Goal: Task Accomplishment & Management: Use online tool/utility

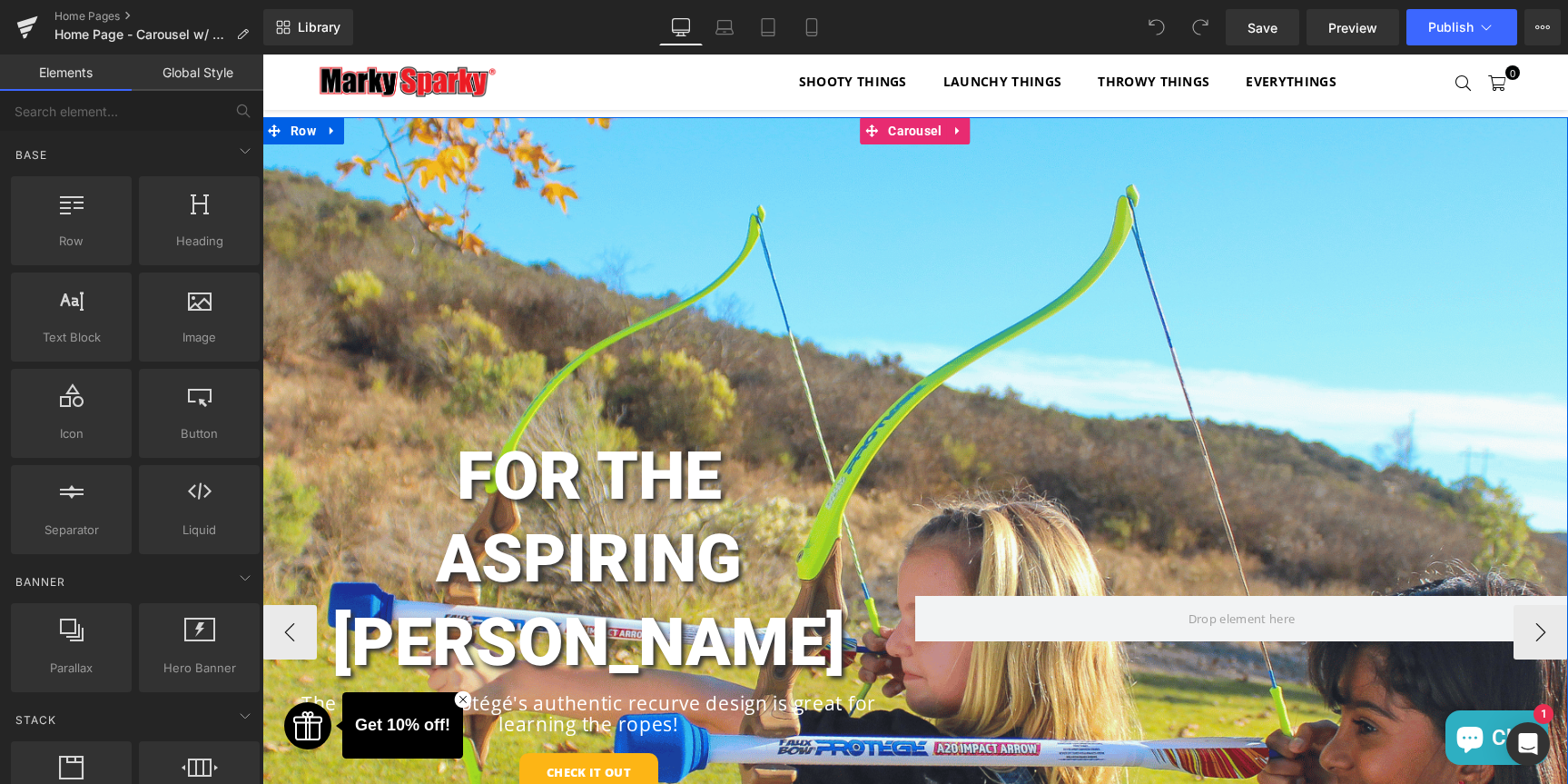
scroll to position [237, 0]
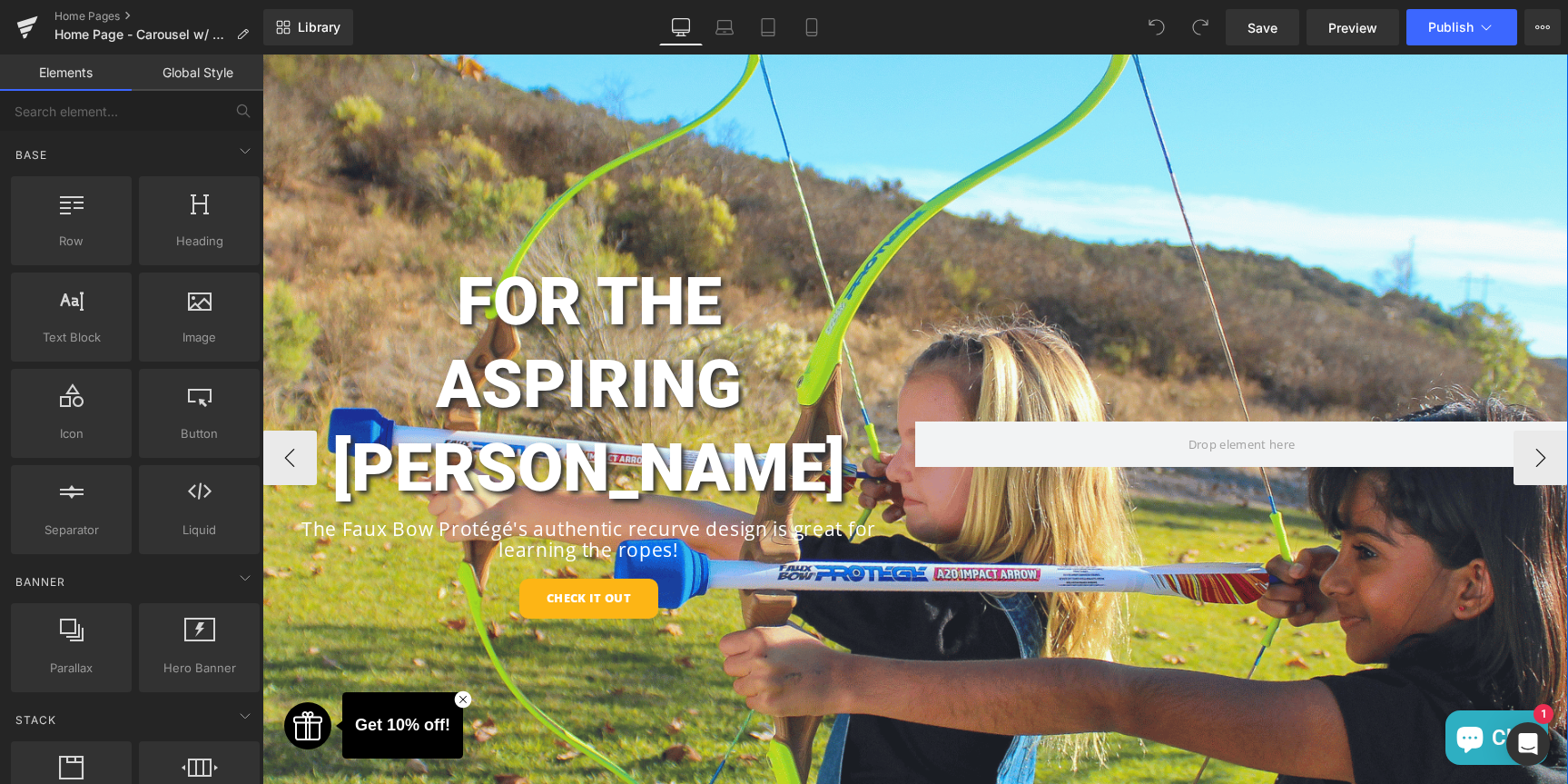
click at [728, 219] on div "FOR THE ASPIRING [PERSON_NAME] Heading The Faux Bow Protégé's authentic recurve…" at bounding box center [915, 459] width 1306 height 1031
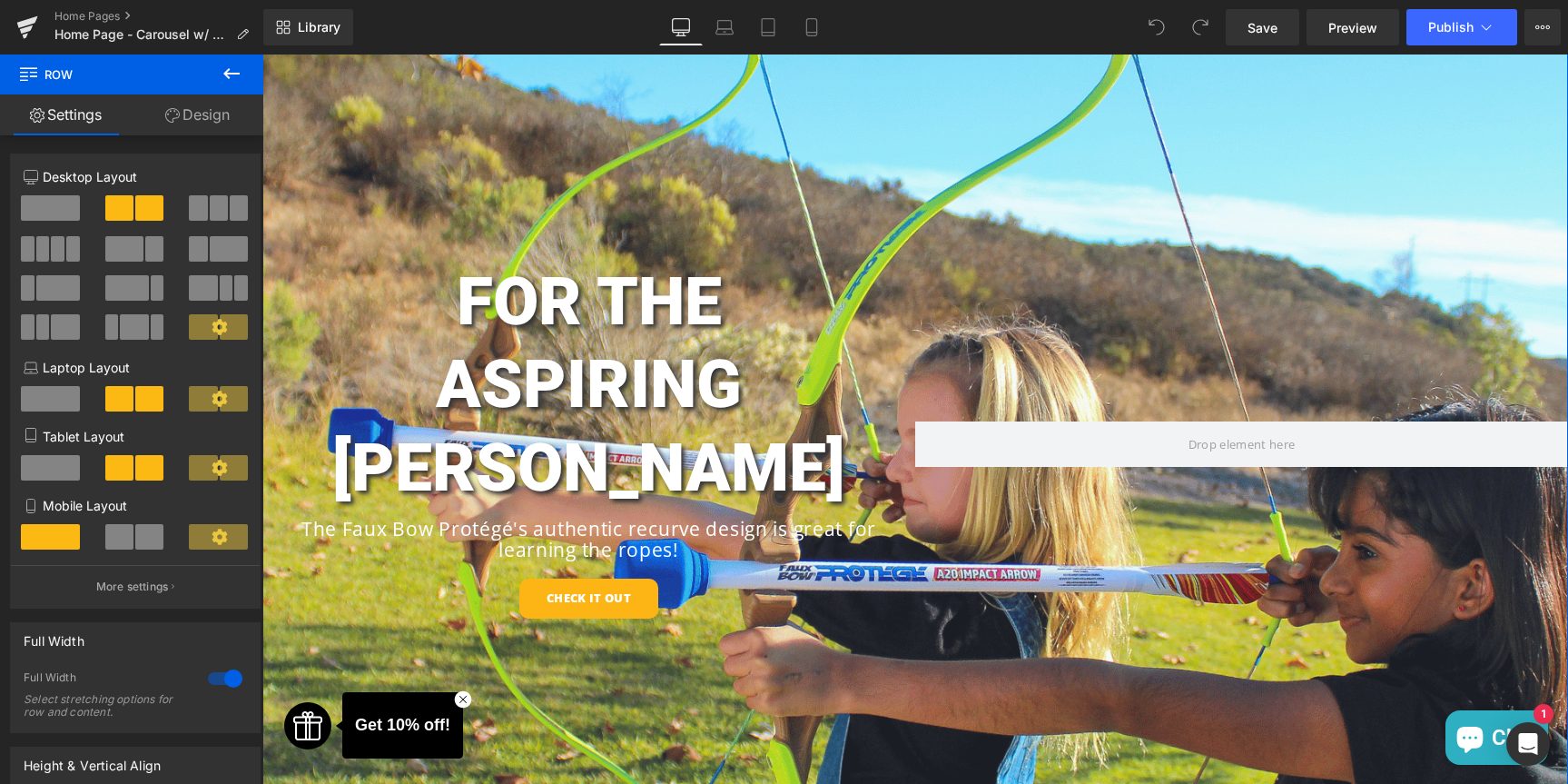
click at [184, 114] on link "Design" at bounding box center [197, 115] width 131 height 41
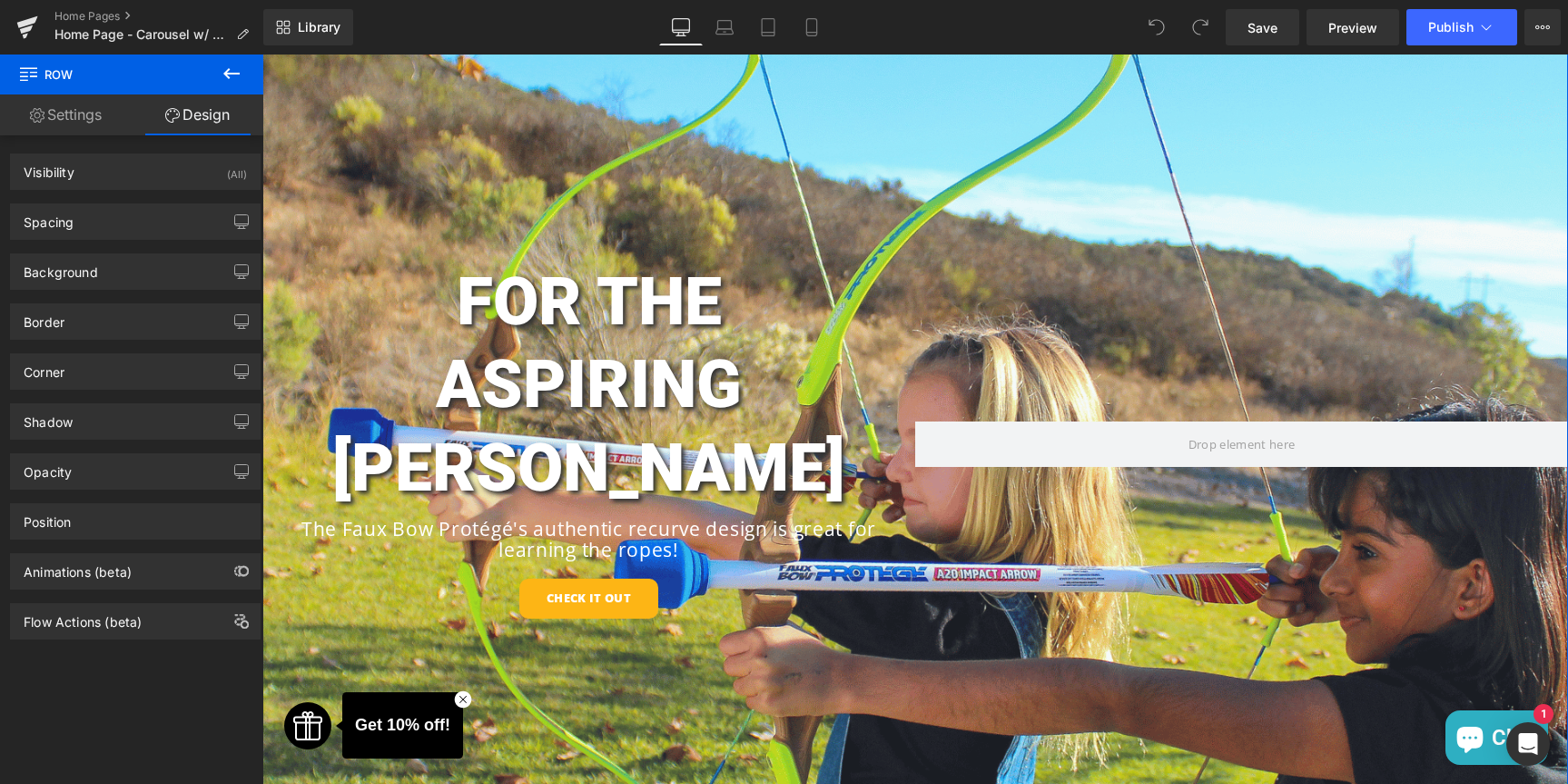
type input "[URL][DOMAIN_NAME]"
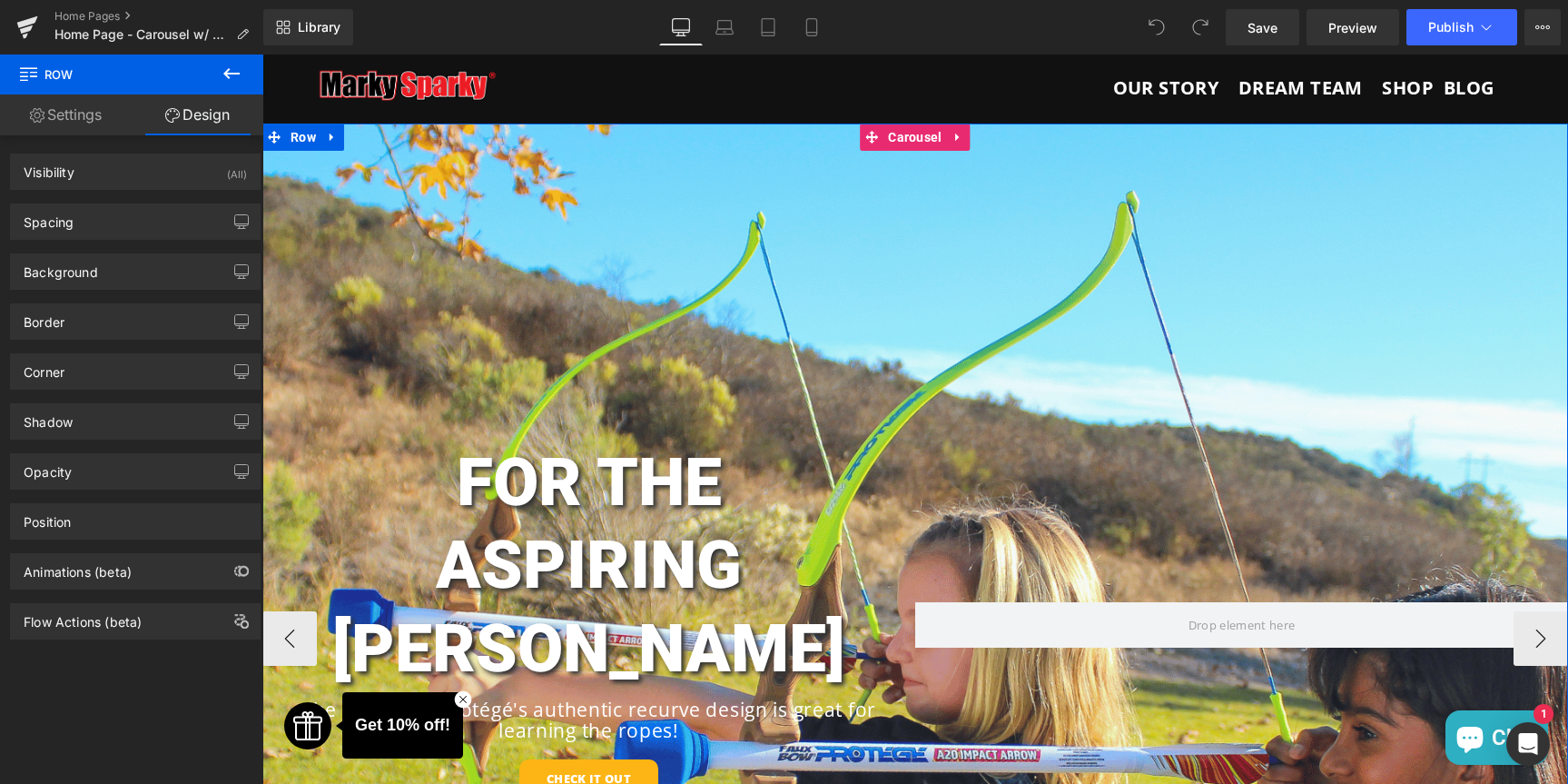
scroll to position [0, 0]
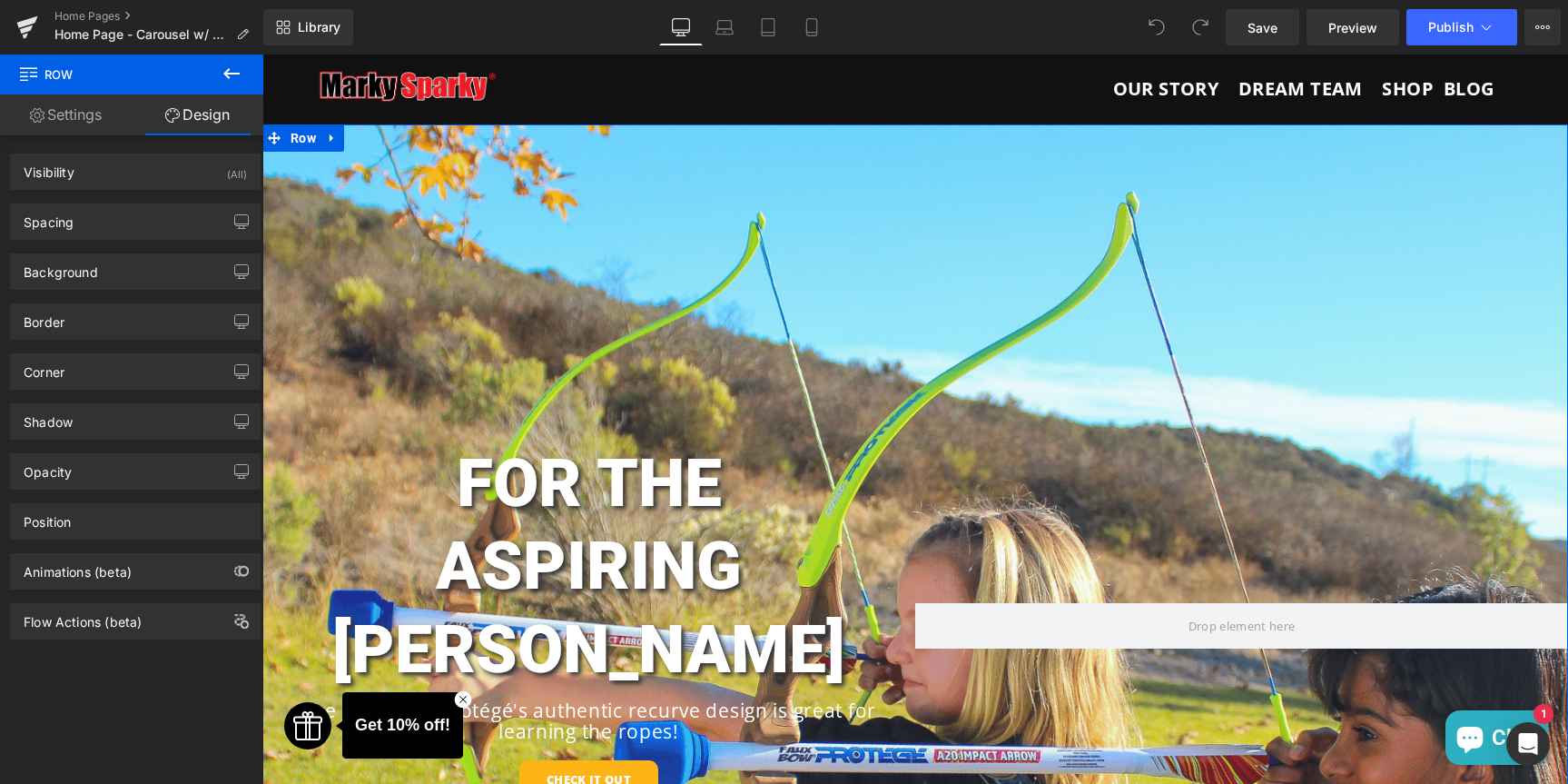
click at [90, 116] on link "Settings" at bounding box center [66, 115] width 131 height 41
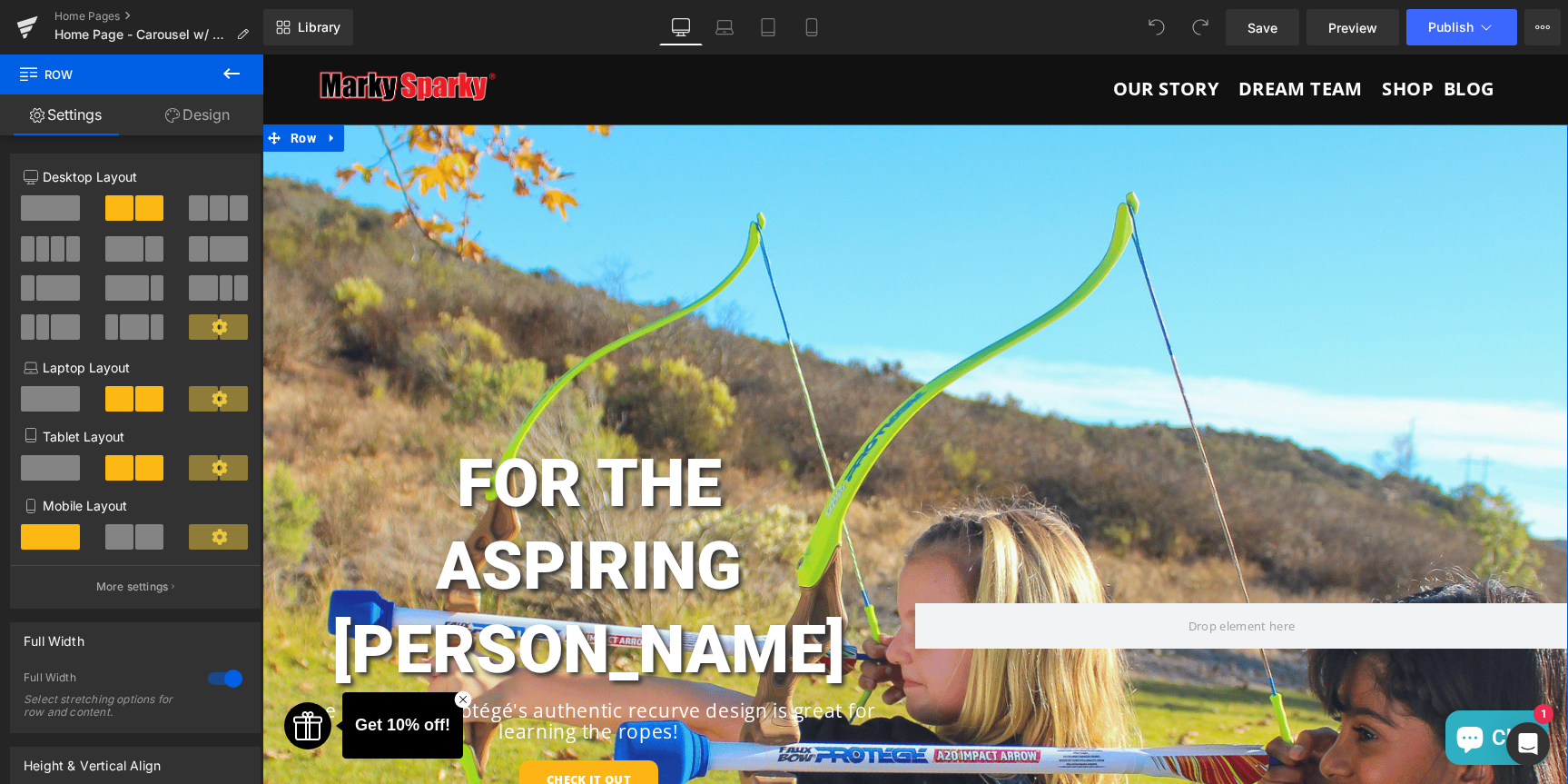
click at [202, 113] on link "Design" at bounding box center [197, 115] width 131 height 41
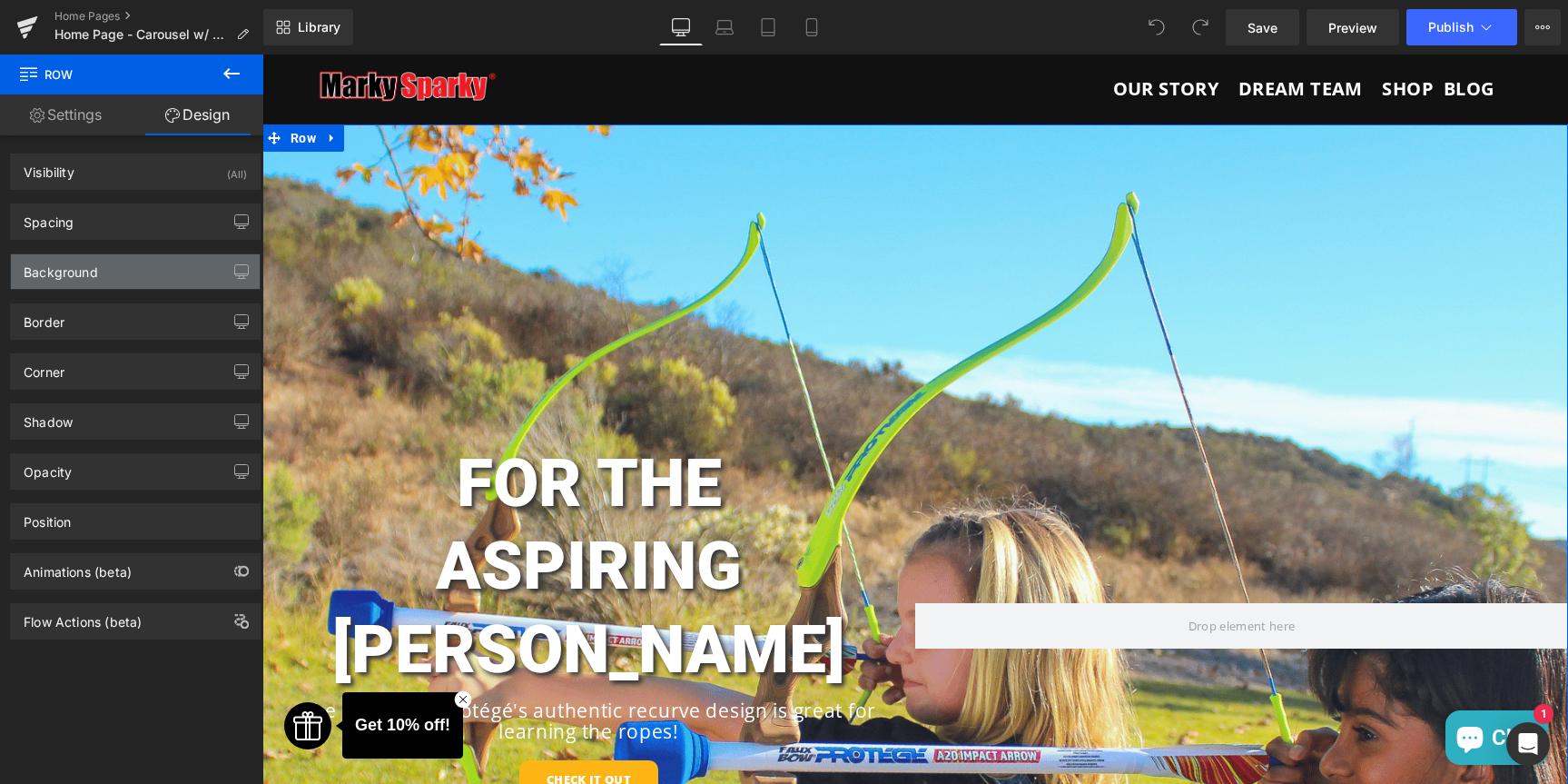
click at [83, 261] on div "Background" at bounding box center [60, 266] width 74 height 25
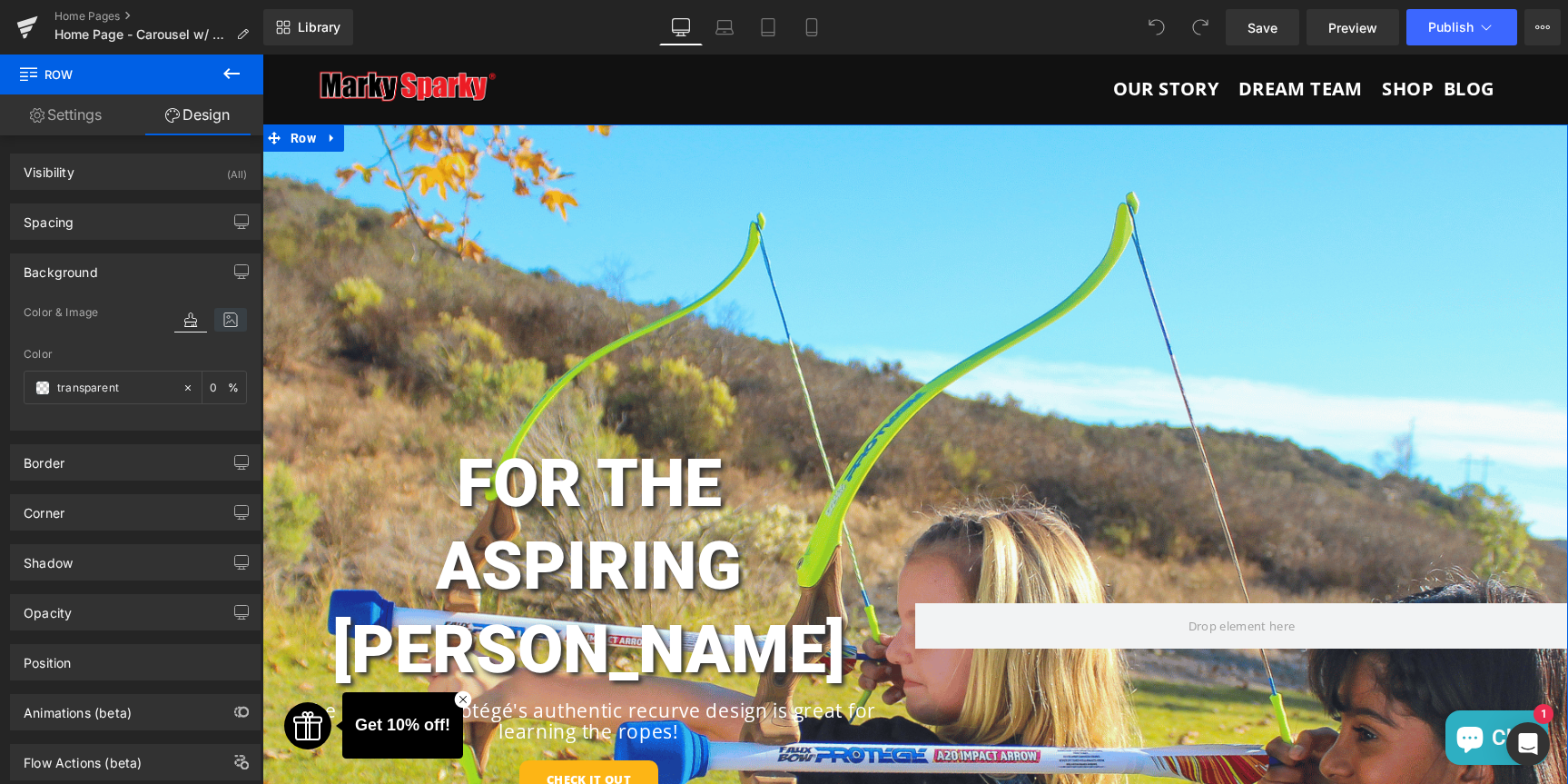
click at [224, 315] on icon at bounding box center [231, 320] width 33 height 23
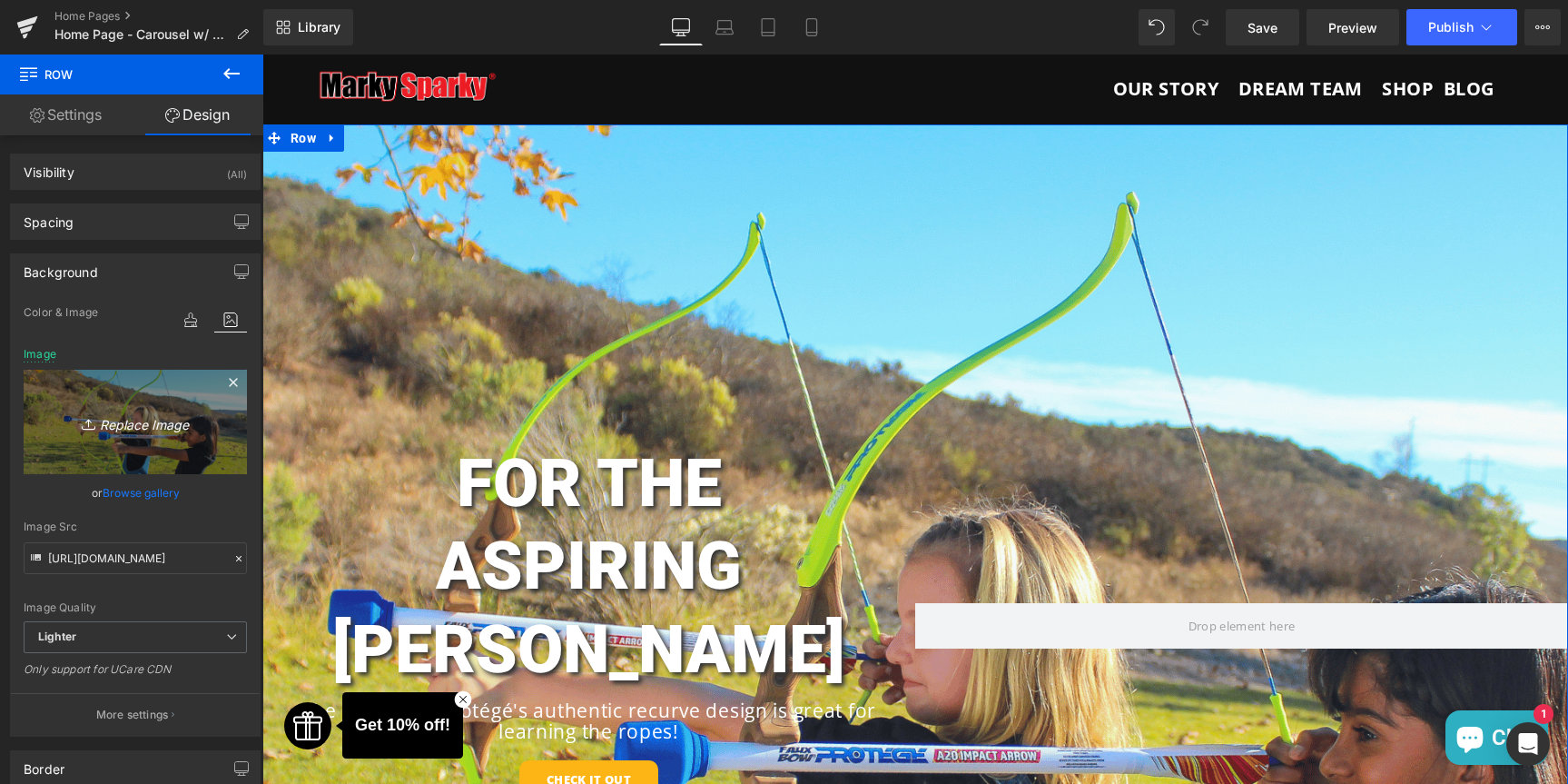
click at [124, 439] on link "Replace Image" at bounding box center [134, 422] width 223 height 104
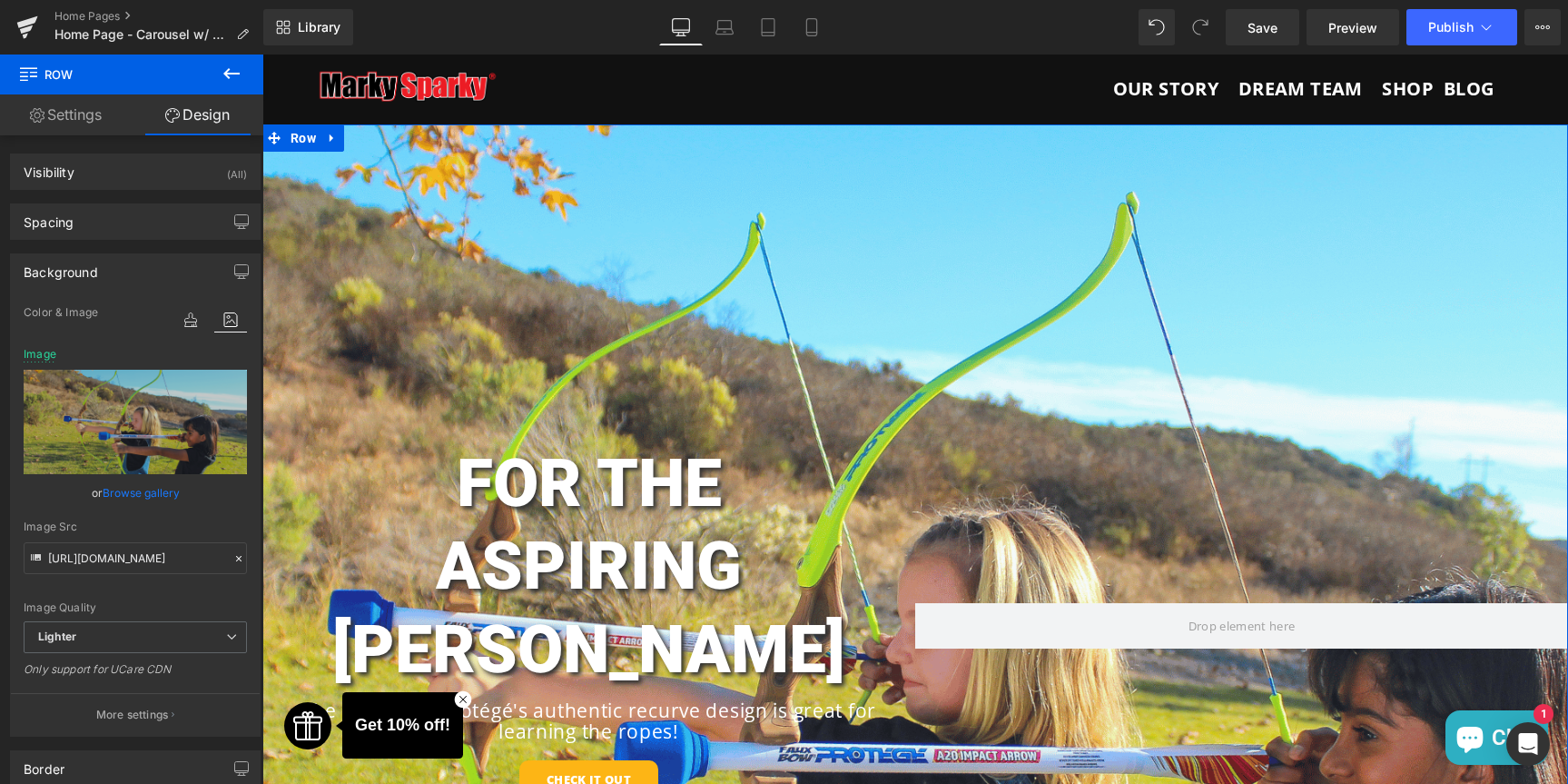
click at [128, 494] on link "Browse gallery" at bounding box center [141, 492] width 77 height 32
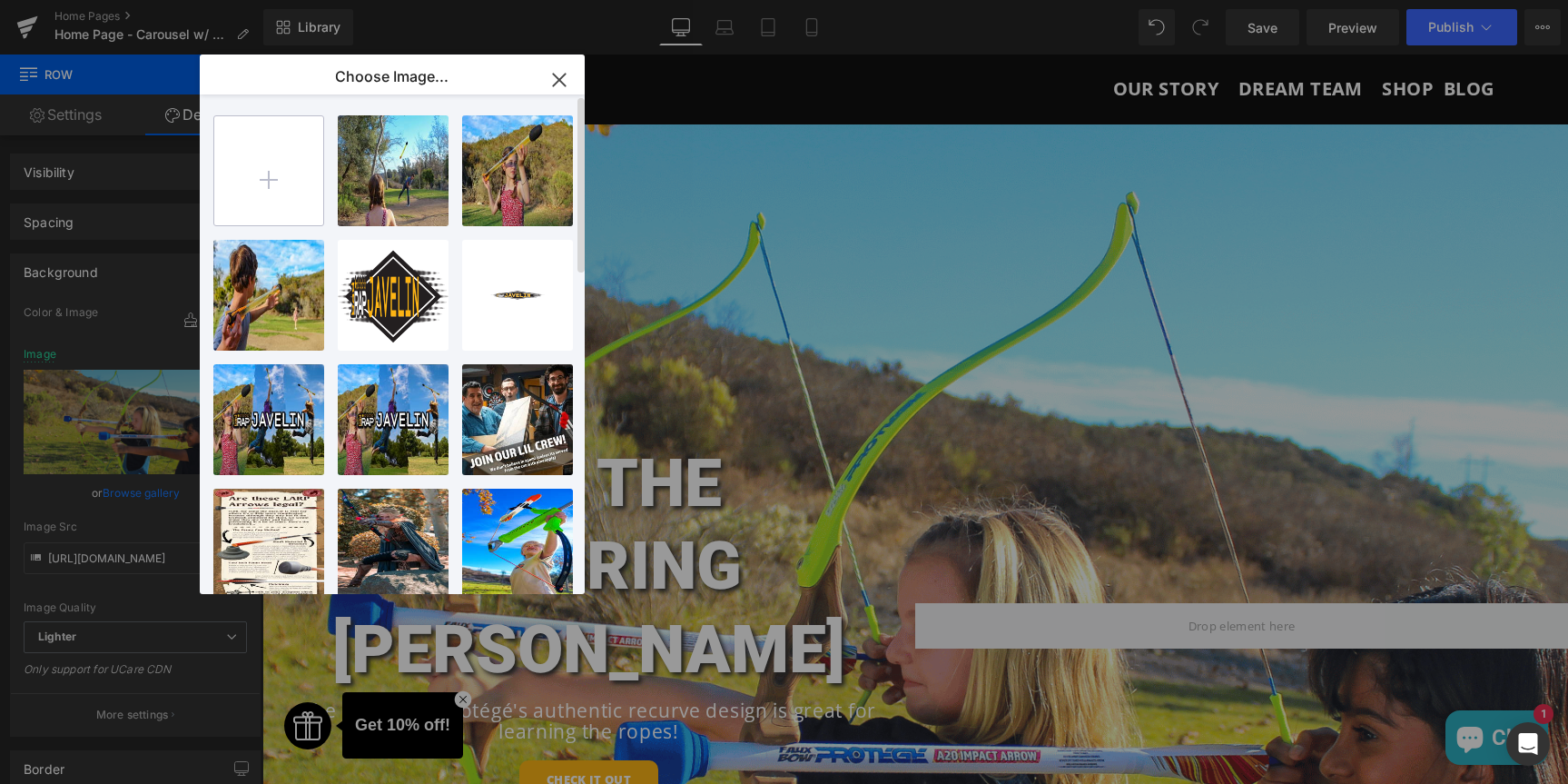
click at [287, 177] on input "file" at bounding box center [268, 170] width 109 height 109
type input "C:\fakepath\Untitled design (7).png"
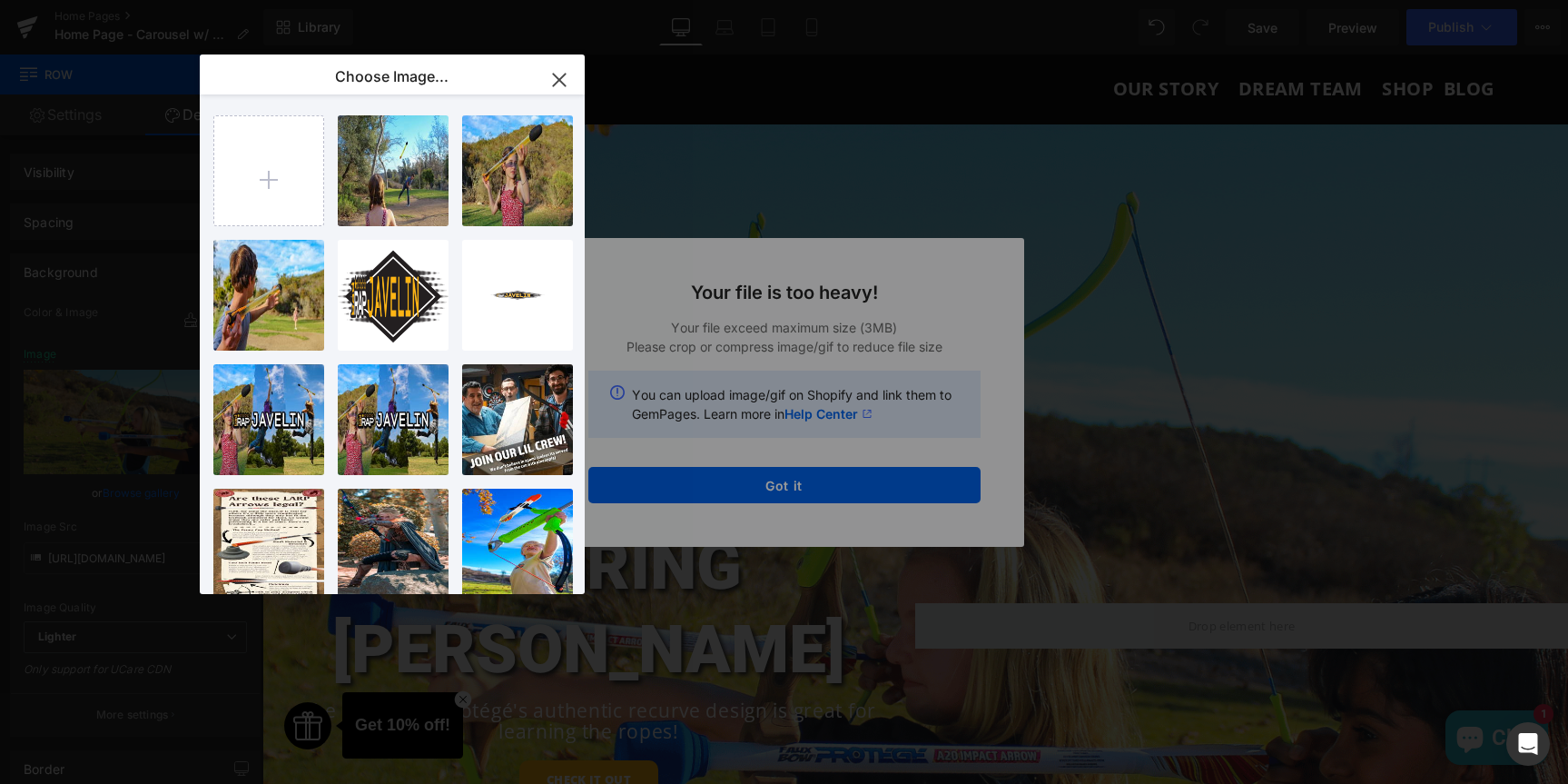
click at [763, 0] on div "Text Color Highlight Color #333333 Choose Image... Back to Library Insert 3...3…" at bounding box center [784, 0] width 1568 height 0
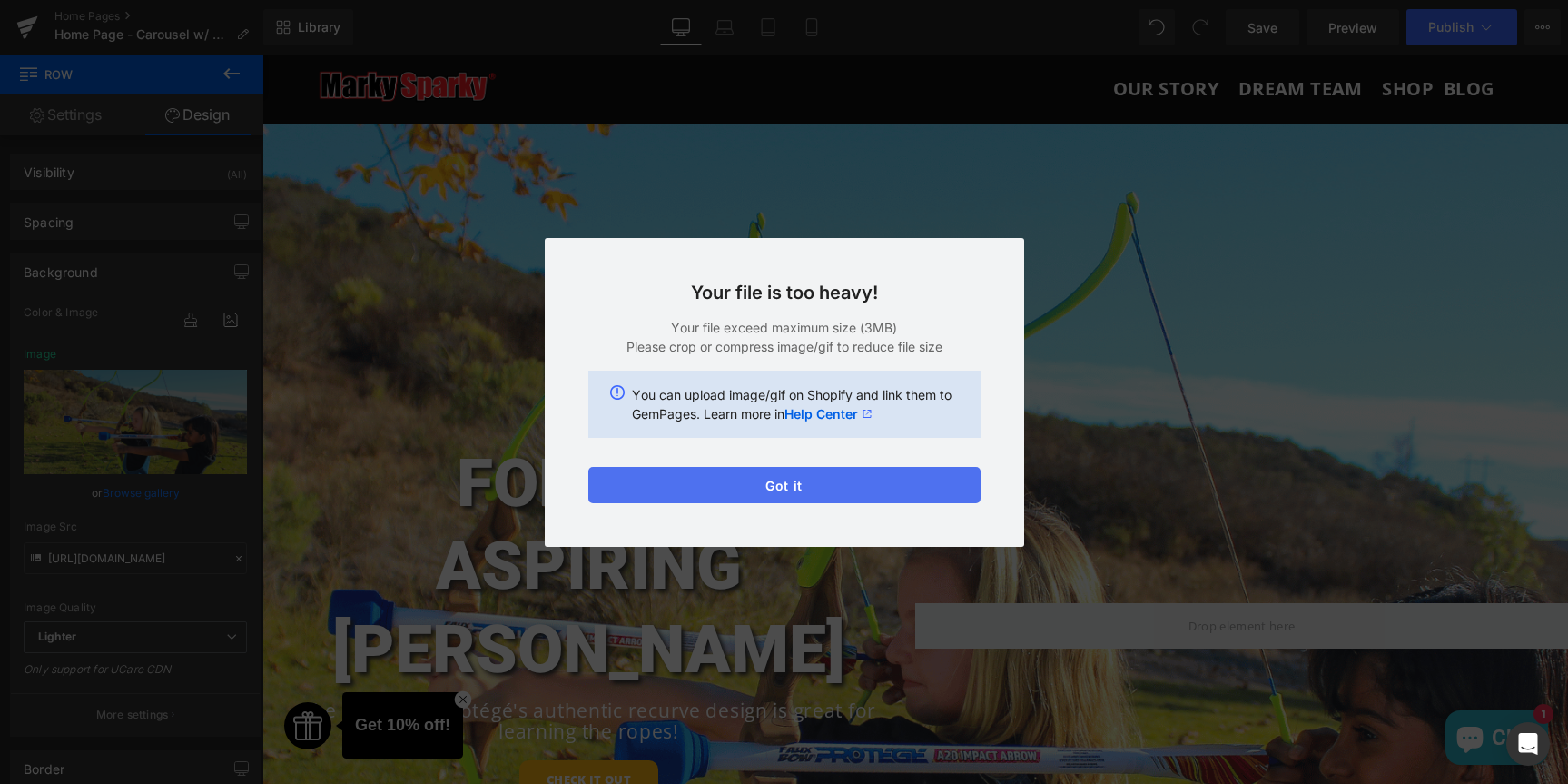
click at [751, 487] on button "Got it" at bounding box center [784, 486] width 392 height 37
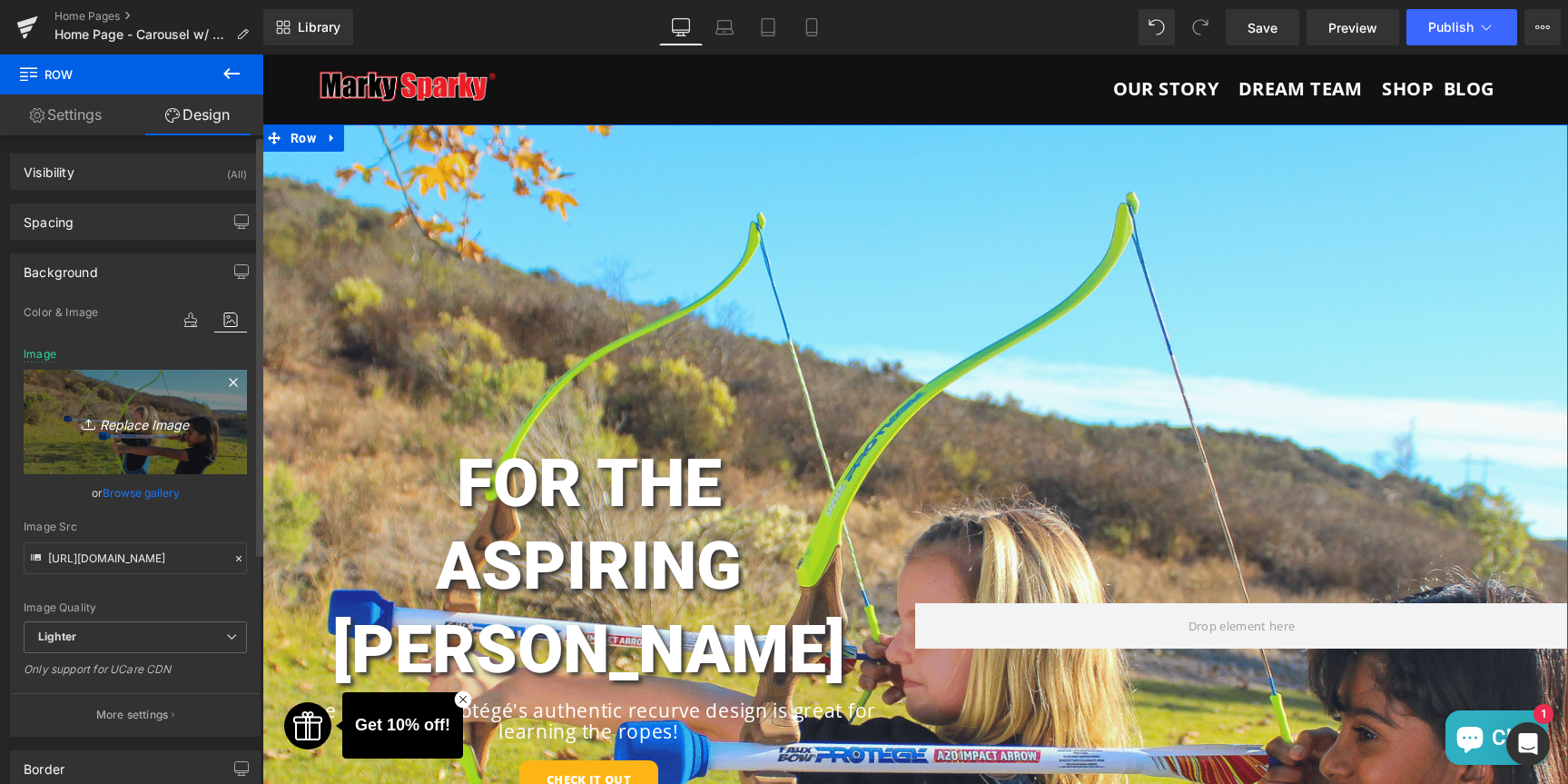
click at [134, 427] on icon "Replace Image" at bounding box center [135, 422] width 146 height 23
click at [138, 427] on icon "Replace Image" at bounding box center [135, 422] width 146 height 23
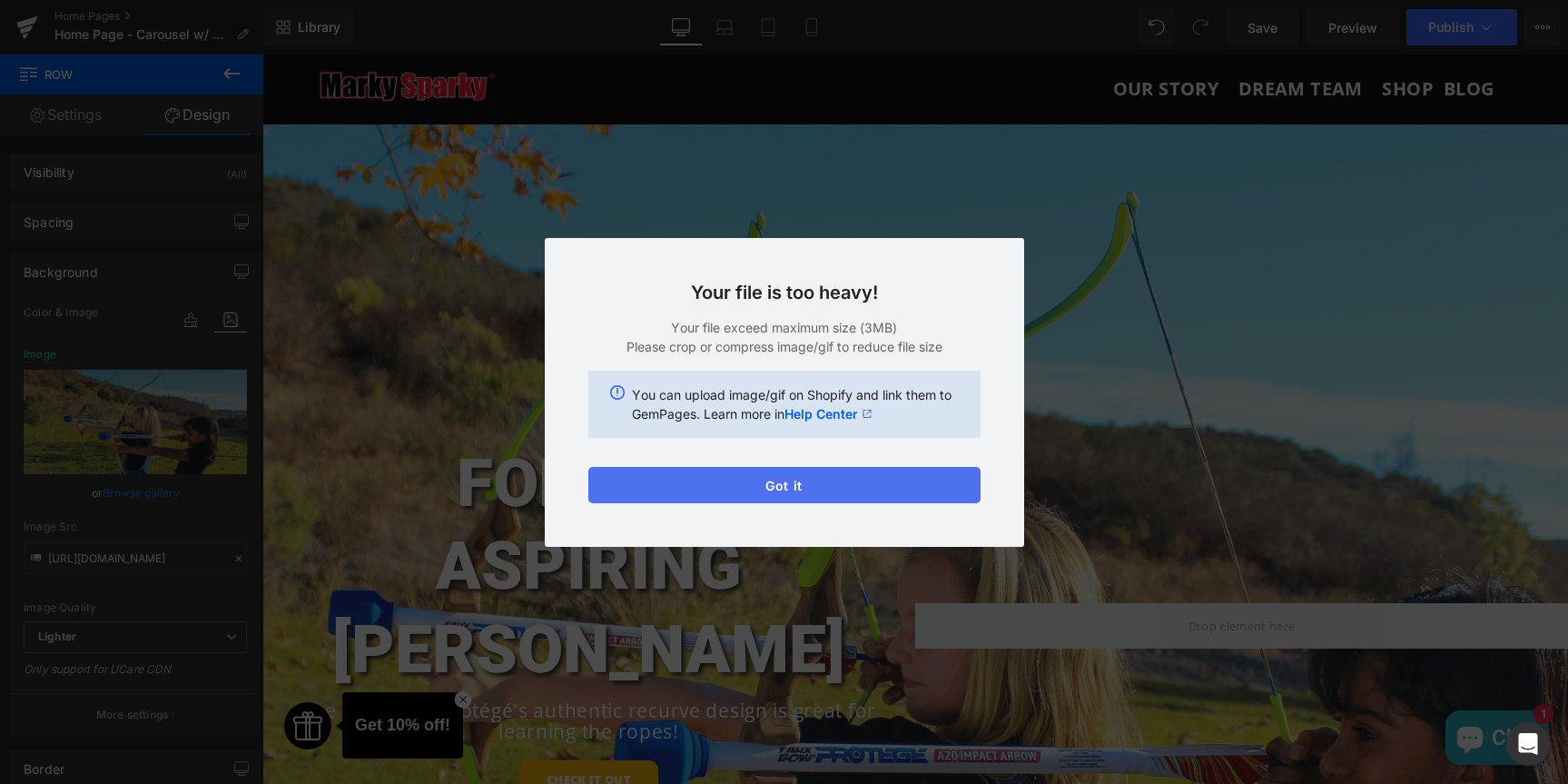
click at [759, 482] on button "Got it" at bounding box center [784, 486] width 392 height 37
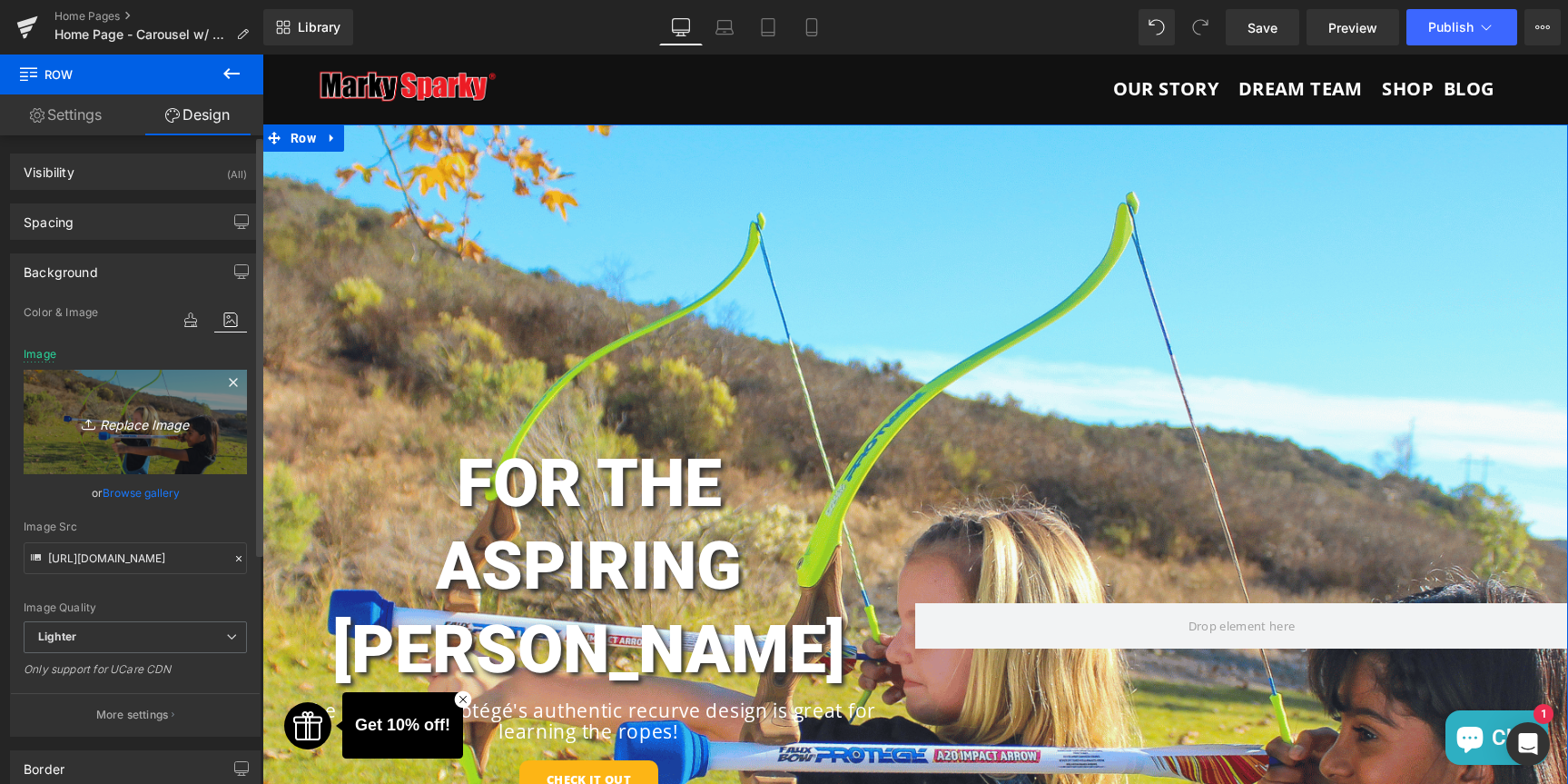
click at [123, 423] on icon "Replace Image" at bounding box center [135, 422] width 146 height 23
type input "C:\fakepath\Untitled design (9).png"
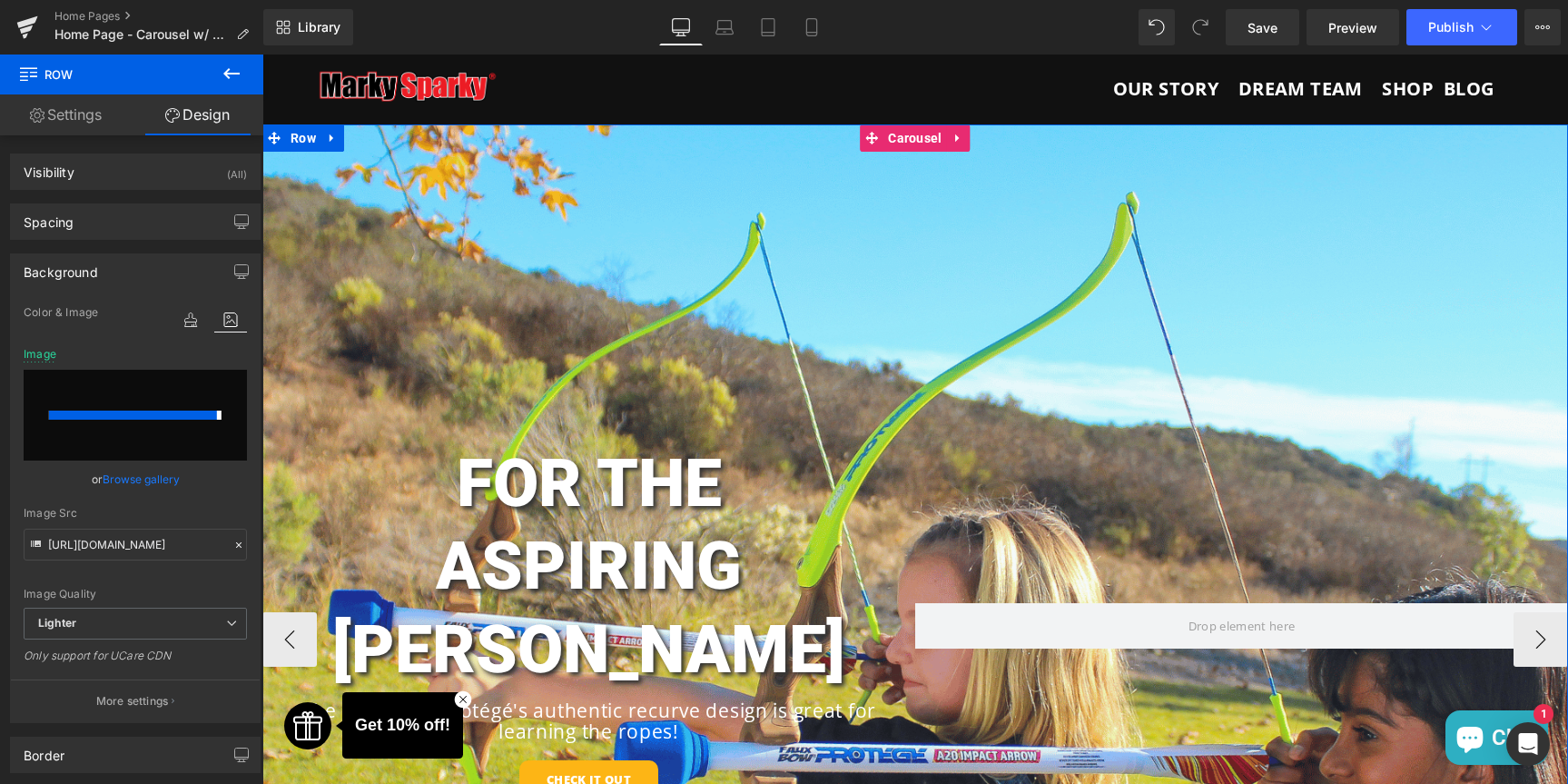
type input "[URL][DOMAIN_NAME]"
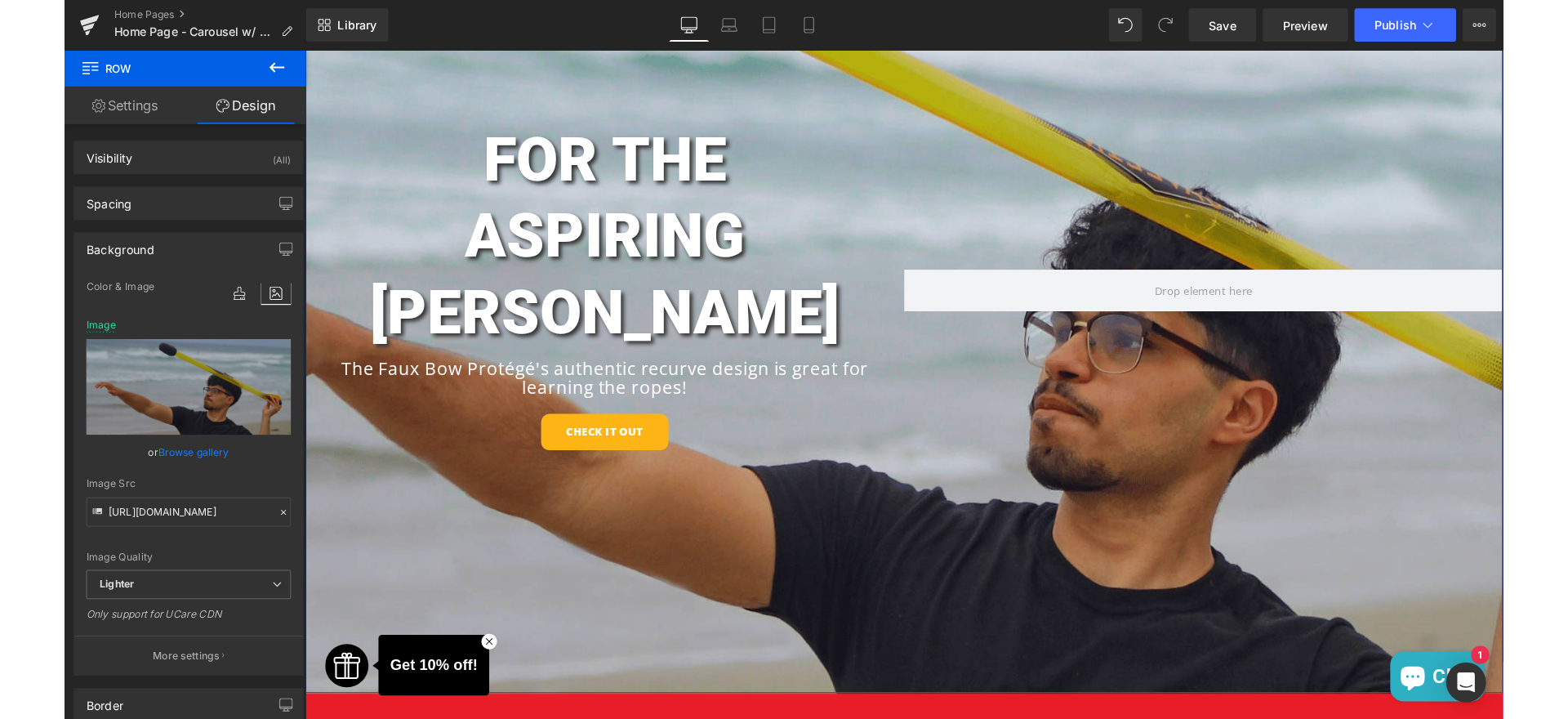
scroll to position [213, 0]
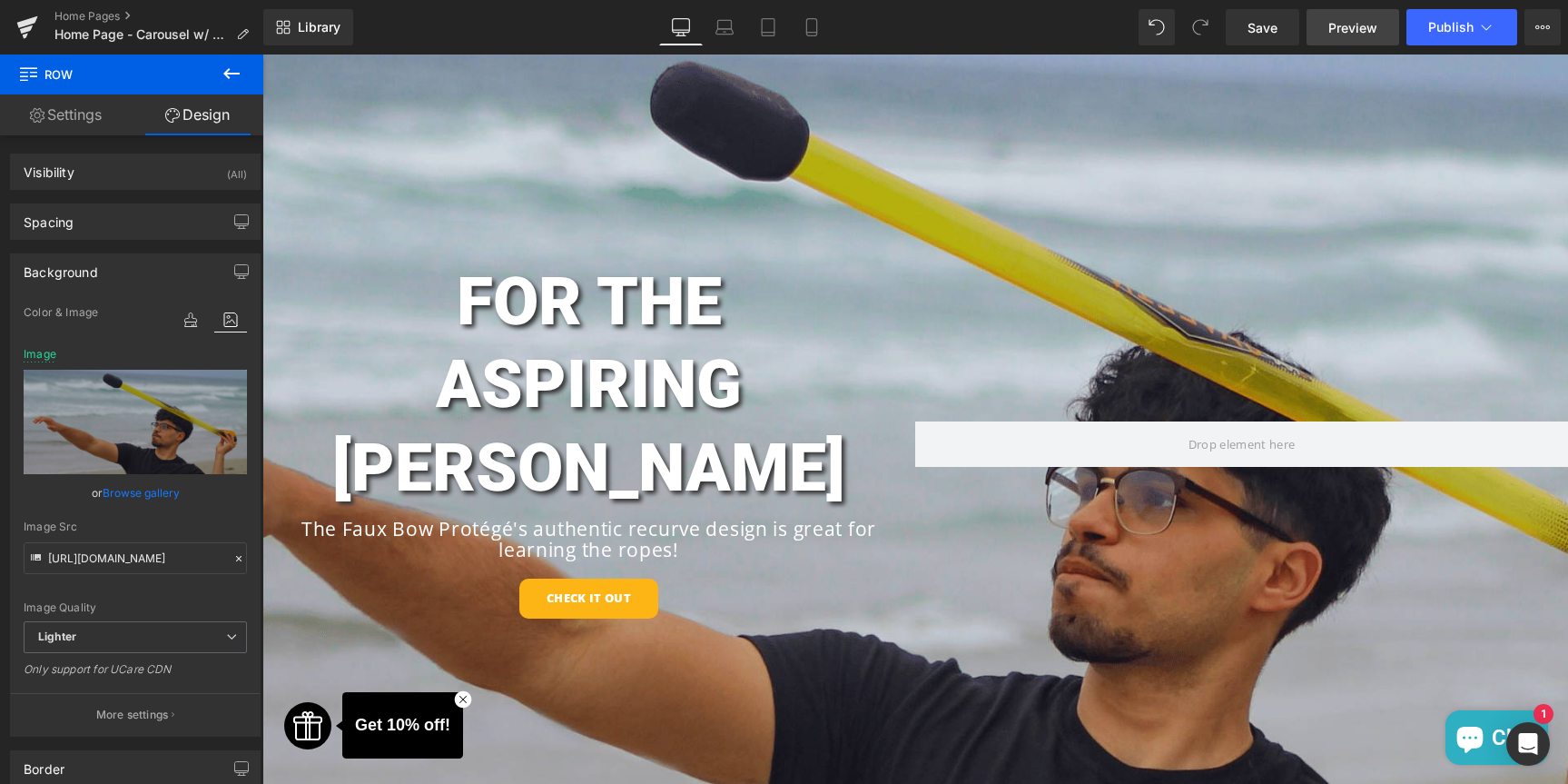
click at [1332, 24] on span "Preview" at bounding box center [1352, 28] width 49 height 19
click at [1283, 22] on link "Save" at bounding box center [1262, 27] width 73 height 37
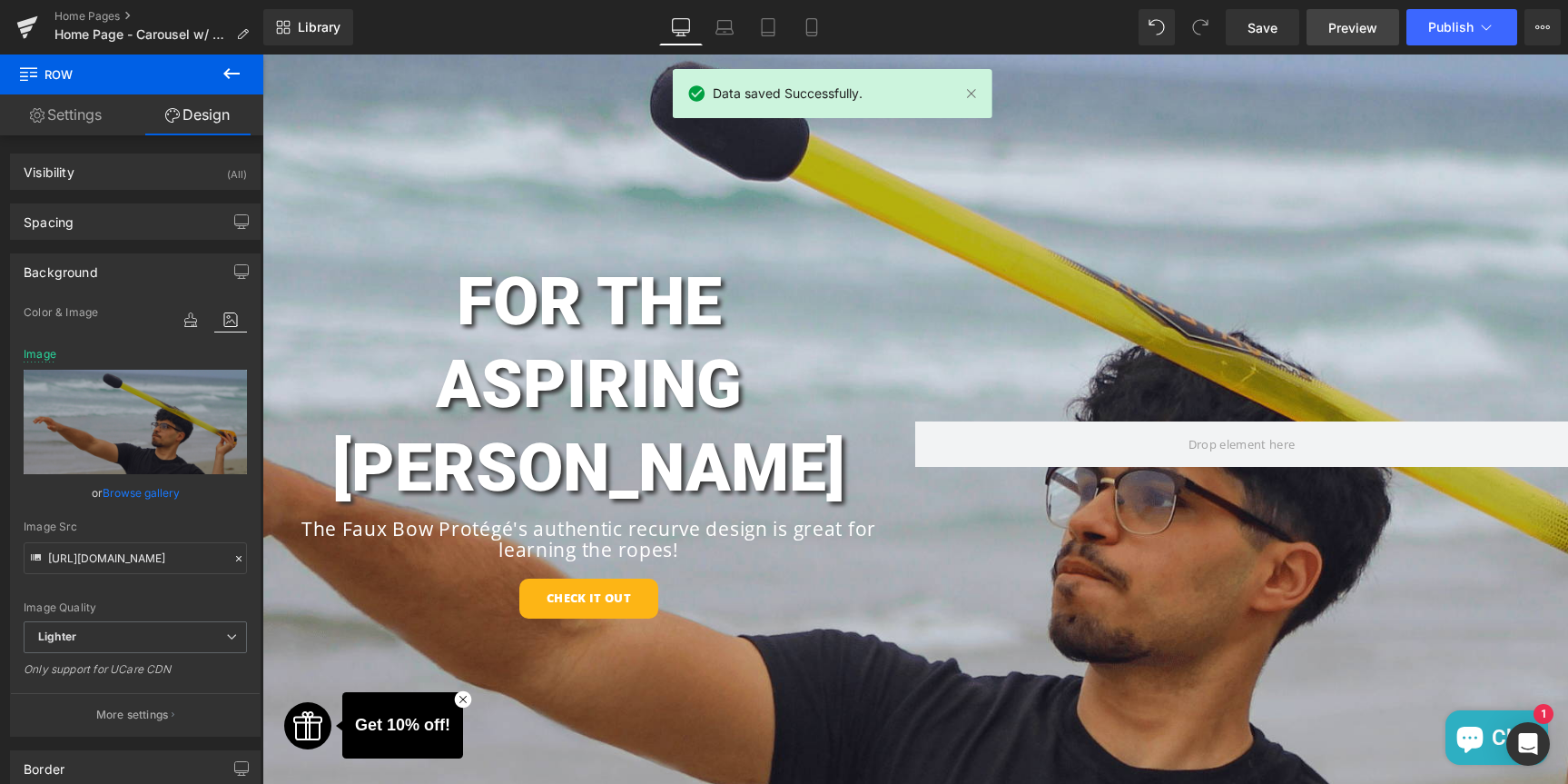
click at [1351, 28] on span "Preview" at bounding box center [1352, 28] width 49 height 19
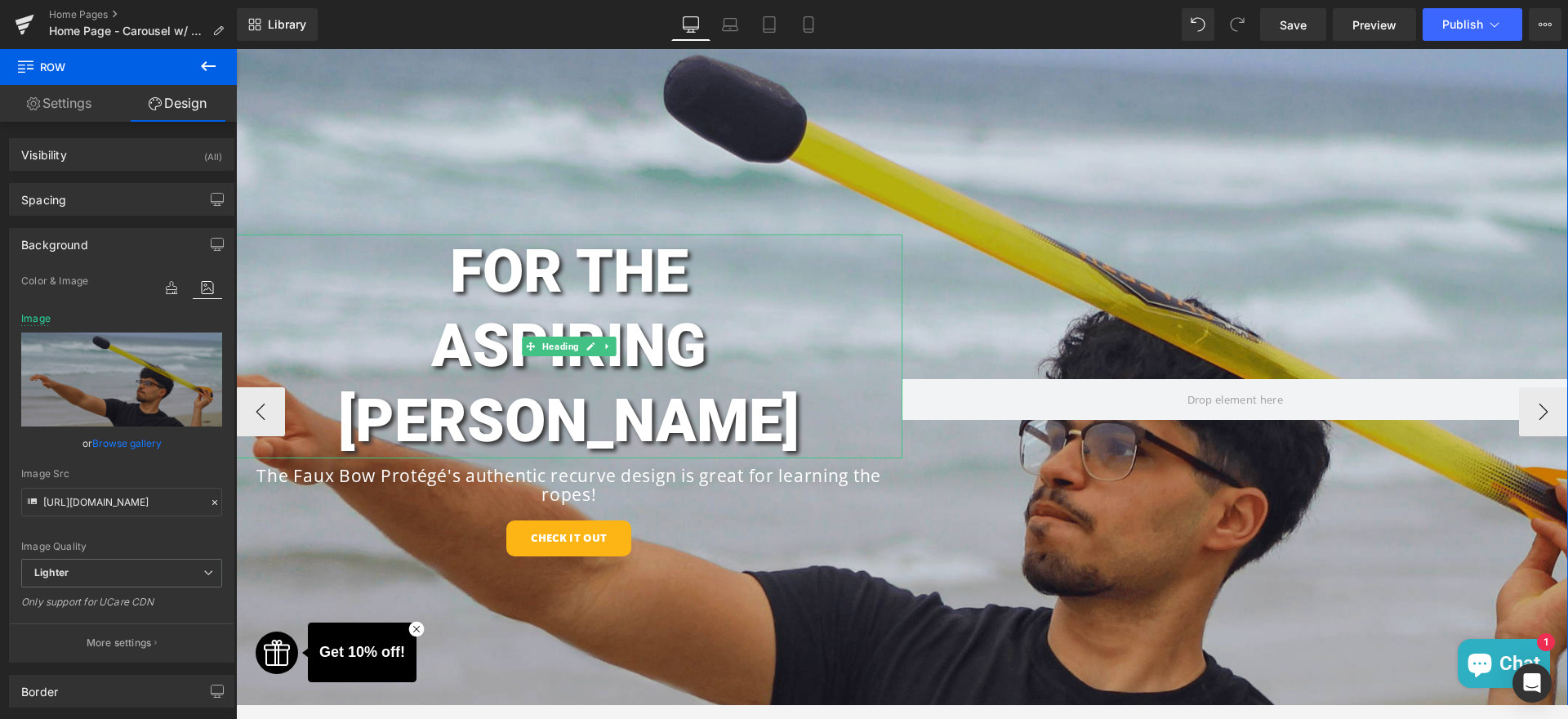
click at [819, 291] on h1 "FOR THE" at bounding box center [570, 272] width 667 height 75
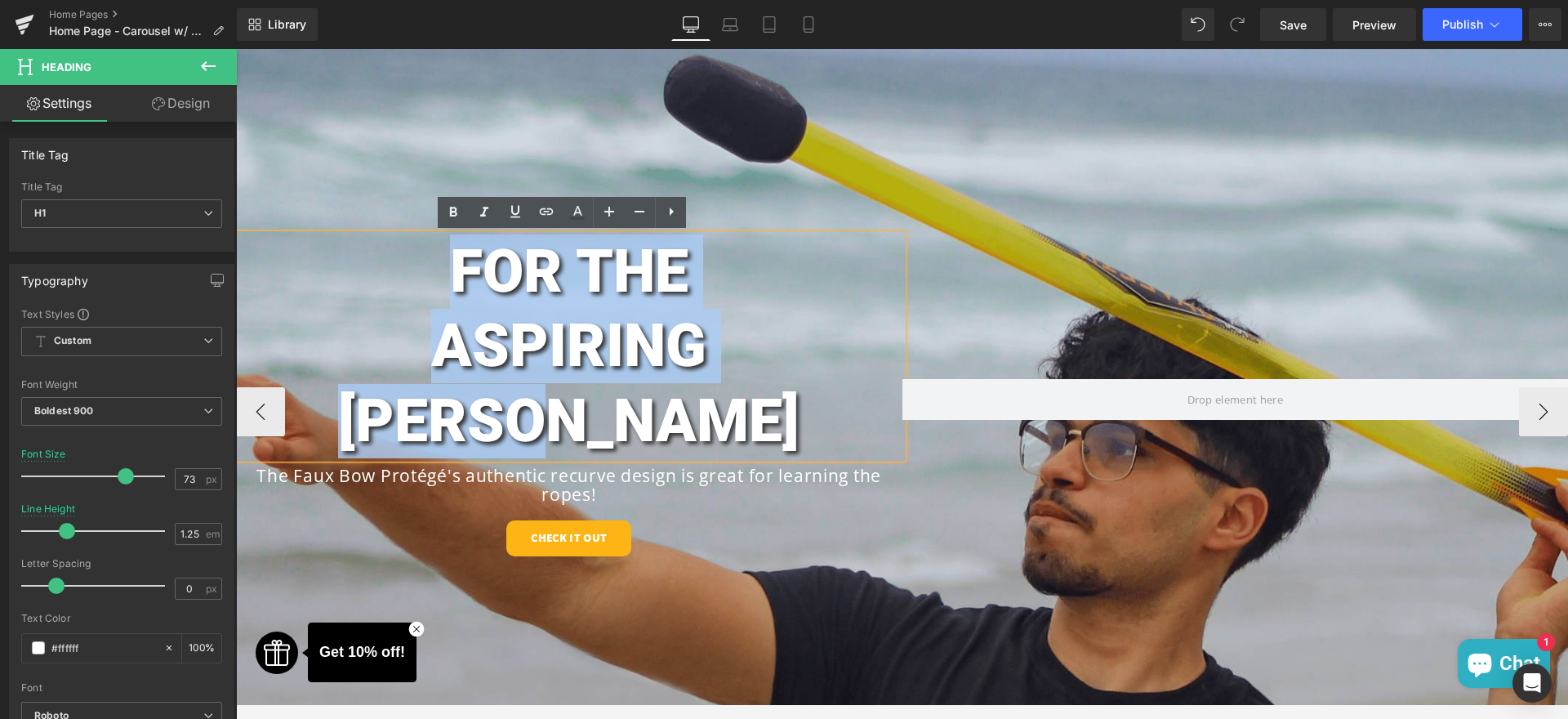
drag, startPoint x: 826, startPoint y: 354, endPoint x: 346, endPoint y: 265, distance: 488.2
click at [346, 265] on div "FOR THE ASPIRING [PERSON_NAME]" at bounding box center [570, 346] width 667 height 224
drag, startPoint x: 825, startPoint y: 335, endPoint x: 353, endPoint y: 269, distance: 476.6
click at [353, 269] on div "FOR THE ASPIRING [PERSON_NAME]" at bounding box center [570, 346] width 667 height 224
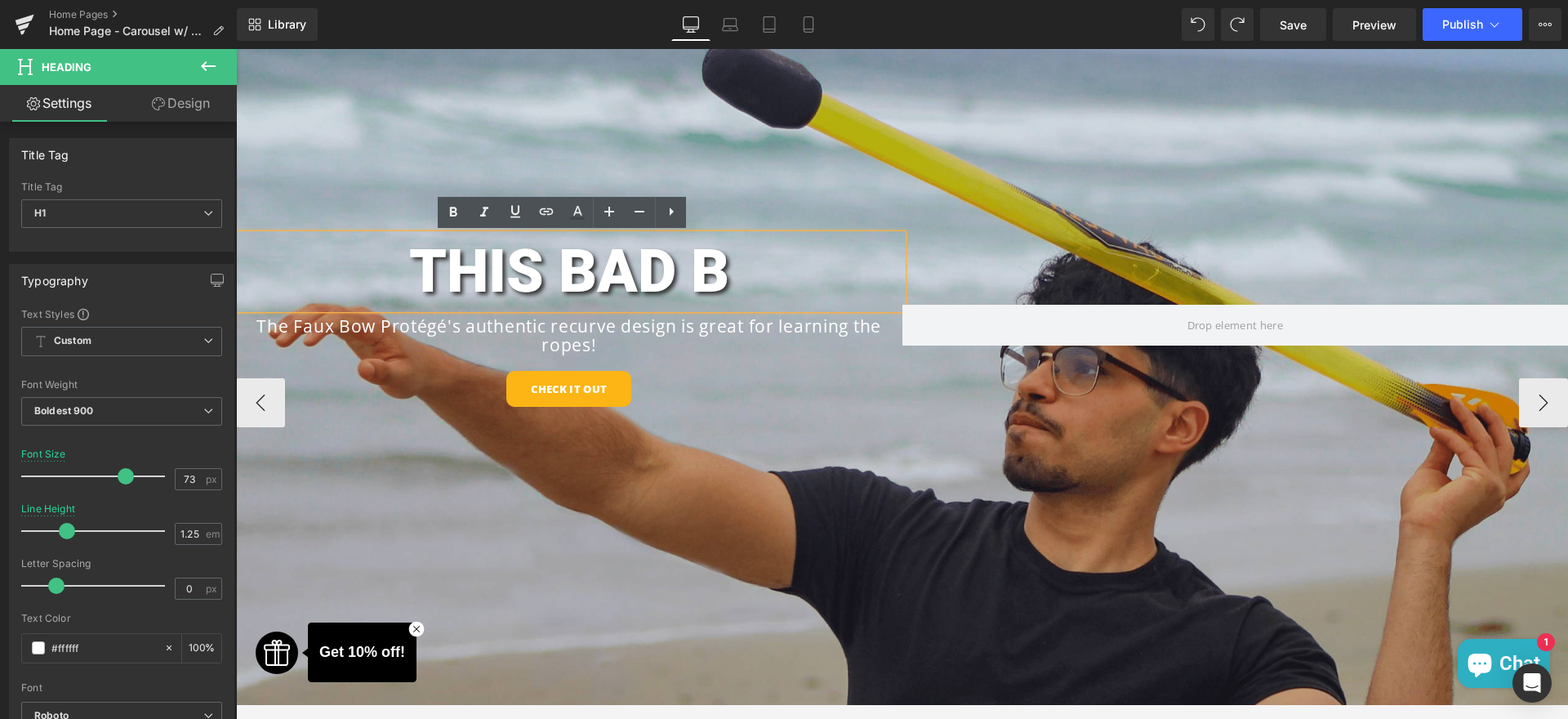
click at [511, 261] on h1 "THIS BAD B" at bounding box center [570, 272] width 667 height 75
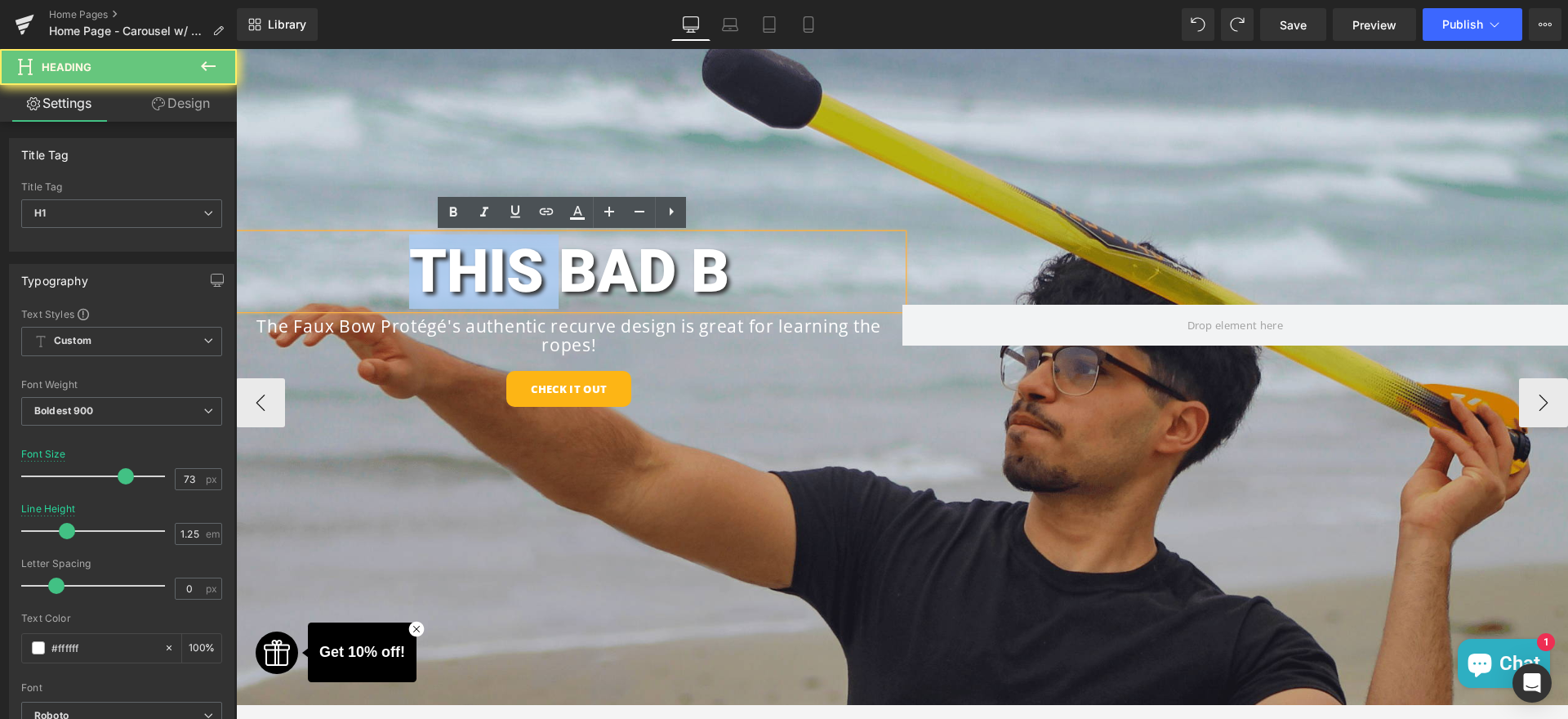
click at [511, 261] on h1 "THIS BAD B" at bounding box center [570, 272] width 667 height 75
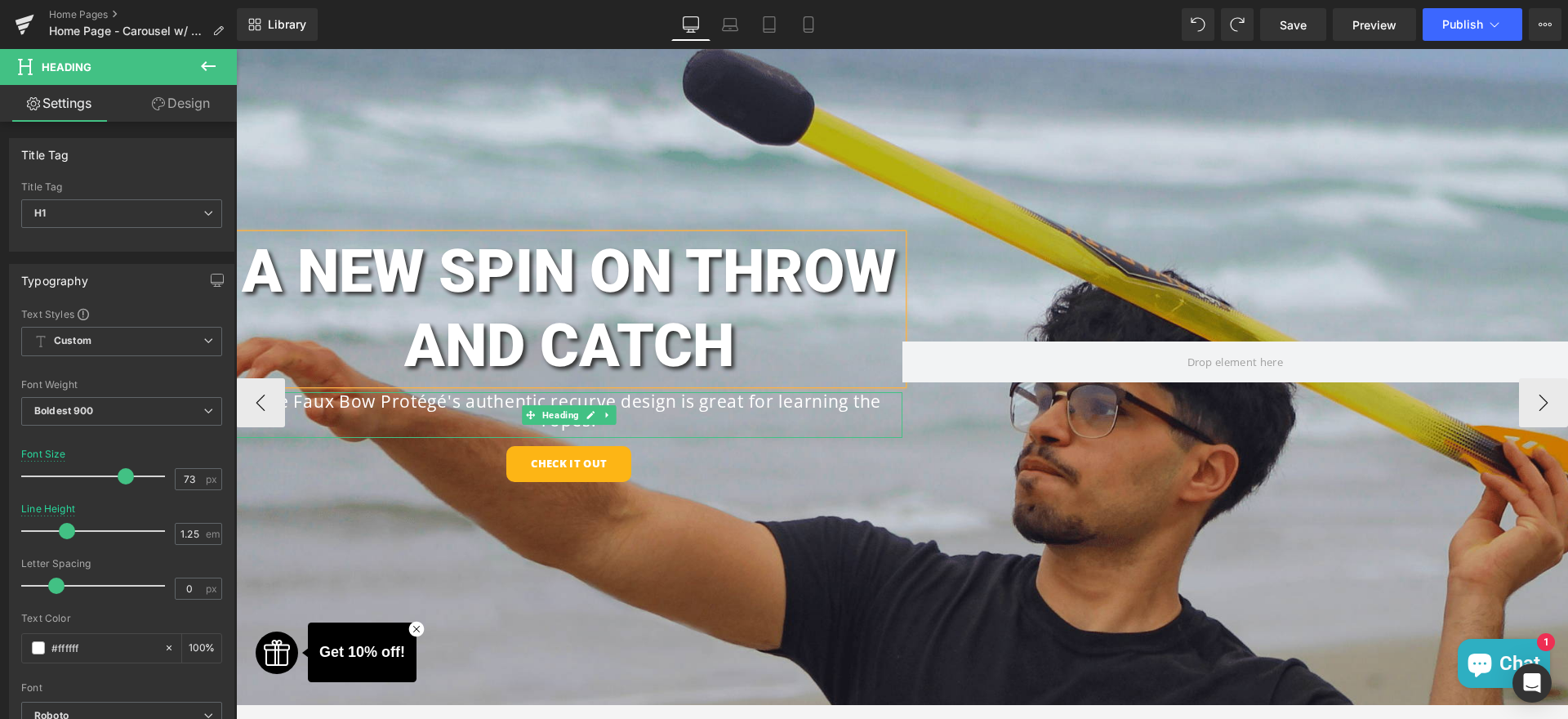
click at [485, 413] on h1 "The Faux Bow Protégé's authentic recurve design is great for learning the ropes!" at bounding box center [570, 411] width 667 height 37
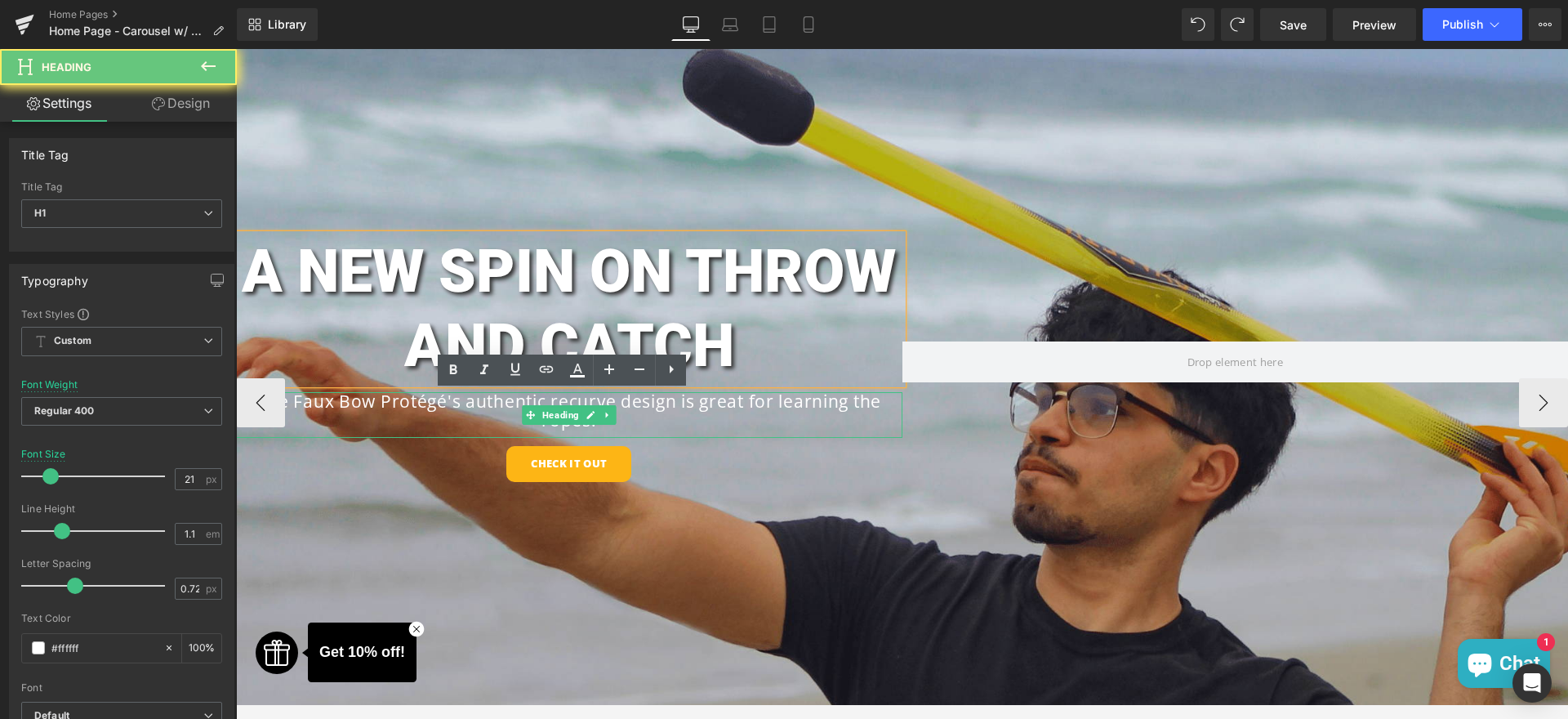
click at [505, 401] on h1 "The Faux Bow Protégé's authentic recurve design is great for learning the ropes!" at bounding box center [570, 411] width 667 height 37
click at [499, 402] on h1 "The Faux Bow Protégé's authentic recurve design is great for learning the ropes!" at bounding box center [570, 411] width 667 height 37
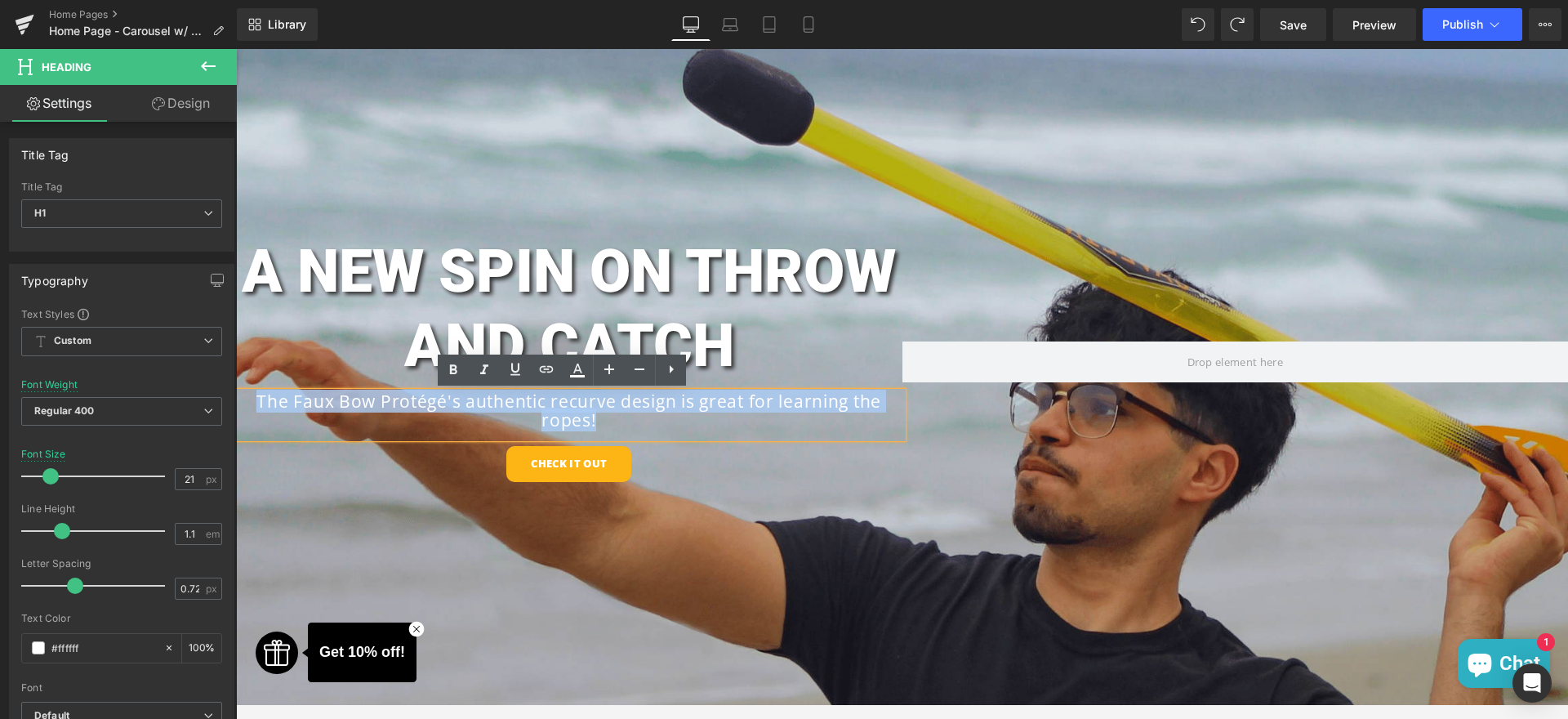
drag, startPoint x: 617, startPoint y: 423, endPoint x: 166, endPoint y: 381, distance: 453.0
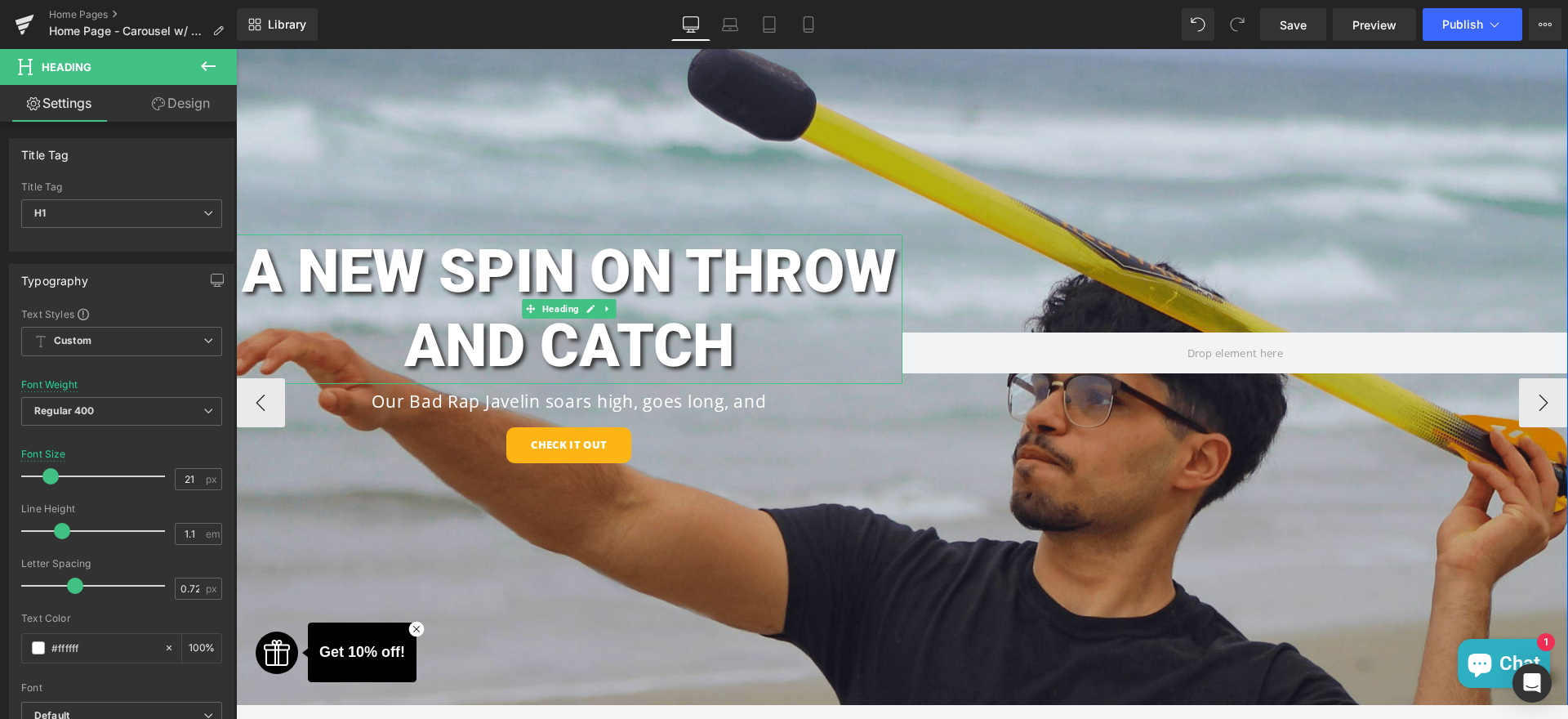
click at [280, 340] on h1 "A NEW SPIN ON THROW AND CATCH" at bounding box center [570, 309] width 667 height 149
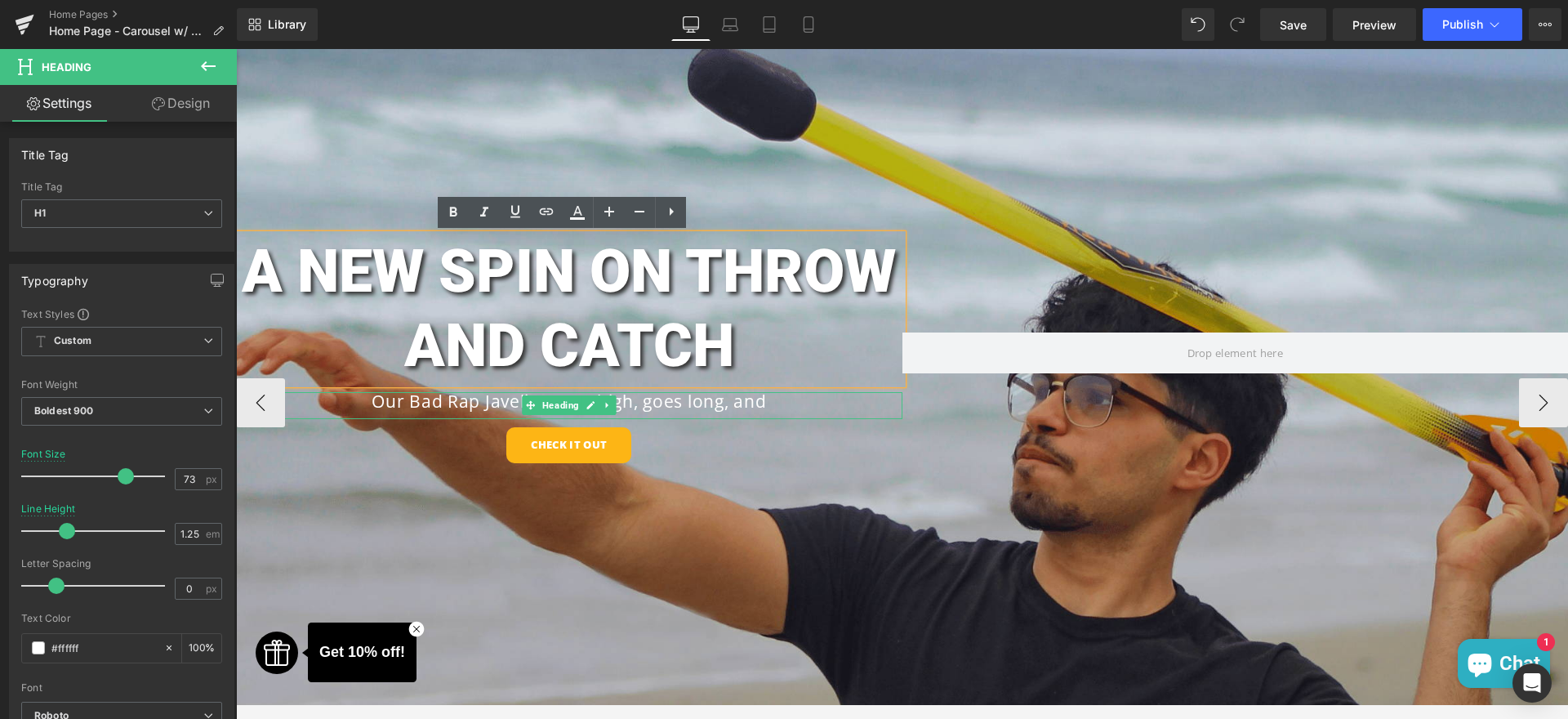
click at [801, 407] on h1 "Our Bad Rap Javelin soars high, goes long, and" at bounding box center [570, 402] width 667 height 19
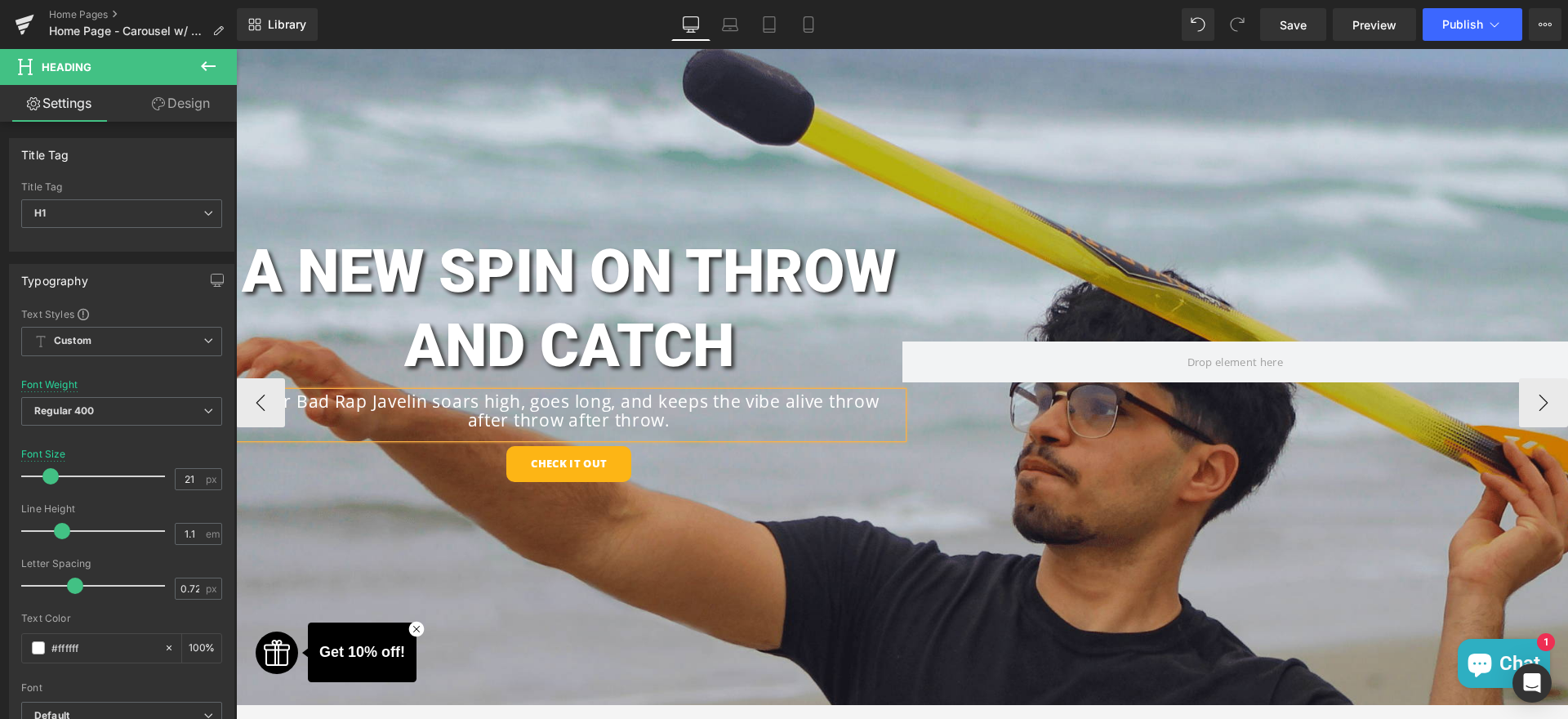
click at [762, 513] on div "A NEW SPIN ON THROW AND CATCH Heading Our Bad Rap Javelin soars high, goes long…" at bounding box center [902, 375] width 1333 height 853
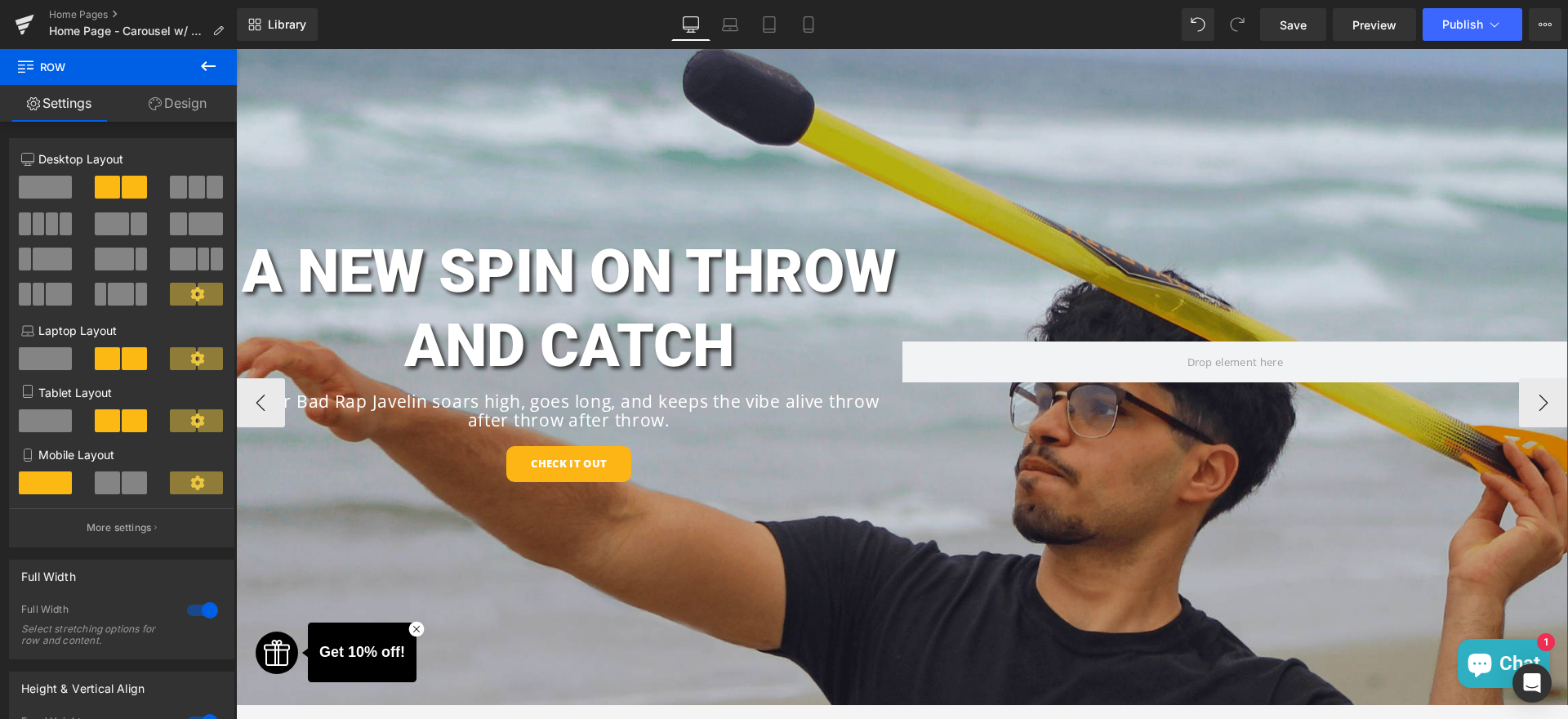
click at [322, 224] on div "A NEW SPIN ON THROW AND CATCH Heading Our Bad Rap Javelin soars high, goes long…" at bounding box center [902, 375] width 1333 height 853
click at [526, 315] on span at bounding box center [530, 308] width 17 height 20
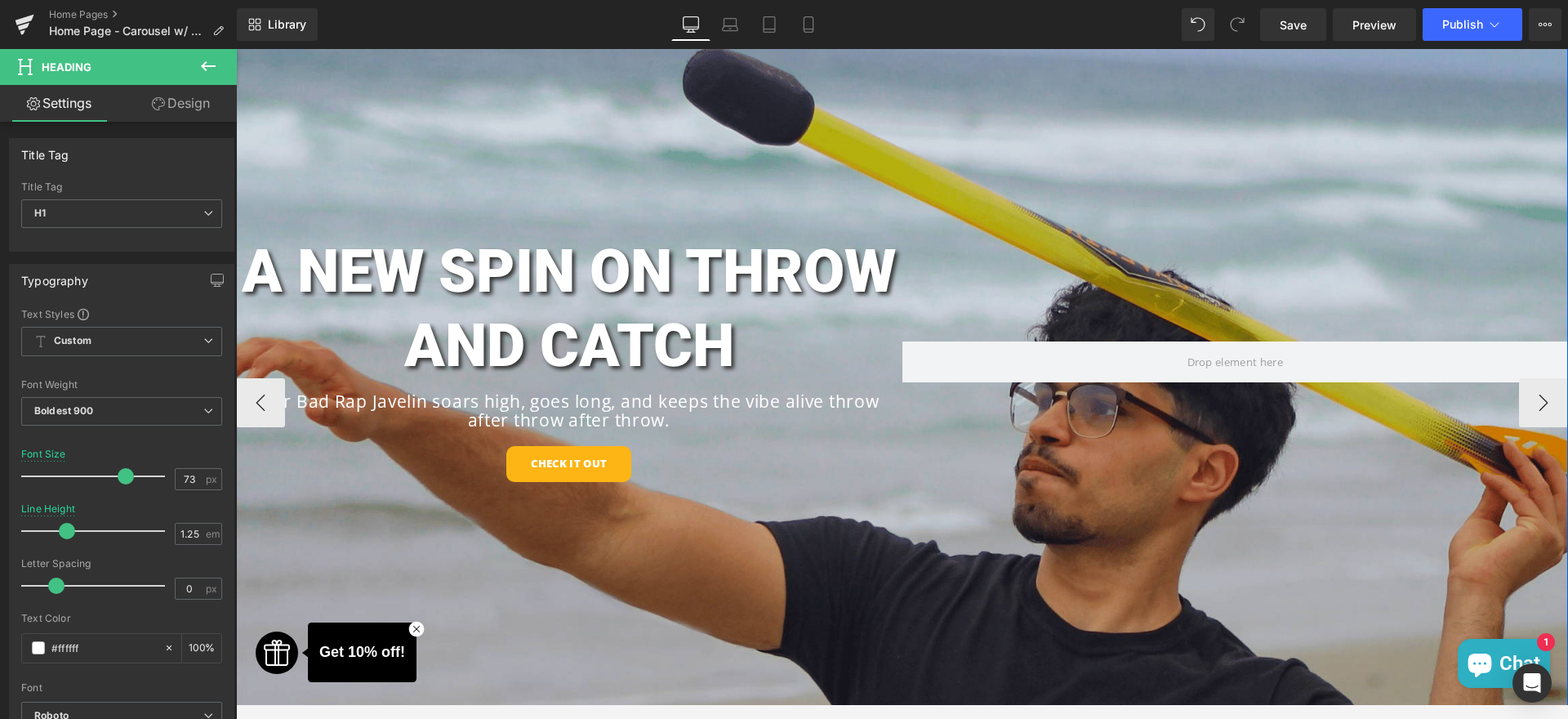
click at [421, 210] on div "A NEW SPIN ON THROW AND CATCH Heading Our Bad Rap Javelin soars high, goes long…" at bounding box center [902, 375] width 1333 height 853
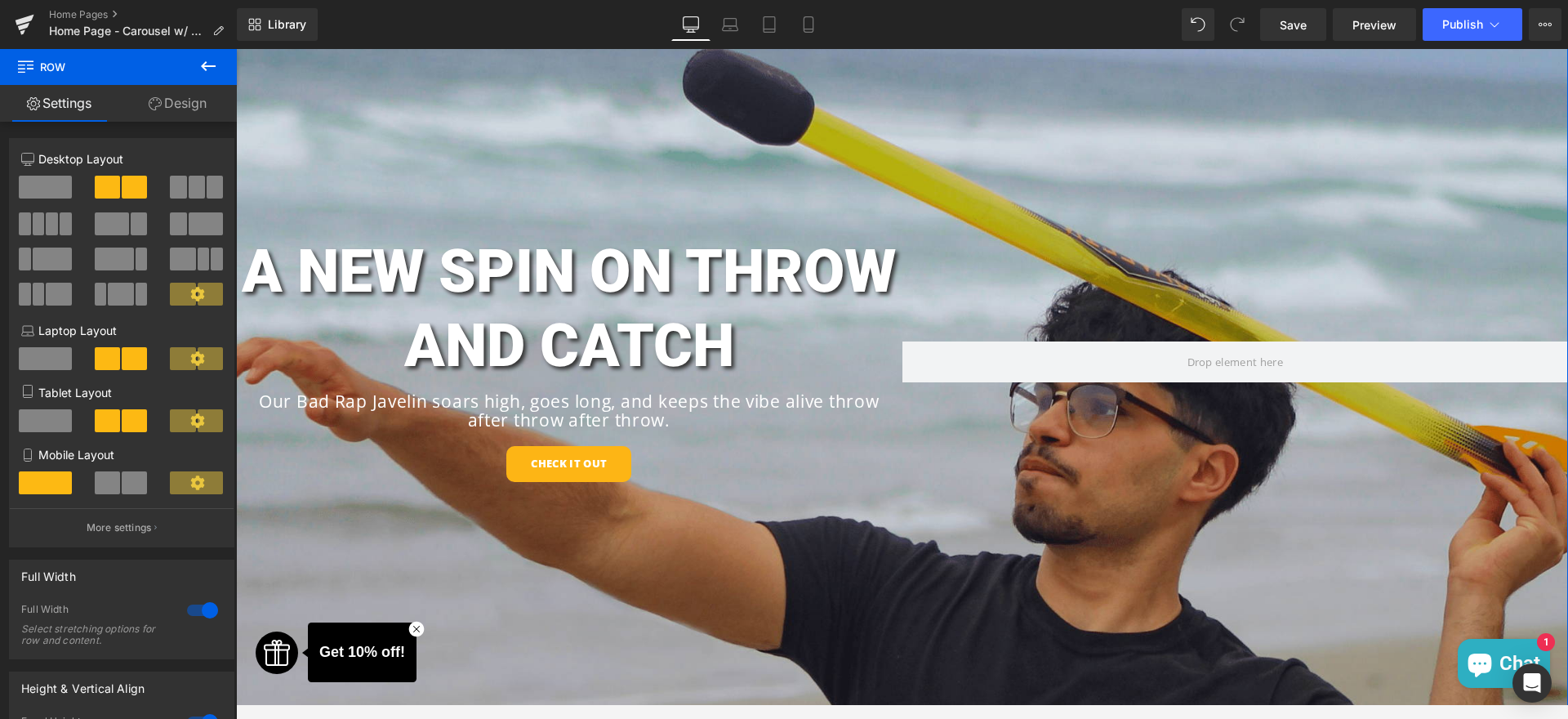
click at [168, 90] on link "Design" at bounding box center [177, 103] width 118 height 36
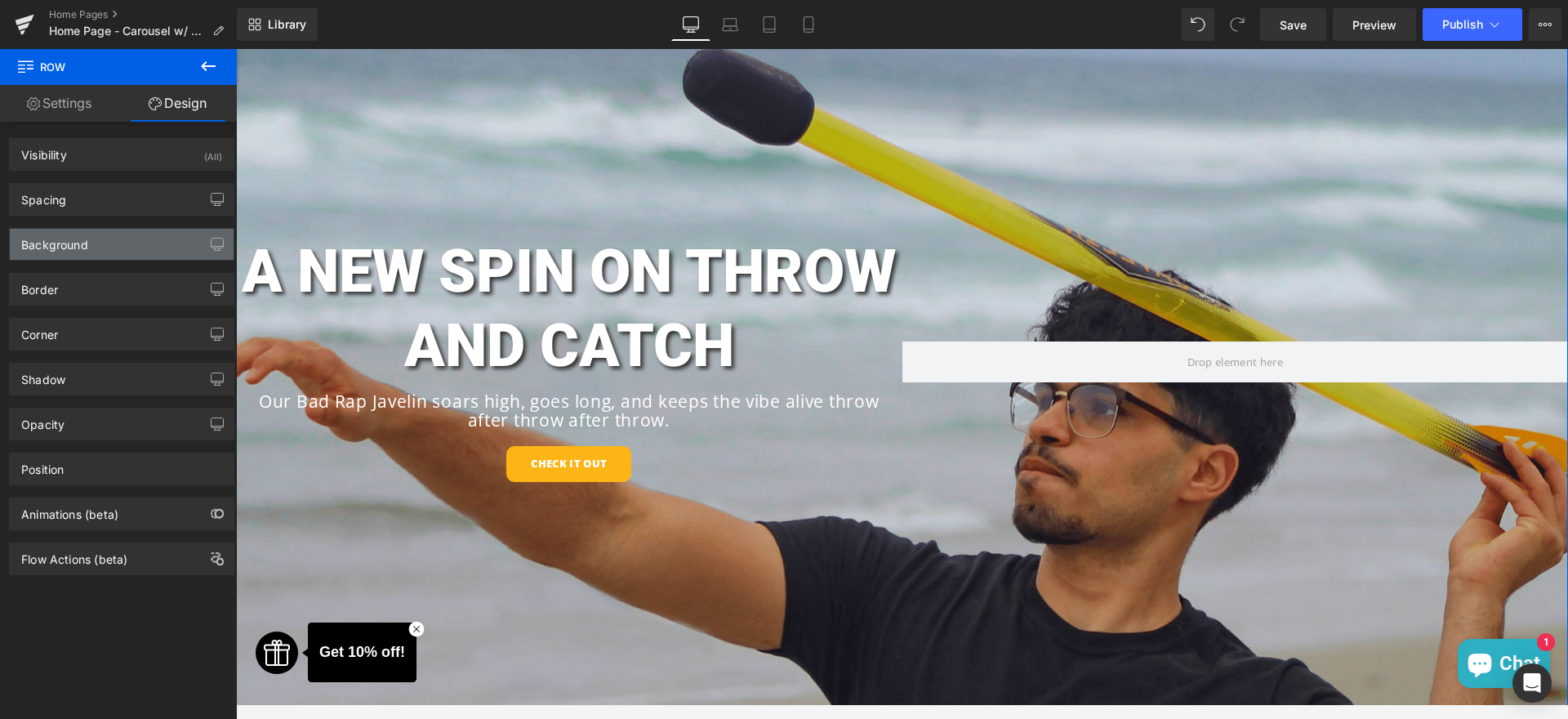
type input "0px"
type input "350px"
type input "0px"
type input "381px"
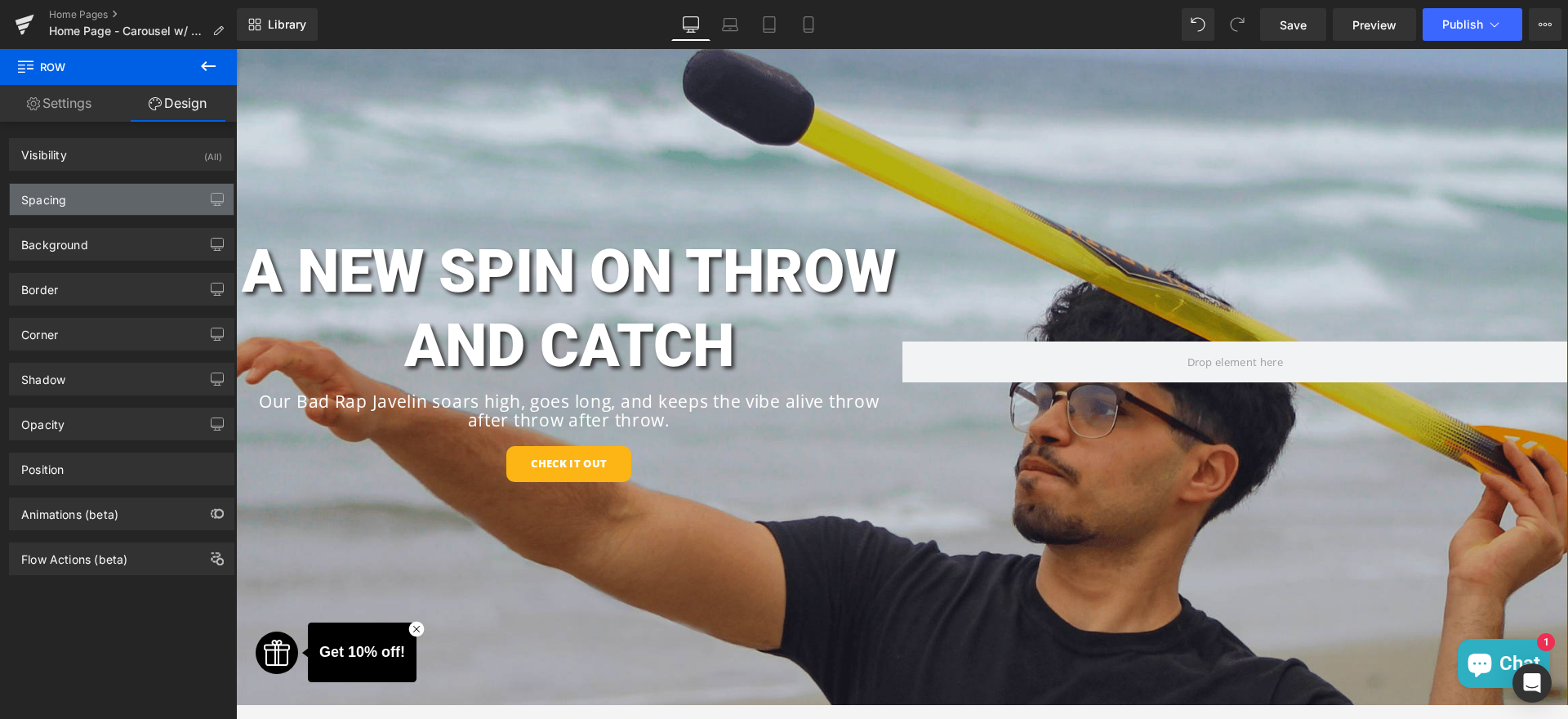
click at [76, 194] on div "Spacing" at bounding box center [122, 200] width 224 height 31
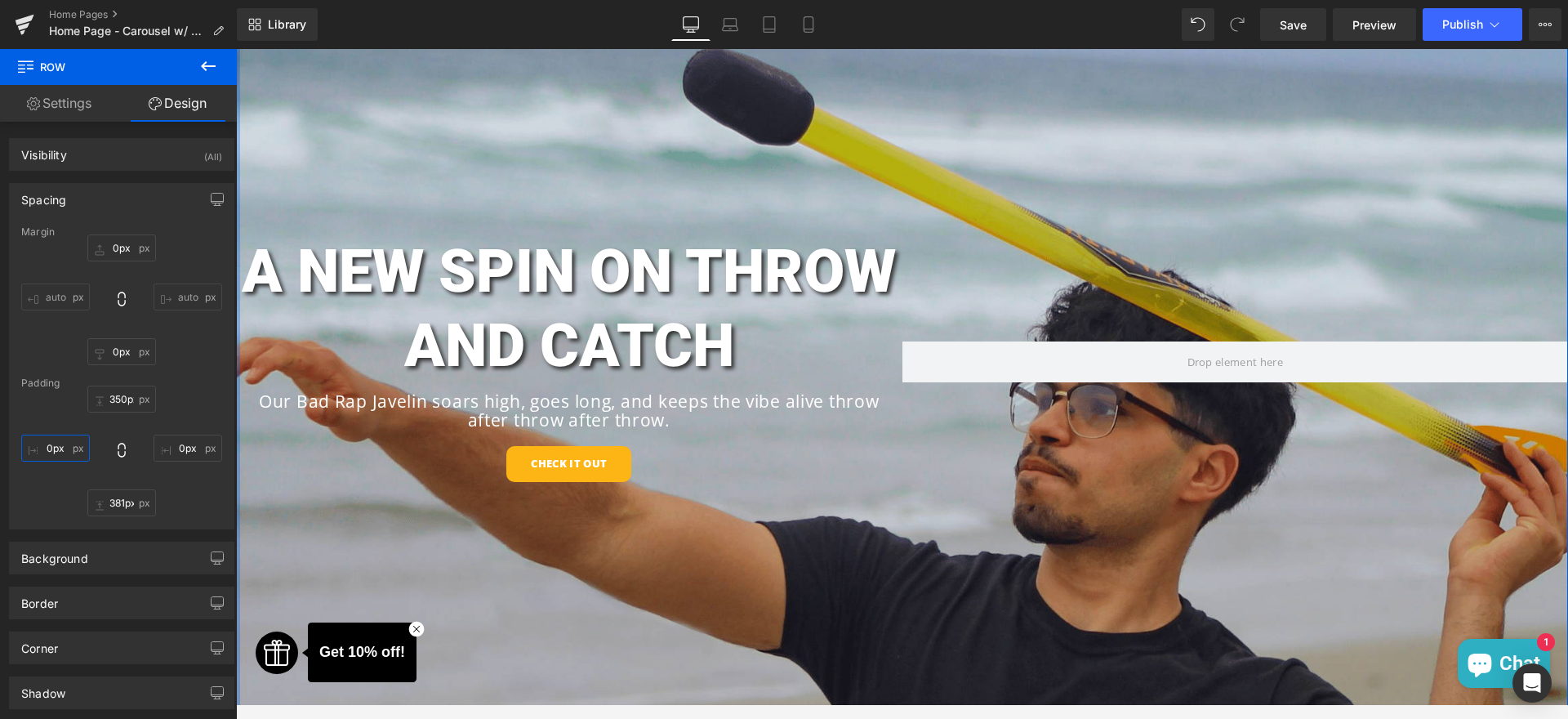
click at [38, 448] on input "0px" at bounding box center [55, 448] width 69 height 27
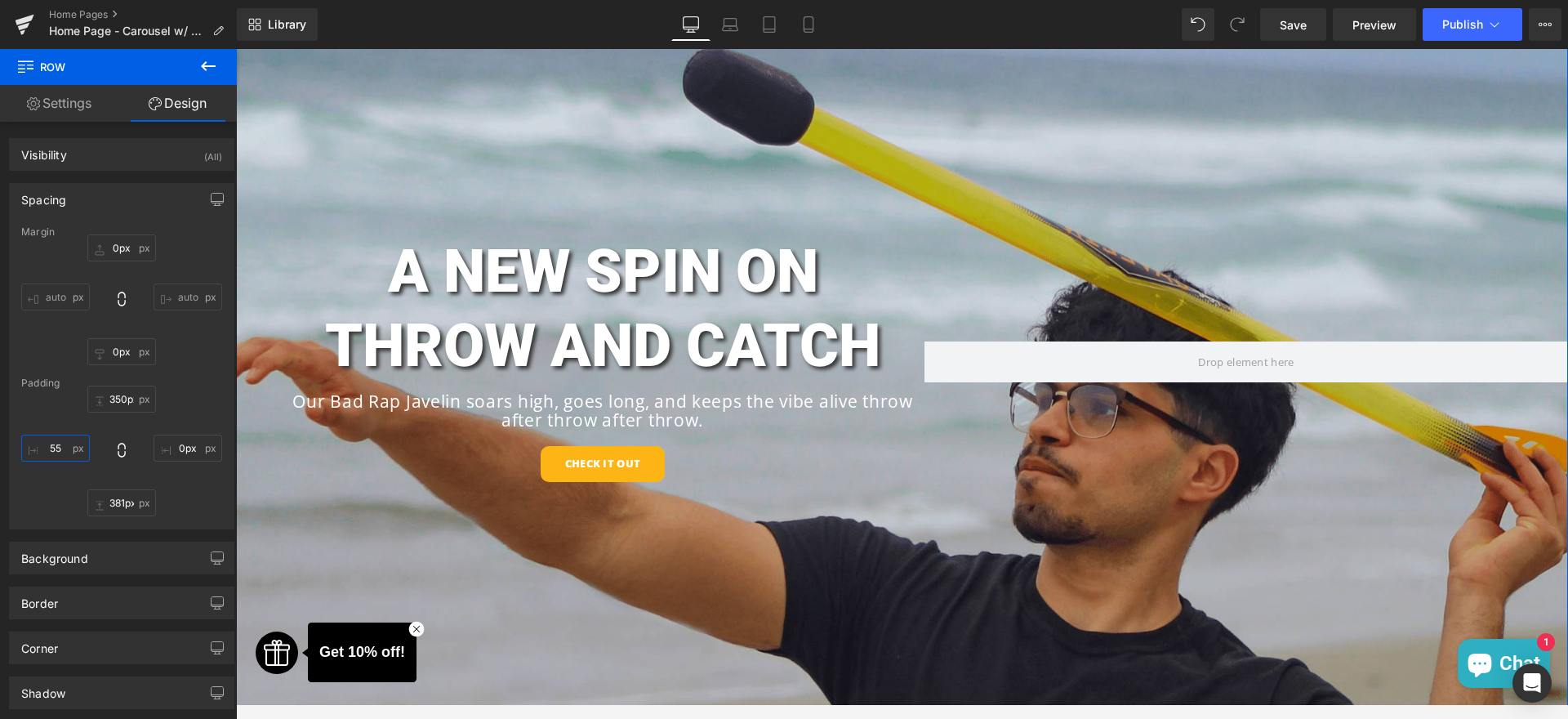
type input "52"
drag, startPoint x: 67, startPoint y: 445, endPoint x: 211, endPoint y: 403, distance: 150.0
click at [211, 403] on div "350px 350px 0px 0px 381px 381px 52px 52" at bounding box center [121, 451] width 201 height 131
click at [876, 584] on div "A NEW SPIN ON THROW AND CATCH Heading Our Bad Rap Javelin soars high, goes long…" at bounding box center [902, 375] width 1333 height 853
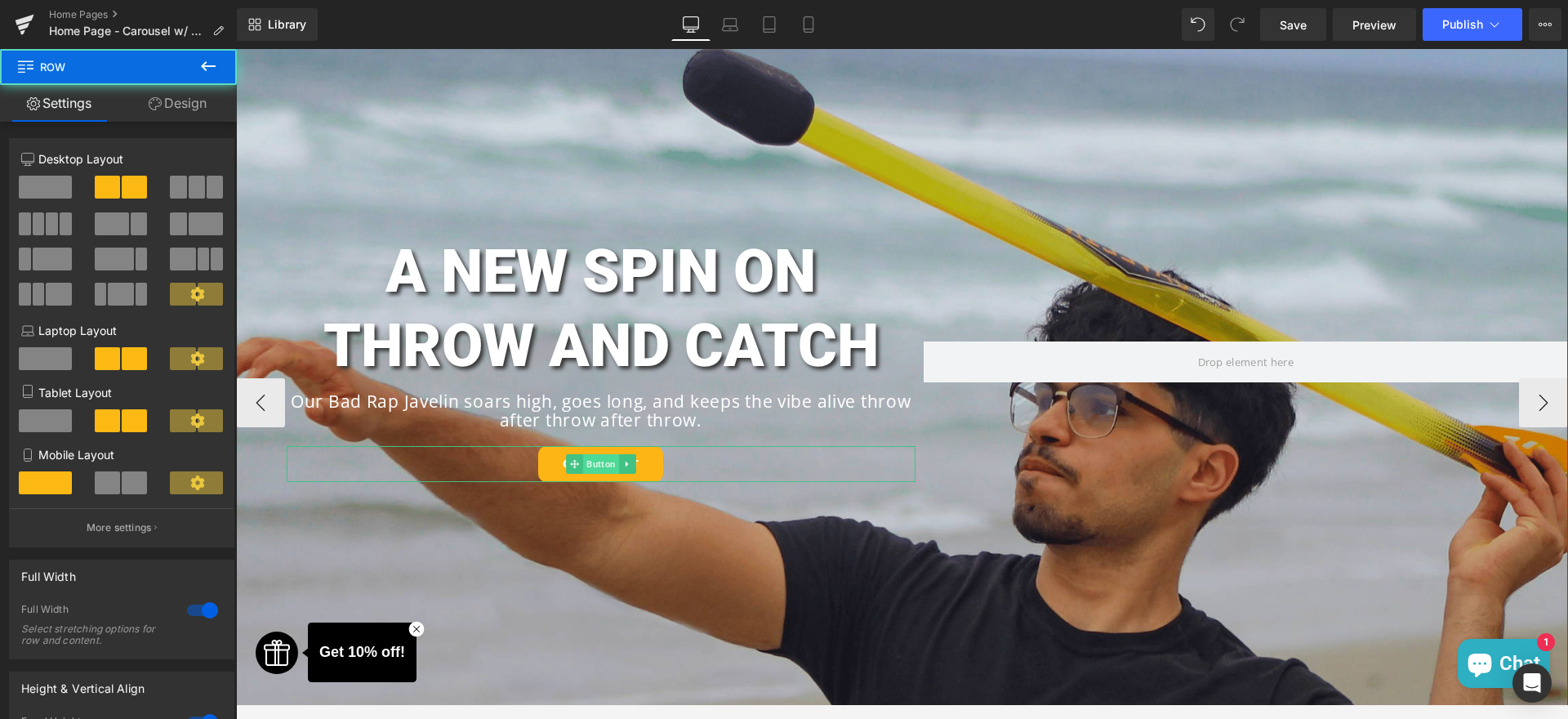
click at [598, 460] on span "Button" at bounding box center [601, 464] width 36 height 20
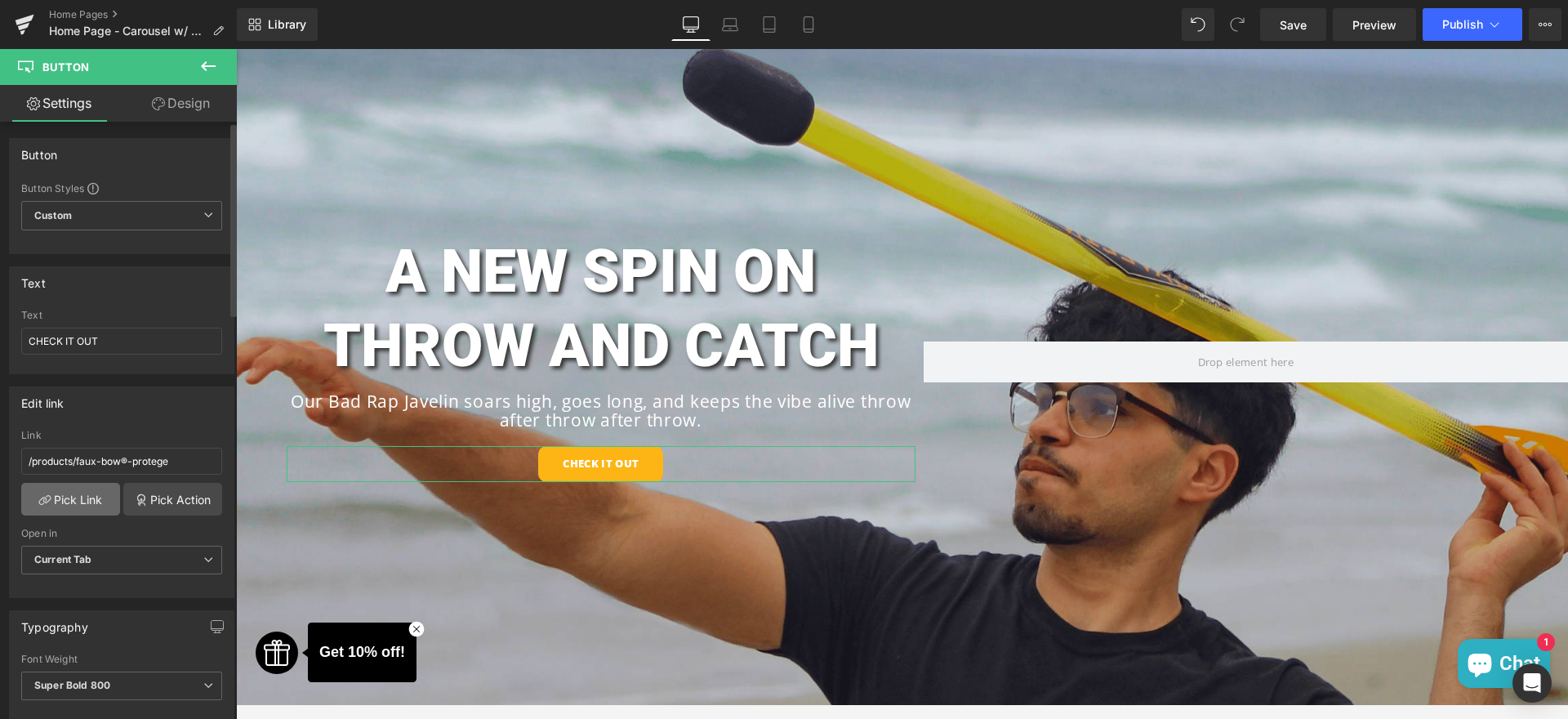
click at [89, 497] on link "Pick Link" at bounding box center [70, 499] width 99 height 33
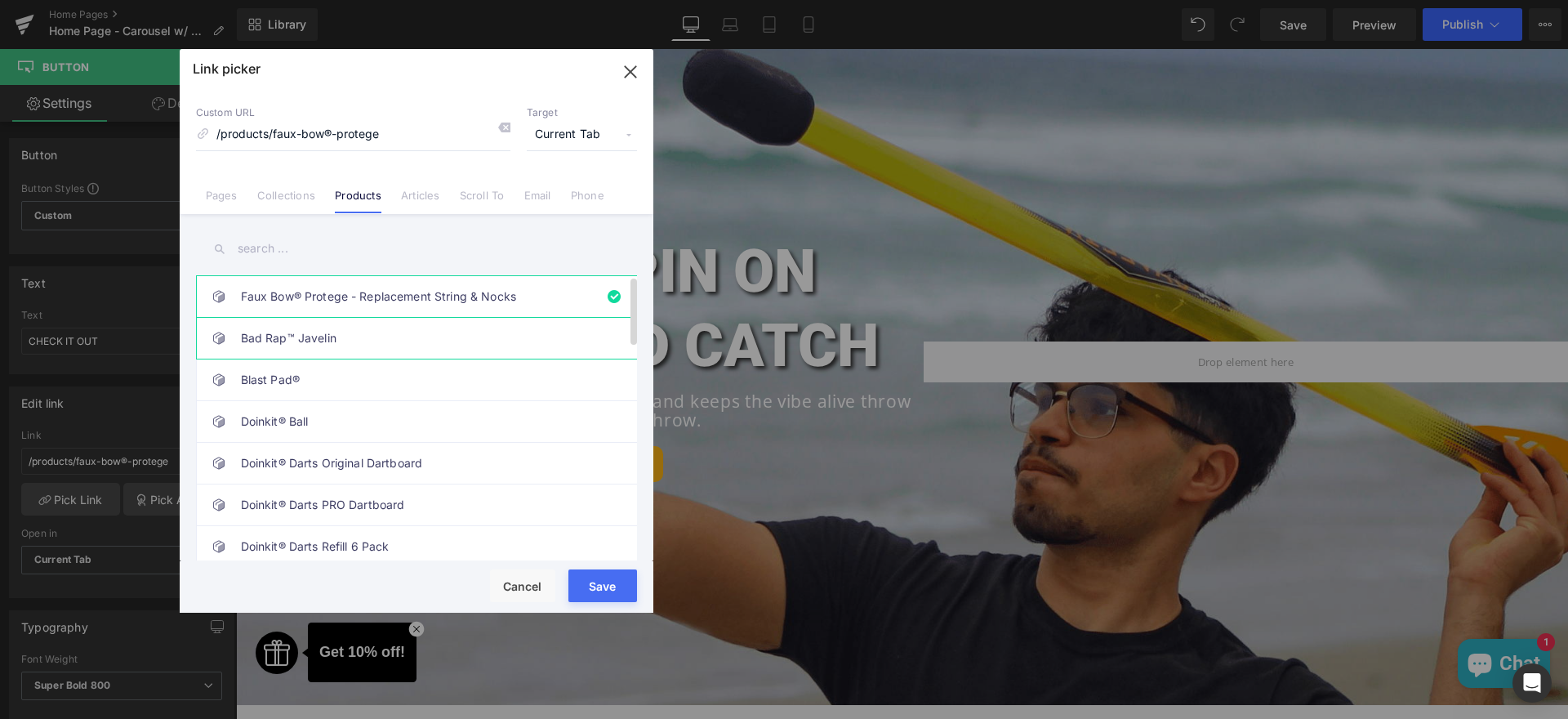
click at [322, 342] on link "Bad Rap™ Javelin" at bounding box center [421, 338] width 359 height 41
type input "/products/javelin"
click at [605, 589] on button "Save" at bounding box center [603, 586] width 69 height 33
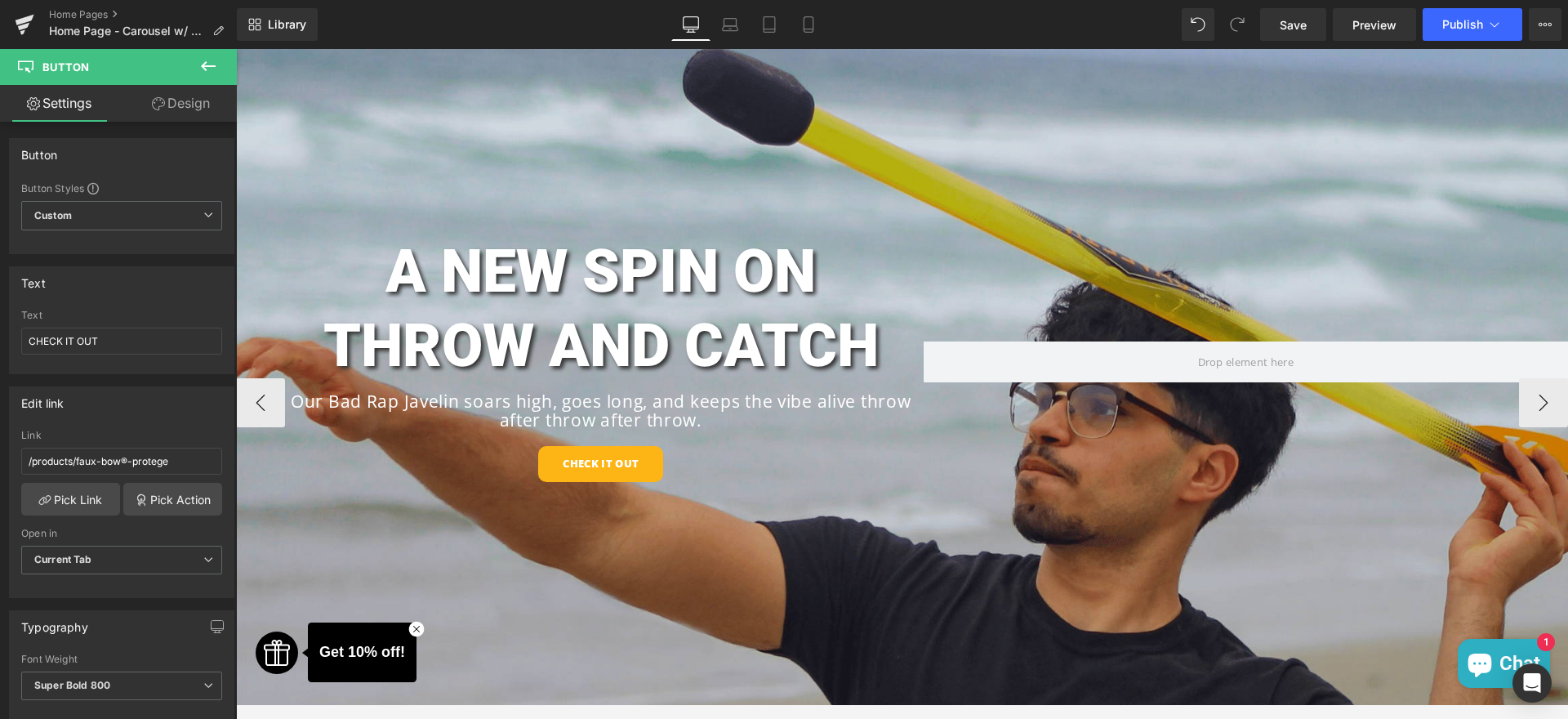
type input "/products/javelin"
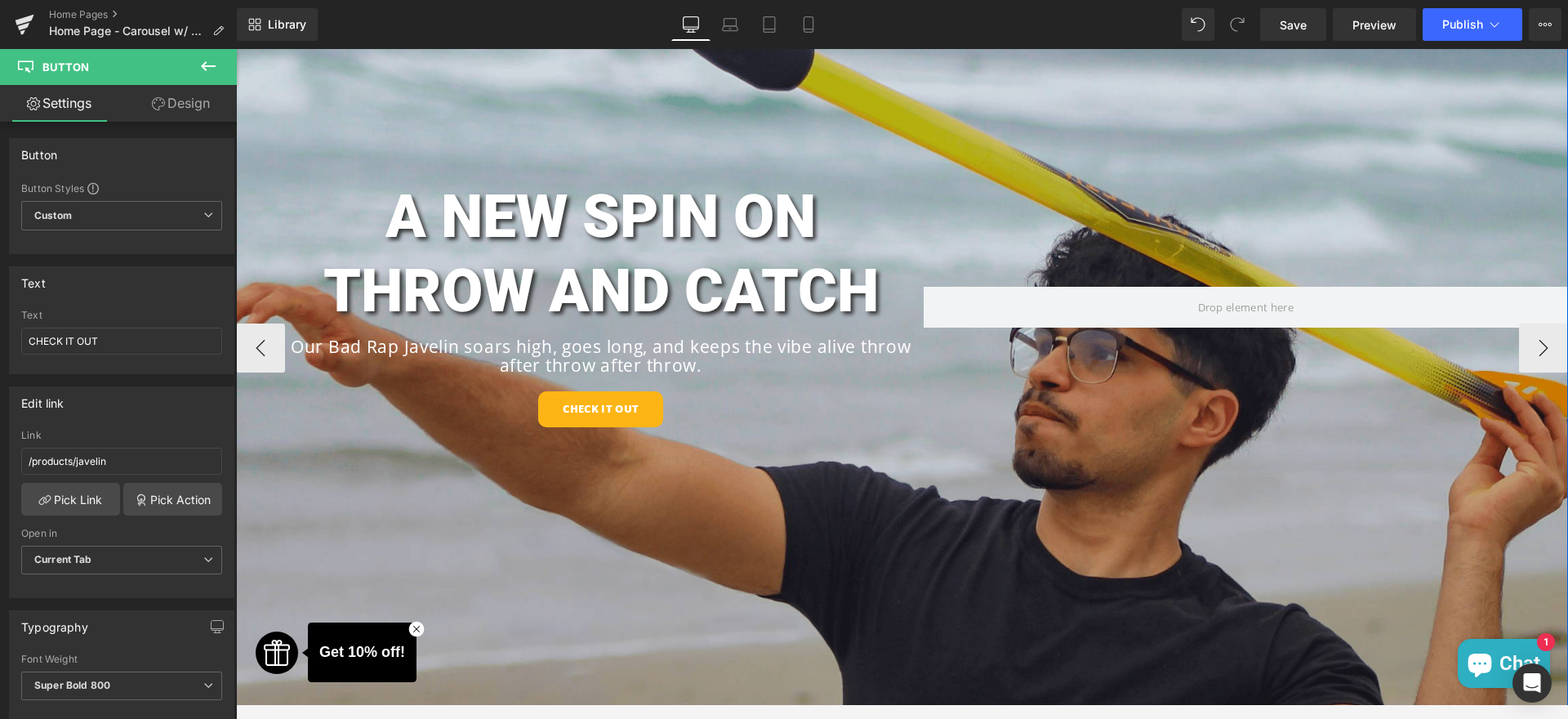
scroll to position [131, 0]
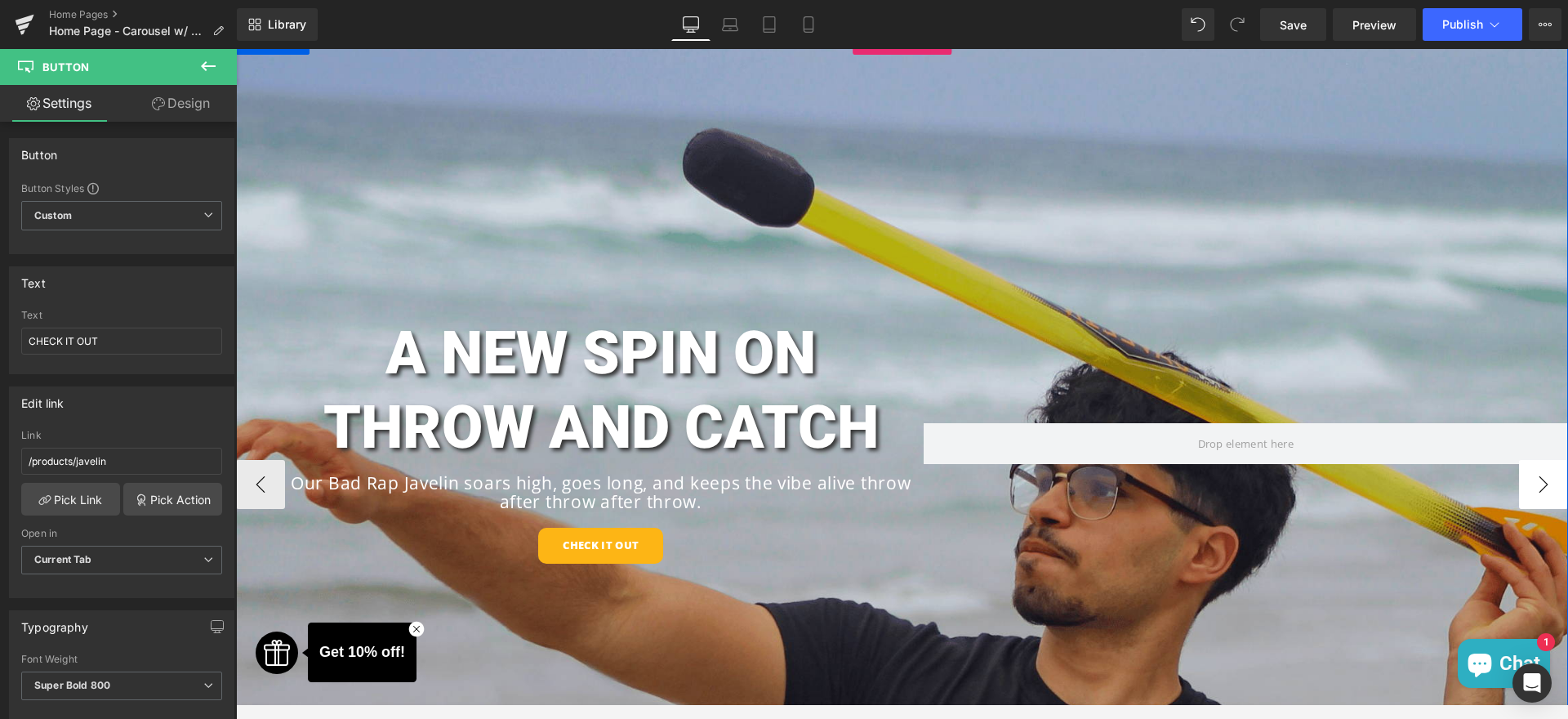
click at [1535, 486] on button "›" at bounding box center [1544, 485] width 49 height 49
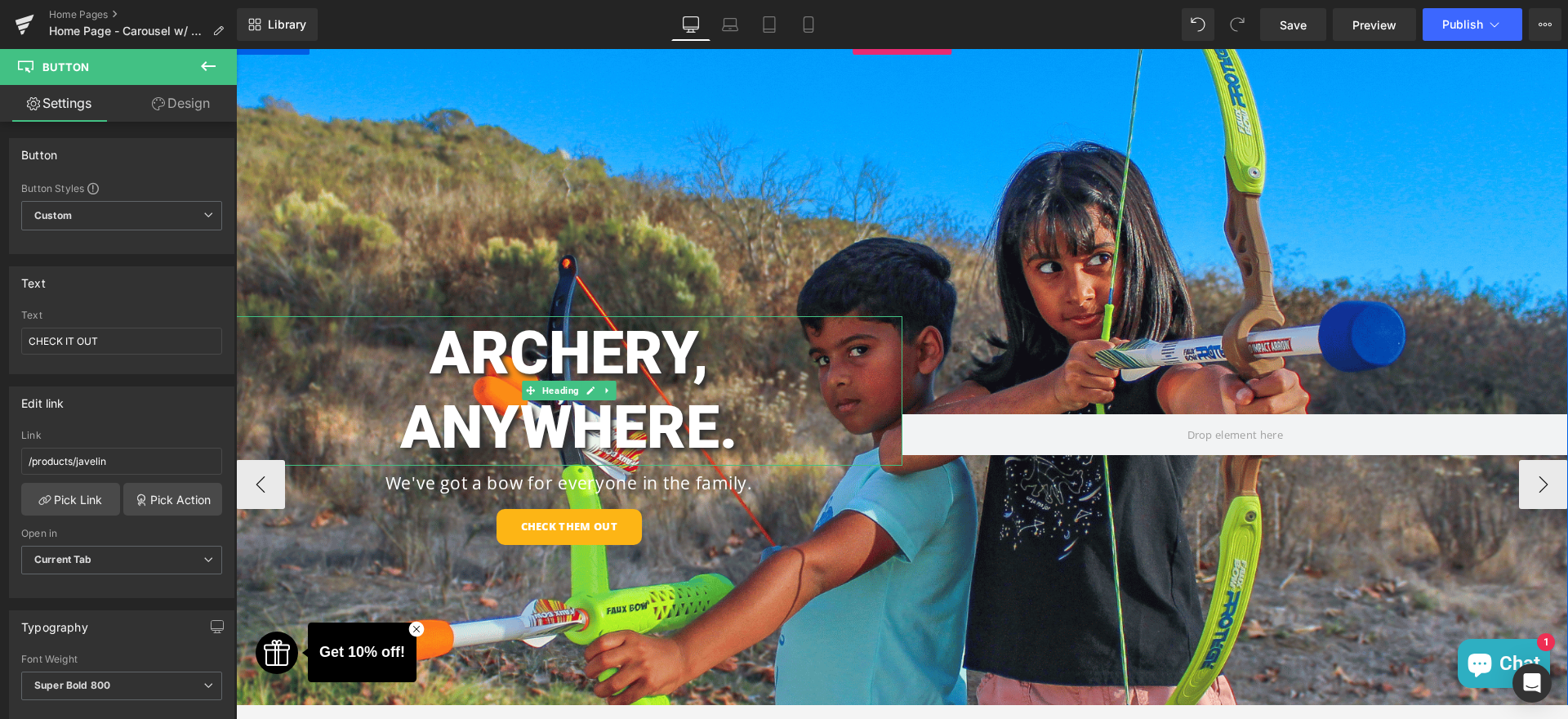
click at [369, 417] on h1 "ANYWHERE." at bounding box center [570, 428] width 667 height 75
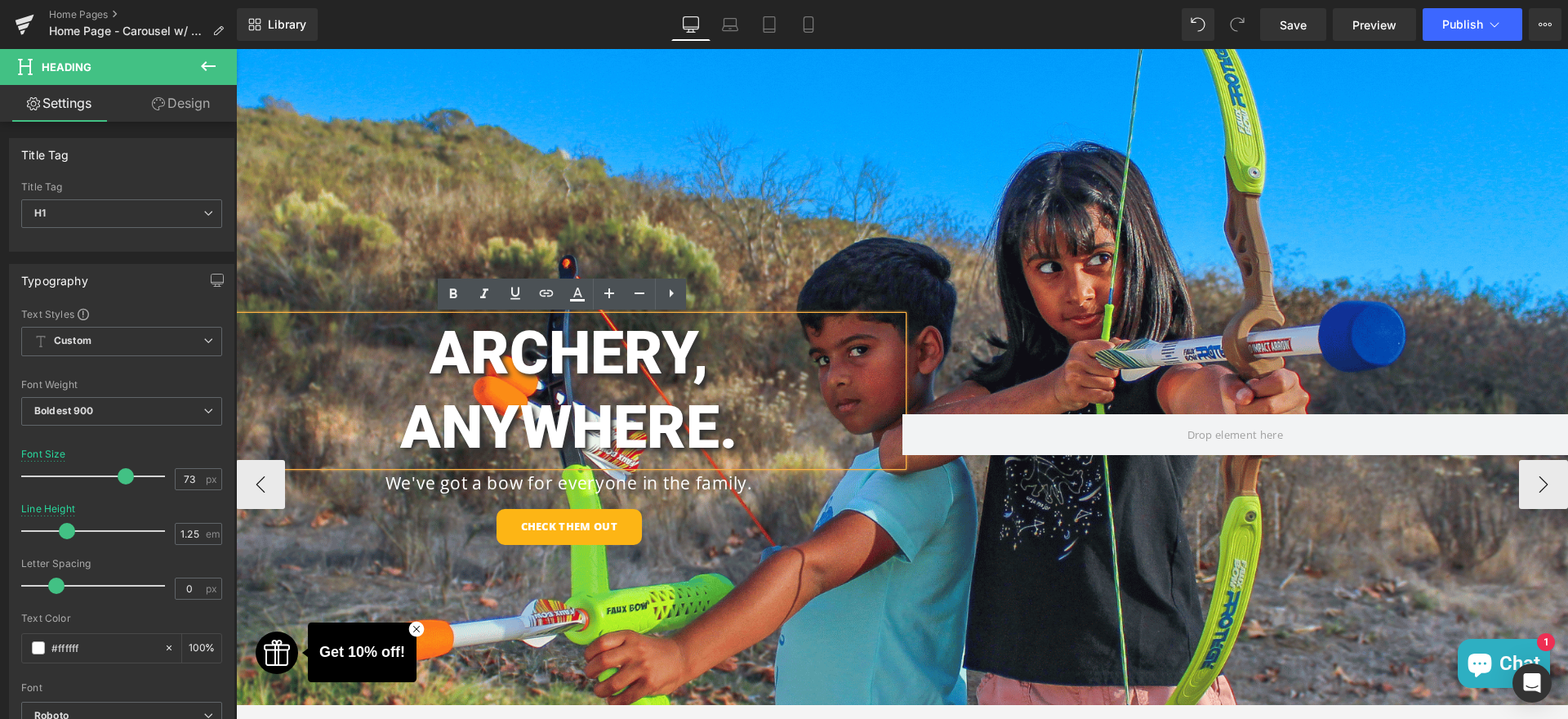
click at [566, 164] on div "ARCHERY, ANYWHERE. Heading We've got a bow for everyone in the family. Heading …" at bounding box center [902, 447] width 1333 height 834
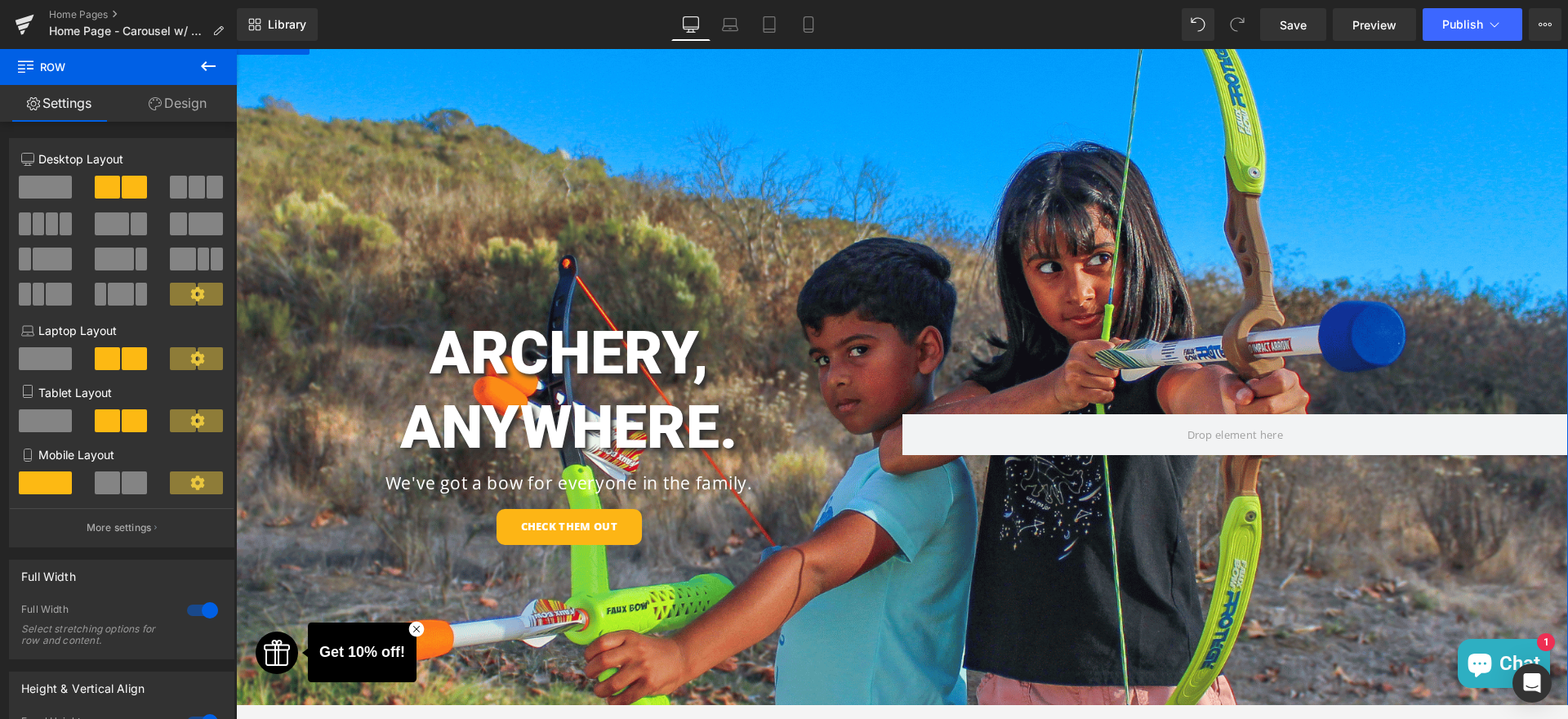
click at [173, 94] on link "Design" at bounding box center [177, 103] width 118 height 36
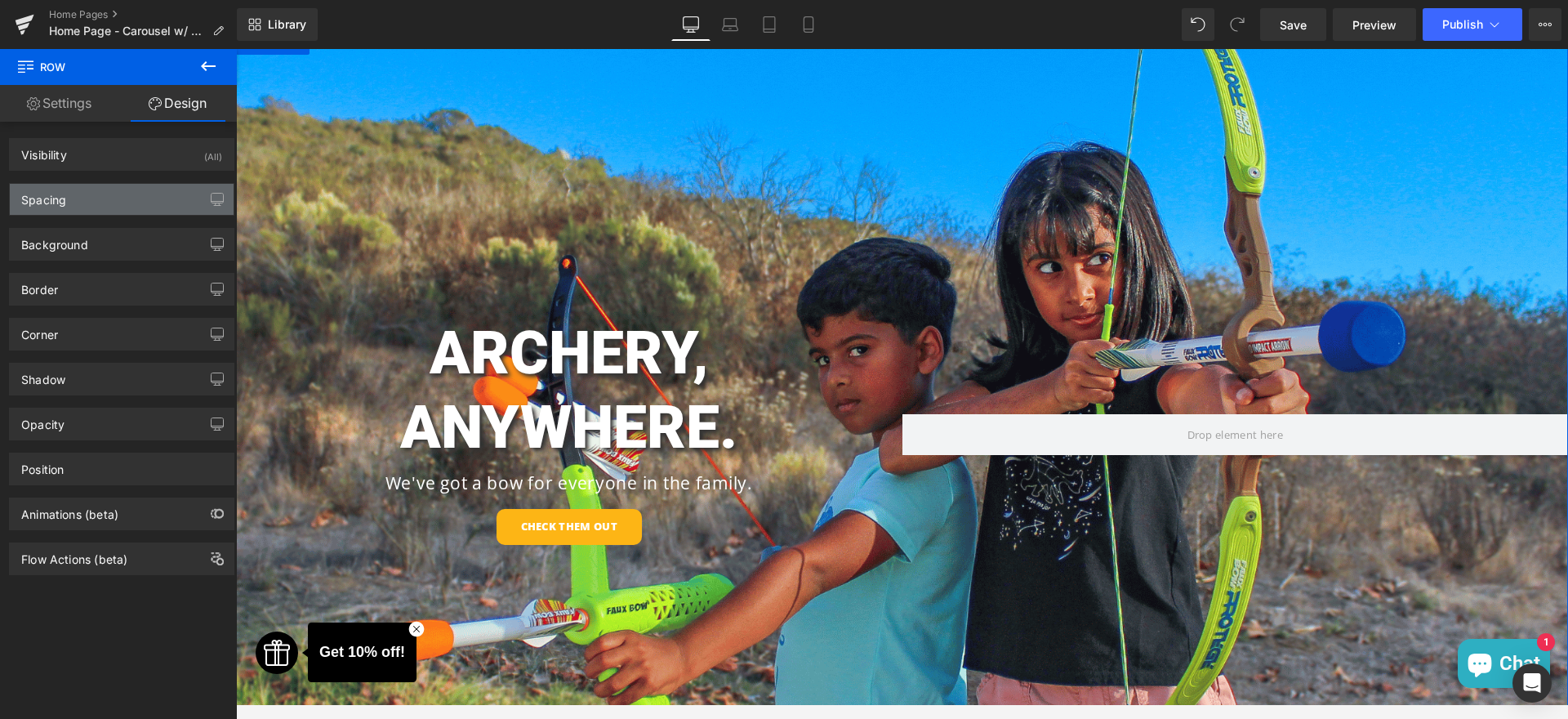
type input "0"
type input "350"
type input "0"
type input "381"
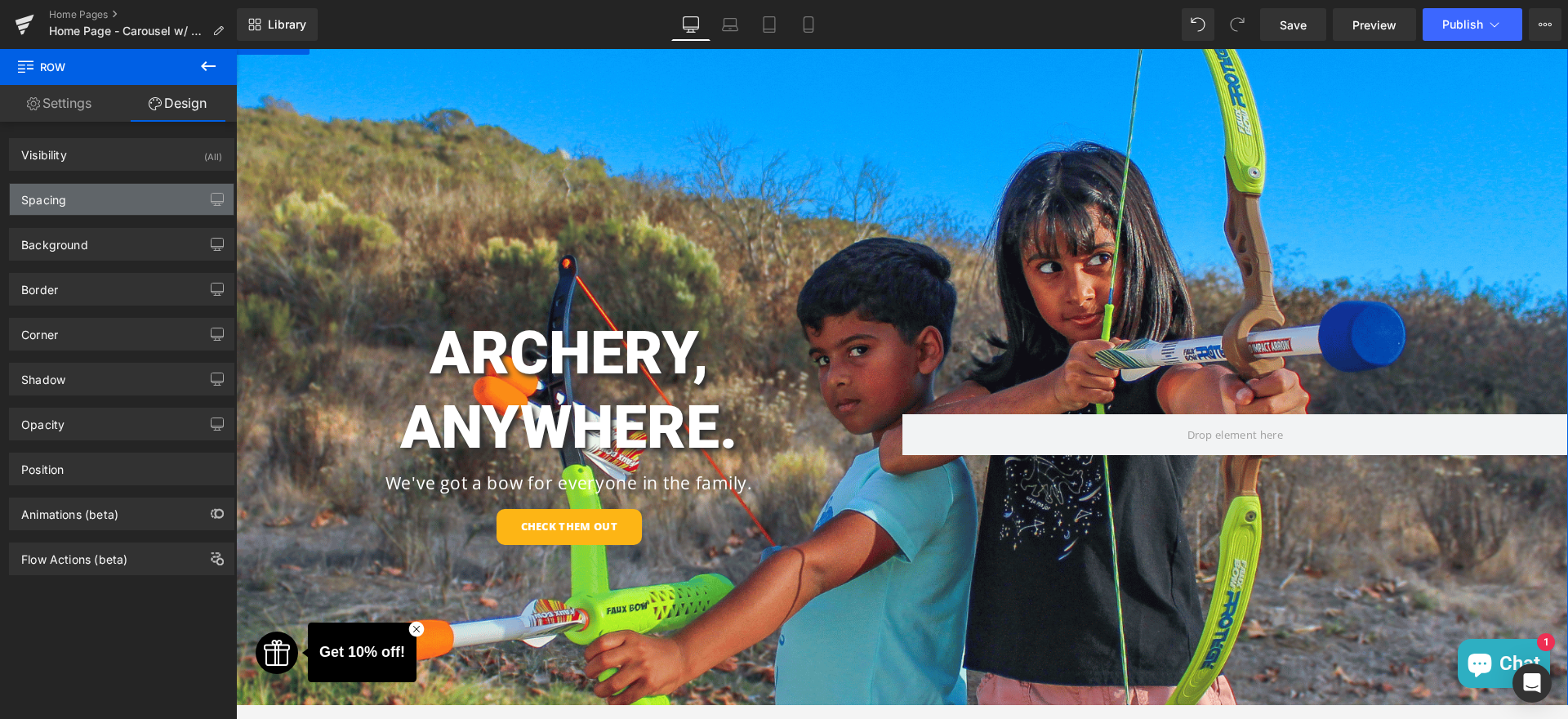
click at [94, 202] on div "Spacing" at bounding box center [122, 200] width 224 height 31
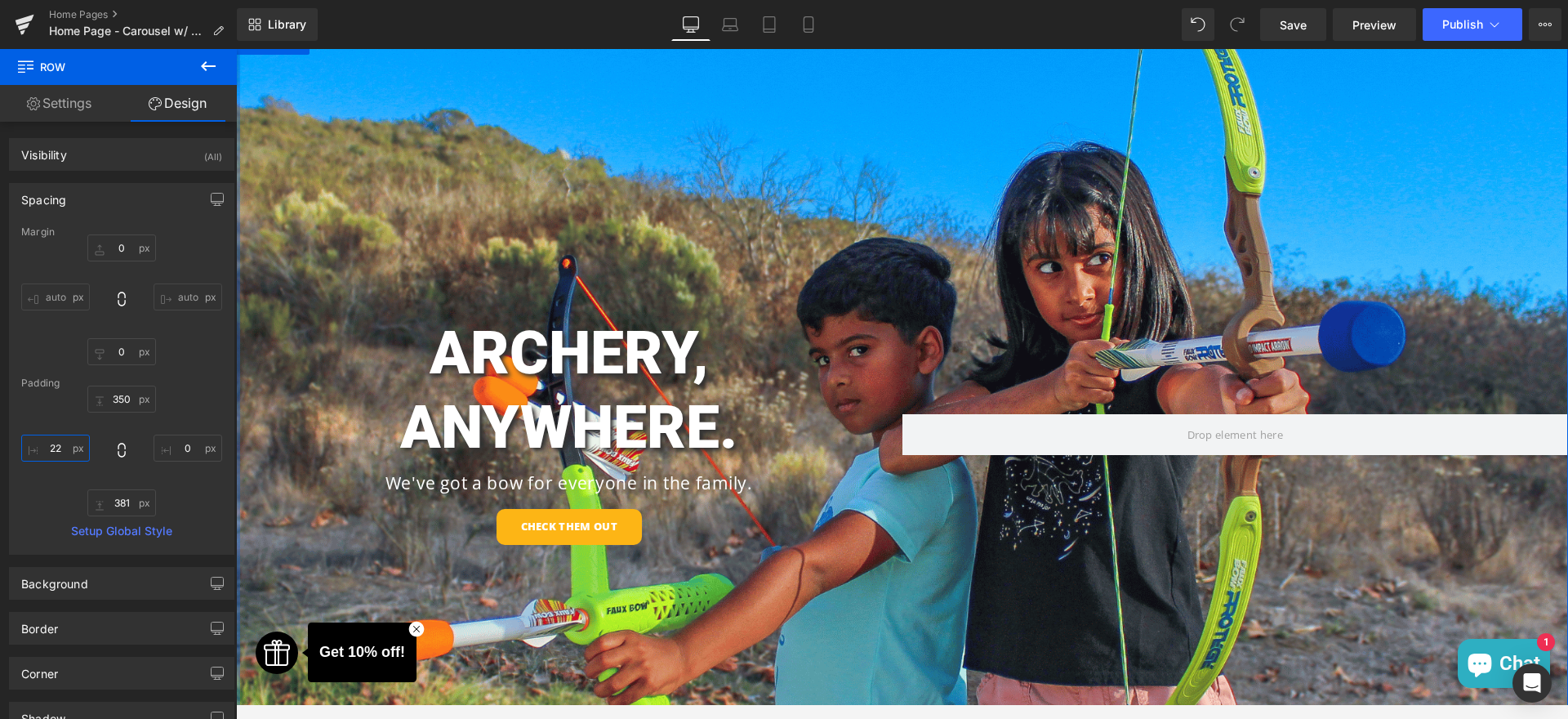
type input "21"
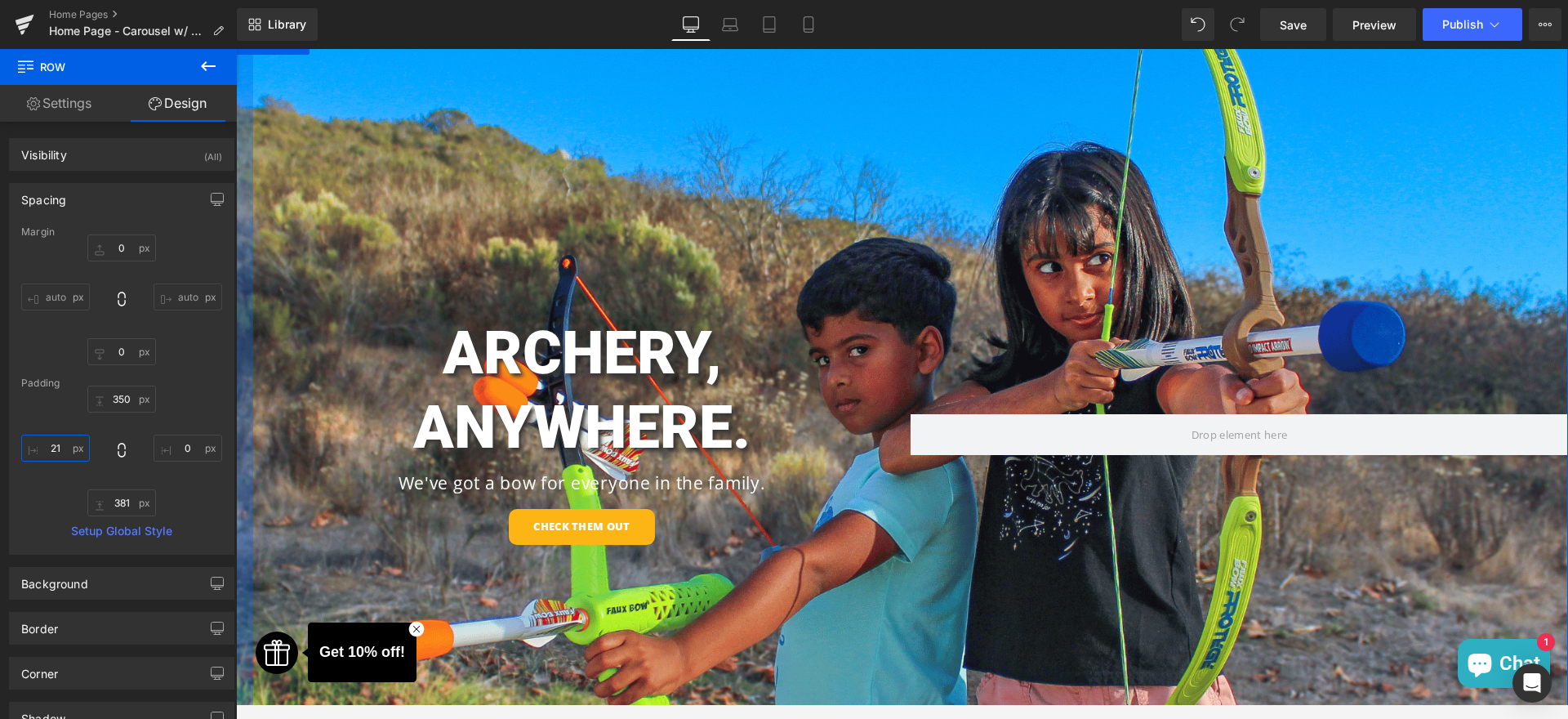
drag, startPoint x: 42, startPoint y: 447, endPoint x: 83, endPoint y: 441, distance: 41.4
click at [83, 441] on input "21" at bounding box center [55, 448] width 69 height 27
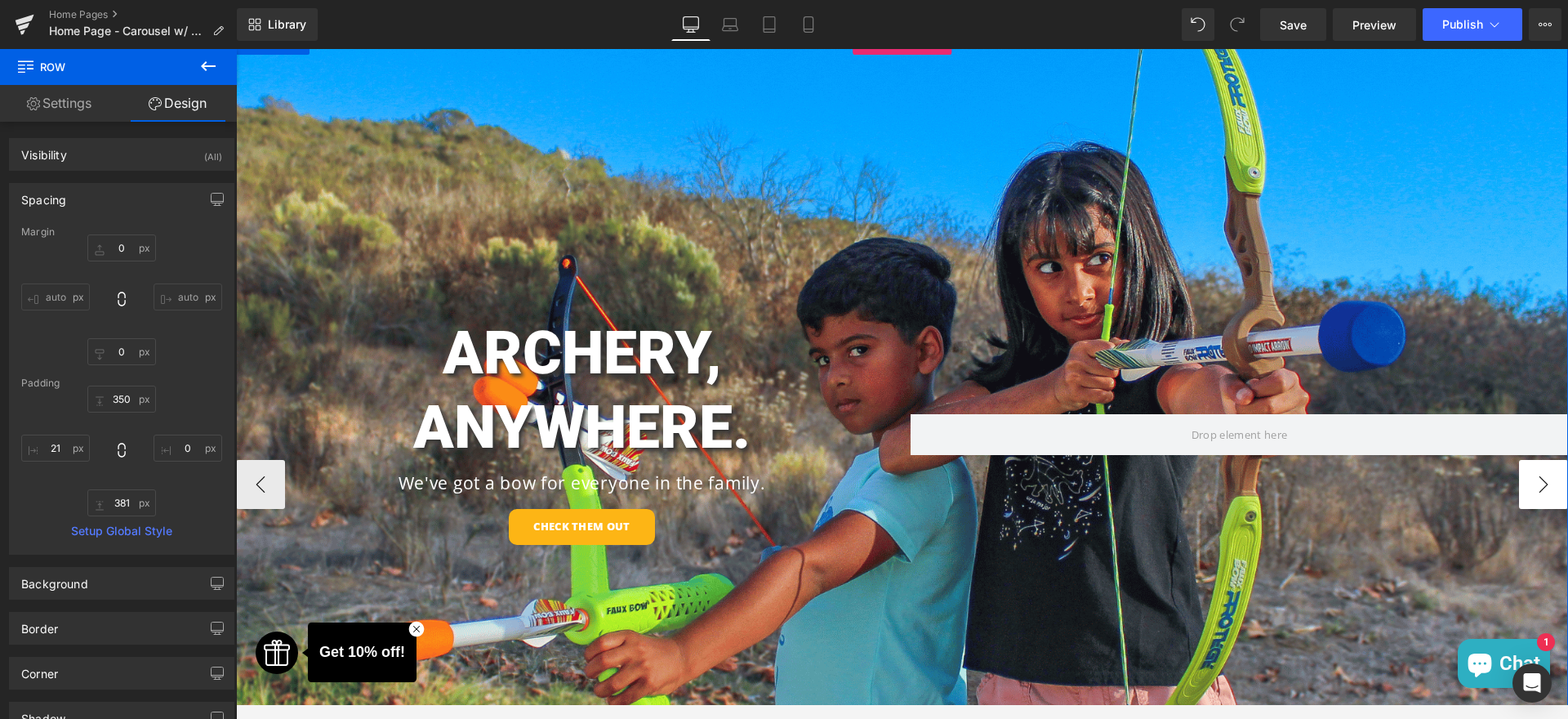
click at [1519, 485] on button "›" at bounding box center [1544, 485] width 49 height 49
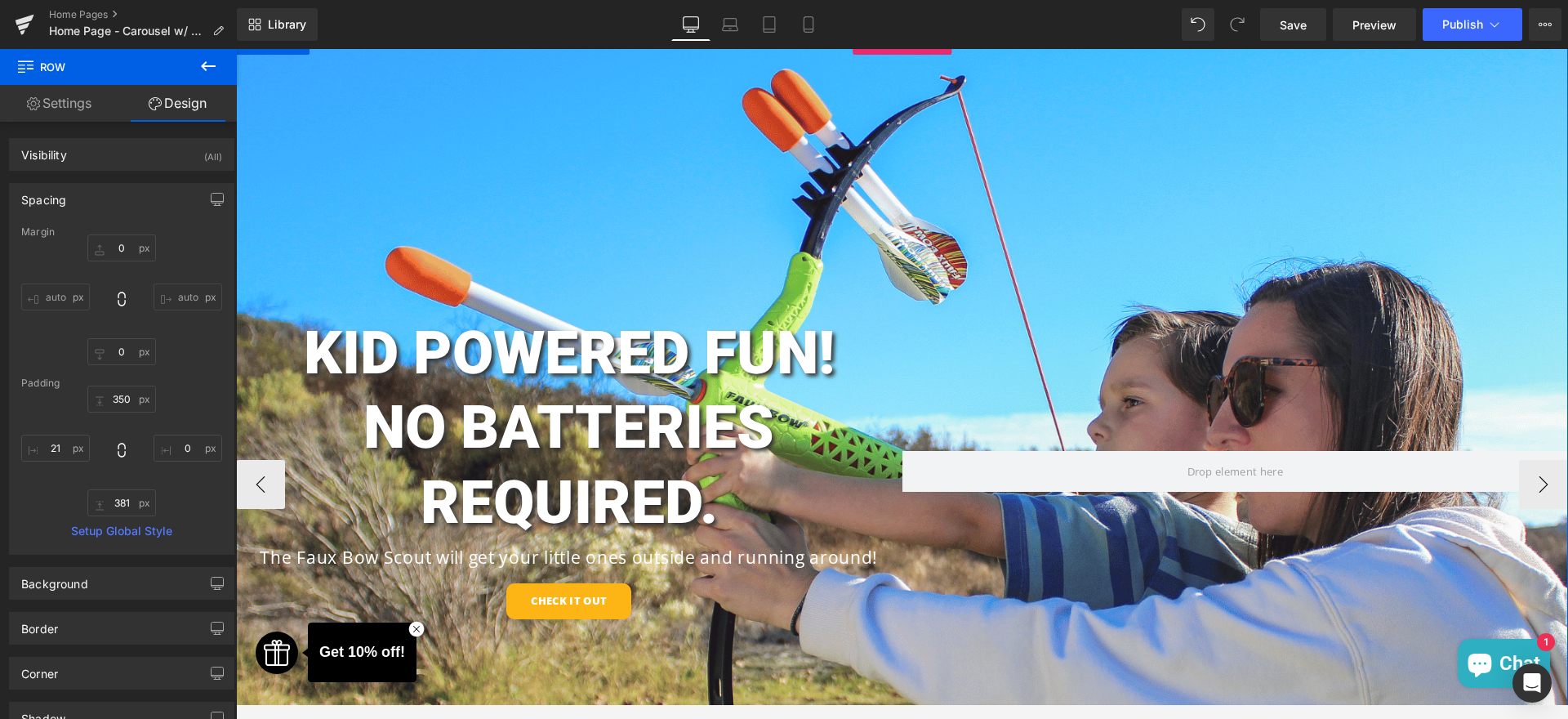
click at [519, 186] on div "KID POWERED FUN! NO BATTERIES REQUIRED. Heading The Faux Bow Scout will get you…" at bounding box center [902, 485] width 1333 height 908
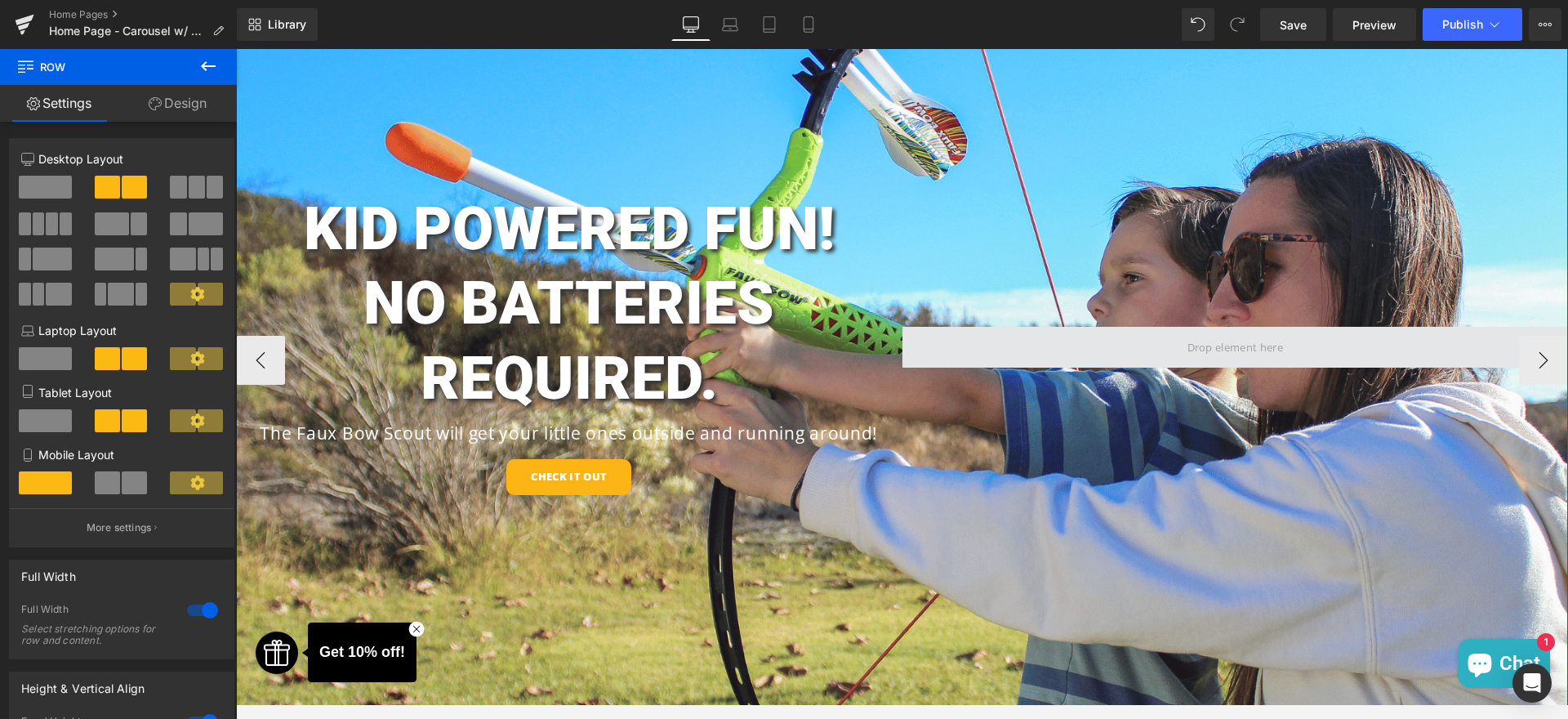
scroll to position [49, 0]
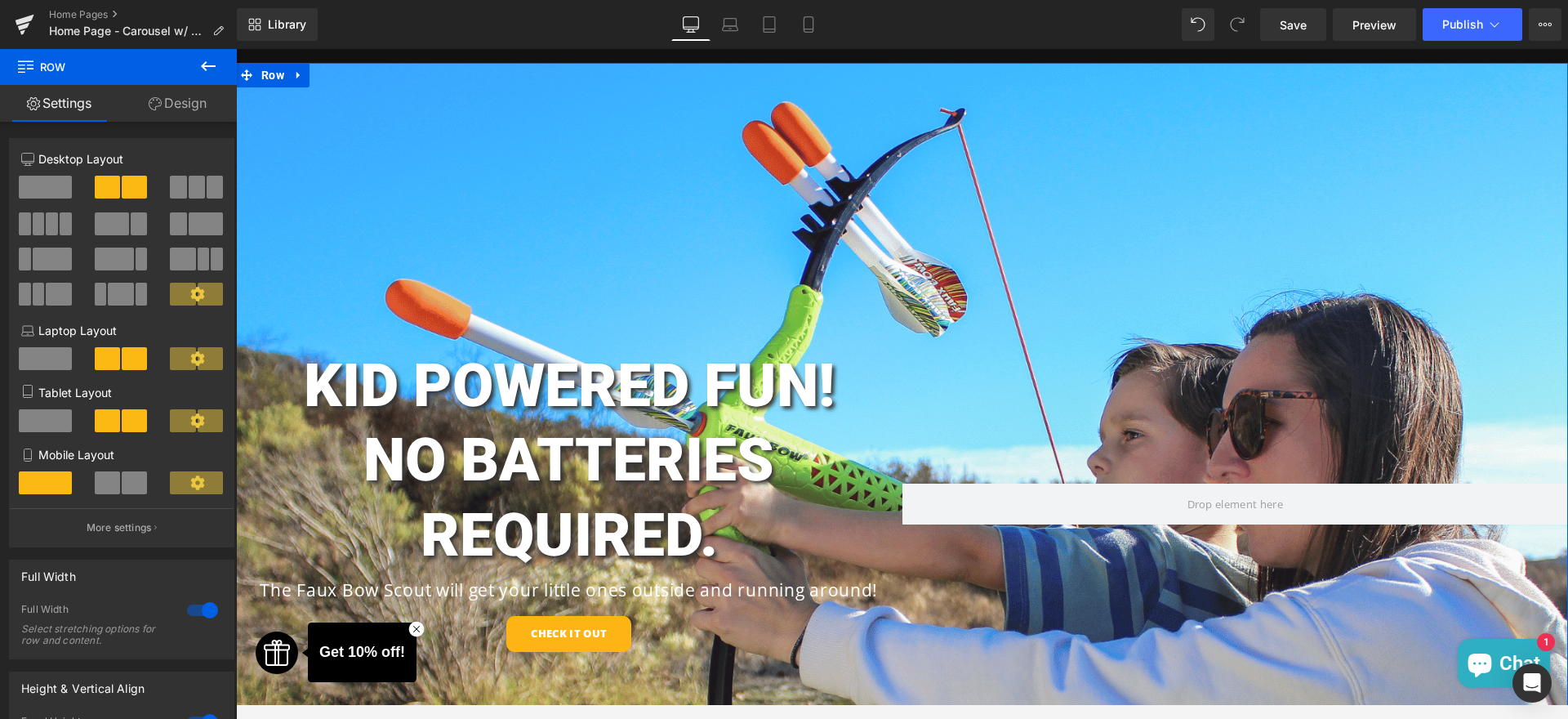
click at [168, 106] on link "Design" at bounding box center [177, 103] width 118 height 36
click at [882, 166] on div "KID POWERED FUN! NO BATTERIES REQUIRED. Heading The Faux Bow Scout will get you…" at bounding box center [902, 517] width 1333 height 908
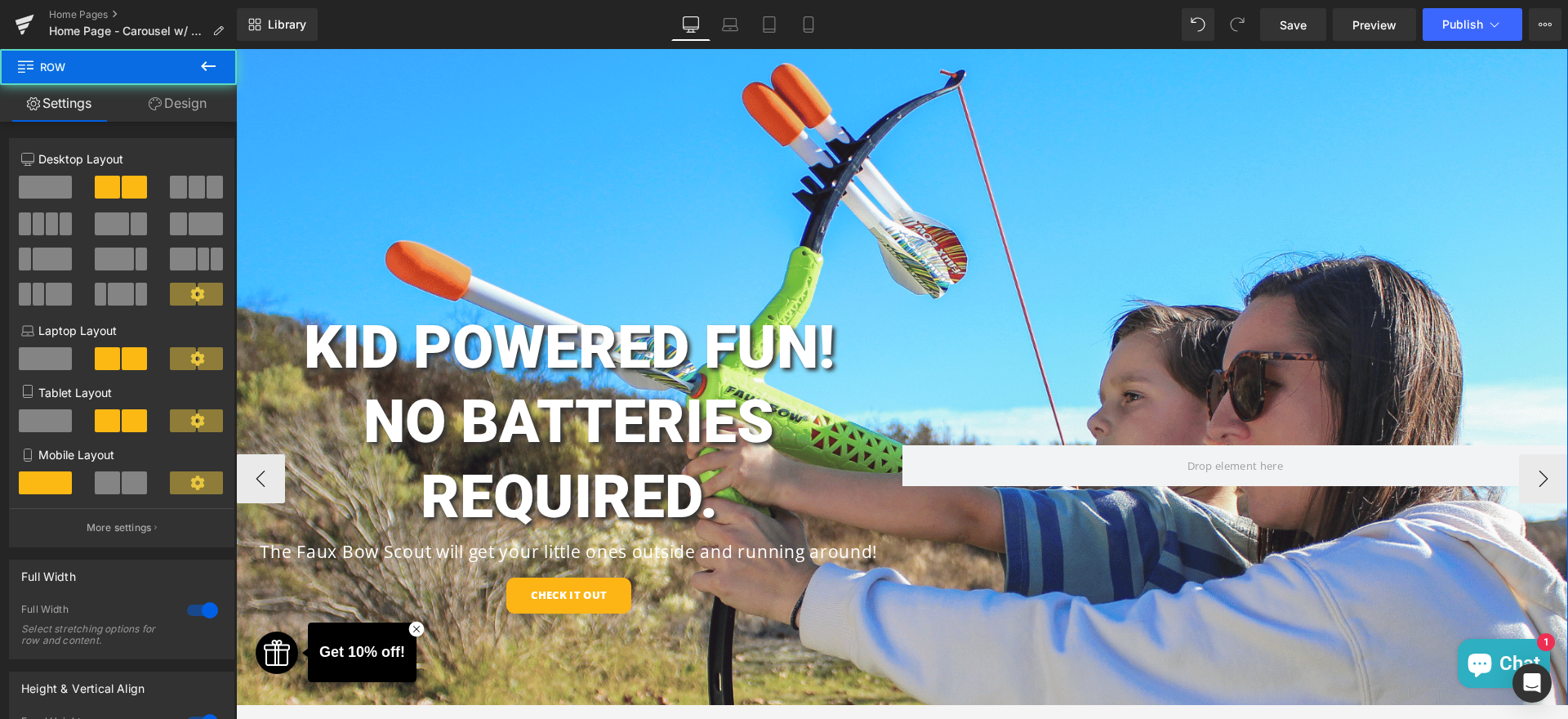
scroll to position [0, 0]
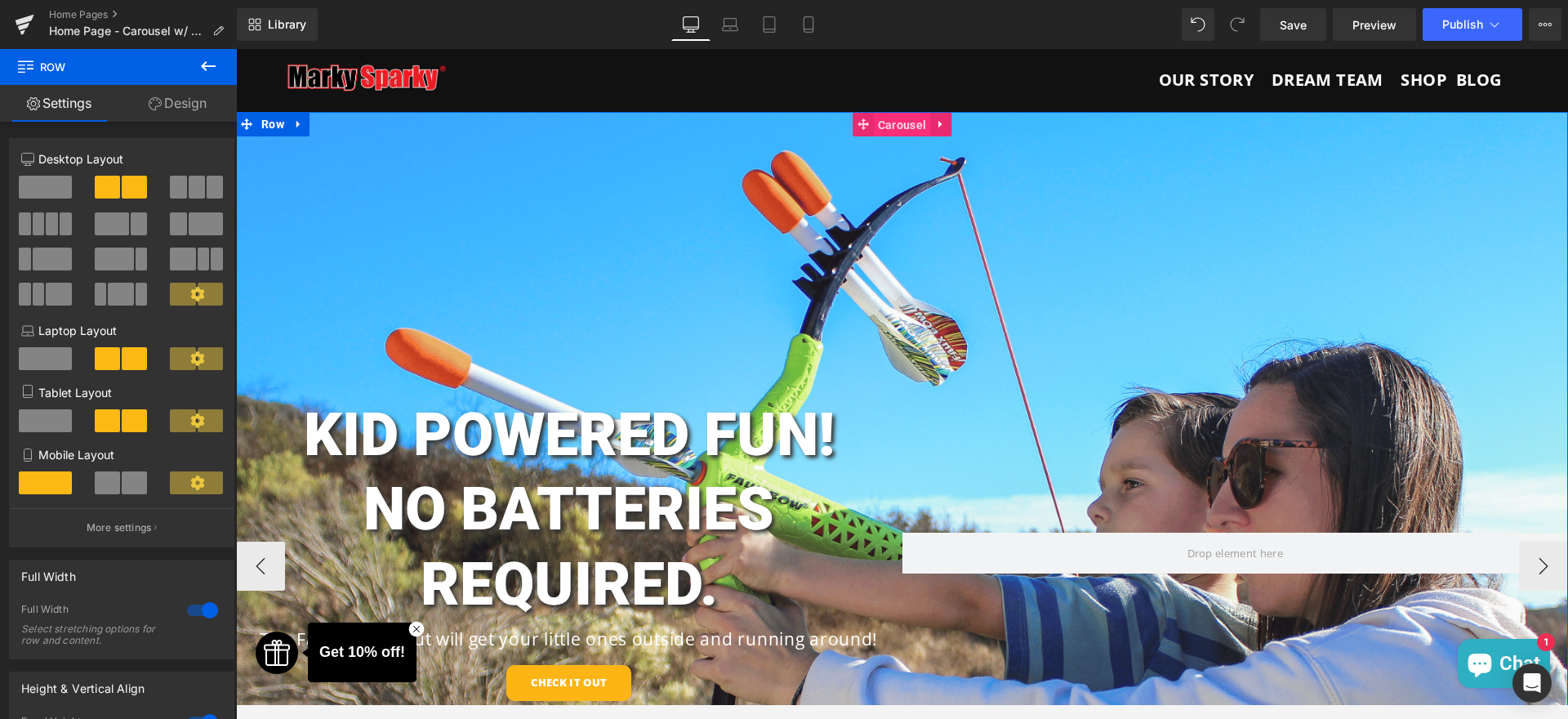
click at [880, 120] on span "Carousel" at bounding box center [902, 125] width 56 height 24
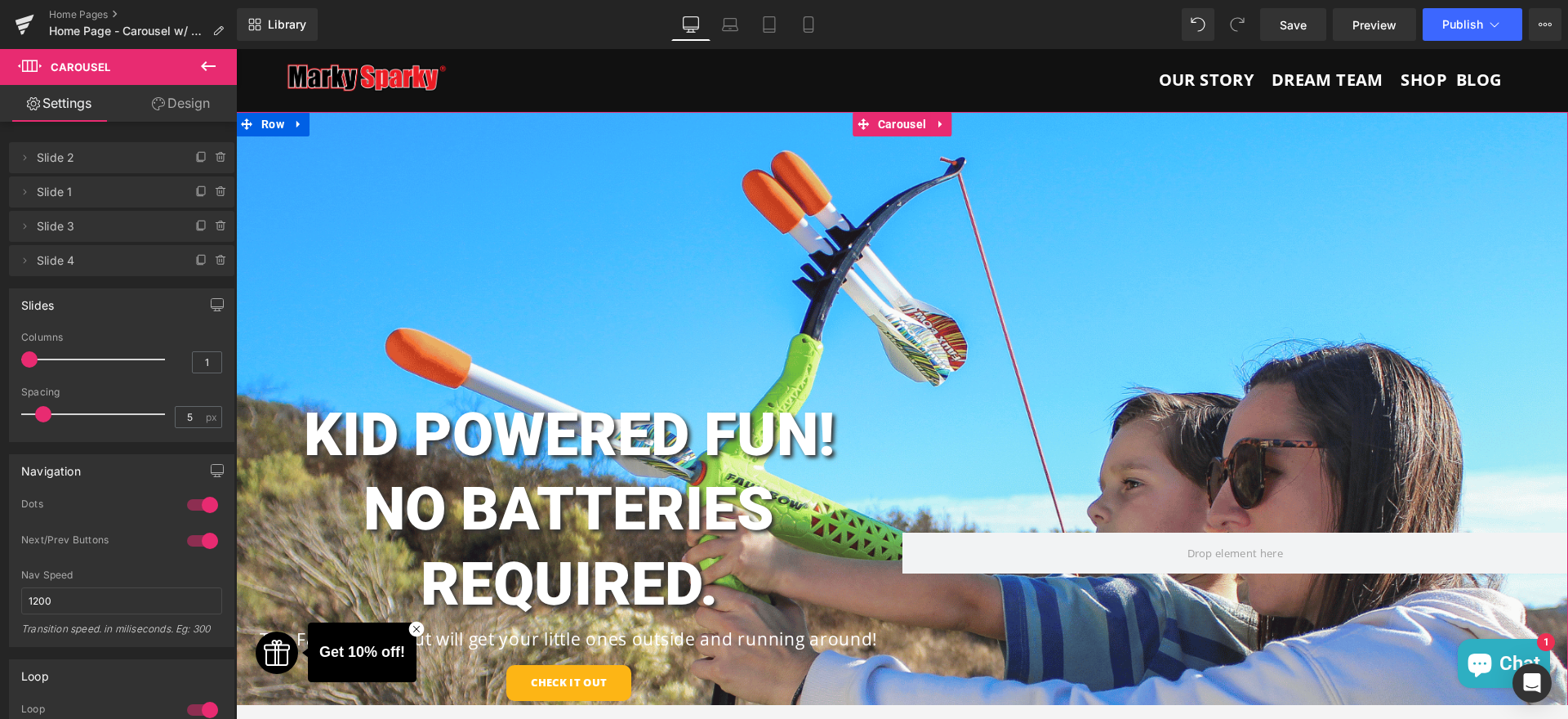
drag, startPoint x: 24, startPoint y: 263, endPoint x: 24, endPoint y: 209, distance: 54.0
click at [24, 209] on div "Delete Cancel Slide 2 Slide 2 Name Slide 2 Delete Cancel Slide 1 Slide 1 Name S…" at bounding box center [122, 208] width 226 height 137
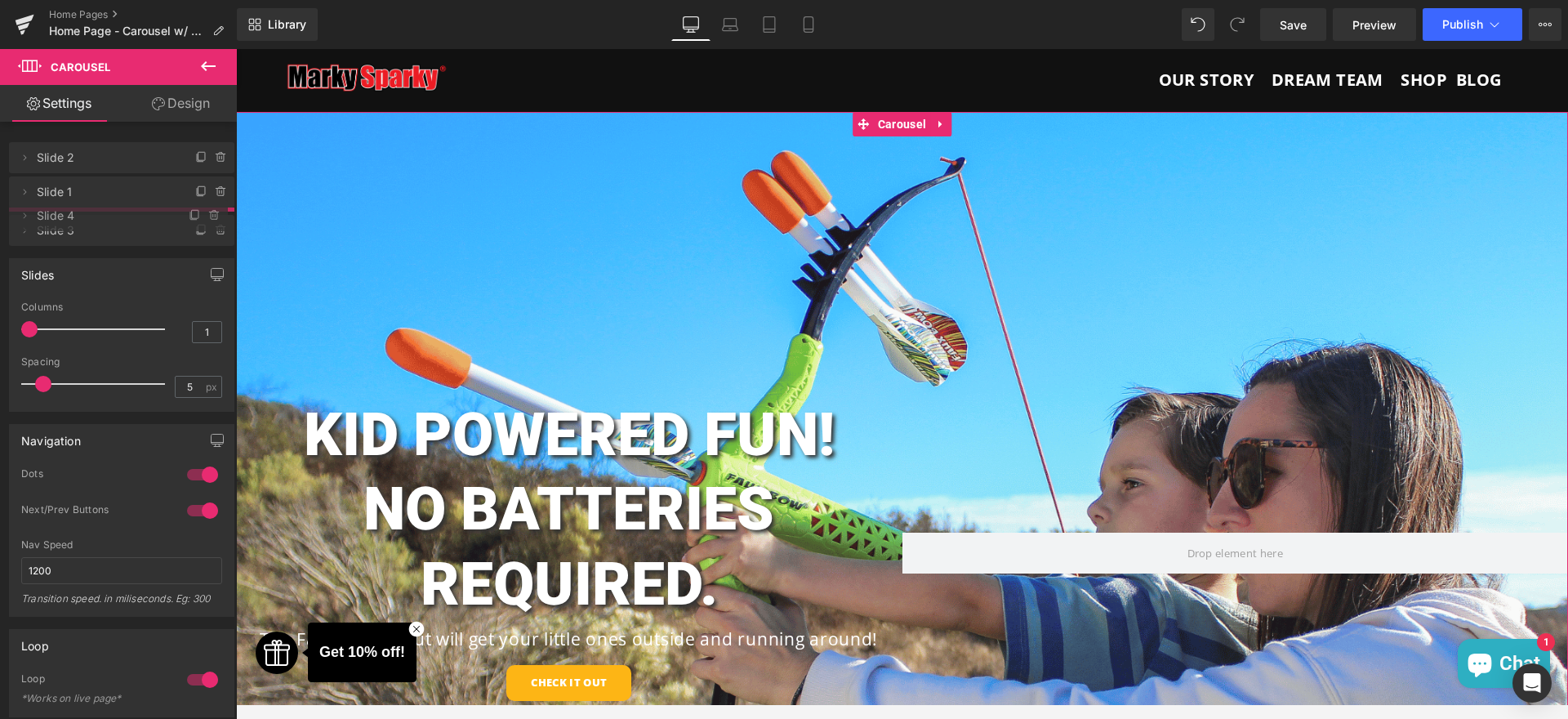
drag, startPoint x: 122, startPoint y: 262, endPoint x: 113, endPoint y: 217, distance: 45.9
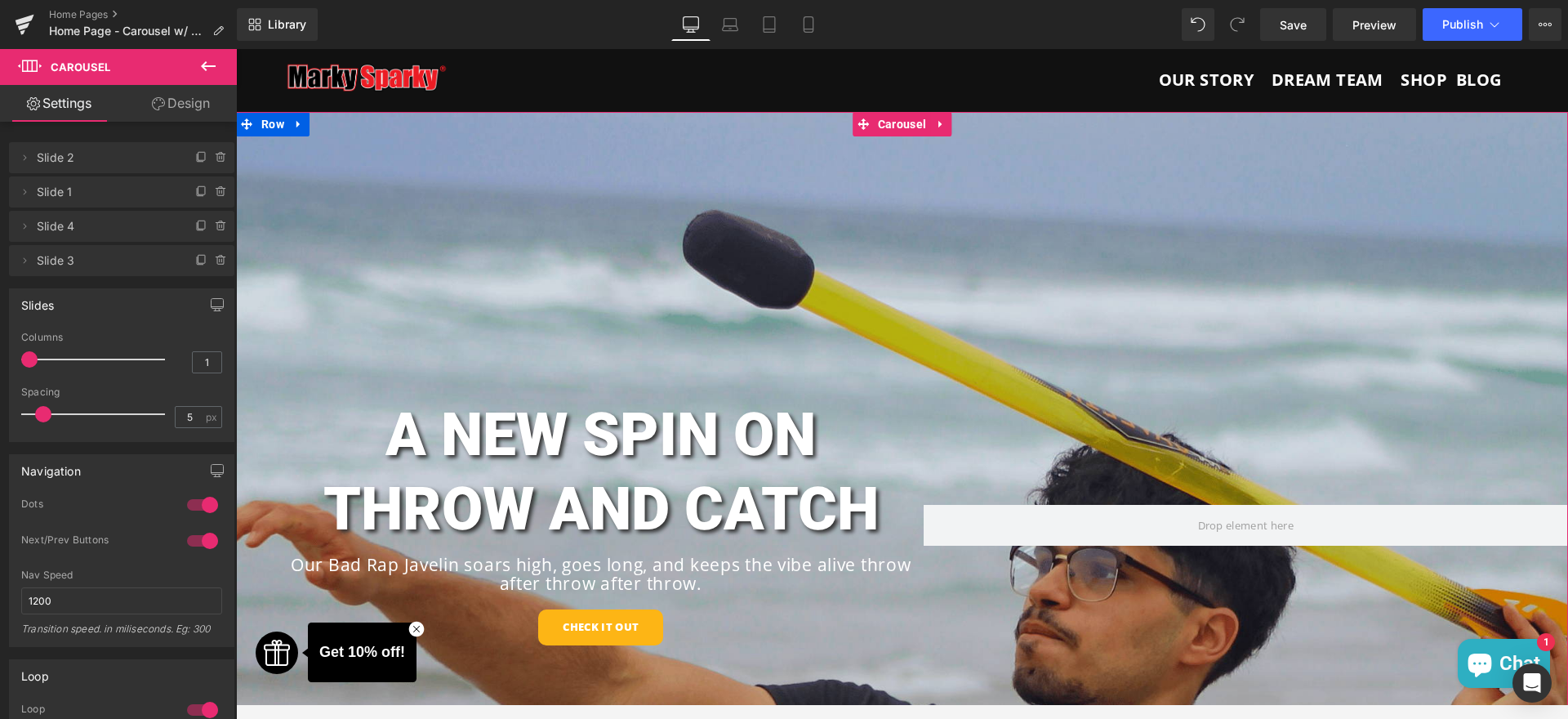
click at [65, 163] on span "Slide 2" at bounding box center [105, 158] width 137 height 31
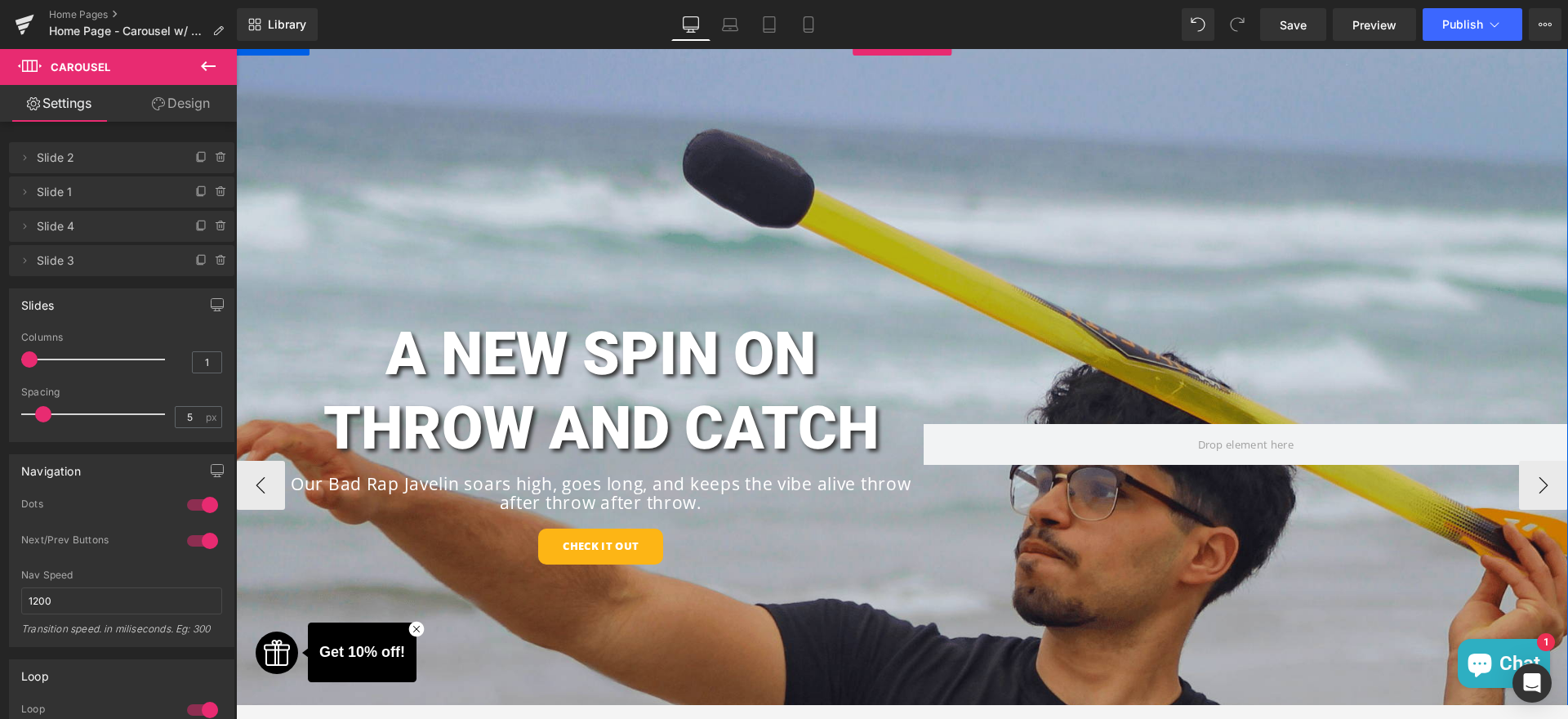
scroll to position [82, 0]
click at [832, 245] on div "A NEW SPIN ON THROW AND CATCH Heading Our Bad Rap Javelin soars high, goes long…" at bounding box center [902, 457] width 1333 height 853
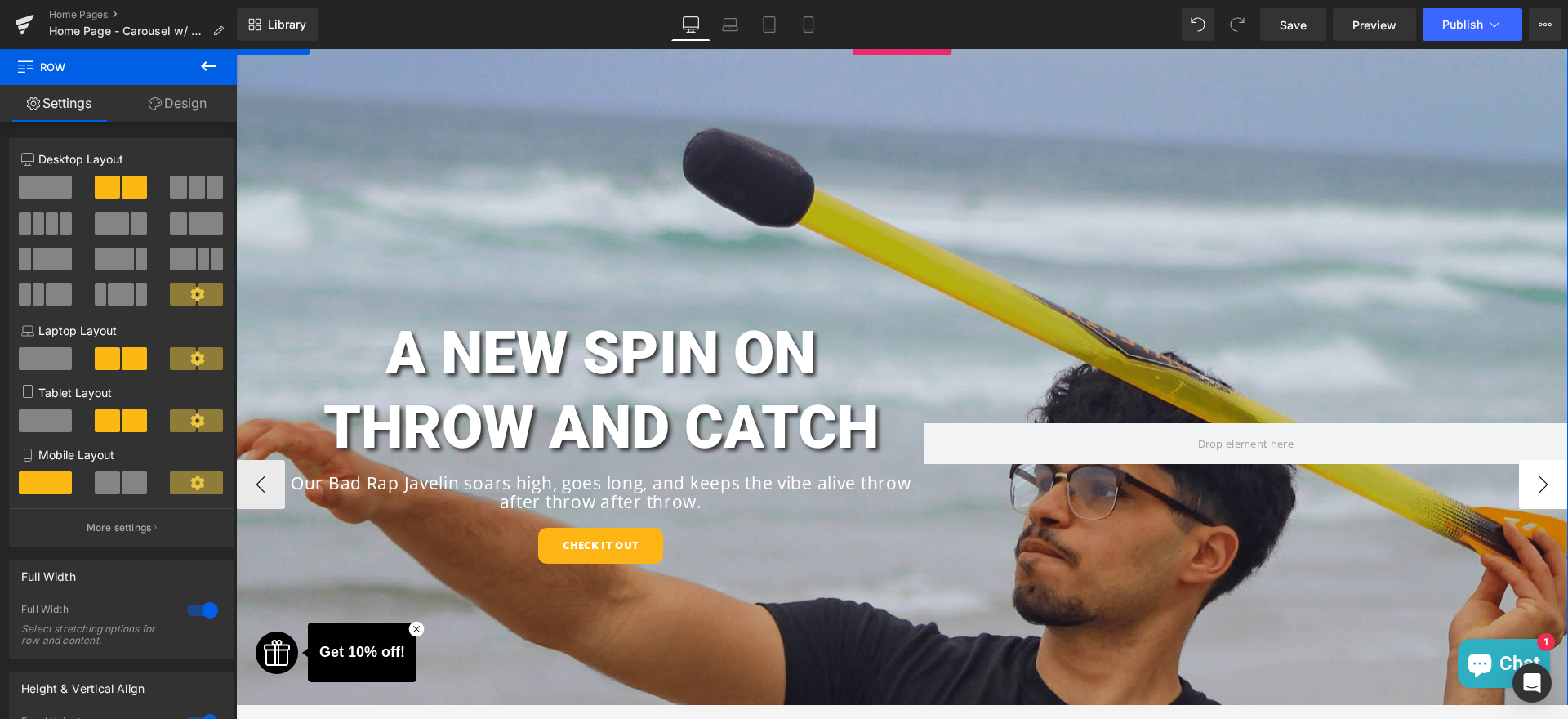
click at [1525, 488] on button "›" at bounding box center [1544, 485] width 49 height 49
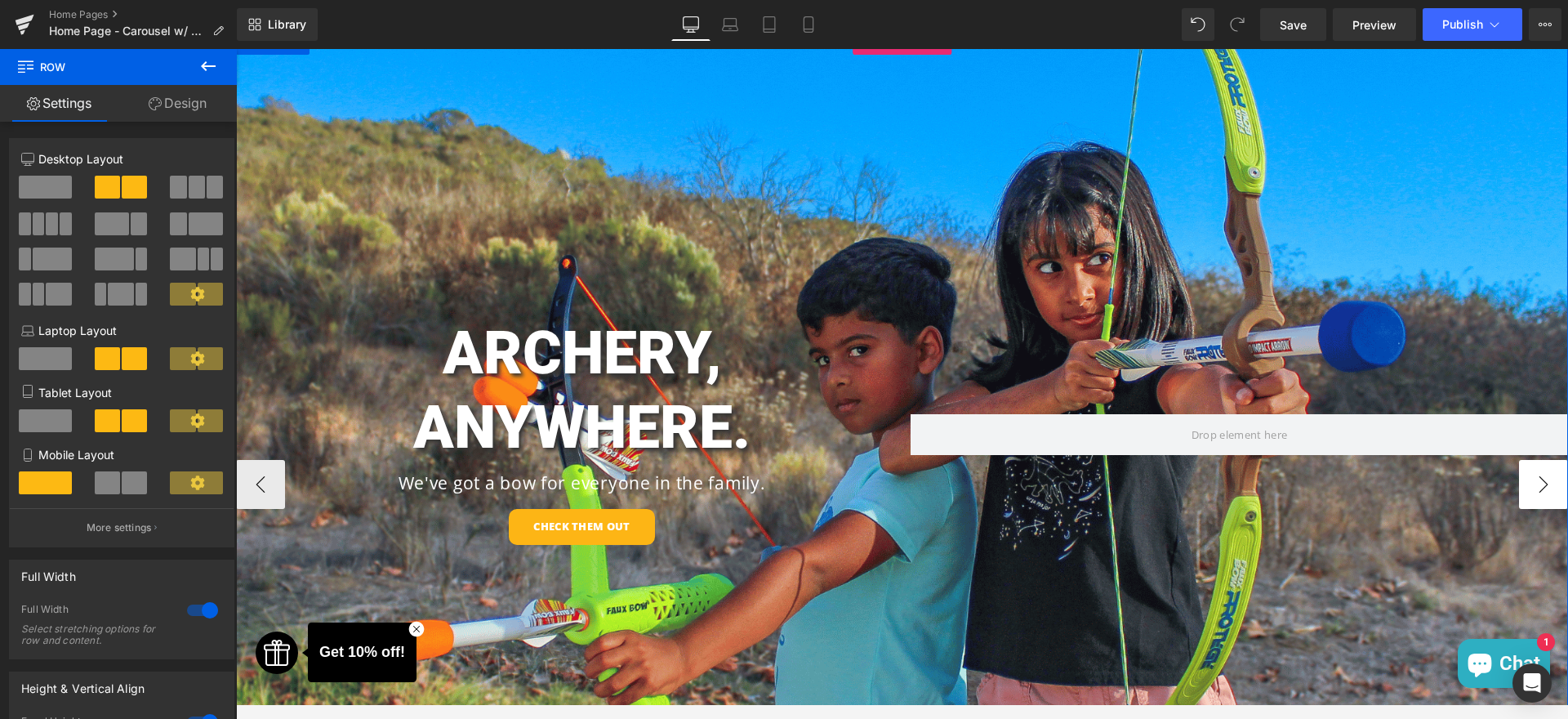
click at [1525, 488] on button "›" at bounding box center [1544, 485] width 49 height 49
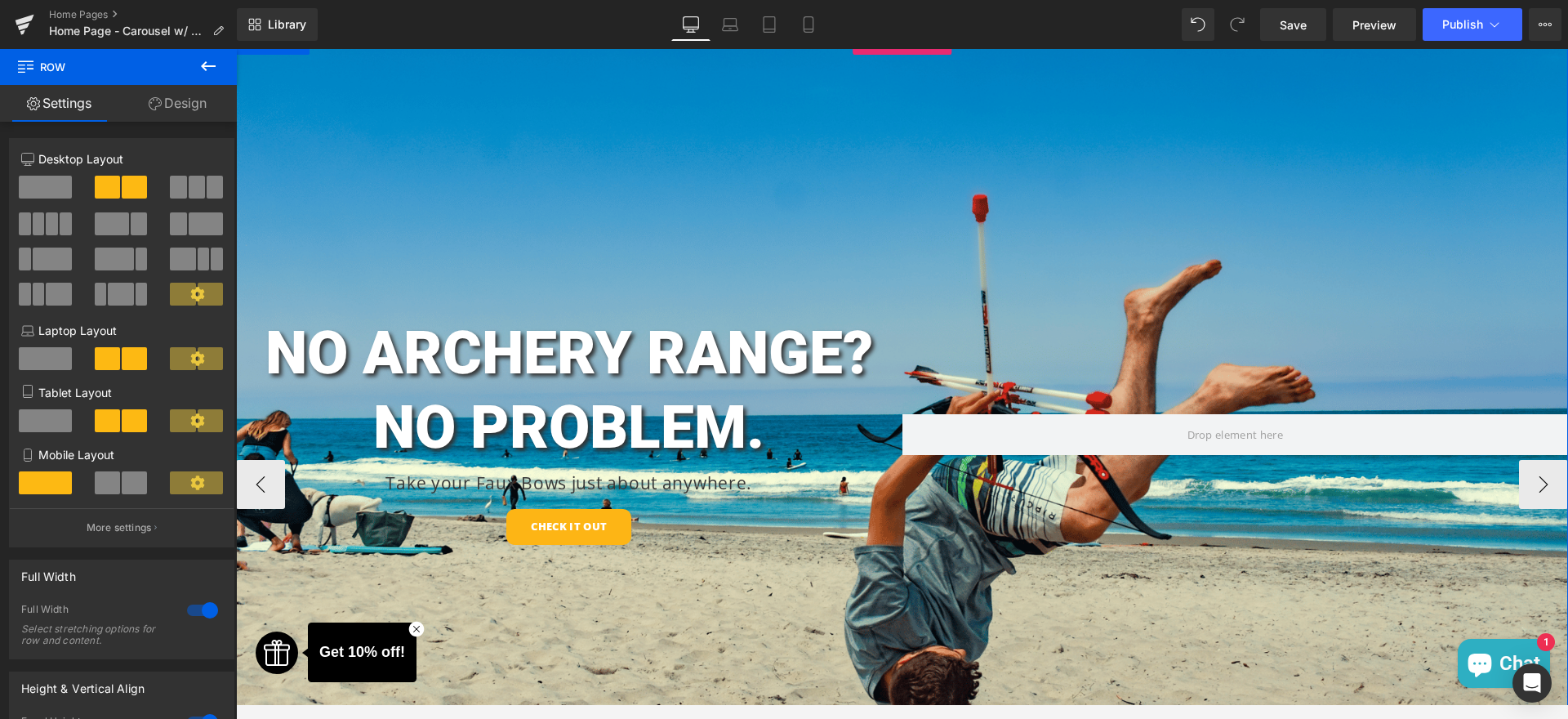
click at [504, 317] on div "NO ARCHERY RANGE? NO PROBLEM. Heading" at bounding box center [570, 391] width 667 height 149
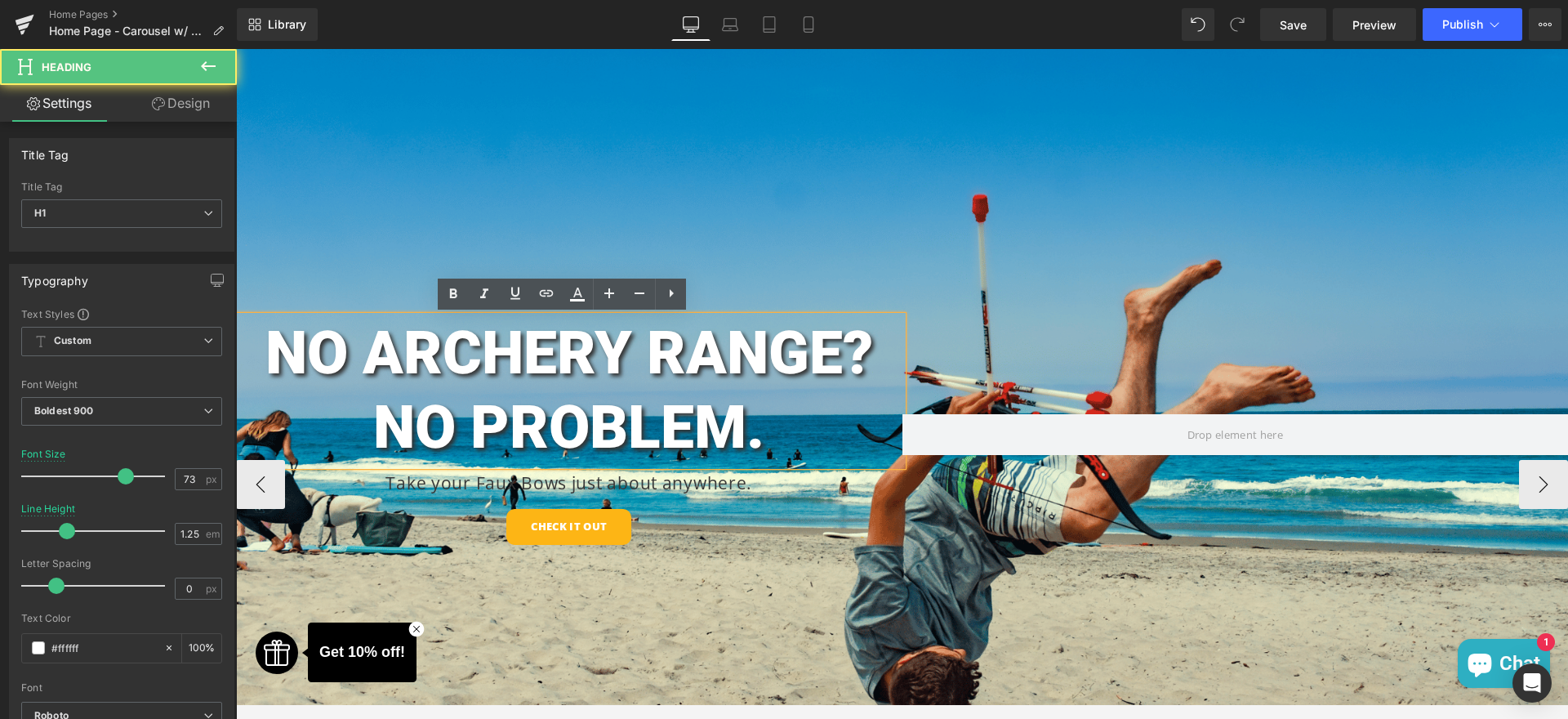
click at [491, 236] on div "NO ARCHERY RANGE? NO PROBLEM. Heading Take your Faux Bows just about anywhere. …" at bounding box center [902, 447] width 1333 height 834
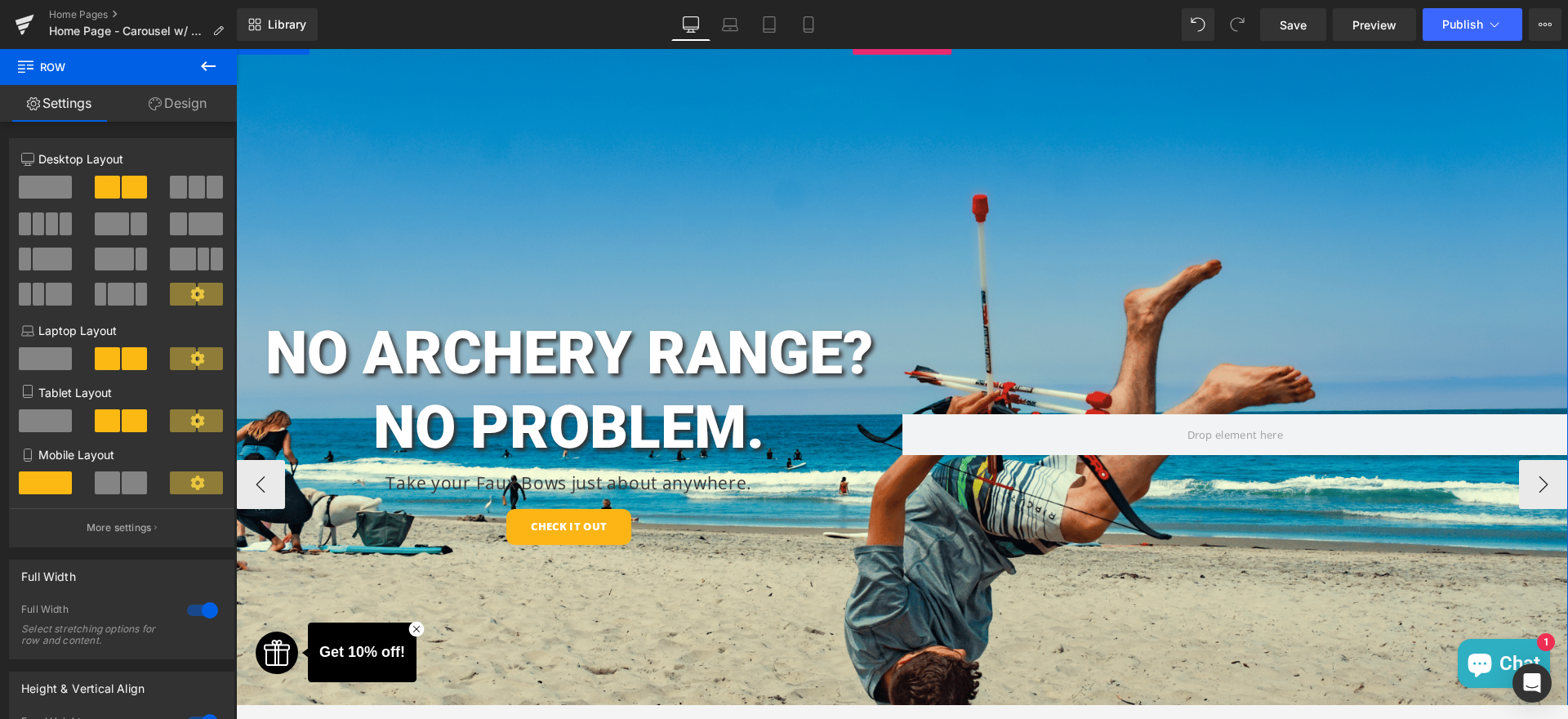
click at [521, 127] on div "NO ARCHERY RANGE? NO PROBLEM. Heading Take your Faux Bows just about anywhere. …" at bounding box center [902, 447] width 1333 height 834
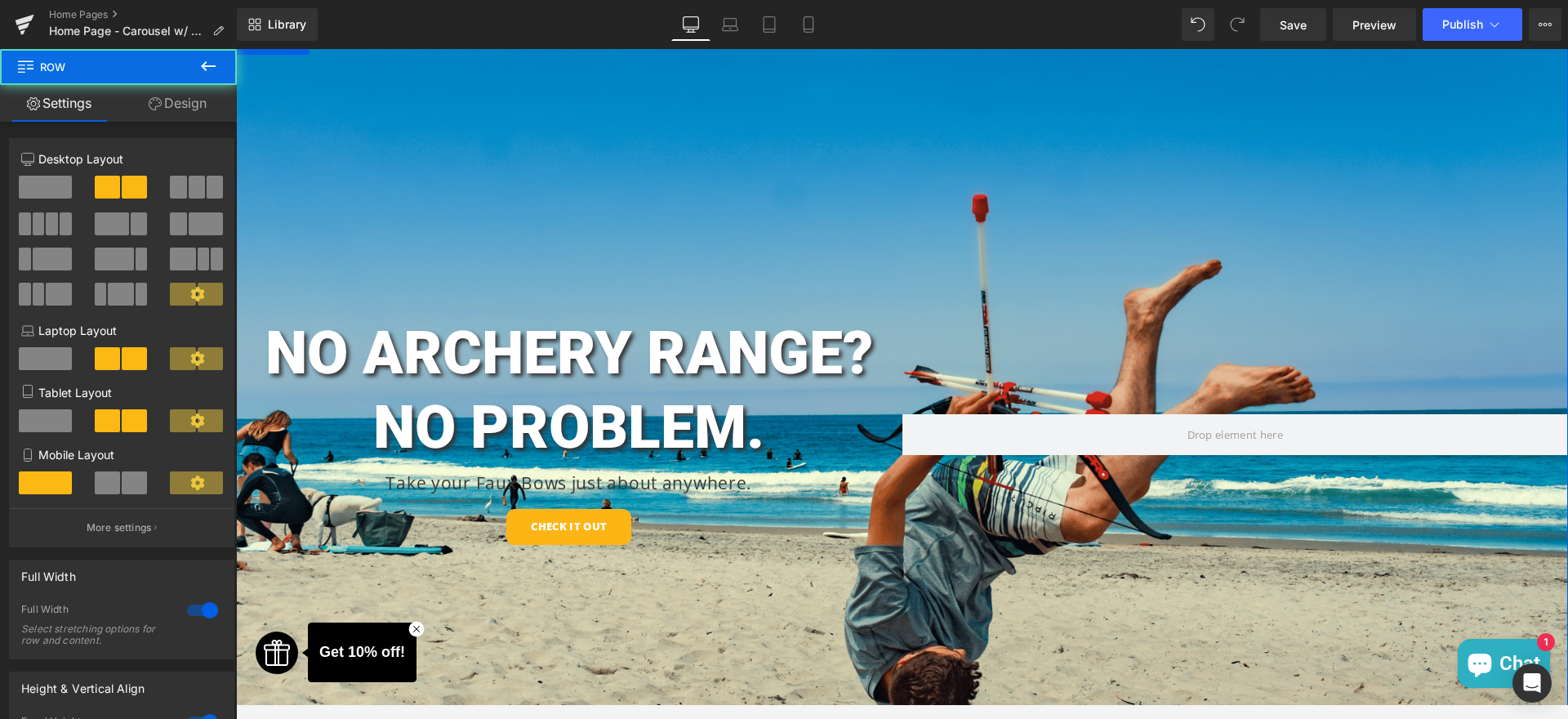
click at [174, 109] on link "Design" at bounding box center [177, 103] width 118 height 36
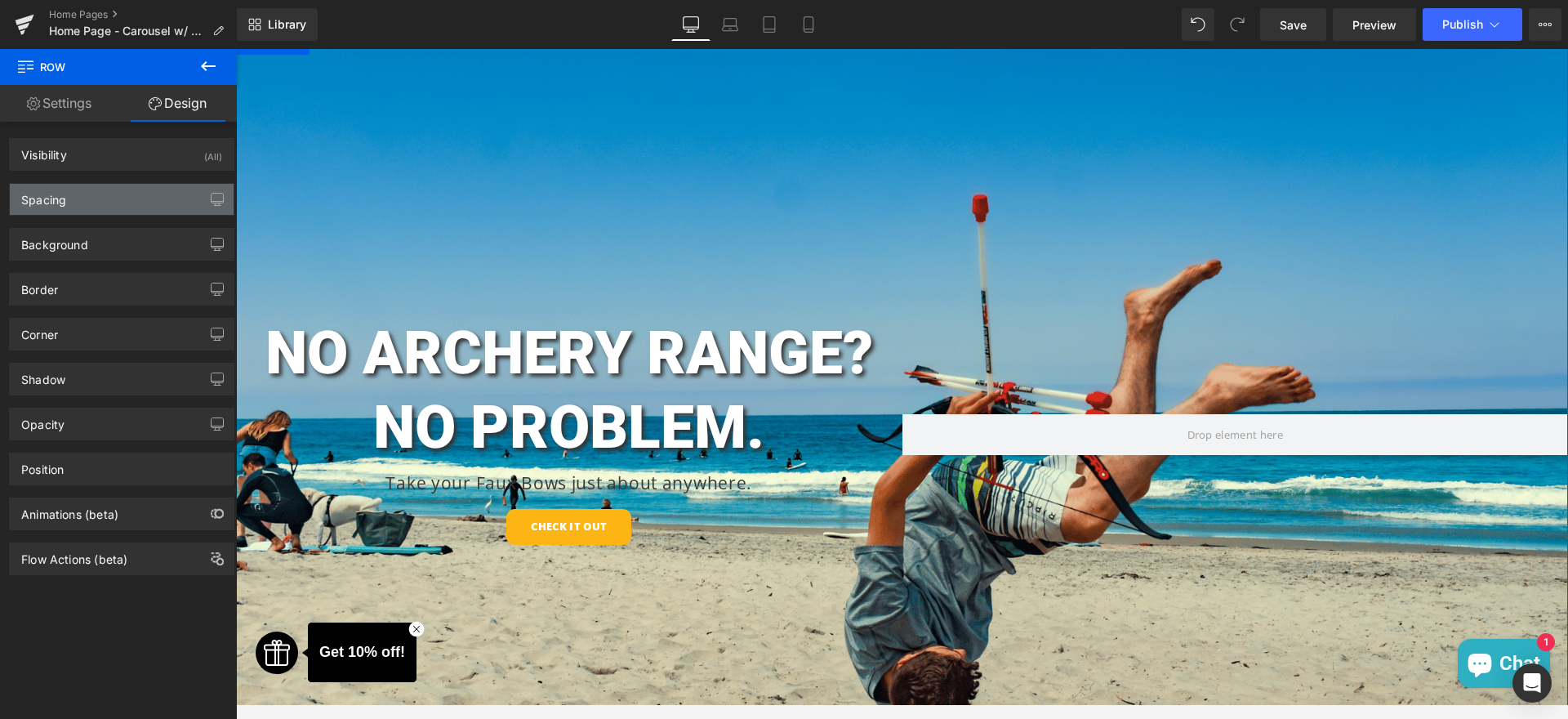
click at [41, 195] on div "Spacing" at bounding box center [43, 195] width 45 height 23
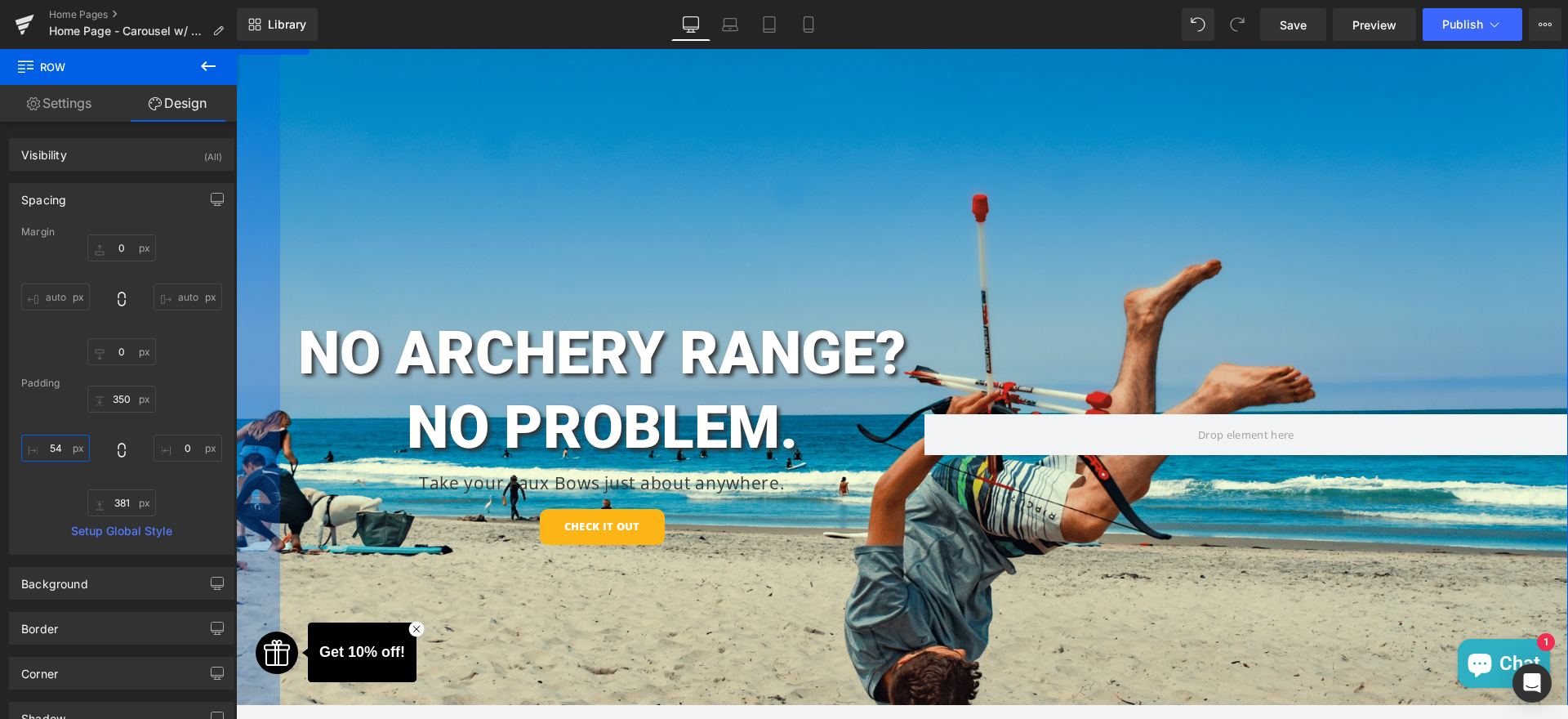
type input "50"
drag, startPoint x: 55, startPoint y: 439, endPoint x: 65, endPoint y: 421, distance: 20.6
click at [65, 421] on div "350px 350 0px 0 381px 381 50px 50" at bounding box center [121, 451] width 201 height 131
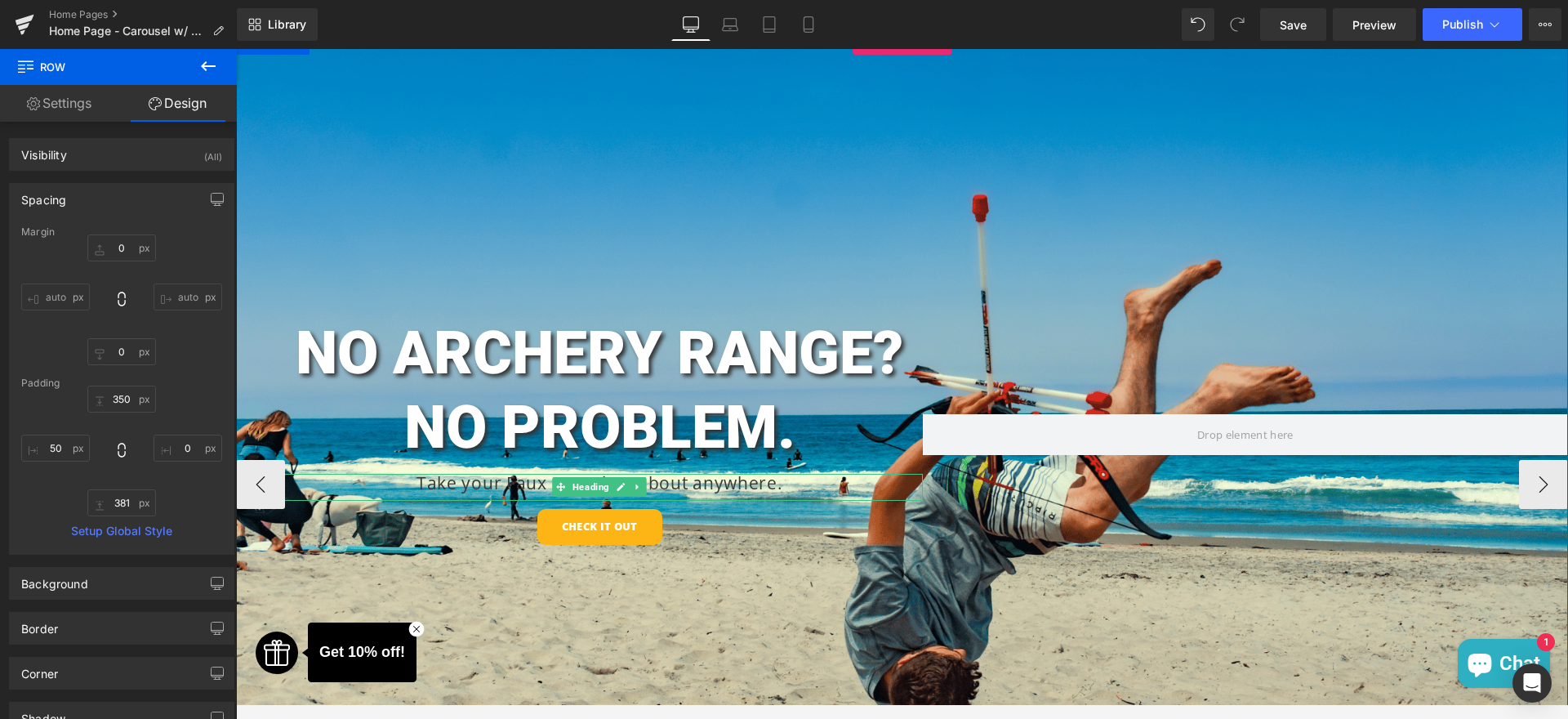
click at [629, 480] on link at bounding box center [638, 486] width 17 height 20
drag, startPoint x: 734, startPoint y: 485, endPoint x: 251, endPoint y: 400, distance: 490.4
click at [734, 485] on h1 "Take your Faux Bows just about anywhere." at bounding box center [600, 484] width 646 height 19
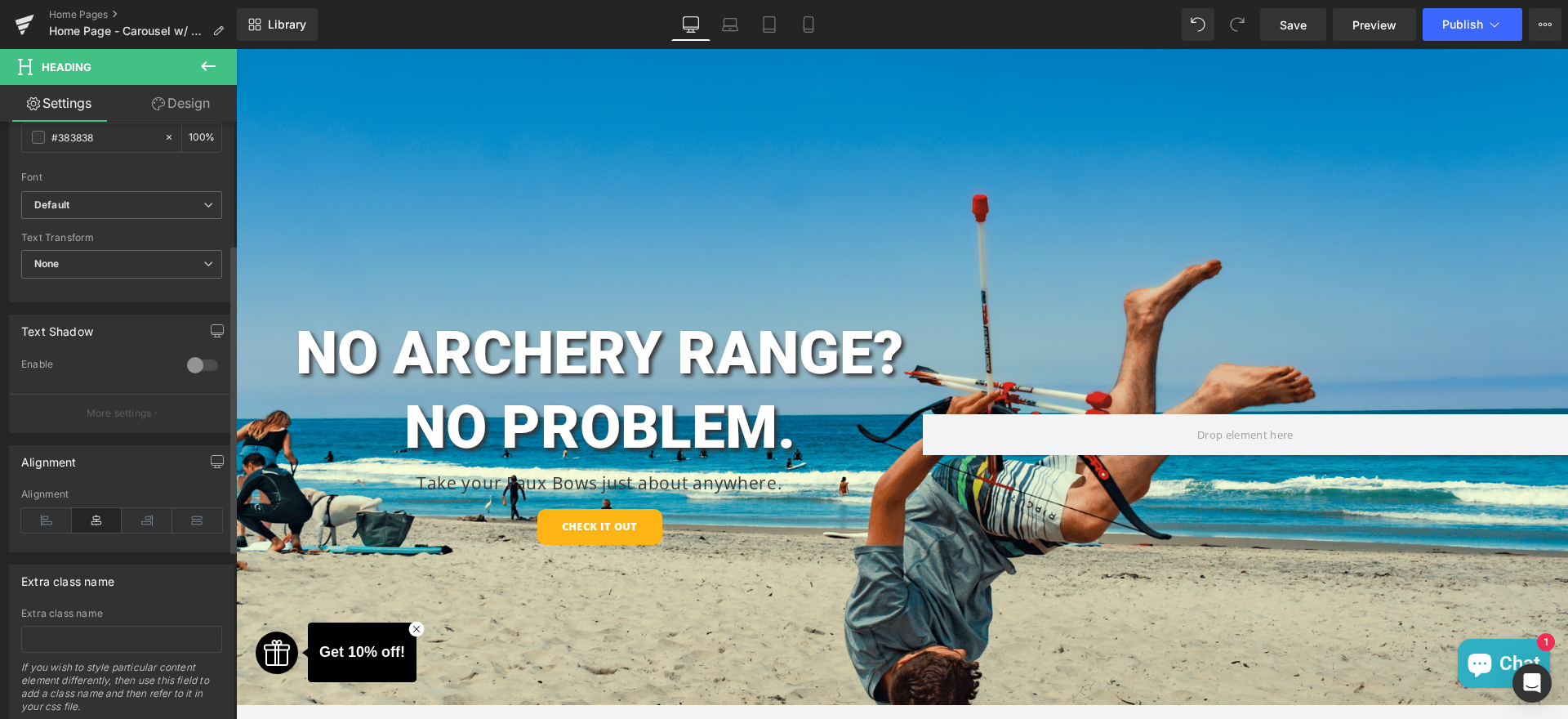
scroll to position [564, 0]
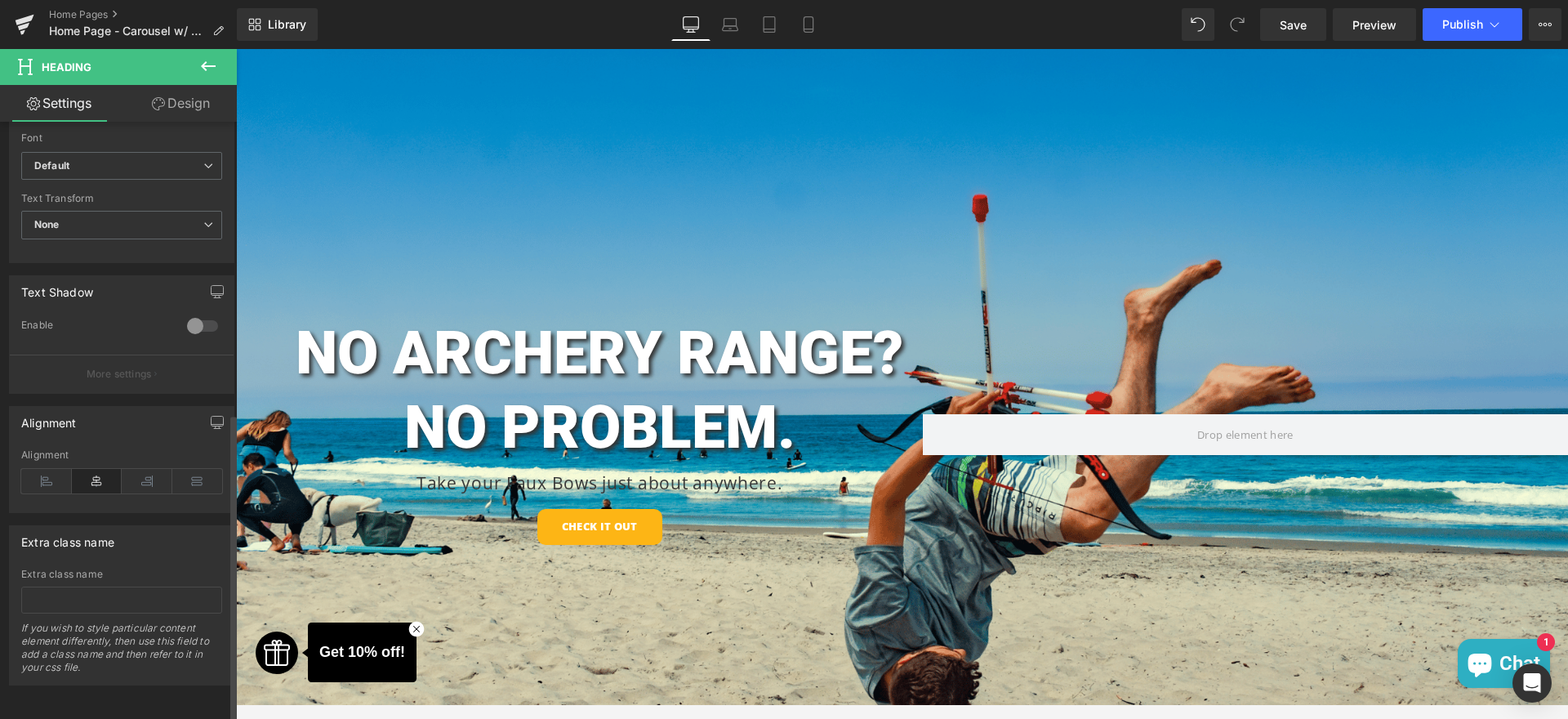
click at [203, 320] on div at bounding box center [202, 326] width 39 height 26
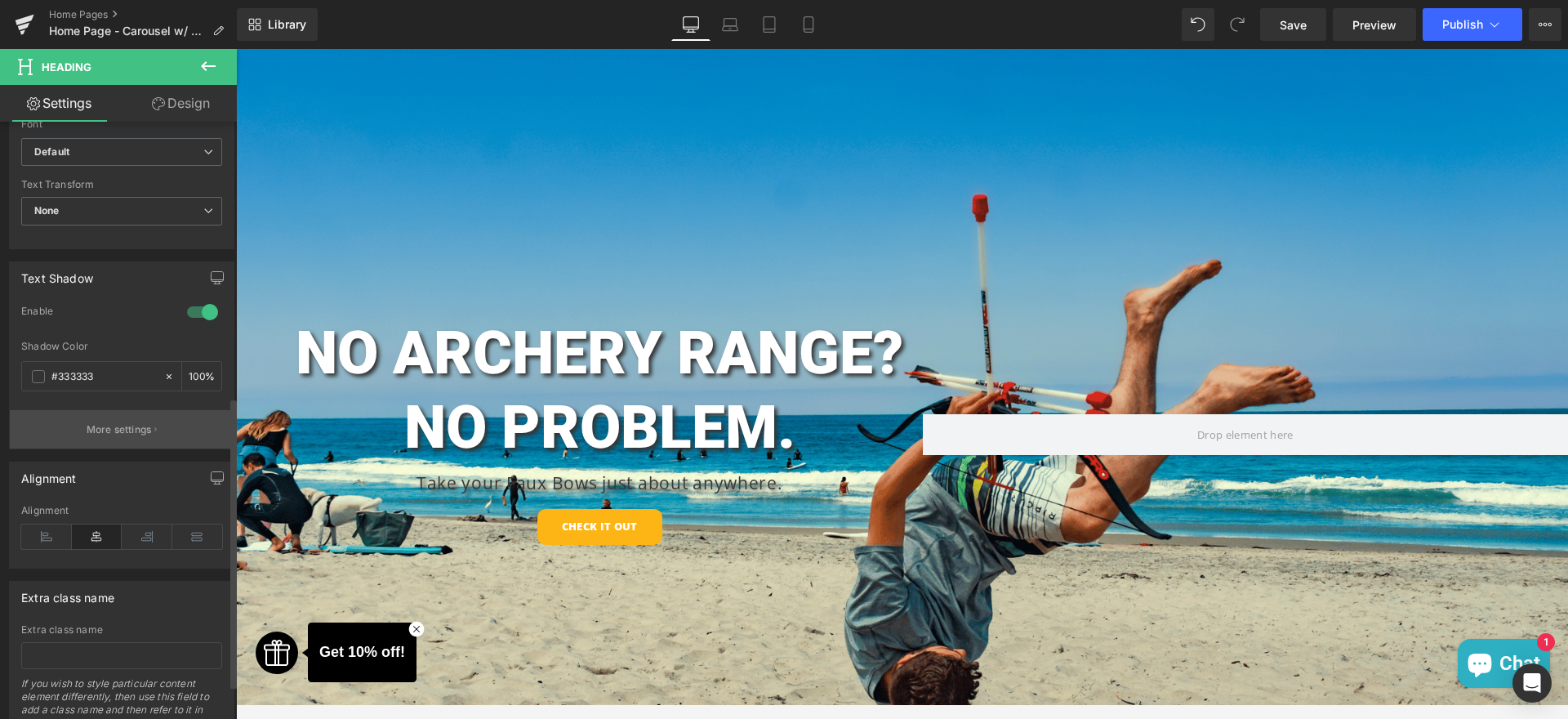
click at [107, 425] on p "More settings" at bounding box center [119, 429] width 65 height 15
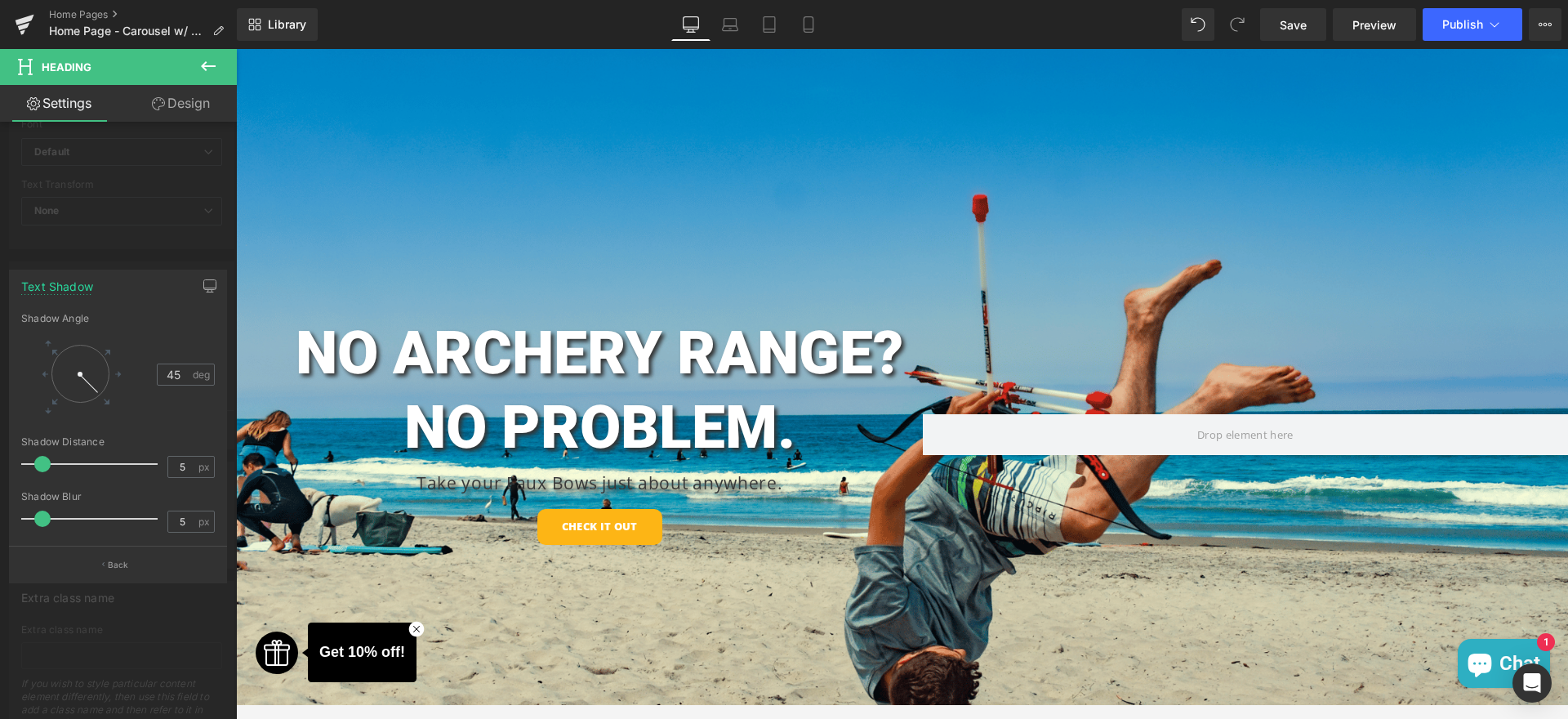
type input "0"
drag, startPoint x: 49, startPoint y: 463, endPoint x: 0, endPoint y: 476, distance: 50.7
click at [0, 476] on div "Text Shadow 0,0 45 Shadow Angle 45 deg 0px Shadow Distance 0 px 5px Shadow Blur…" at bounding box center [118, 419] width 237 height 326
type input "1"
drag, startPoint x: 46, startPoint y: 519, endPoint x: 36, endPoint y: 527, distance: 12.8
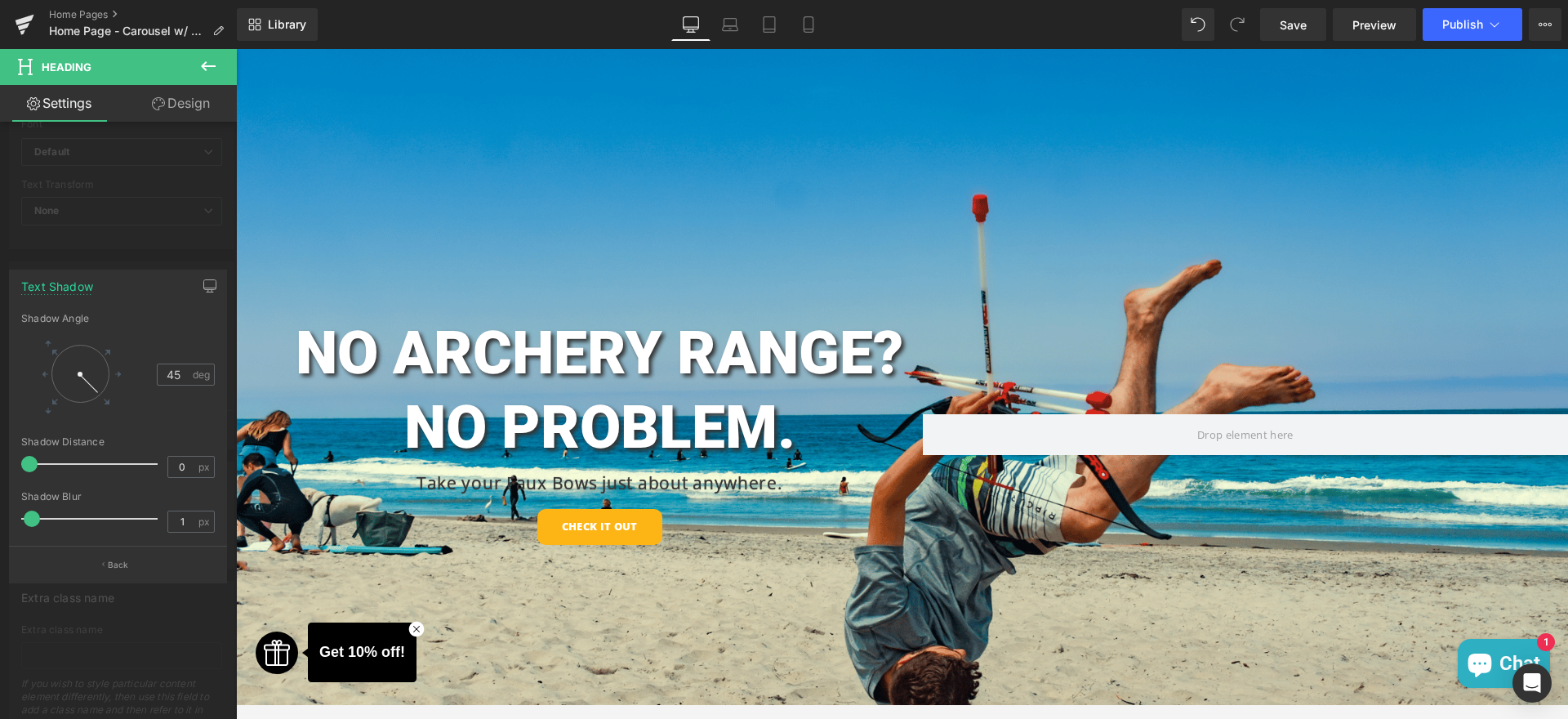
click at [36, 527] on div at bounding box center [94, 519] width 128 height 33
click at [132, 140] on div at bounding box center [118, 387] width 237 height 678
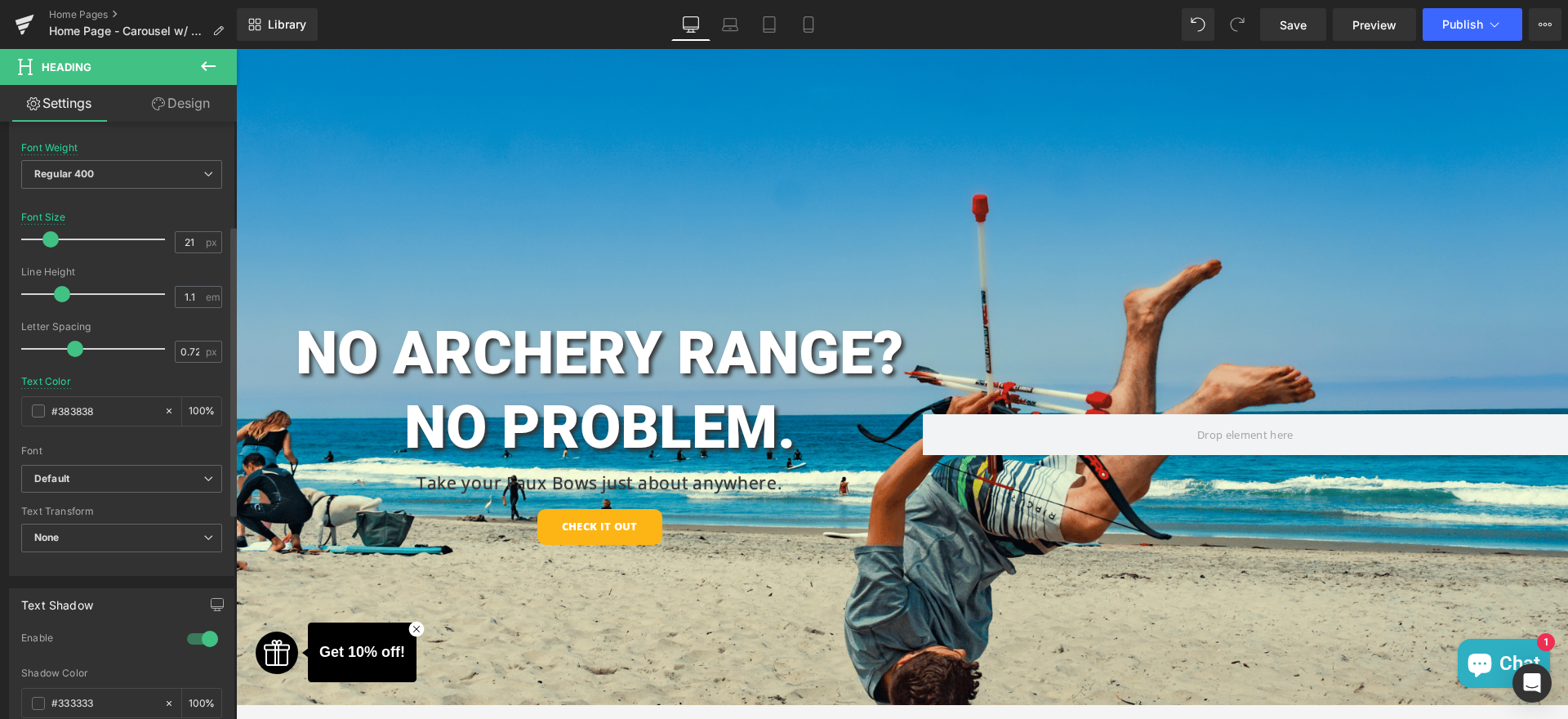
scroll to position [0, 0]
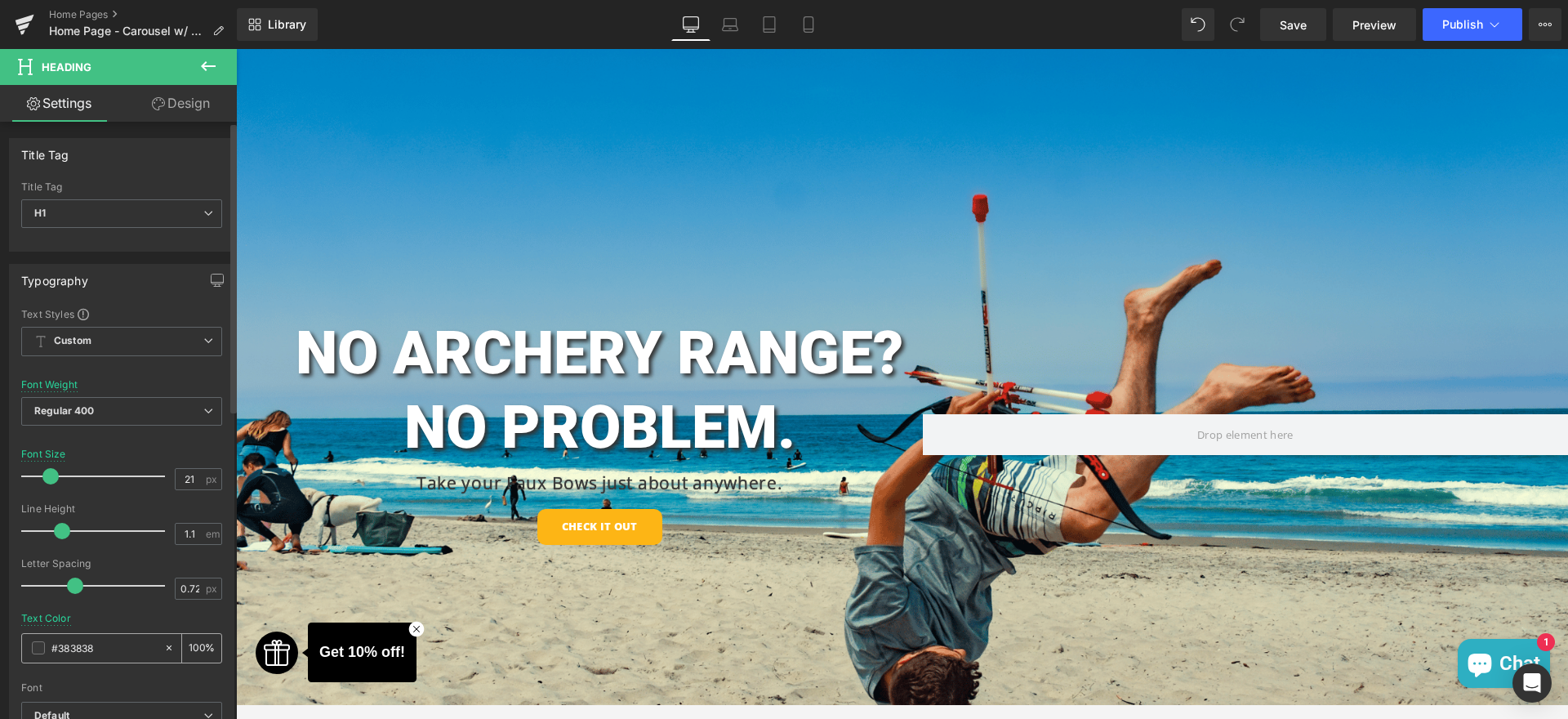
click at [32, 652] on span at bounding box center [38, 648] width 13 height 13
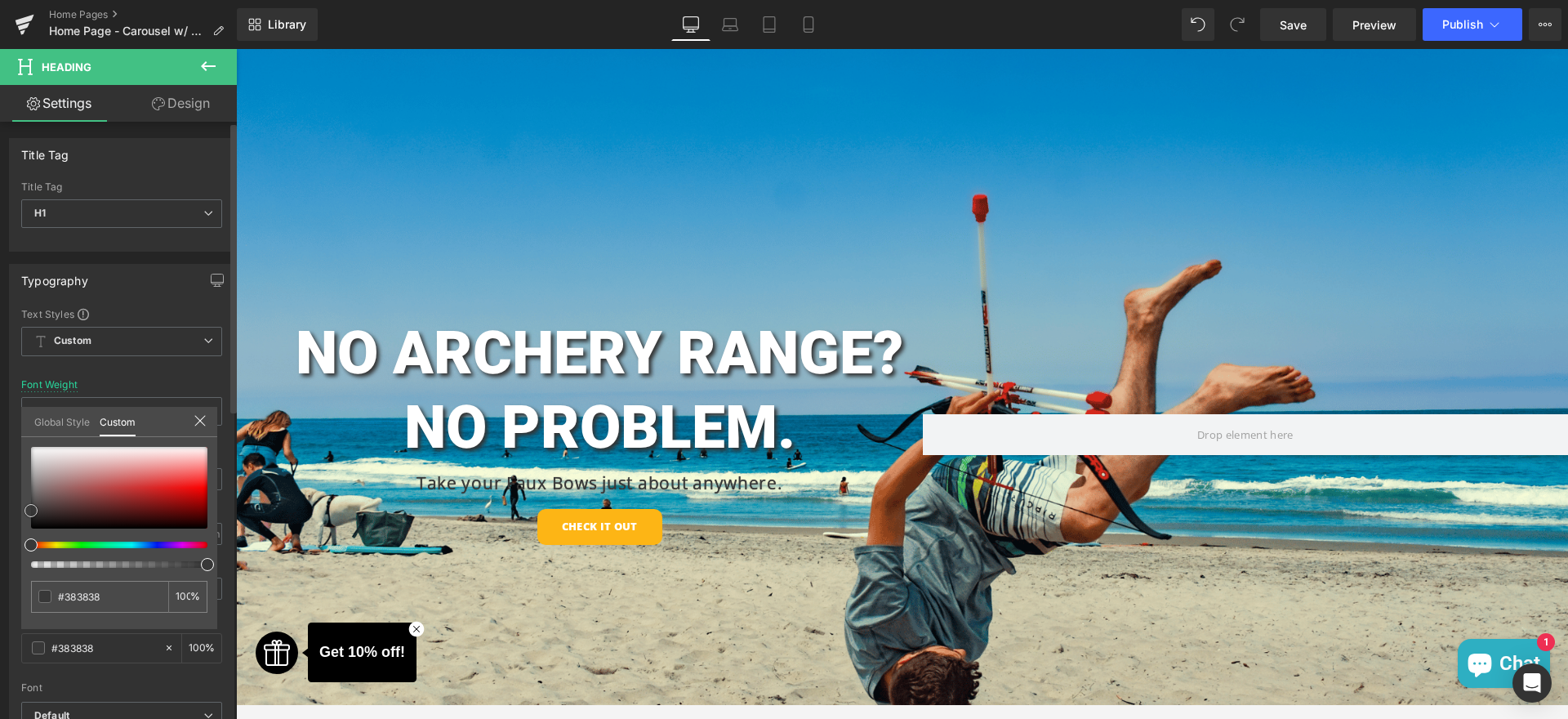
type input "#b27070"
type input "#ffffff"
drag, startPoint x: 49, startPoint y: 430, endPoint x: 0, endPoint y: 313, distance: 126.8
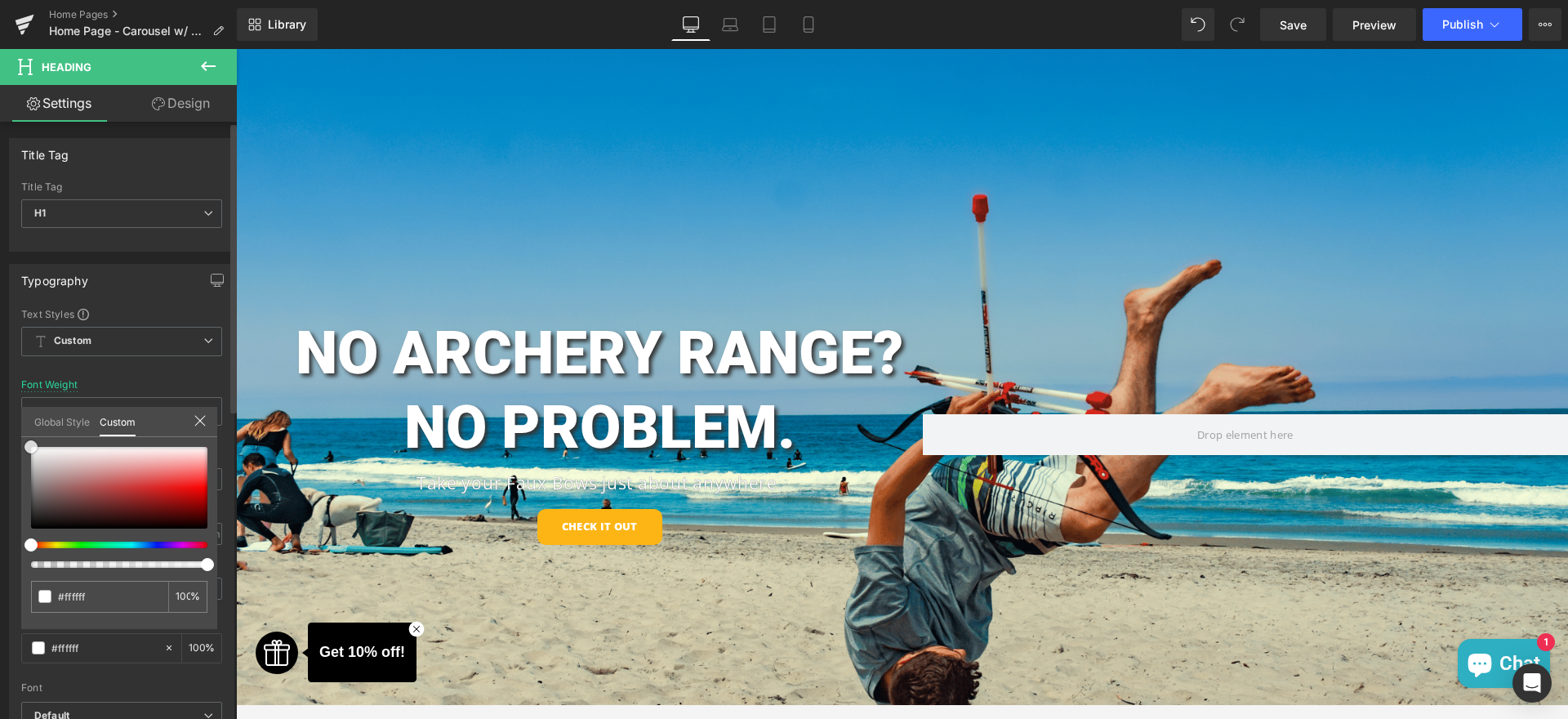
click at [0, 316] on div "Typography Text Styles Custom Custom Setup Global Style Custom Setup Global Sty…" at bounding box center [122, 532] width 244 height 561
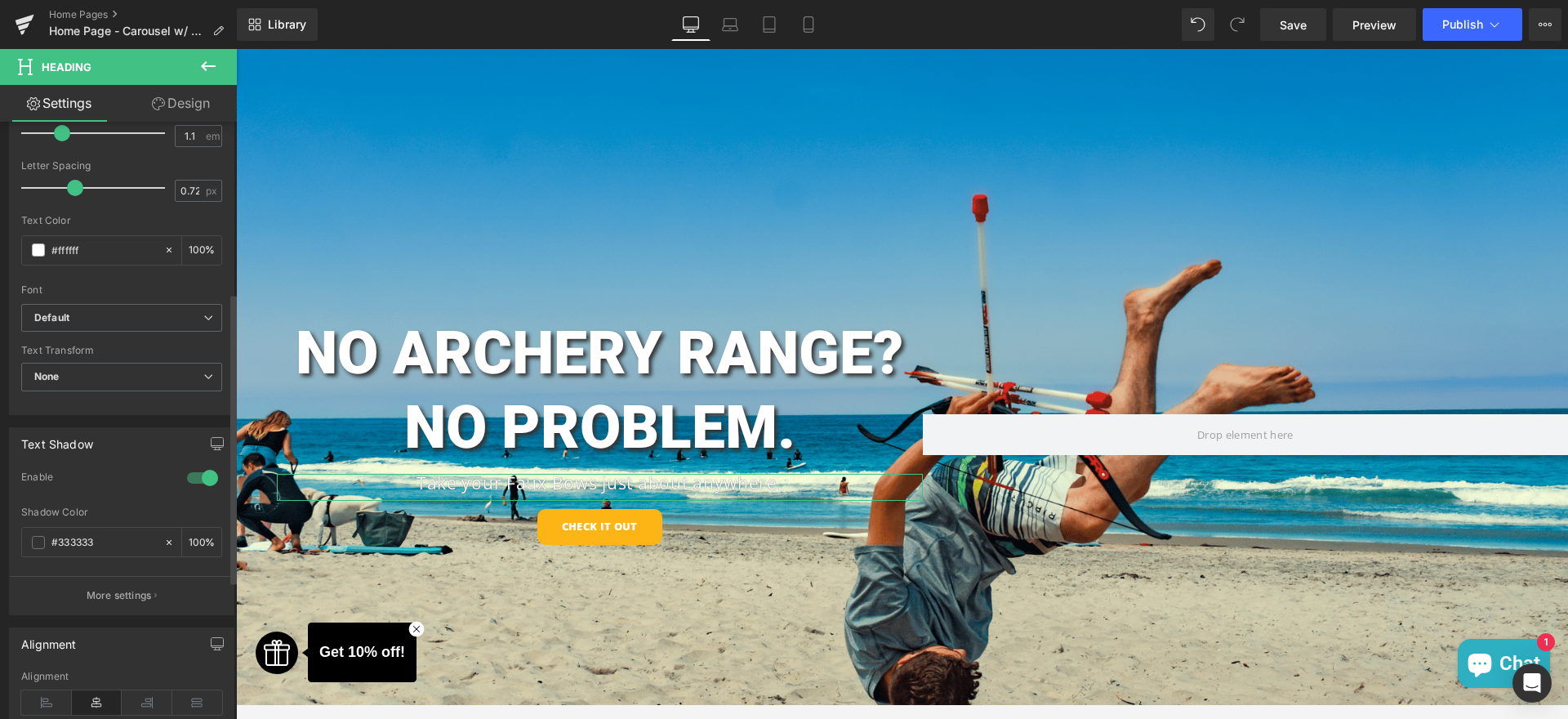
scroll to position [408, 0]
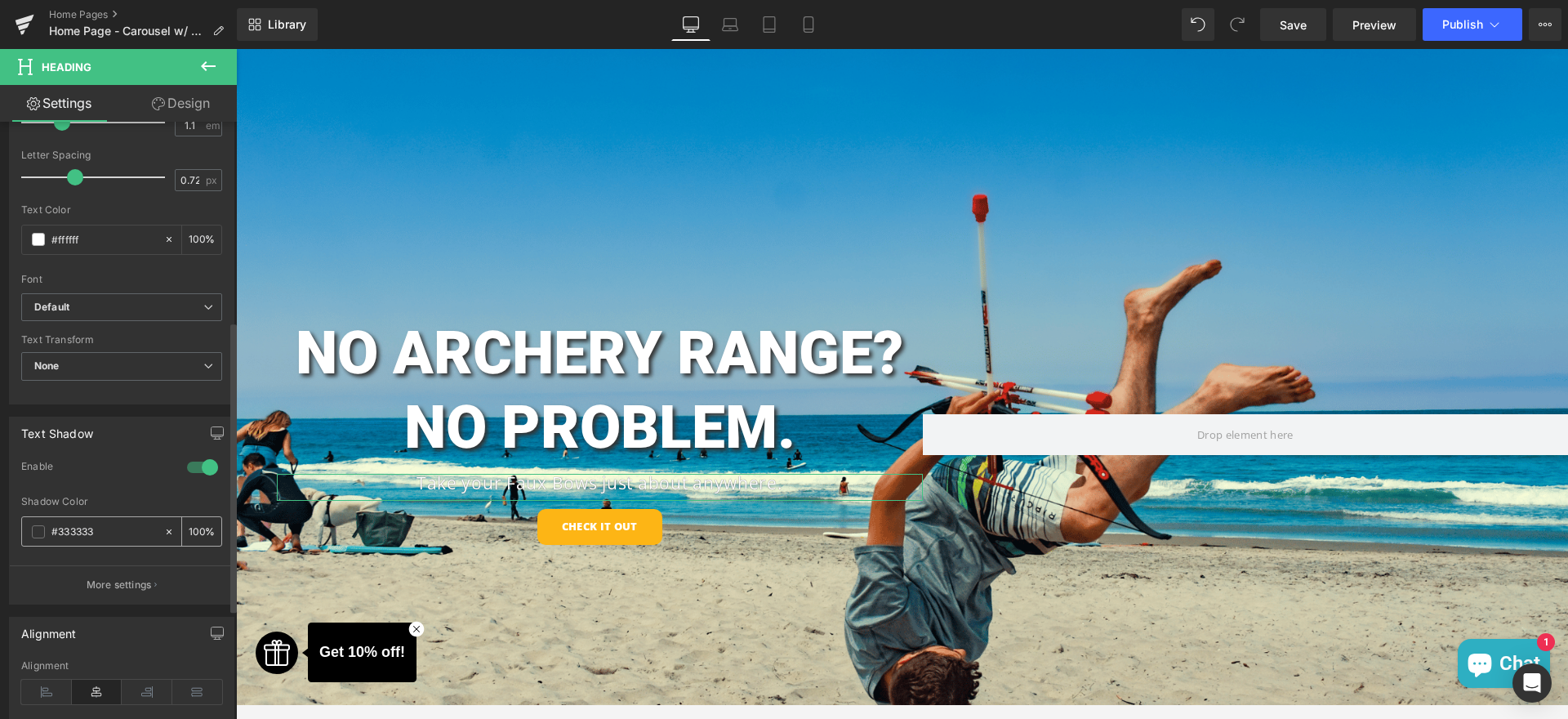
click at [37, 533] on span at bounding box center [38, 531] width 13 height 13
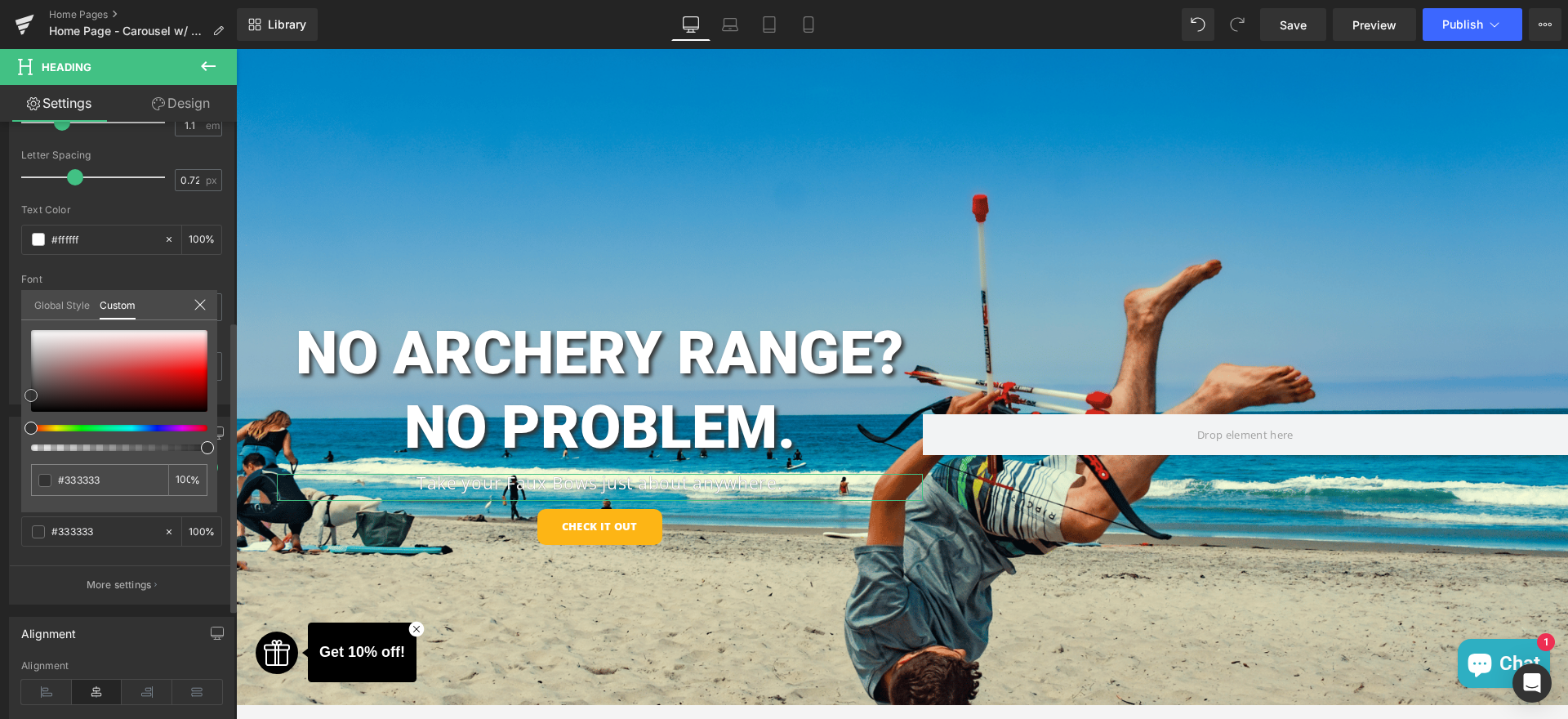
type input "#303030"
type input "#000000"
drag, startPoint x: 35, startPoint y: 393, endPoint x: 10, endPoint y: 483, distance: 93.4
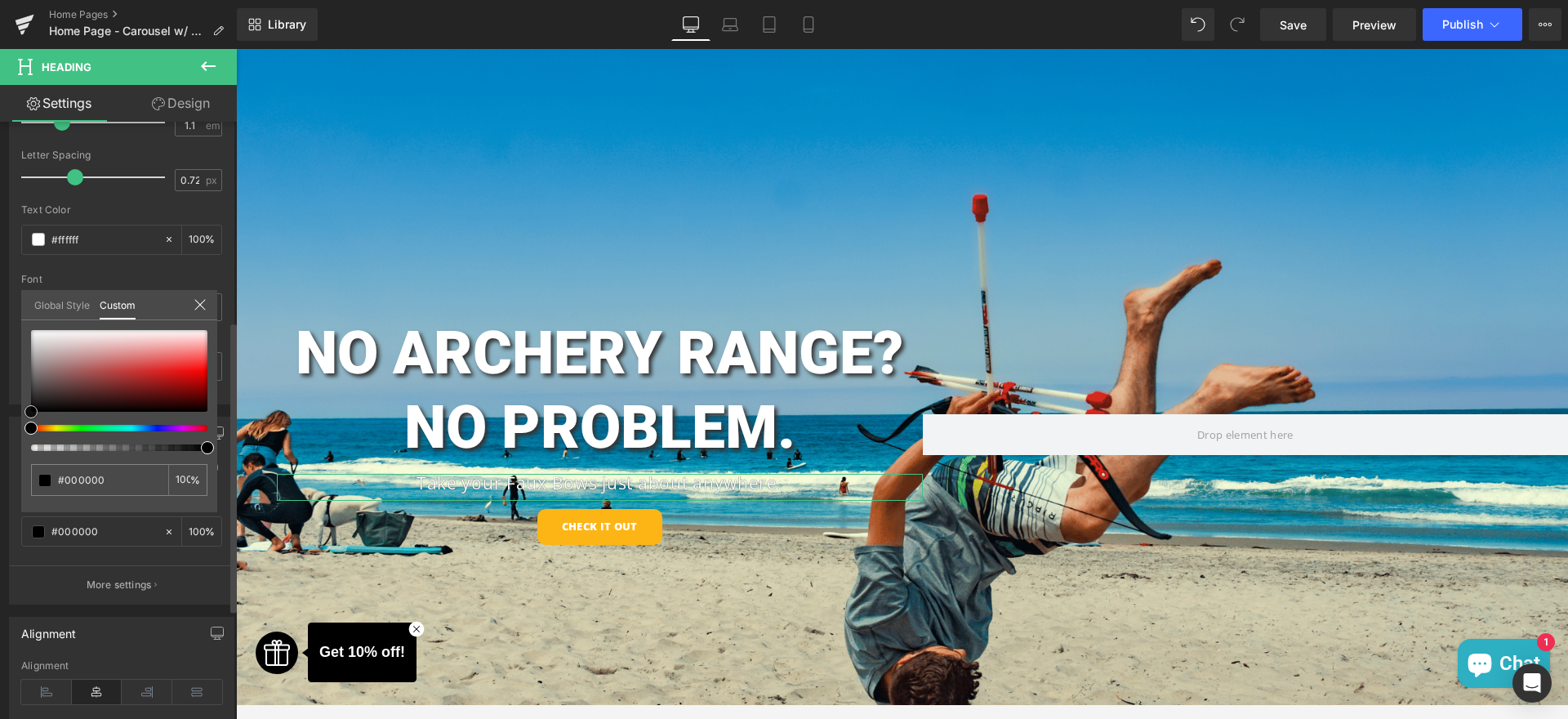
click at [9, 483] on div "Text Shadow 1 Enable rgba(0, 0, 0, 1) Shadow Color #000000 100 % More settings …" at bounding box center [122, 505] width 244 height 201
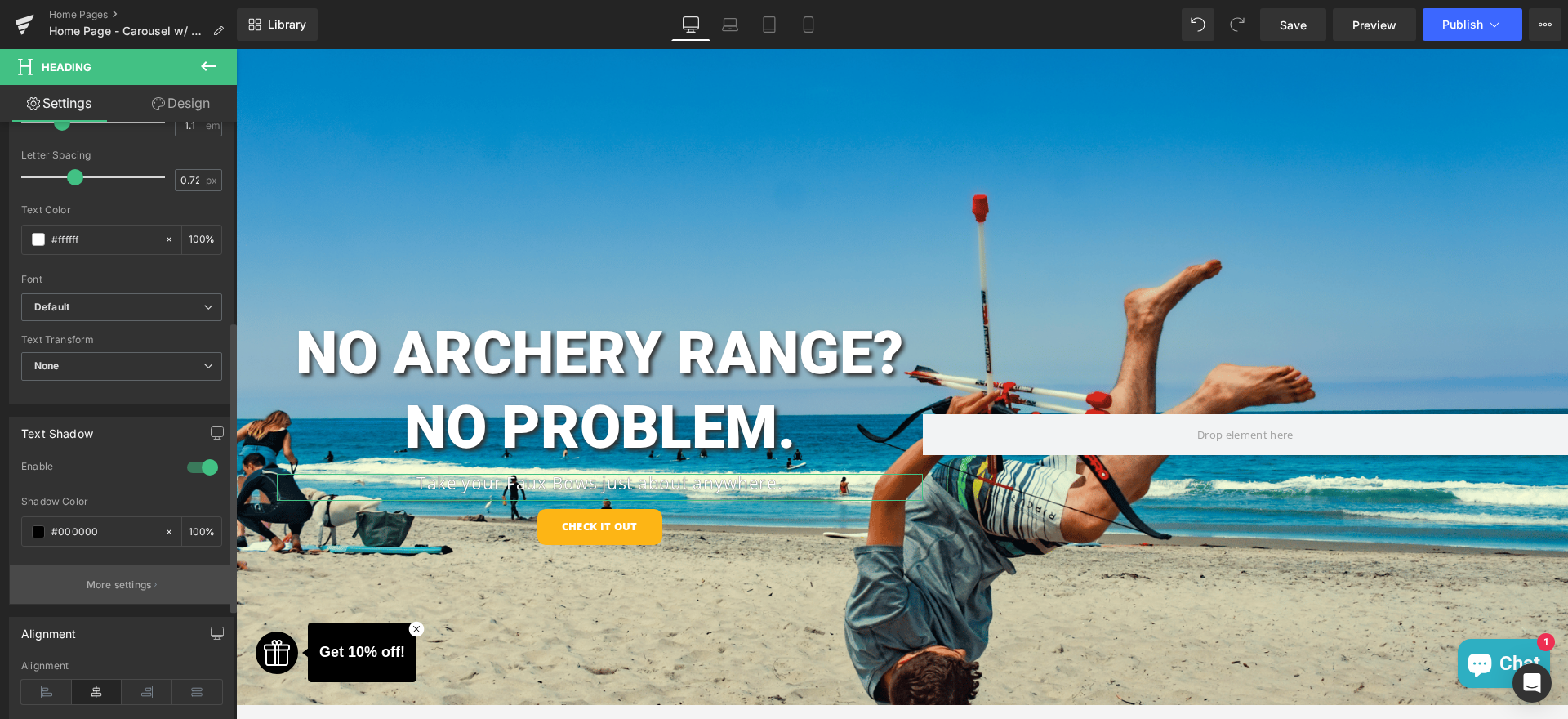
click at [111, 583] on p "More settings" at bounding box center [119, 584] width 65 height 15
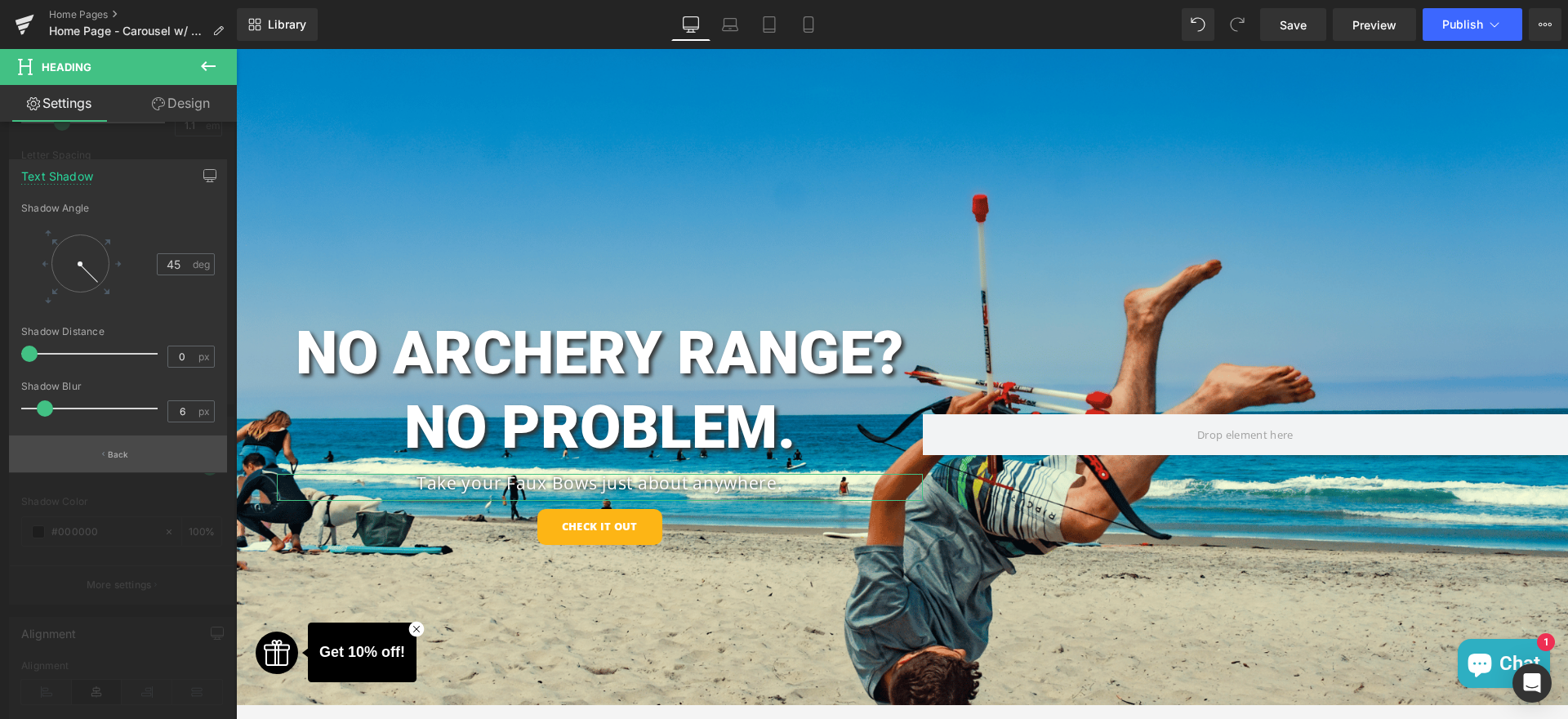
type input "7"
drag, startPoint x: 35, startPoint y: 406, endPoint x: 49, endPoint y: 459, distance: 54.8
click at [49, 459] on div "Text Shadow 0,0 45 Shadow Angle 45 deg 0px Shadow Distance 0 px 7px Shadow Blur…" at bounding box center [117, 315] width 218 height 313
drag, startPoint x: 633, startPoint y: 95, endPoint x: 631, endPoint y: 106, distance: 11.2
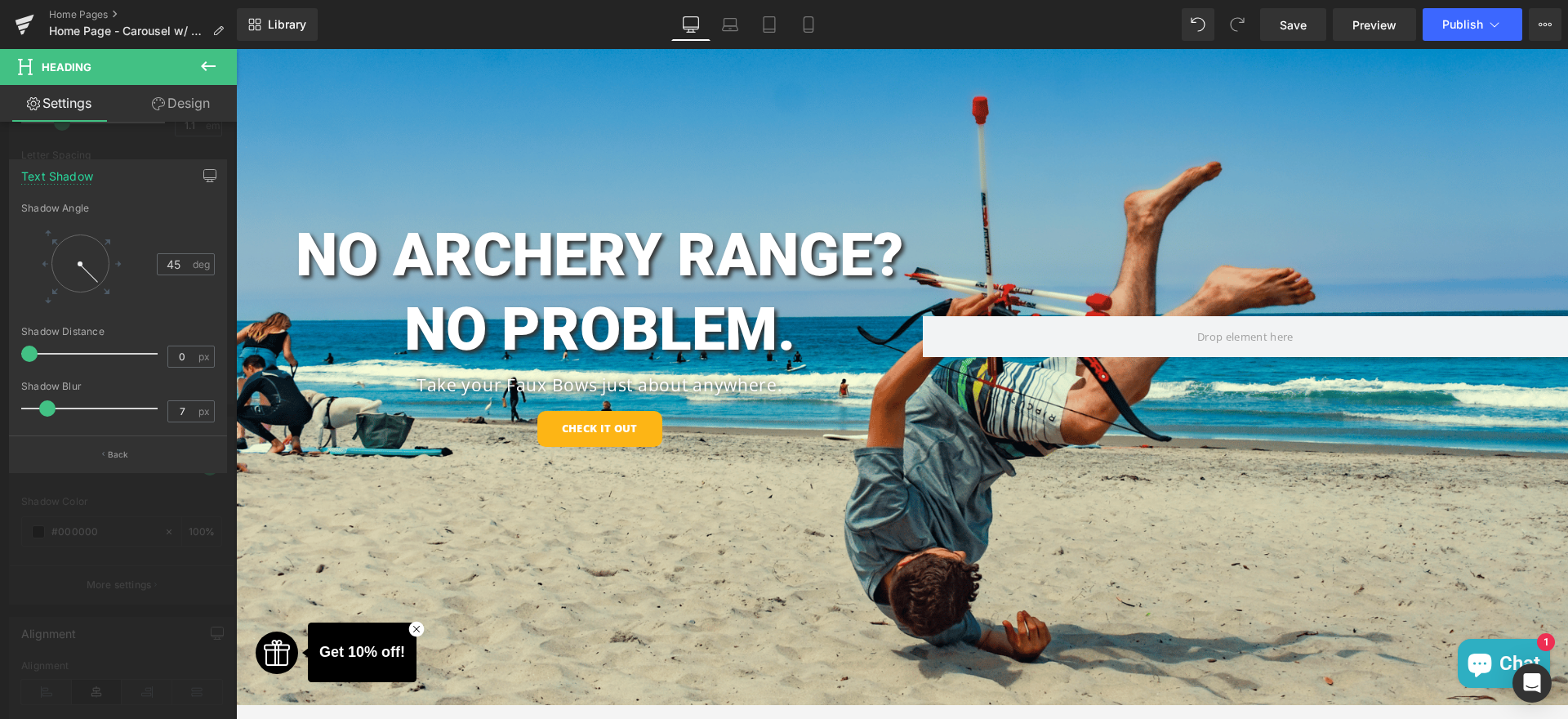
scroll to position [49, 0]
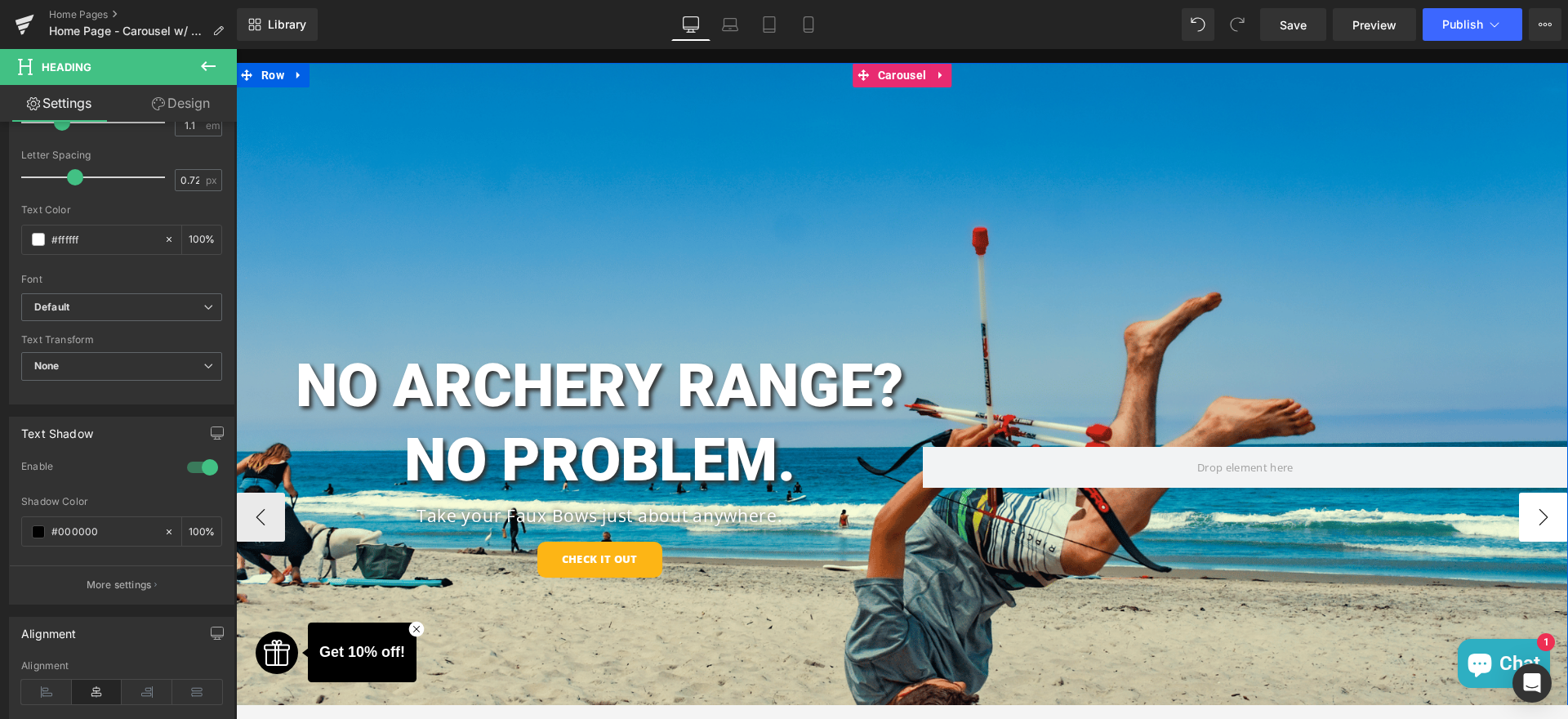
click at [1537, 516] on button "›" at bounding box center [1544, 517] width 49 height 49
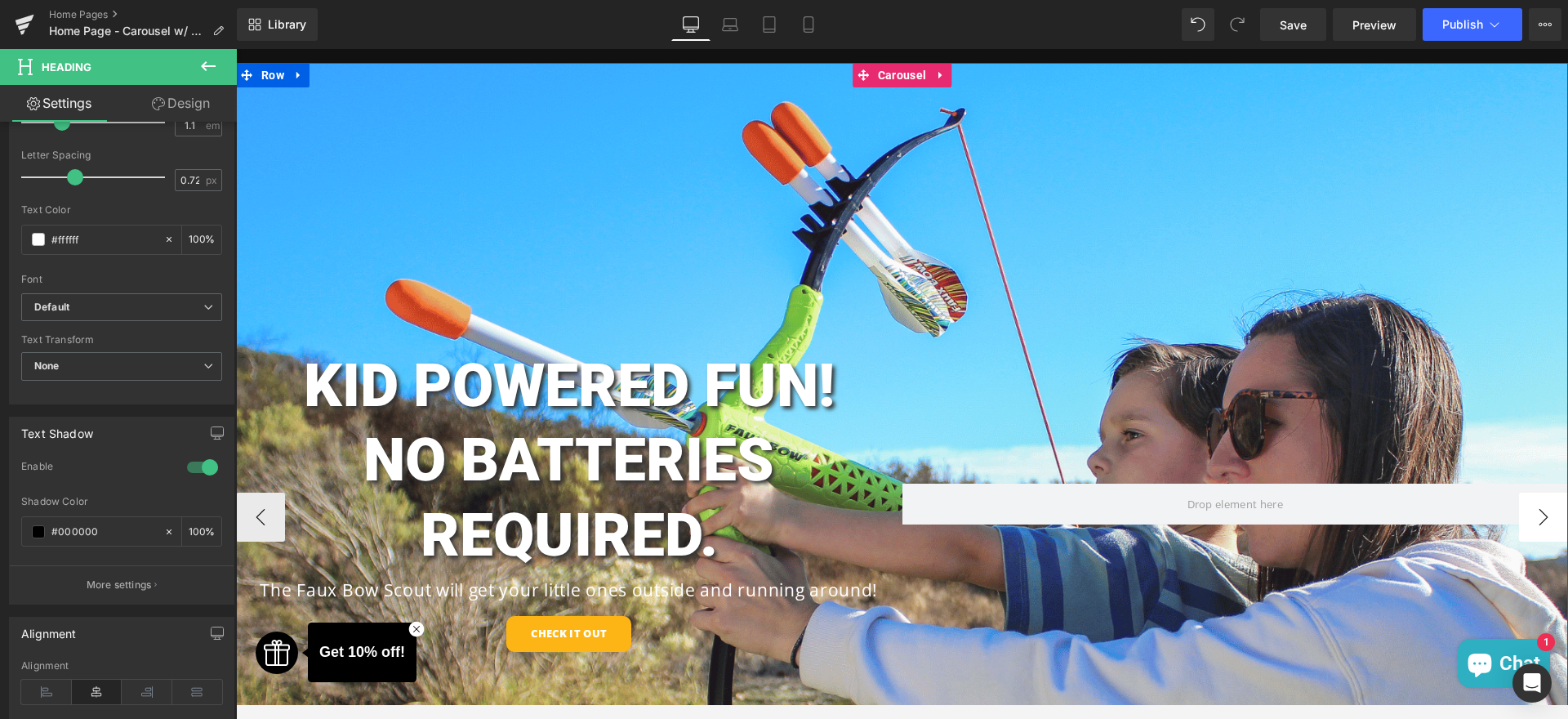
click at [1526, 509] on button "›" at bounding box center [1544, 517] width 49 height 49
click at [1536, 538] on button "›" at bounding box center [1544, 517] width 49 height 49
click at [1536, 515] on button "›" at bounding box center [1544, 517] width 49 height 49
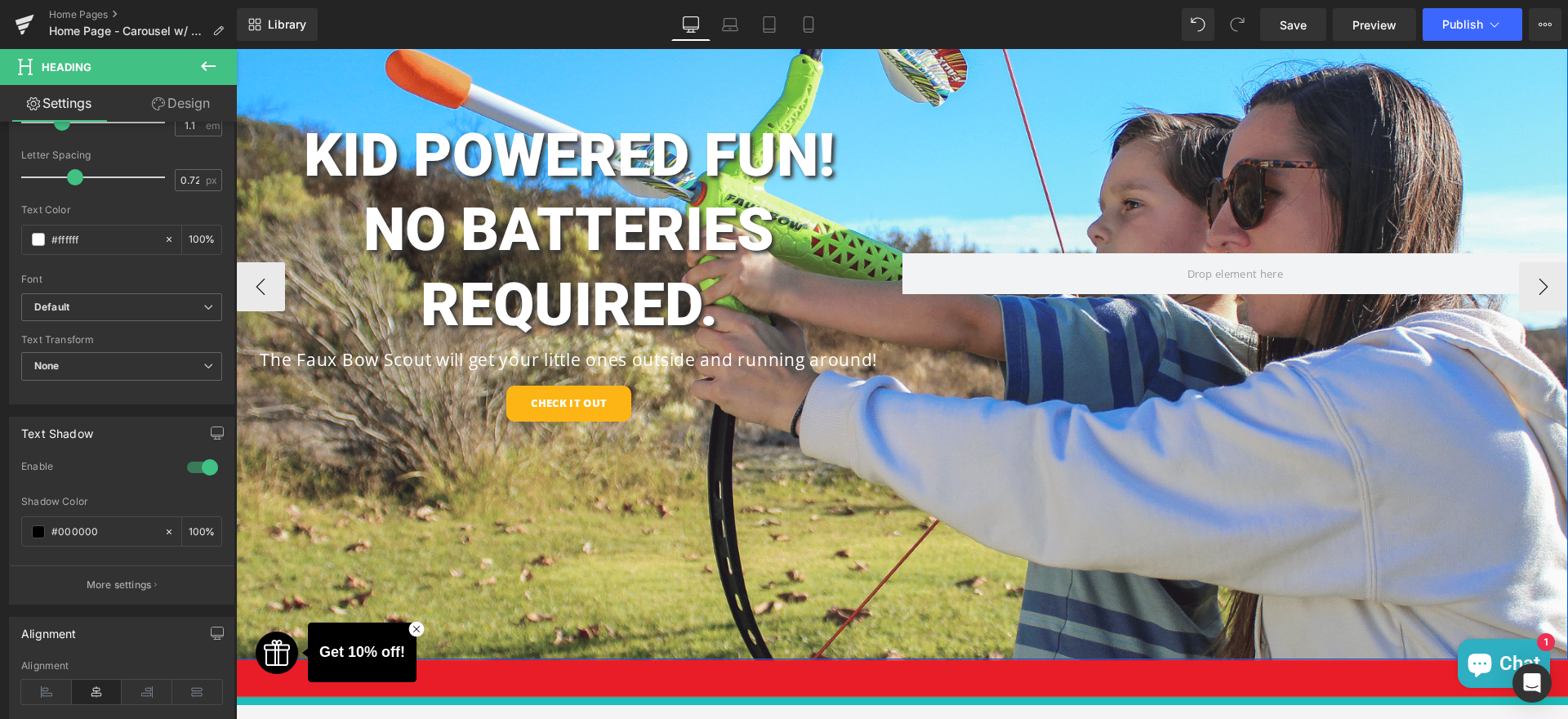
scroll to position [343, 0]
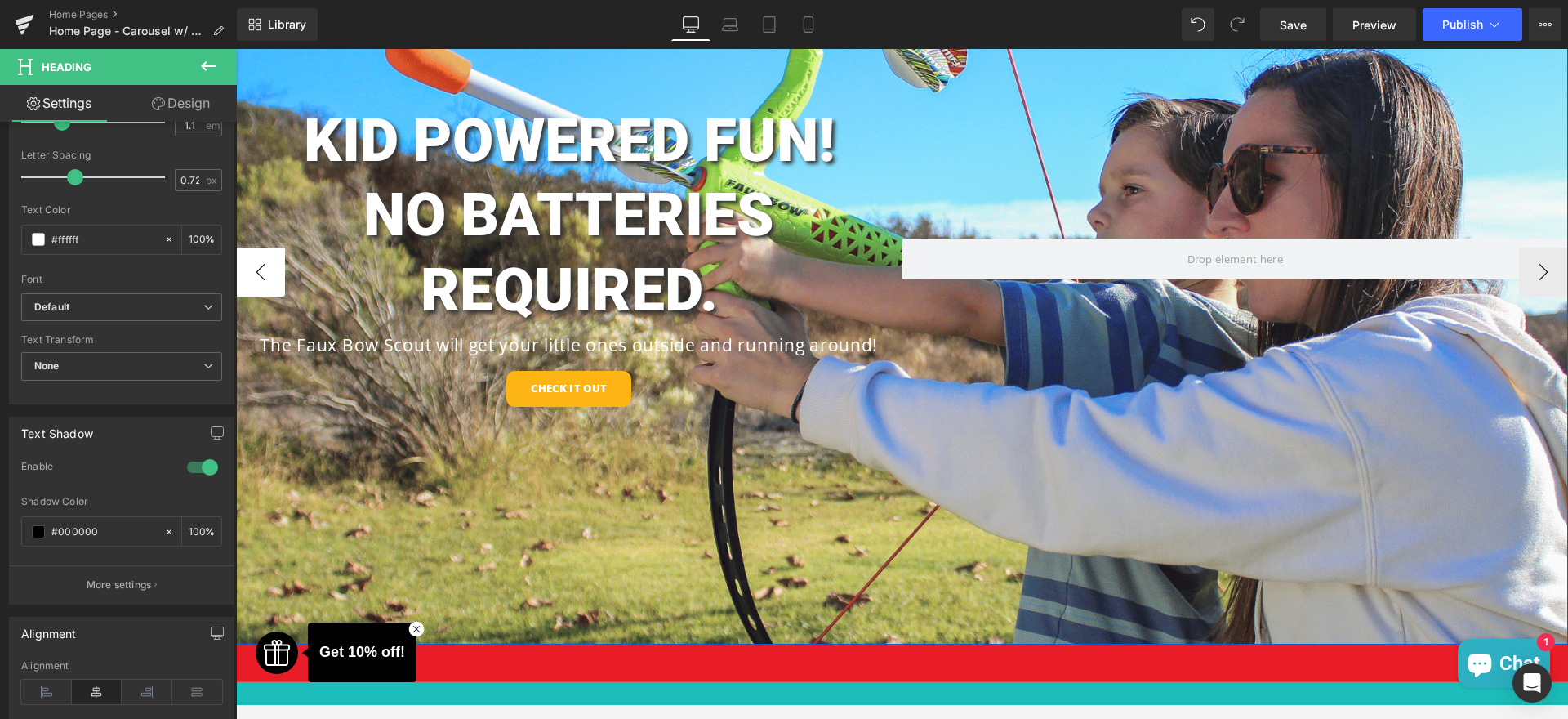
click at [271, 262] on button "‹" at bounding box center [260, 272] width 49 height 49
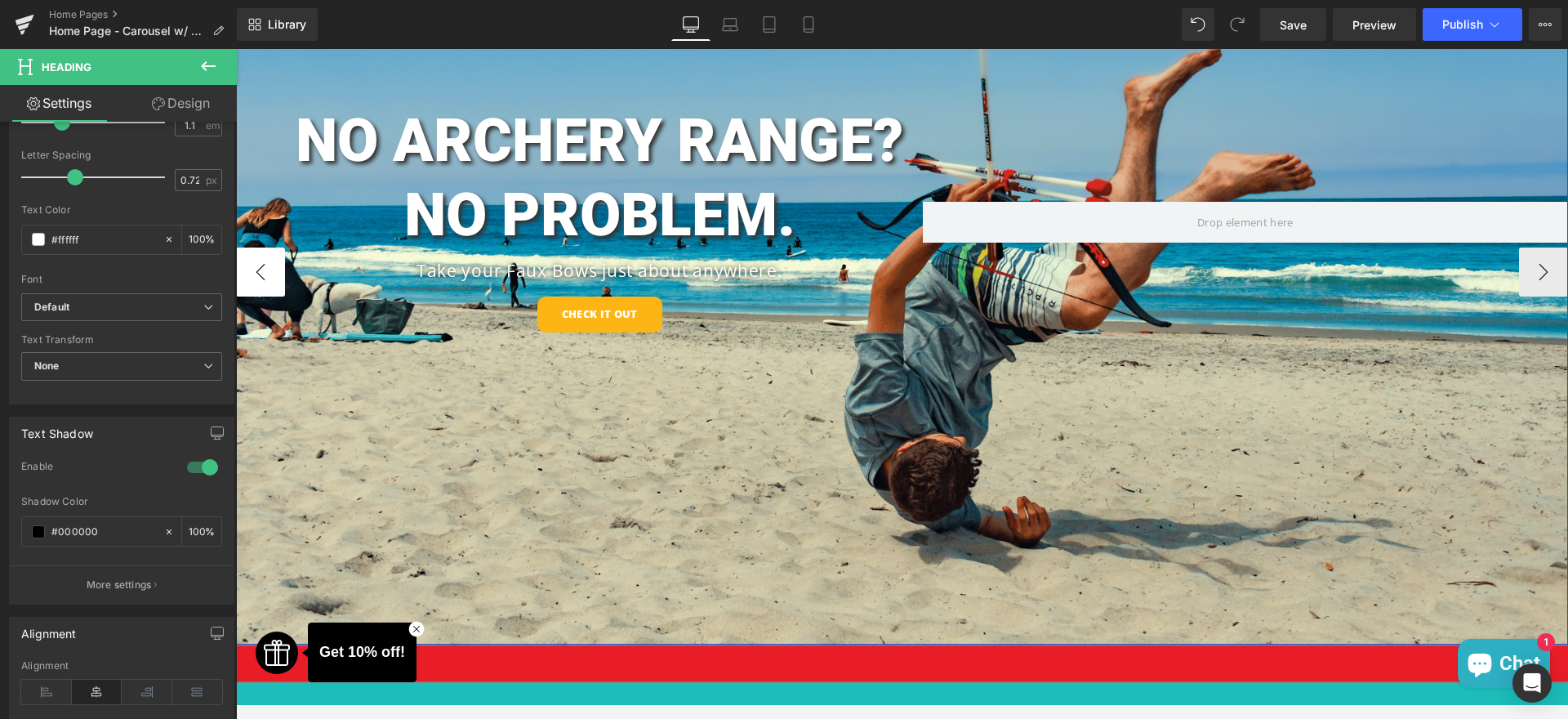
click at [263, 264] on button "‹" at bounding box center [260, 272] width 49 height 49
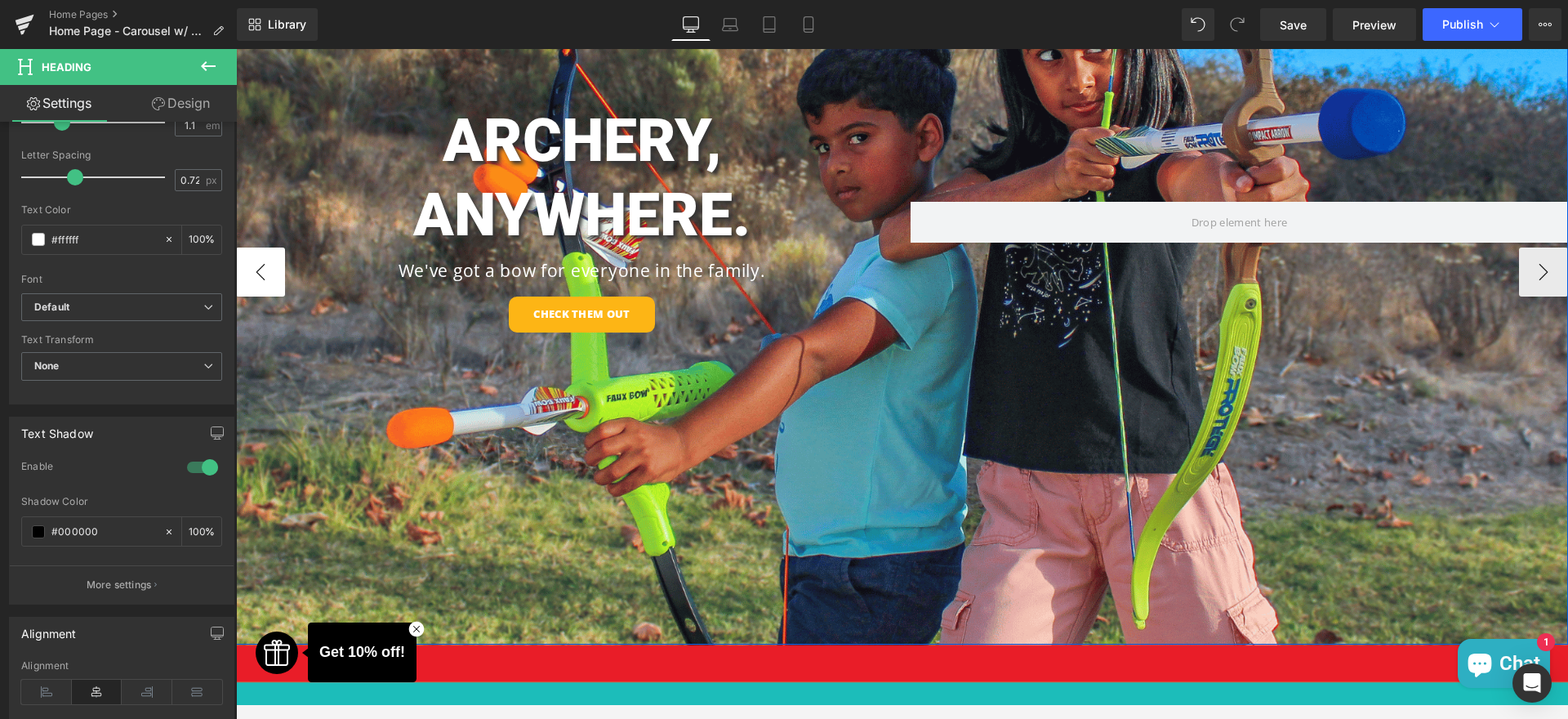
click at [263, 264] on button "‹" at bounding box center [260, 272] width 49 height 49
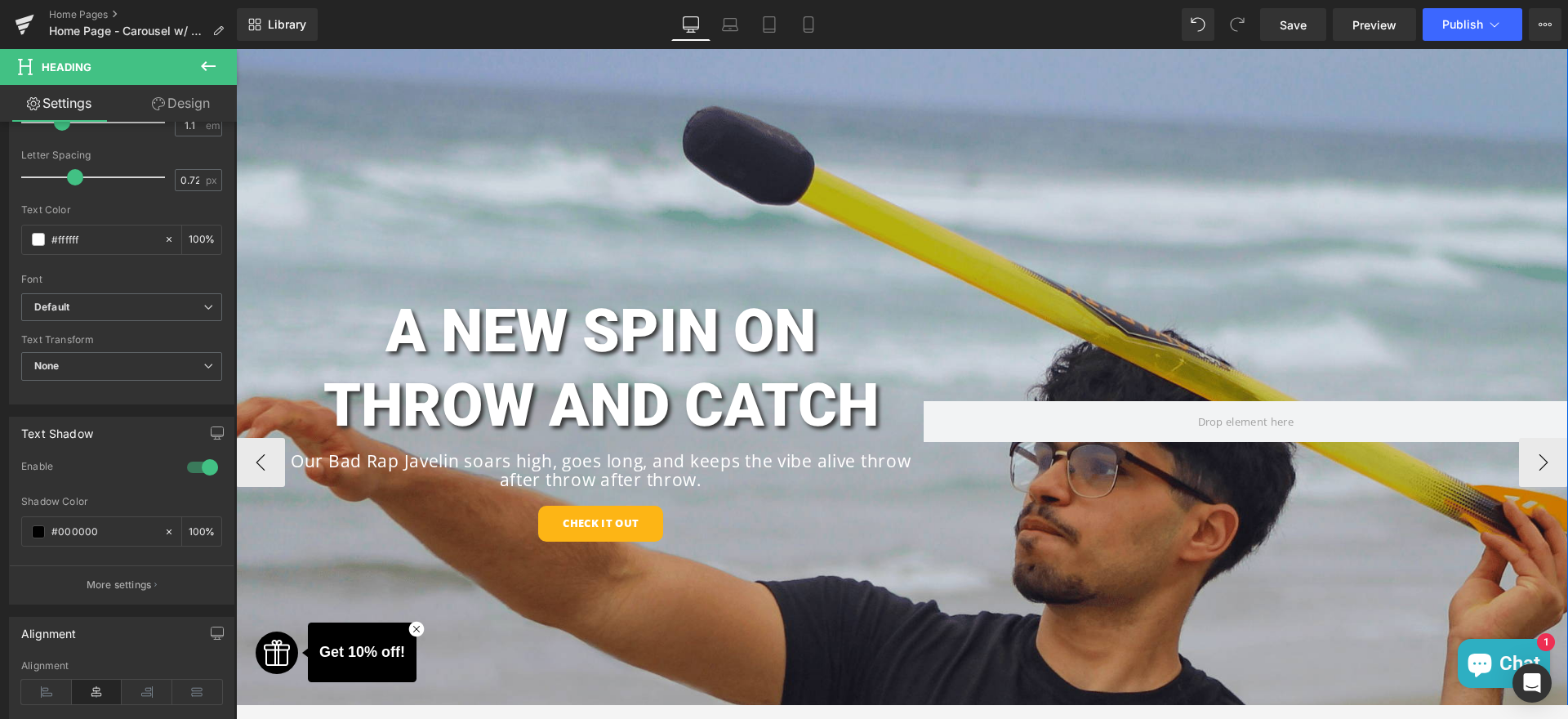
scroll to position [16, 0]
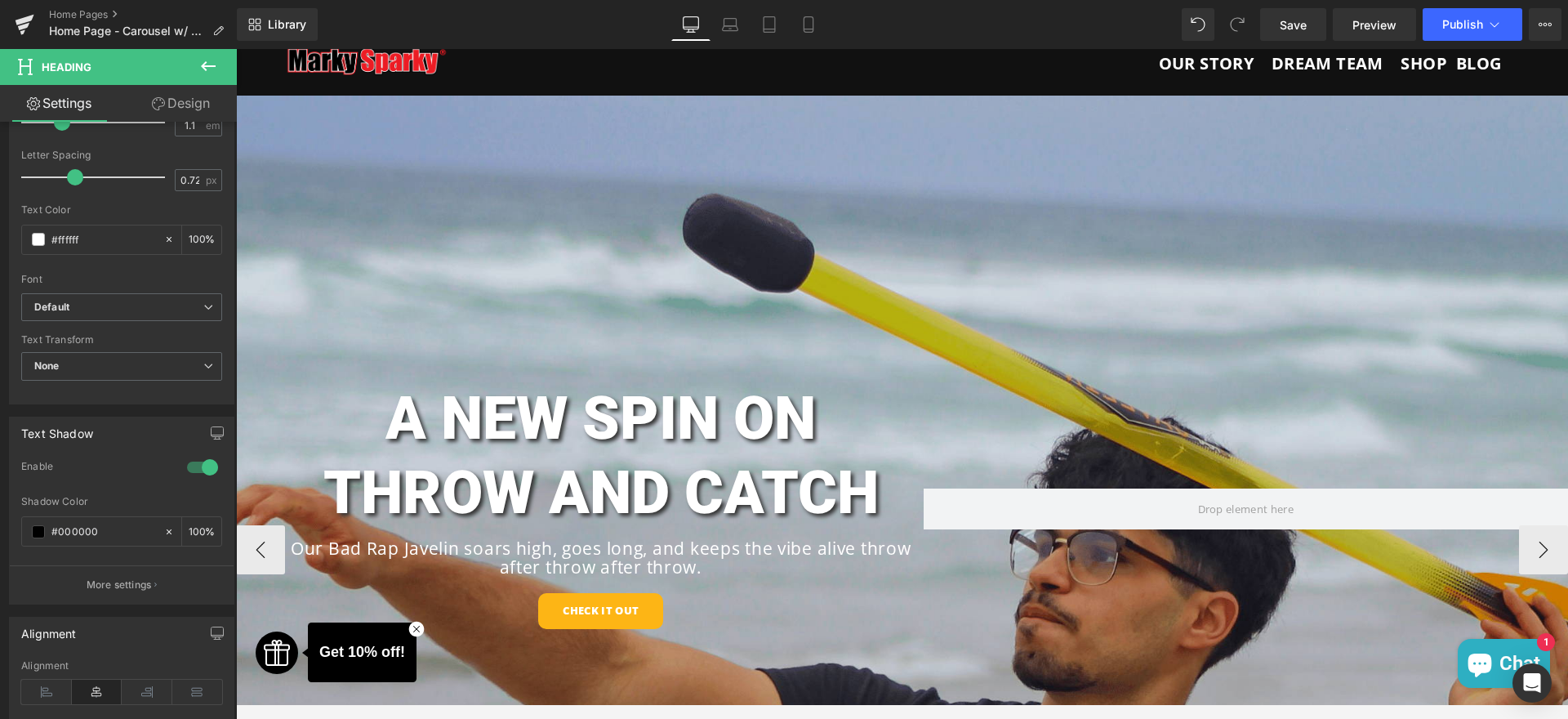
click at [888, 104] on li "Carousel" at bounding box center [894, 108] width 63 height 20
click at [892, 102] on span "Carousel" at bounding box center [902, 108] width 56 height 24
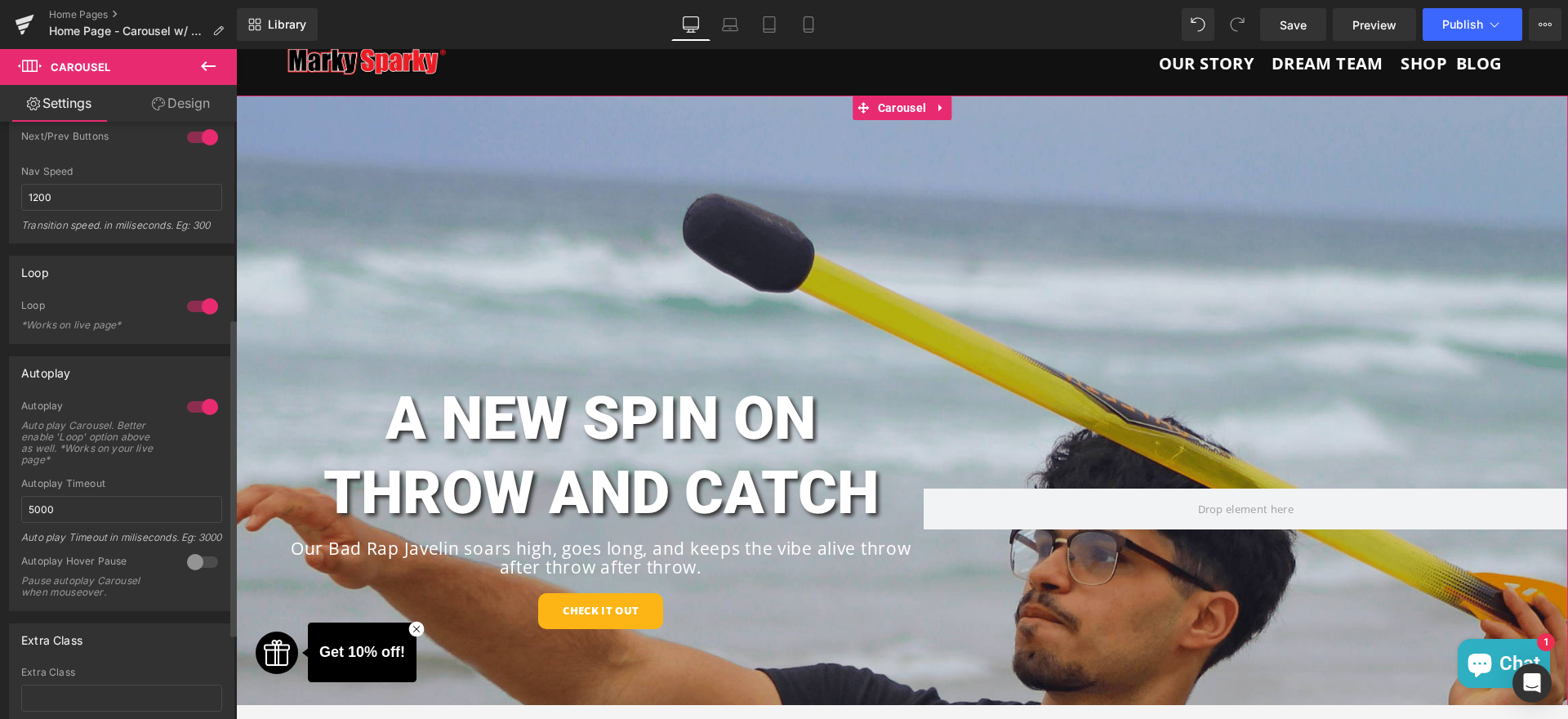
scroll to position [408, 0]
drag, startPoint x: 35, startPoint y: 505, endPoint x: 11, endPoint y: 504, distance: 24.0
click at [11, 504] on div "1 Autoplay Auto play Carousel. Better enable 'Loop' option above as well. *Work…" at bounding box center [122, 499] width 224 height 211
type input "8000"
click at [195, 456] on div "Autoplay Auto play Carousel. Better enable 'Loop' option above as well. *Works …" at bounding box center [121, 433] width 201 height 78
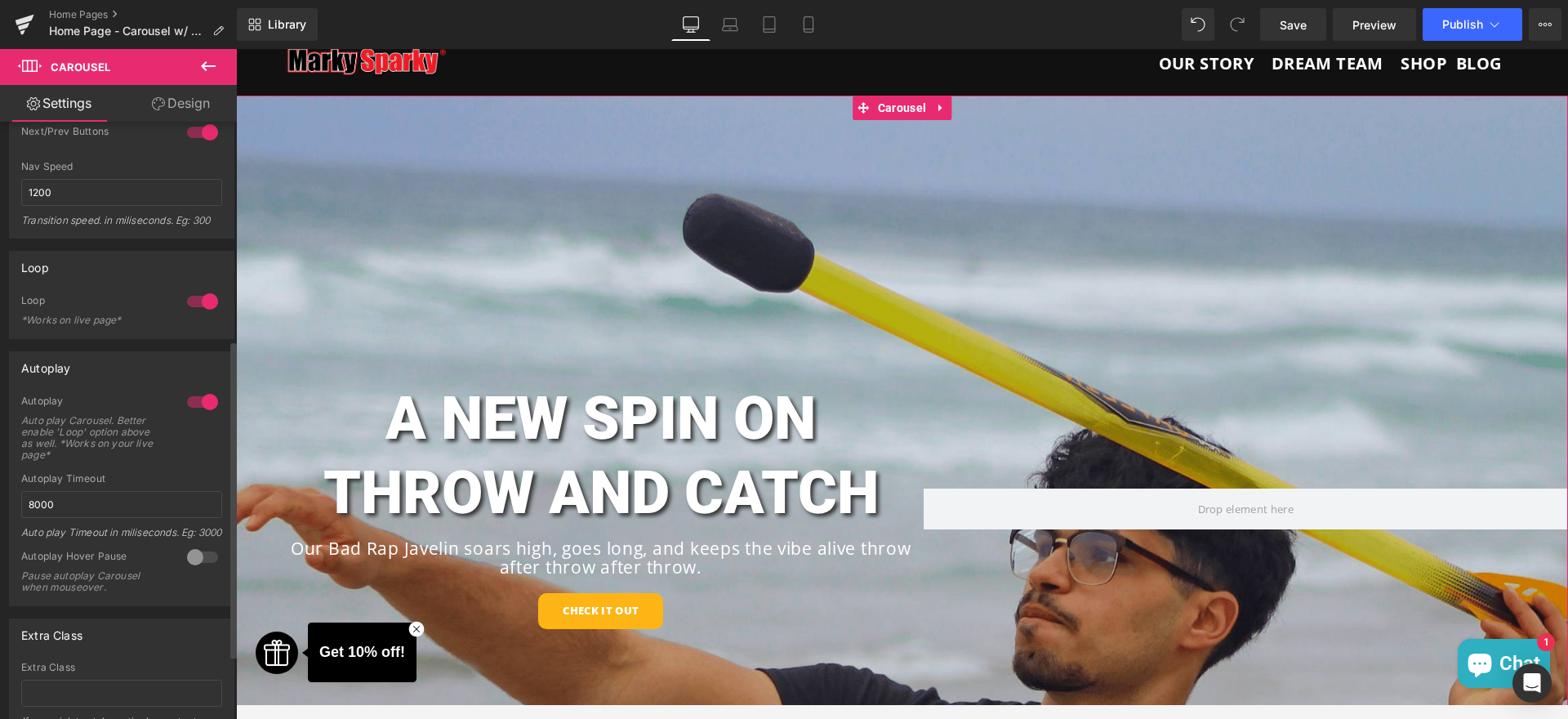
click at [188, 568] on div at bounding box center [202, 557] width 39 height 26
click at [1302, 25] on span "Save" at bounding box center [1293, 25] width 27 height 17
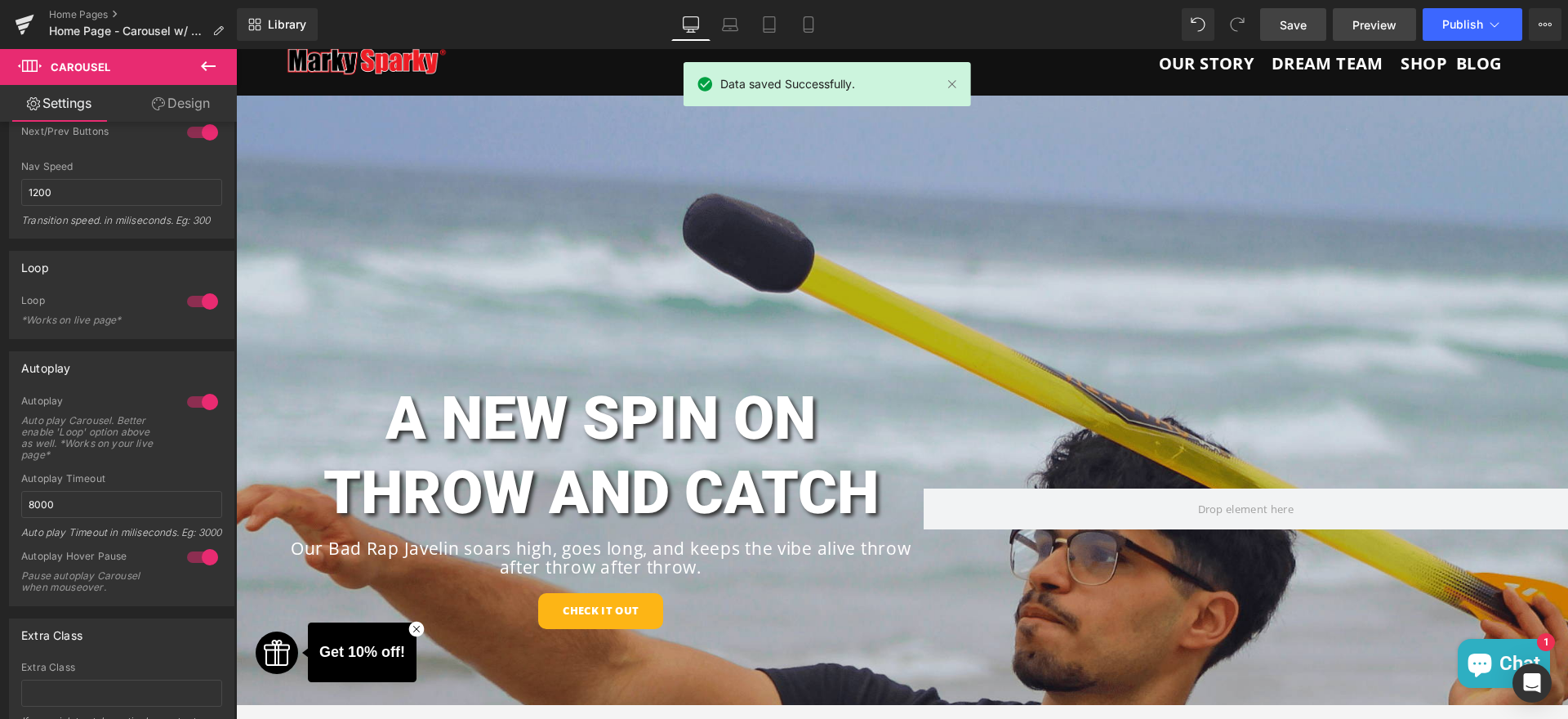
click at [1367, 16] on span "Preview" at bounding box center [1374, 25] width 44 height 17
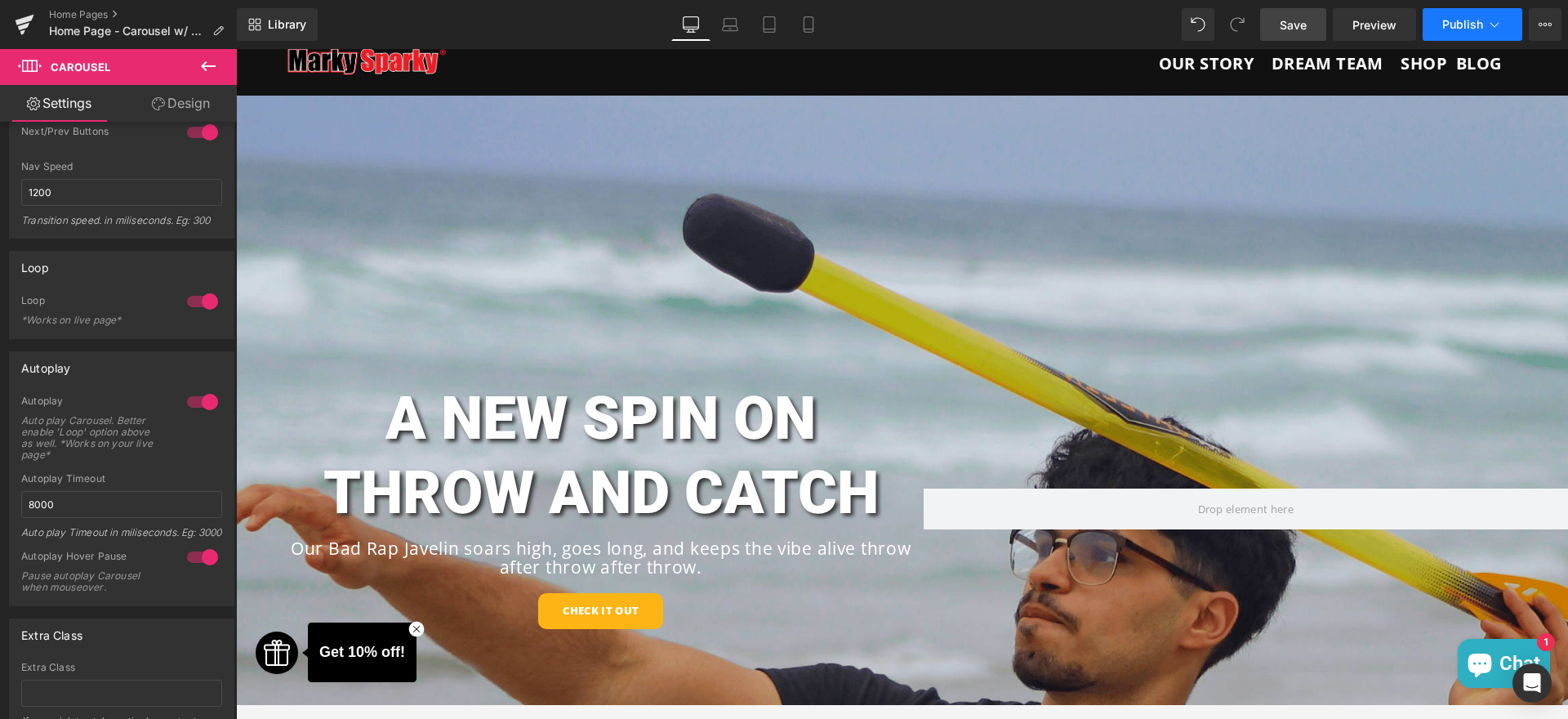
click at [1432, 23] on button "Publish" at bounding box center [1472, 24] width 100 height 33
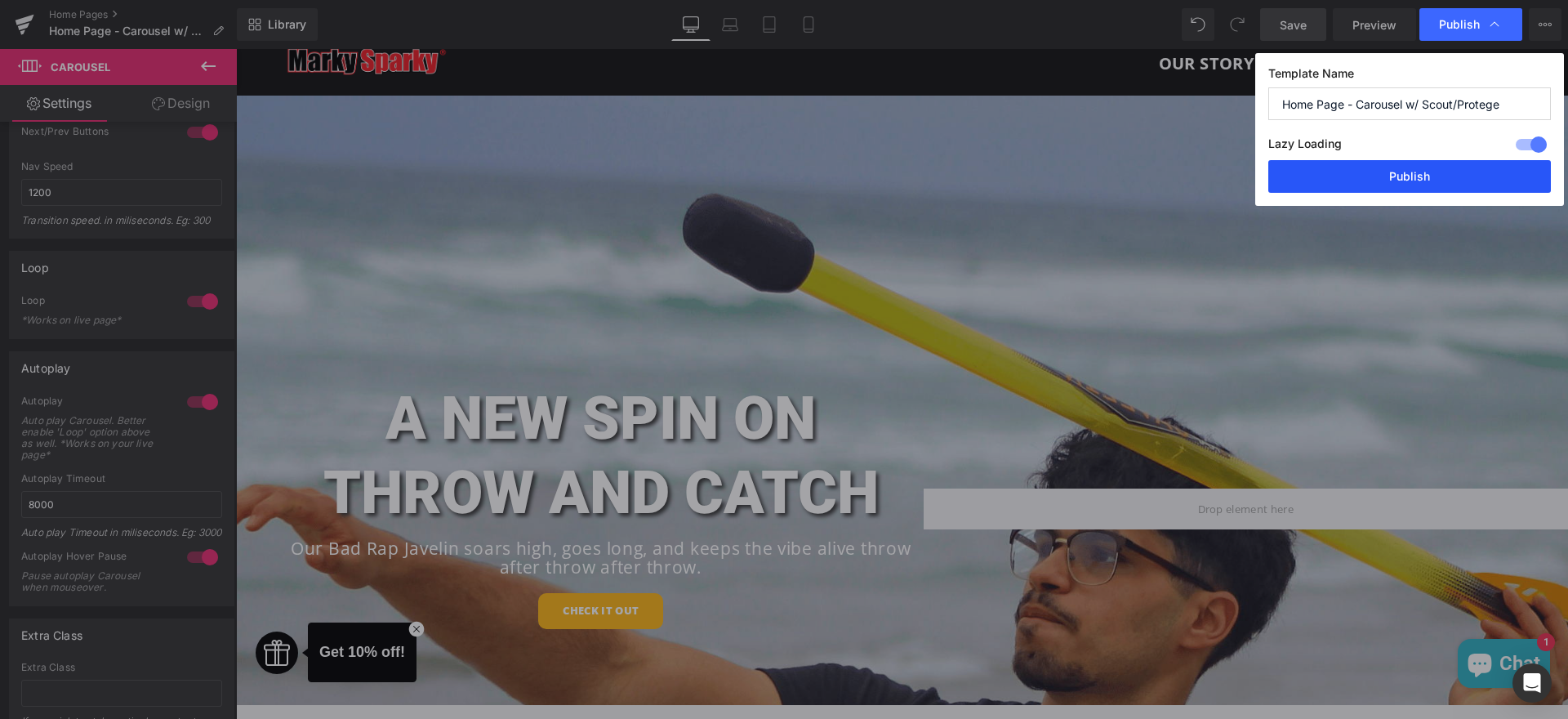
click at [1418, 172] on button "Publish" at bounding box center [1410, 176] width 283 height 33
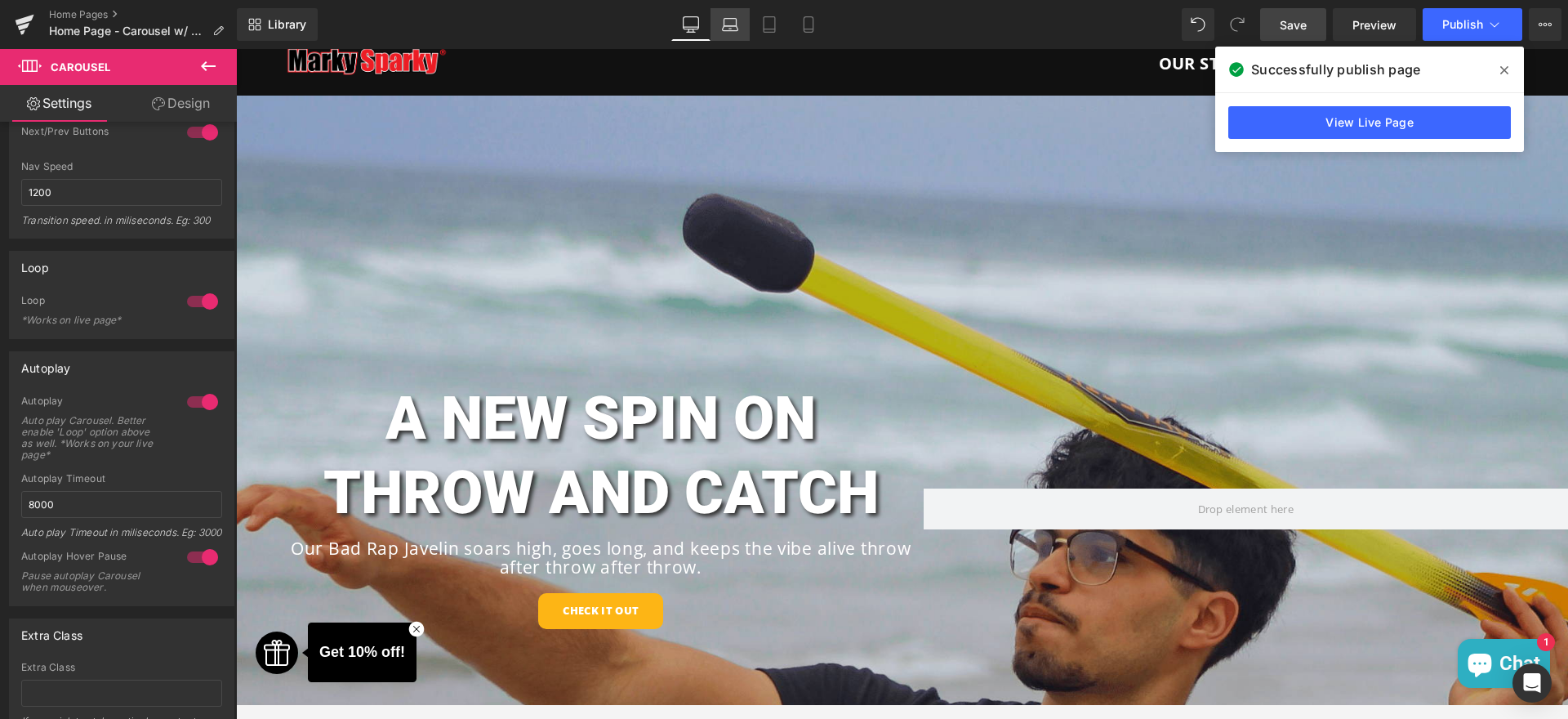
click at [731, 32] on icon at bounding box center [730, 24] width 16 height 16
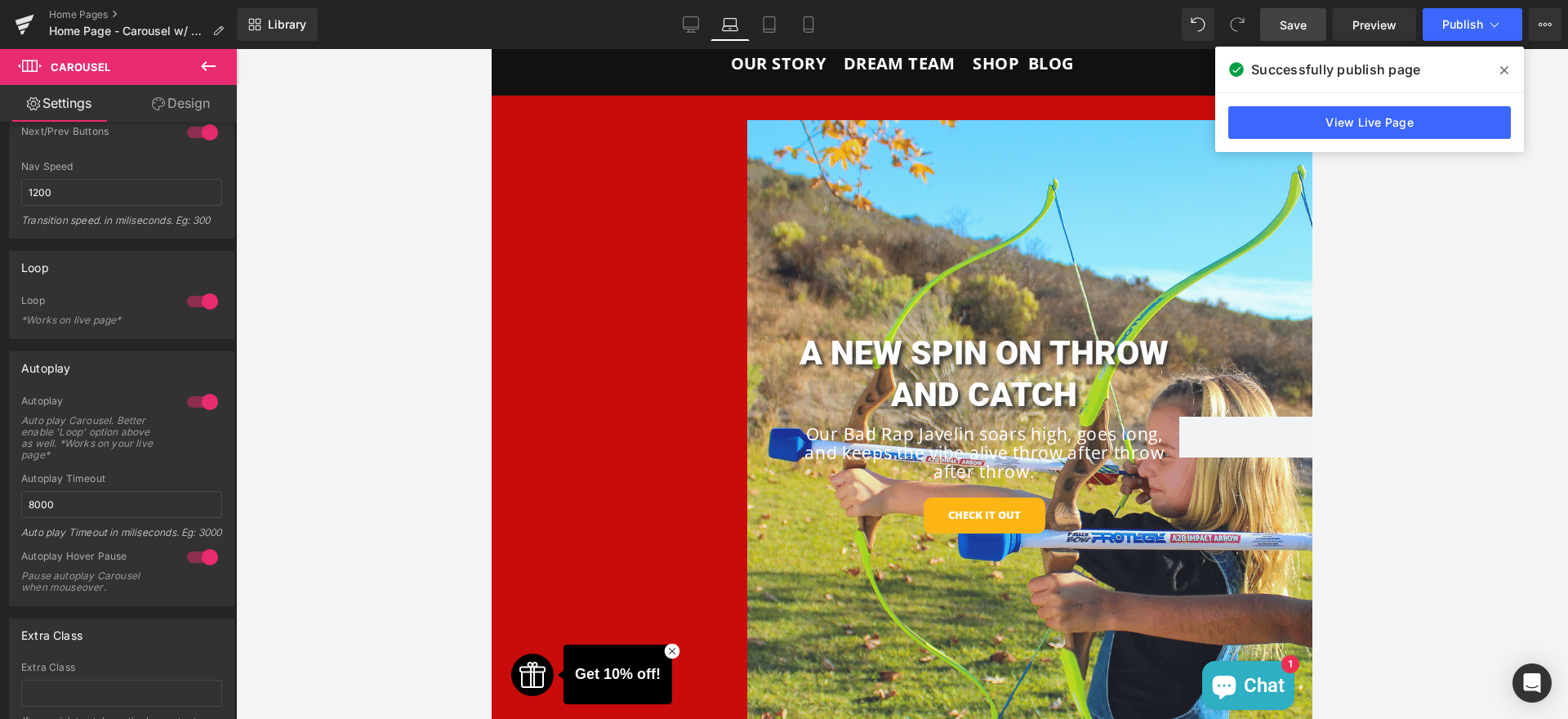
scroll to position [0, 0]
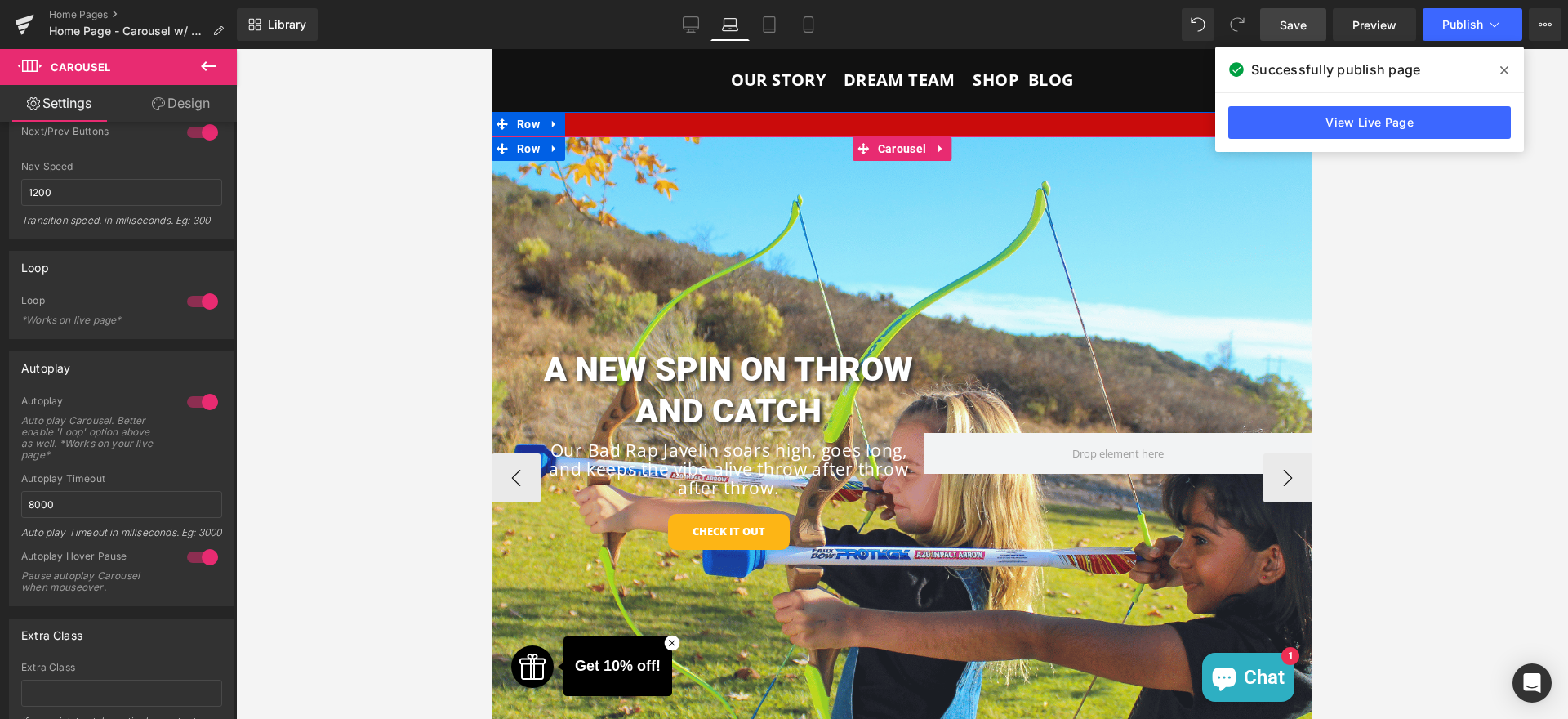
click at [957, 313] on div "A NEW SPIN ON THROW AND CATCH Heading Our Bad Rap Javelin soars high, goes long…" at bounding box center [902, 478] width 821 height 683
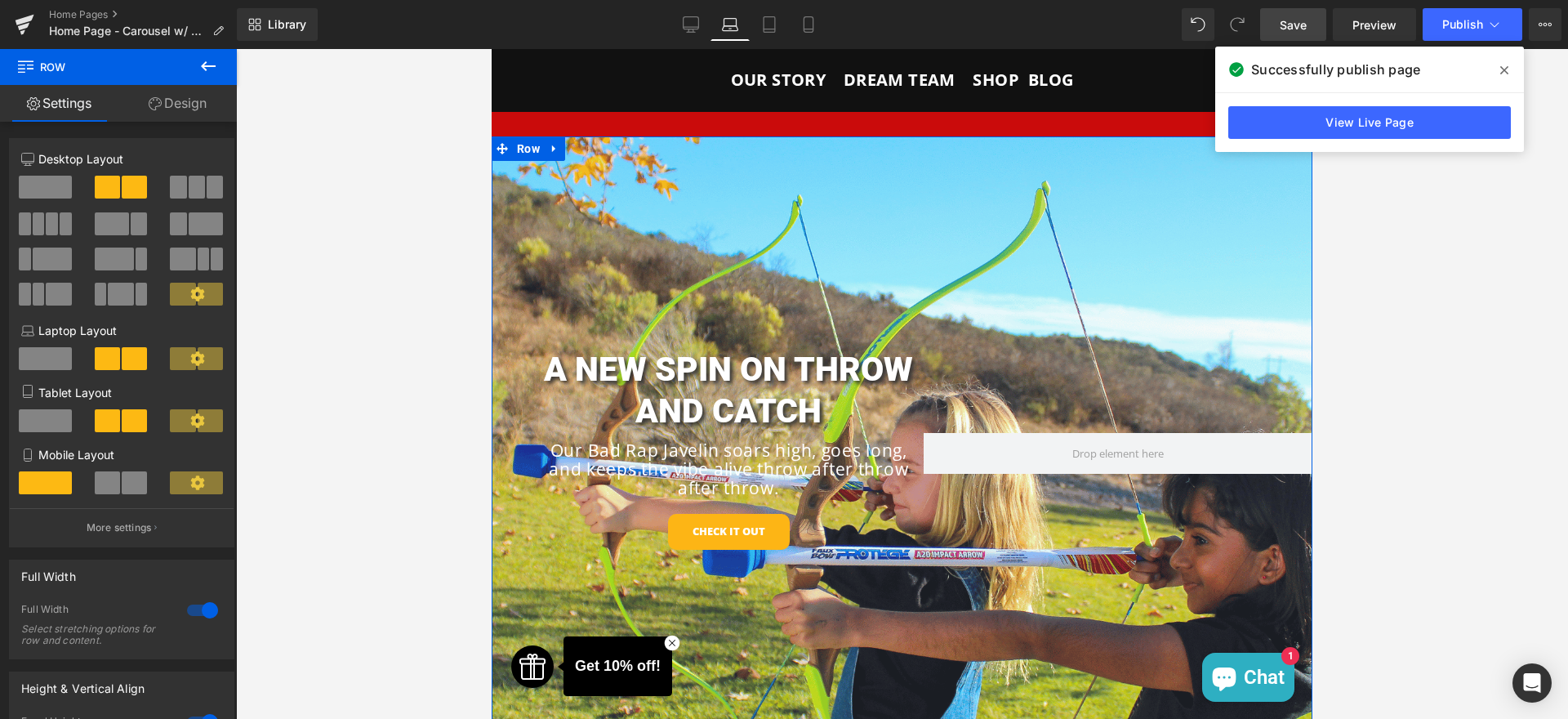
click at [145, 102] on link "Design" at bounding box center [177, 103] width 118 height 36
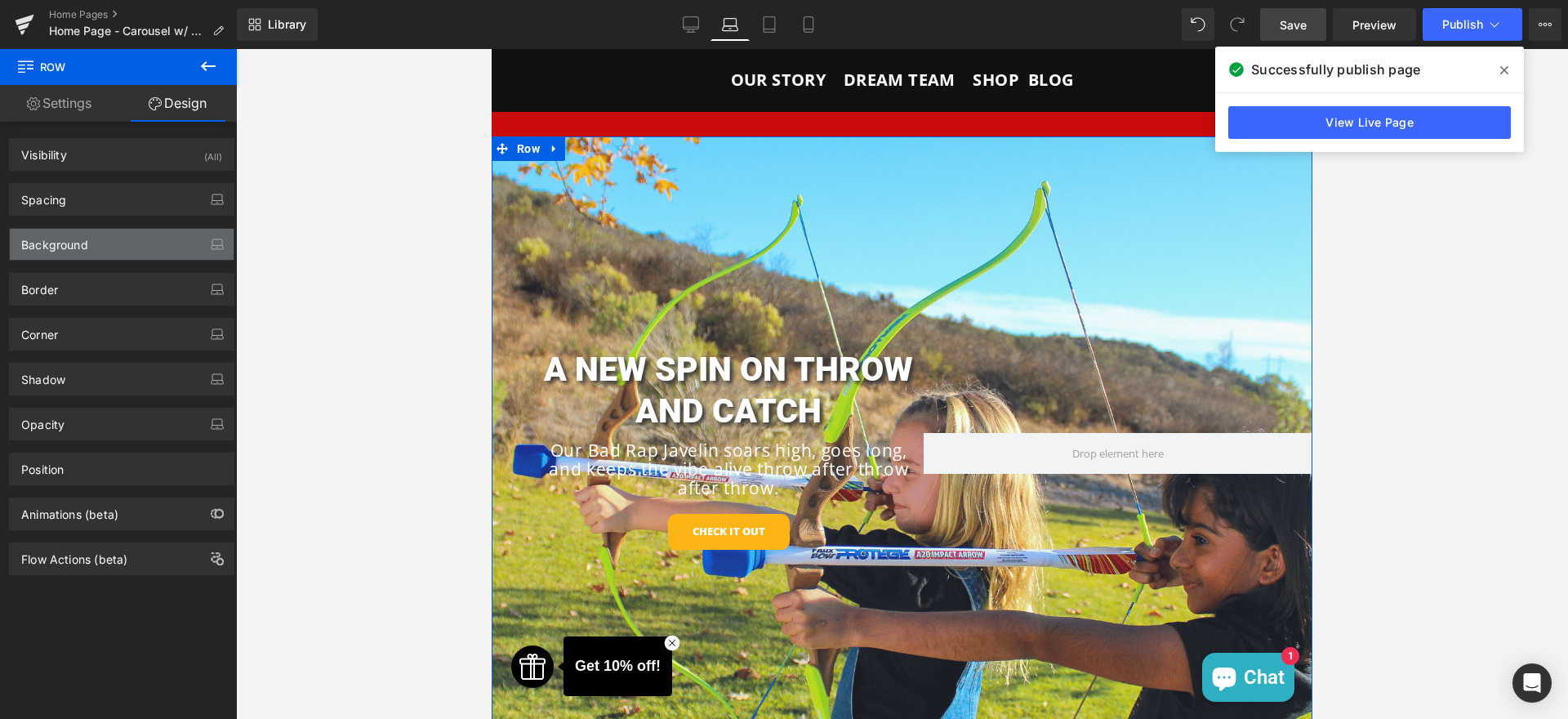
type input "[URL][DOMAIN_NAME]"
click at [96, 245] on div "Background" at bounding box center [122, 244] width 224 height 31
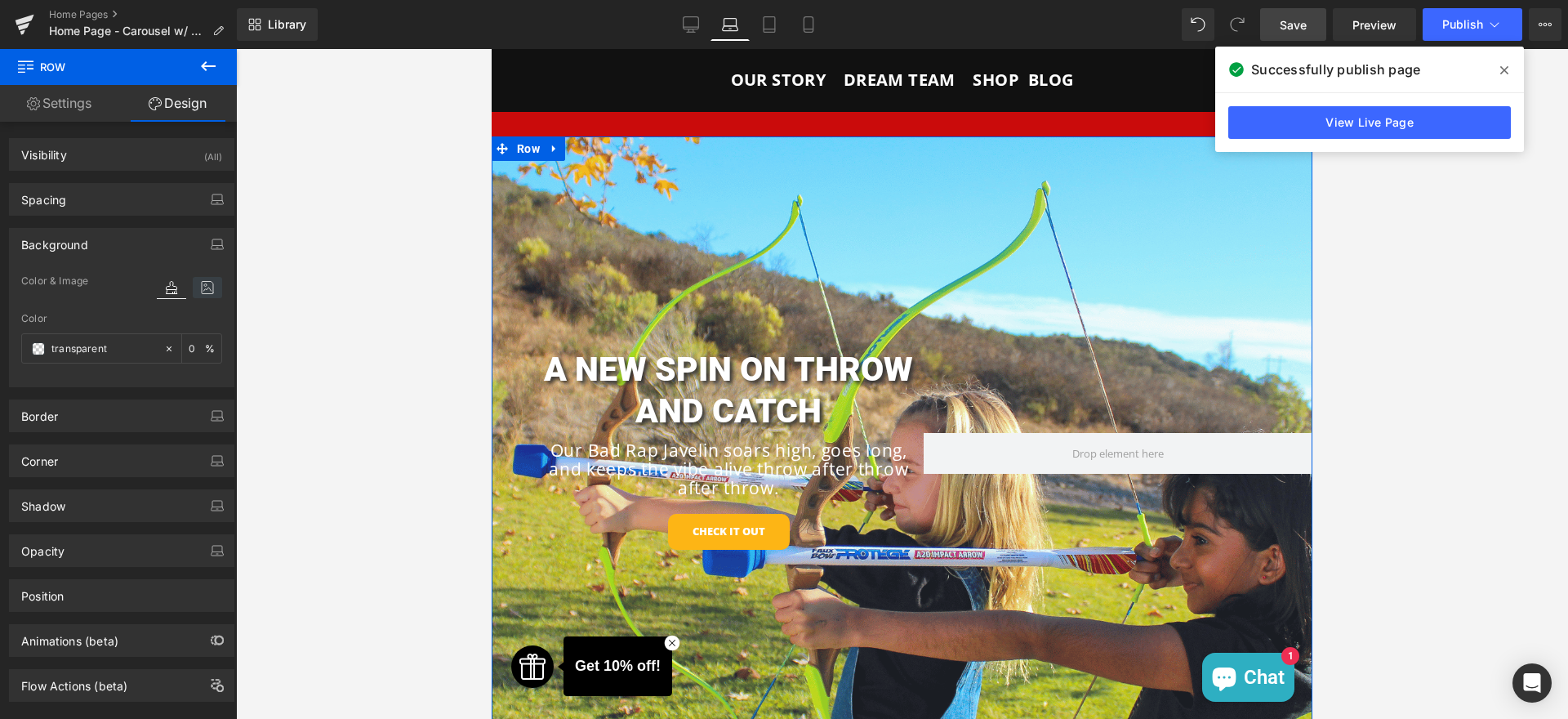
click at [193, 287] on icon at bounding box center [208, 287] width 30 height 21
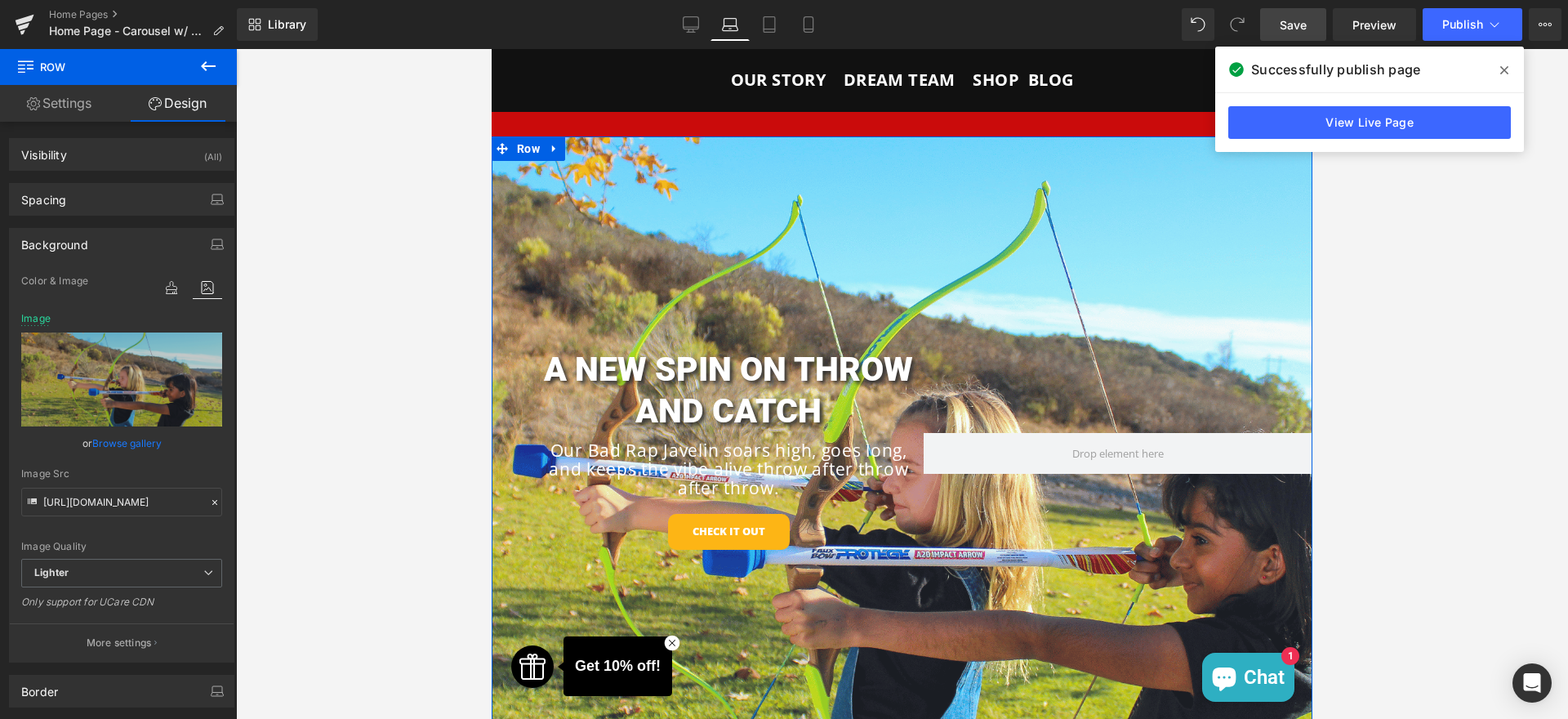
click at [110, 450] on link "Browse gallery" at bounding box center [127, 443] width 69 height 29
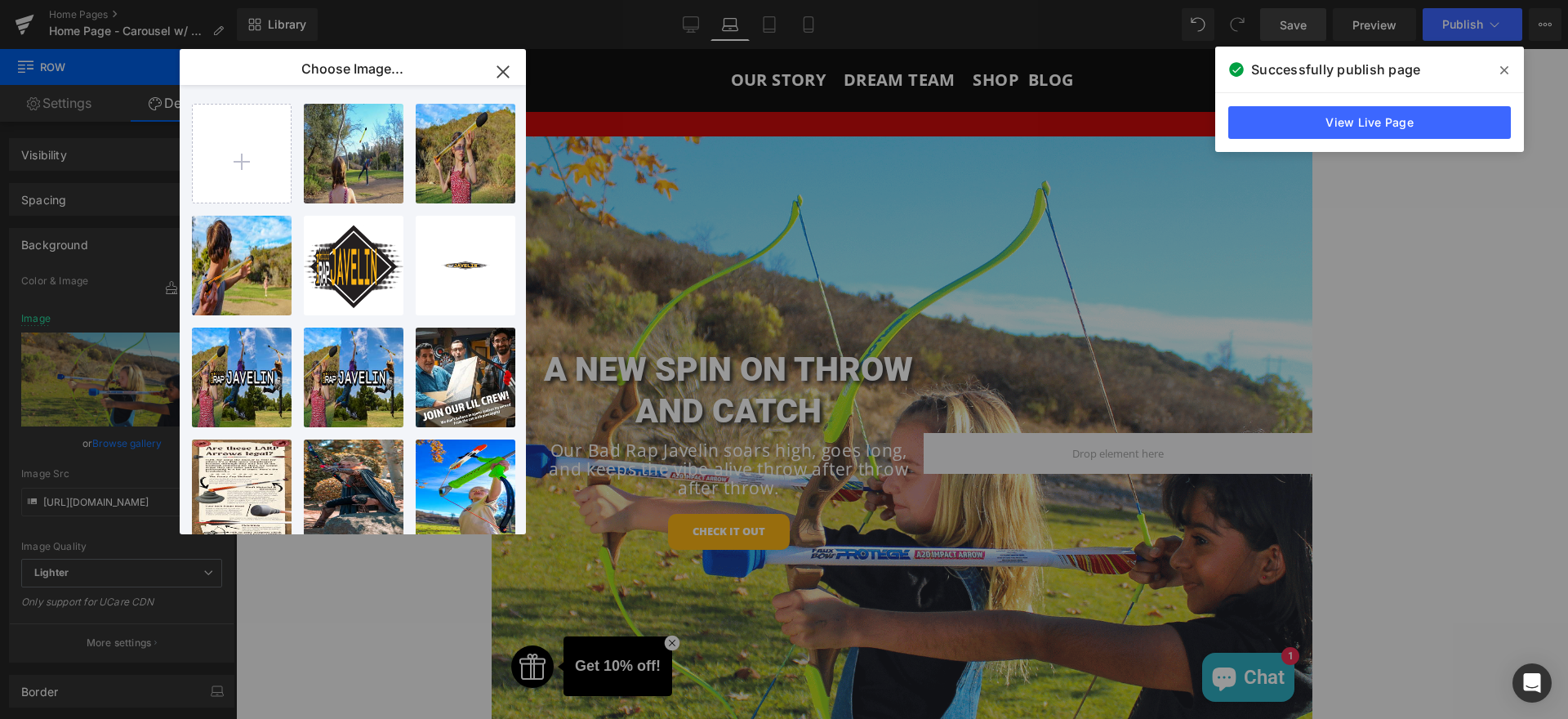
click at [511, 70] on icon "button" at bounding box center [504, 72] width 26 height 26
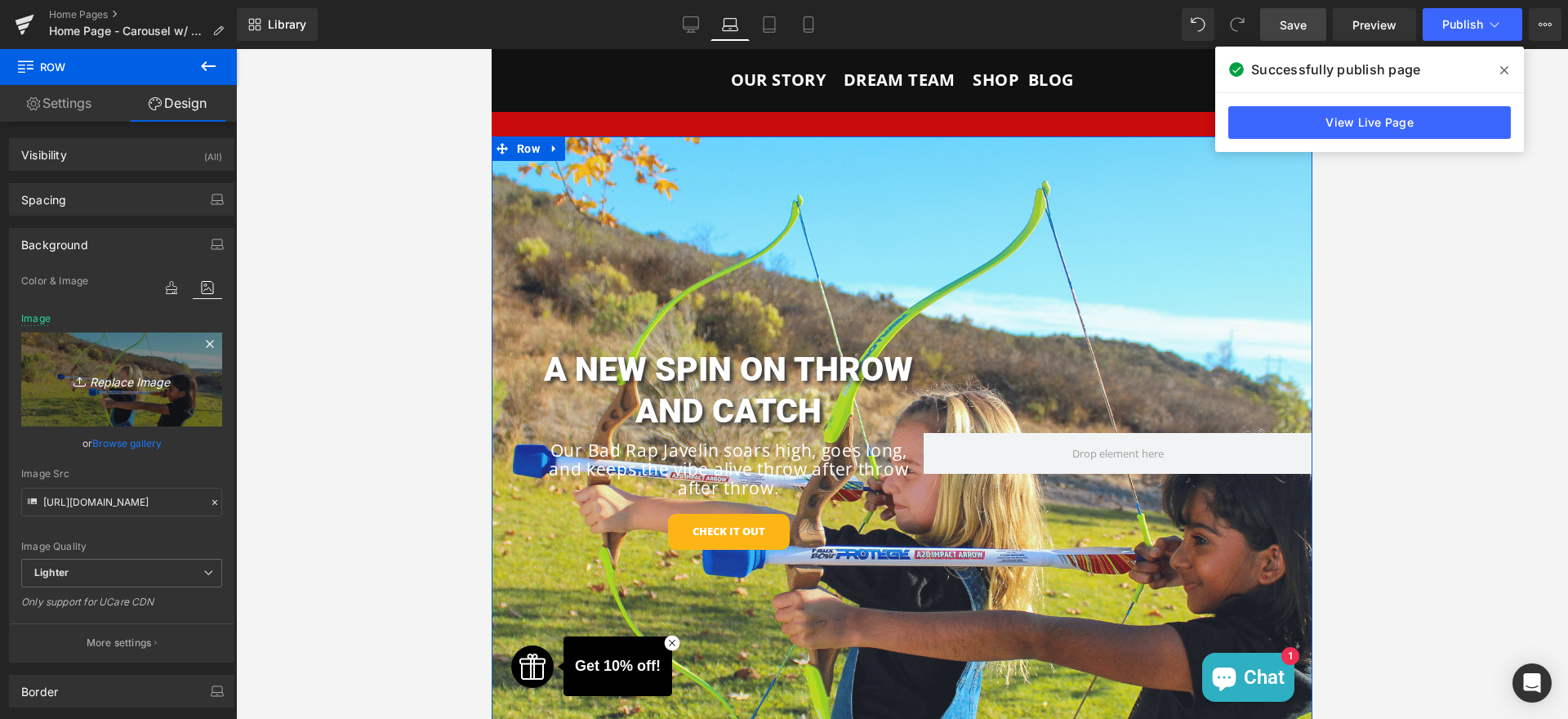
click at [133, 381] on icon "Replace Image" at bounding box center [122, 379] width 131 height 21
type input "C:\fakepath\Untitled design (9).png"
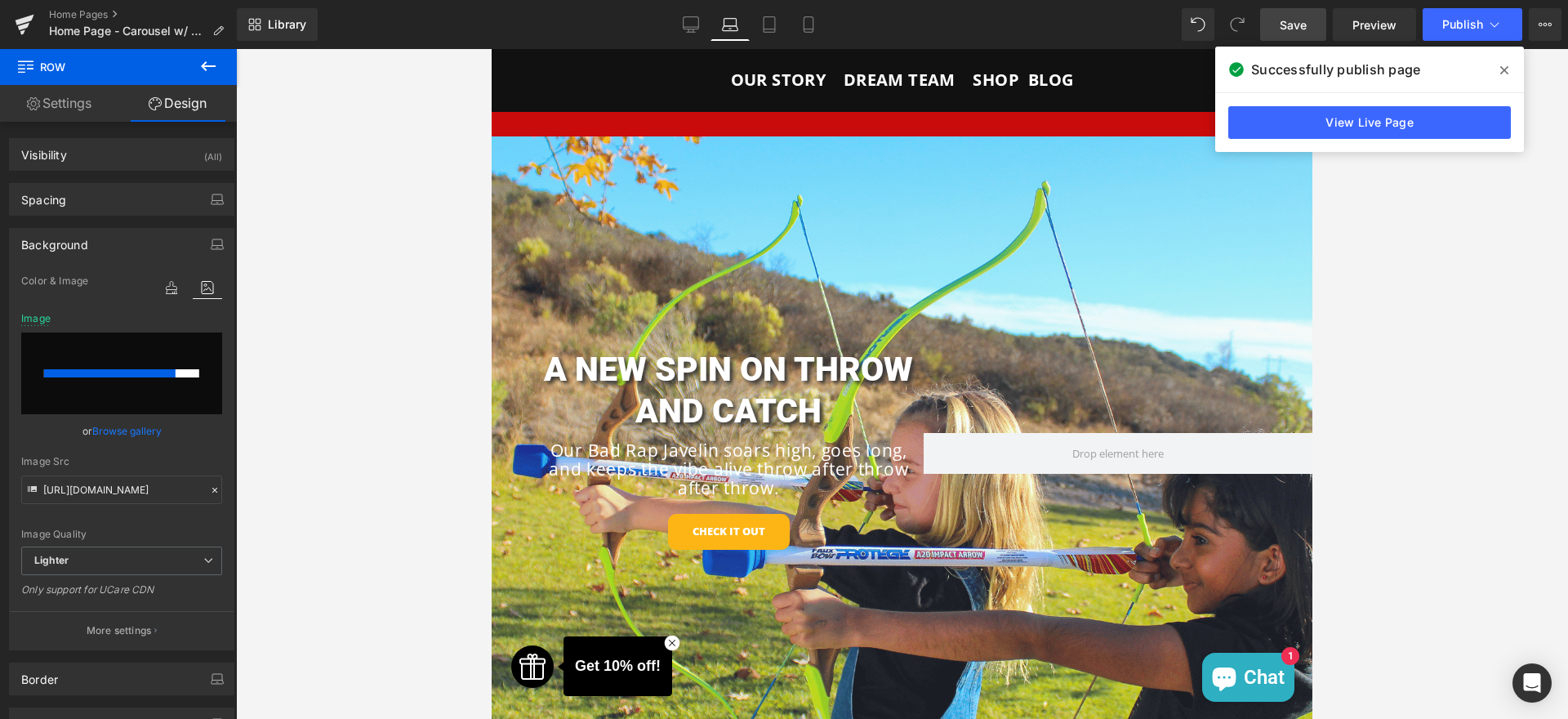
click at [1505, 63] on icon at bounding box center [1504, 69] width 8 height 13
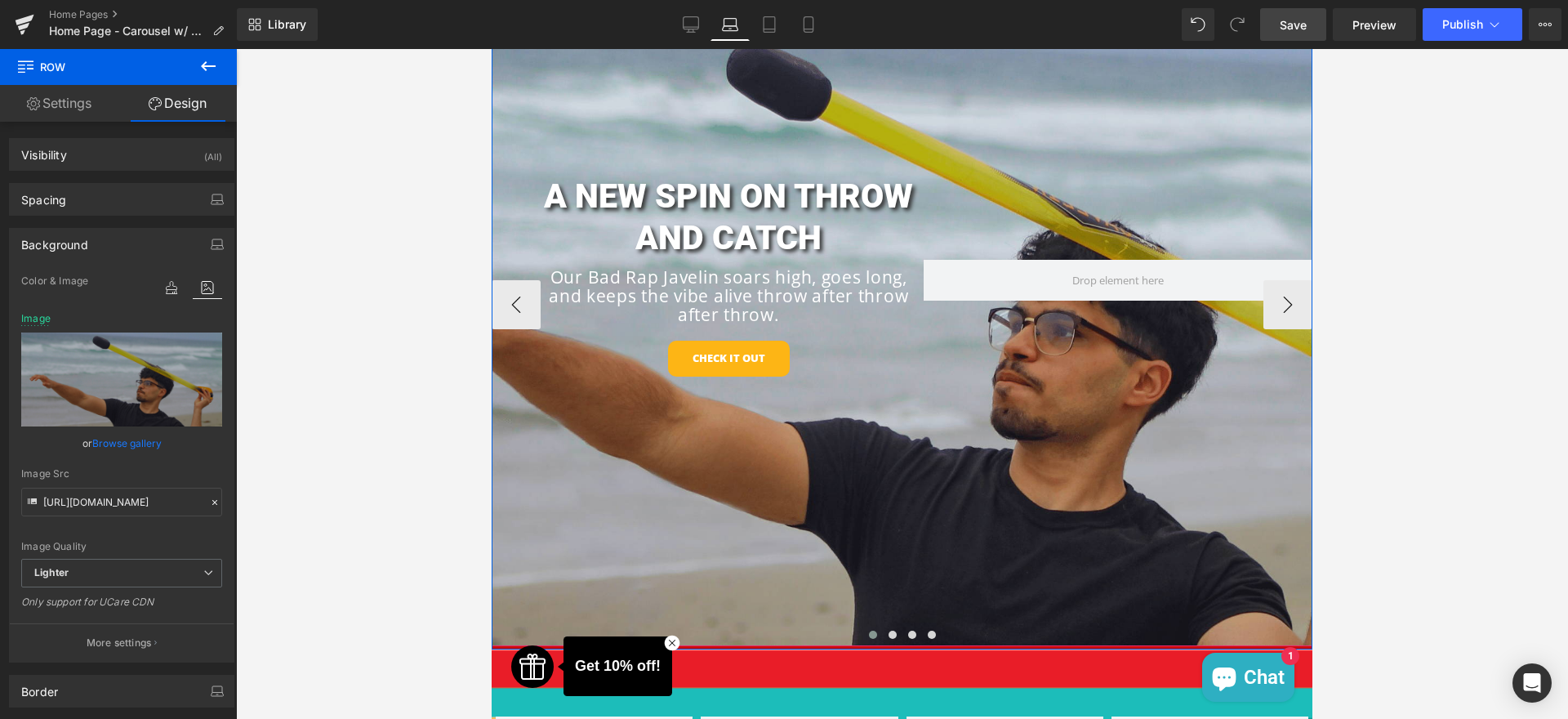
scroll to position [131, 0]
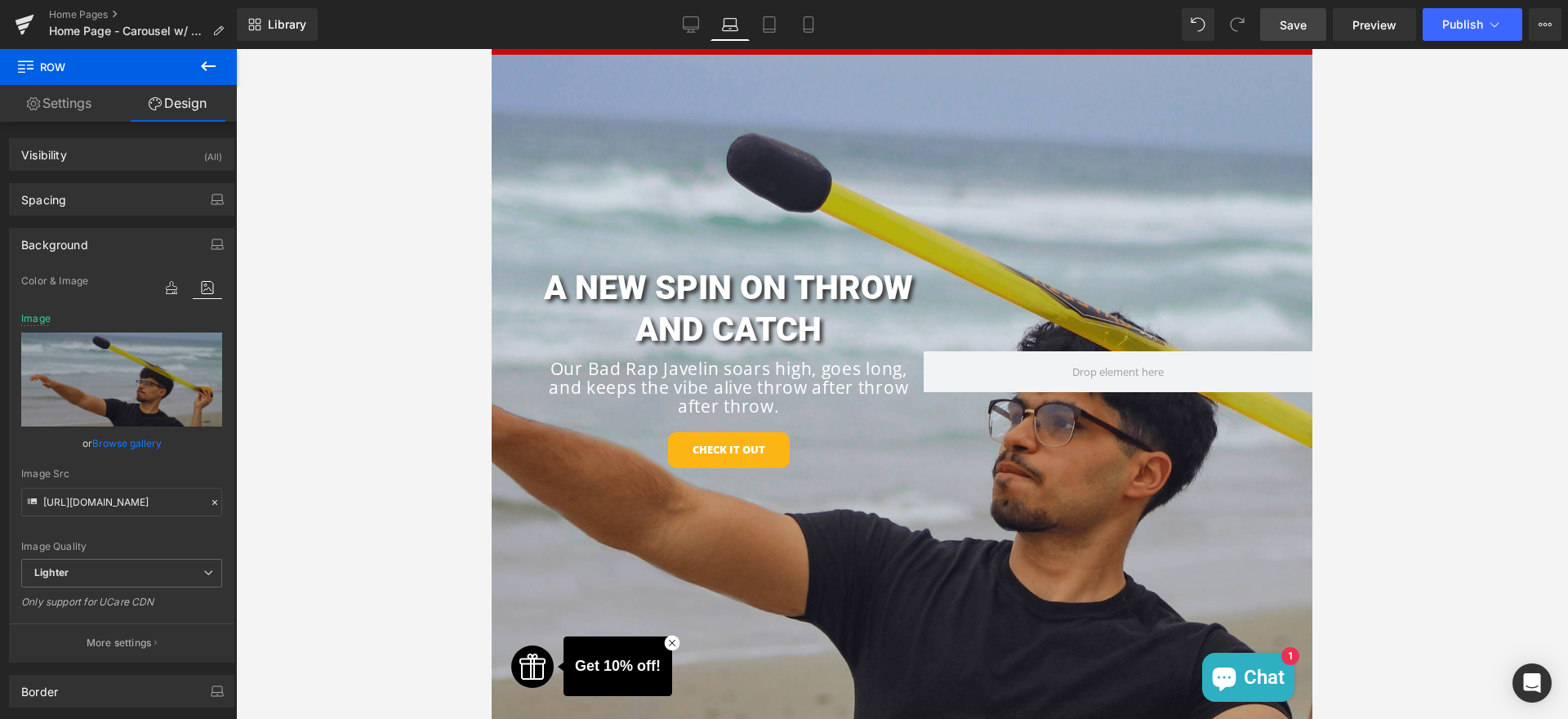
click at [1310, 27] on link "Save" at bounding box center [1294, 24] width 66 height 33
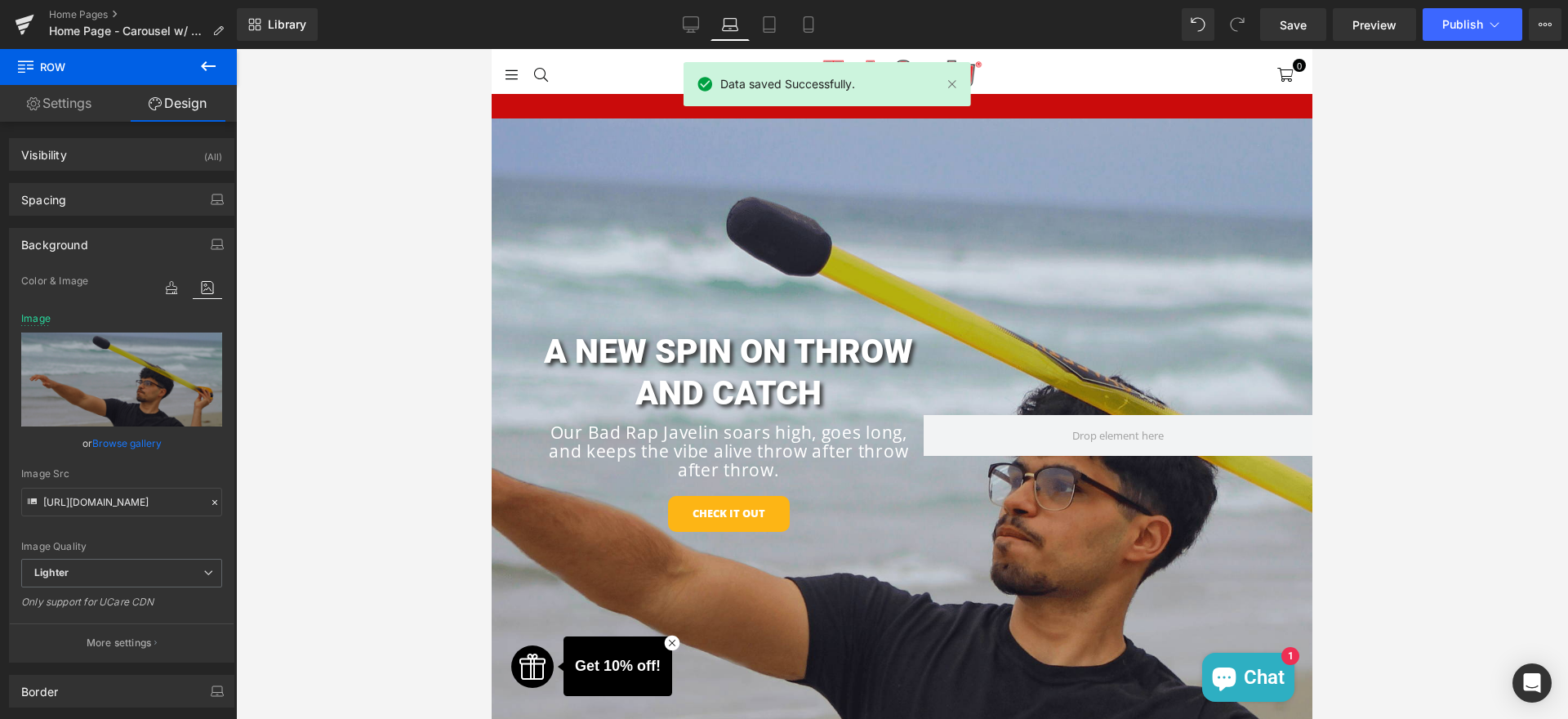
scroll to position [0, 0]
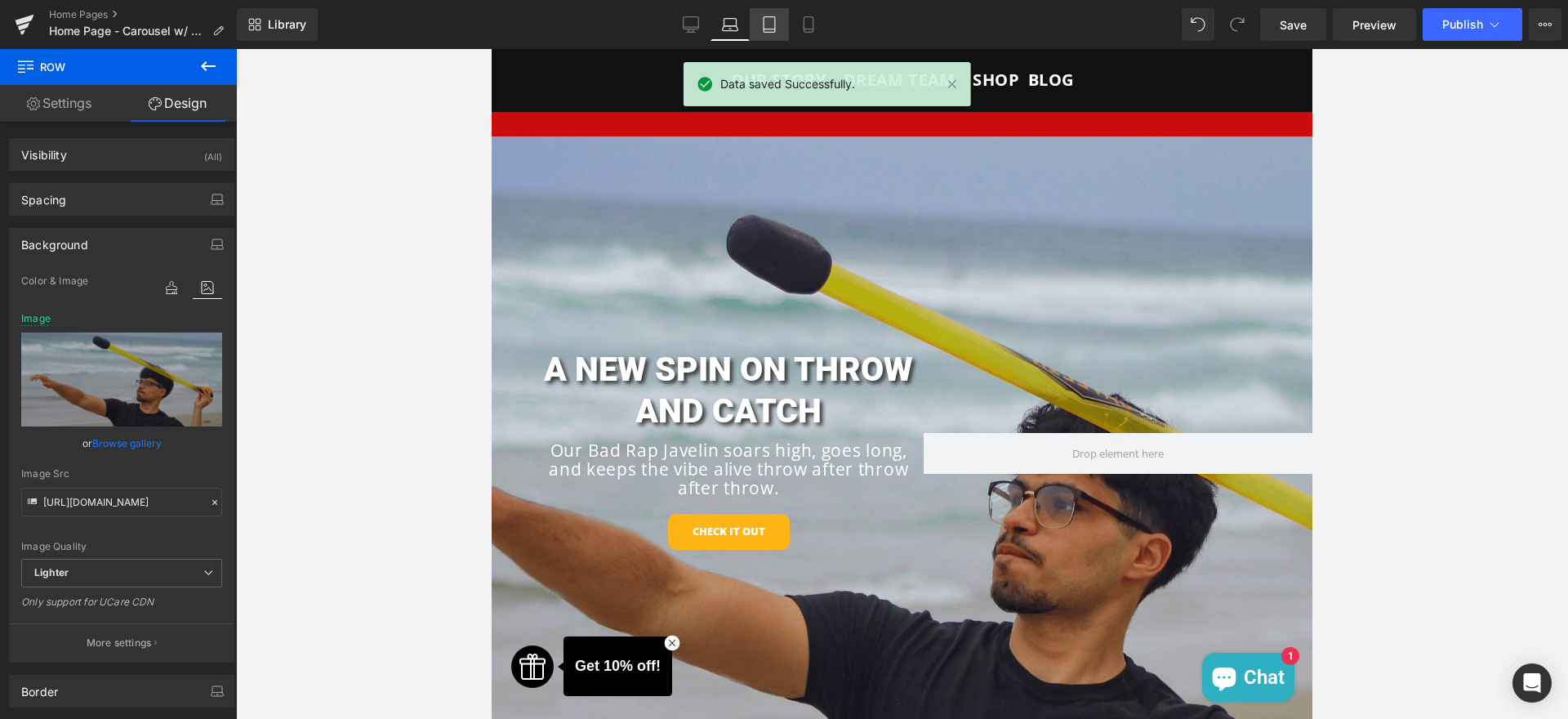
click at [774, 30] on icon at bounding box center [769, 30] width 11 height 0
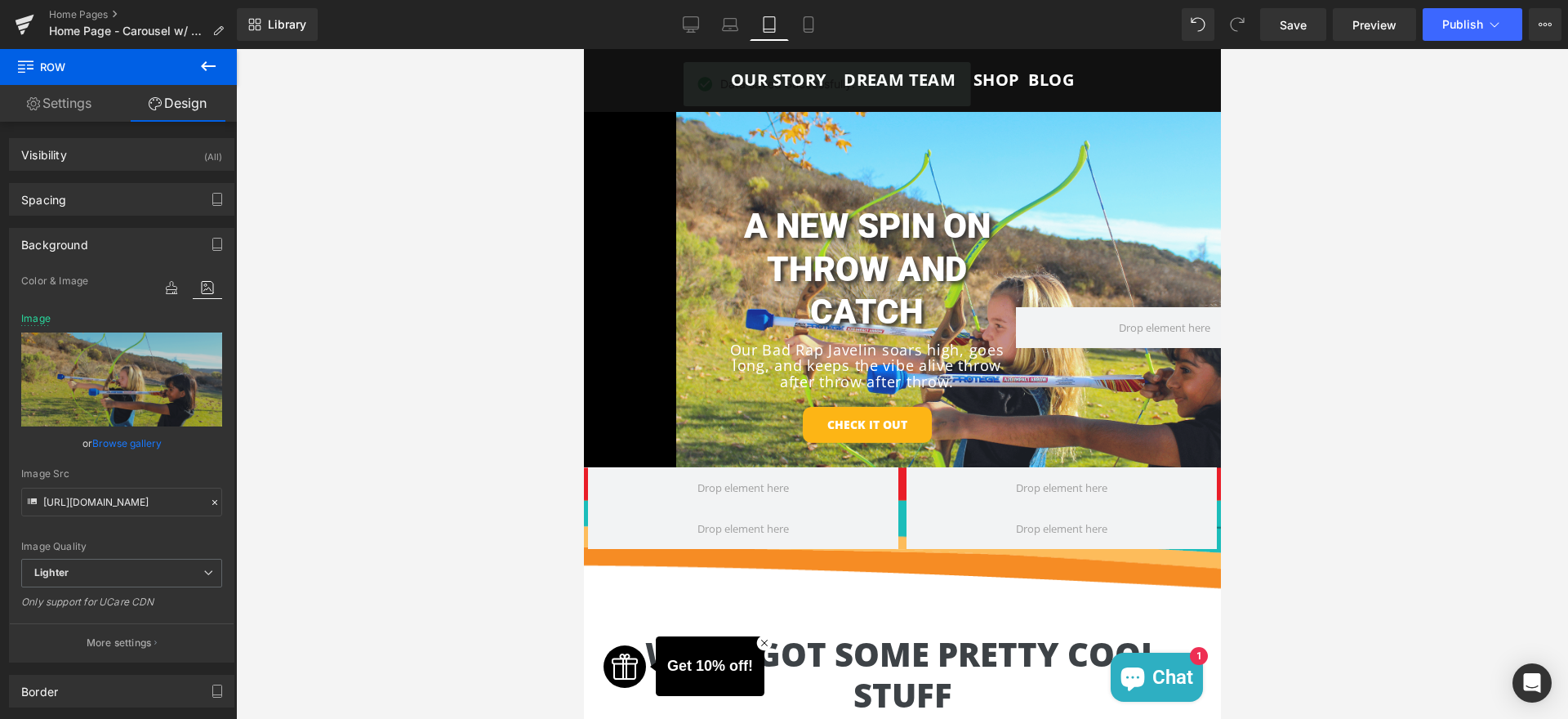
type input "[URL][DOMAIN_NAME]"
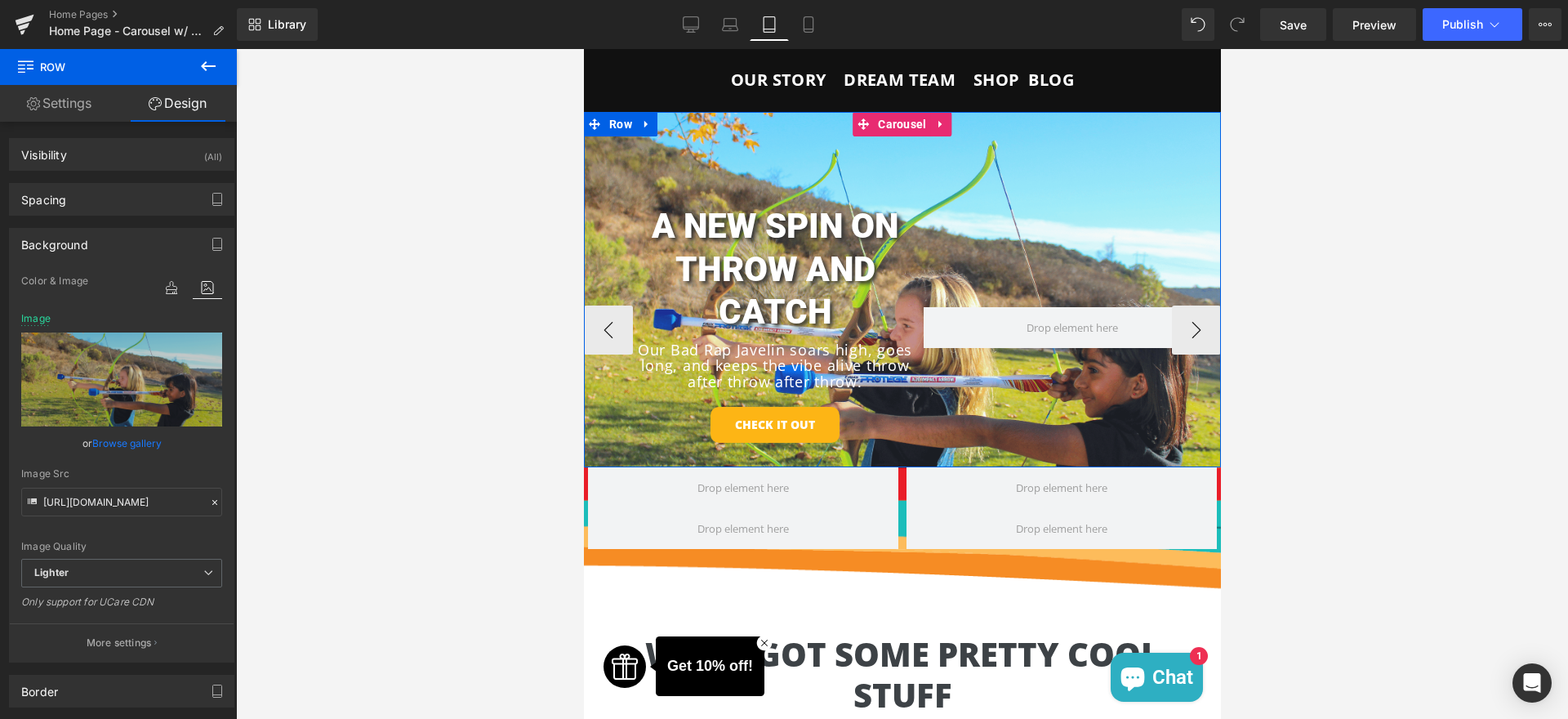
click at [967, 186] on div "A NEW SPIN ON THROW AND CATCH Heading Our Bad Rap Javelin soars high, goes long…" at bounding box center [902, 330] width 637 height 437
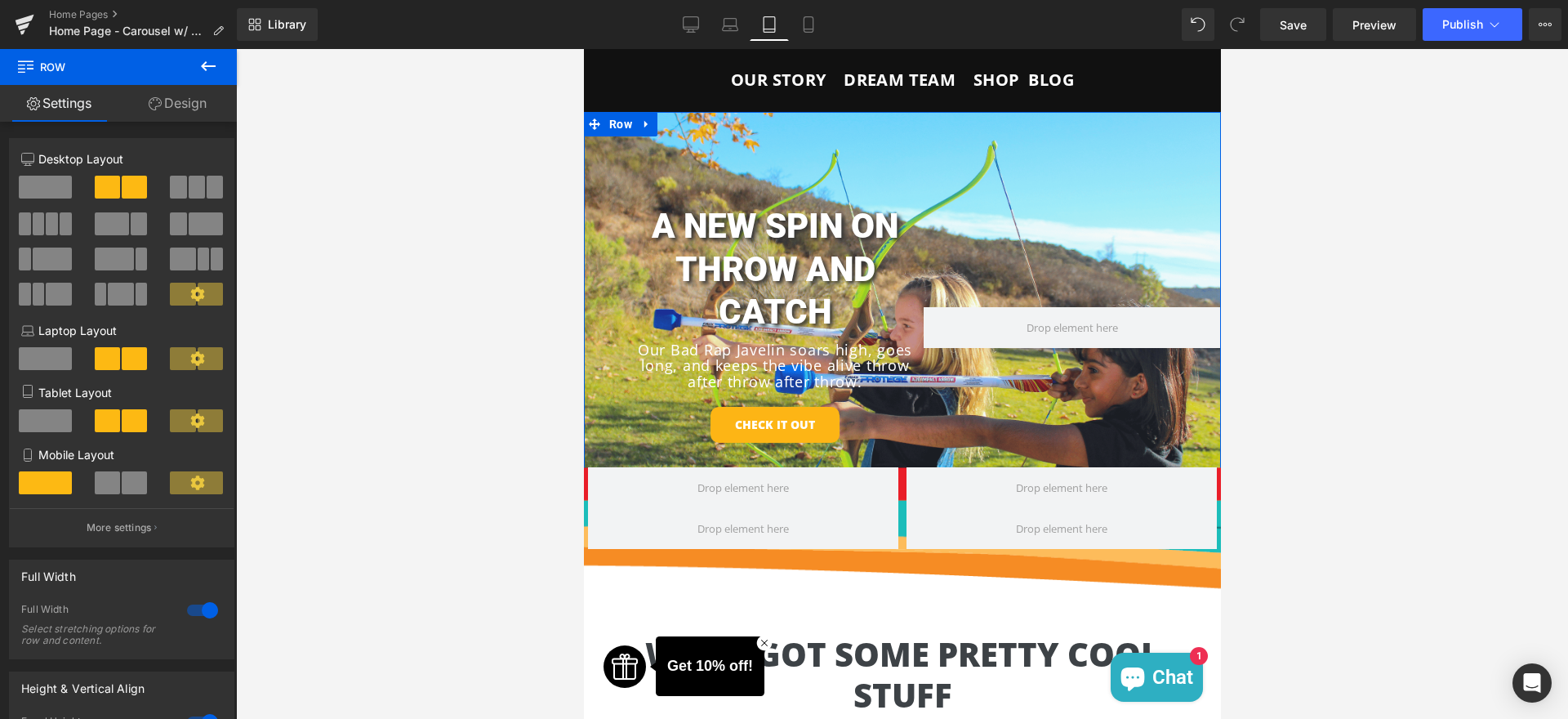
click at [175, 97] on link "Design" at bounding box center [177, 103] width 118 height 36
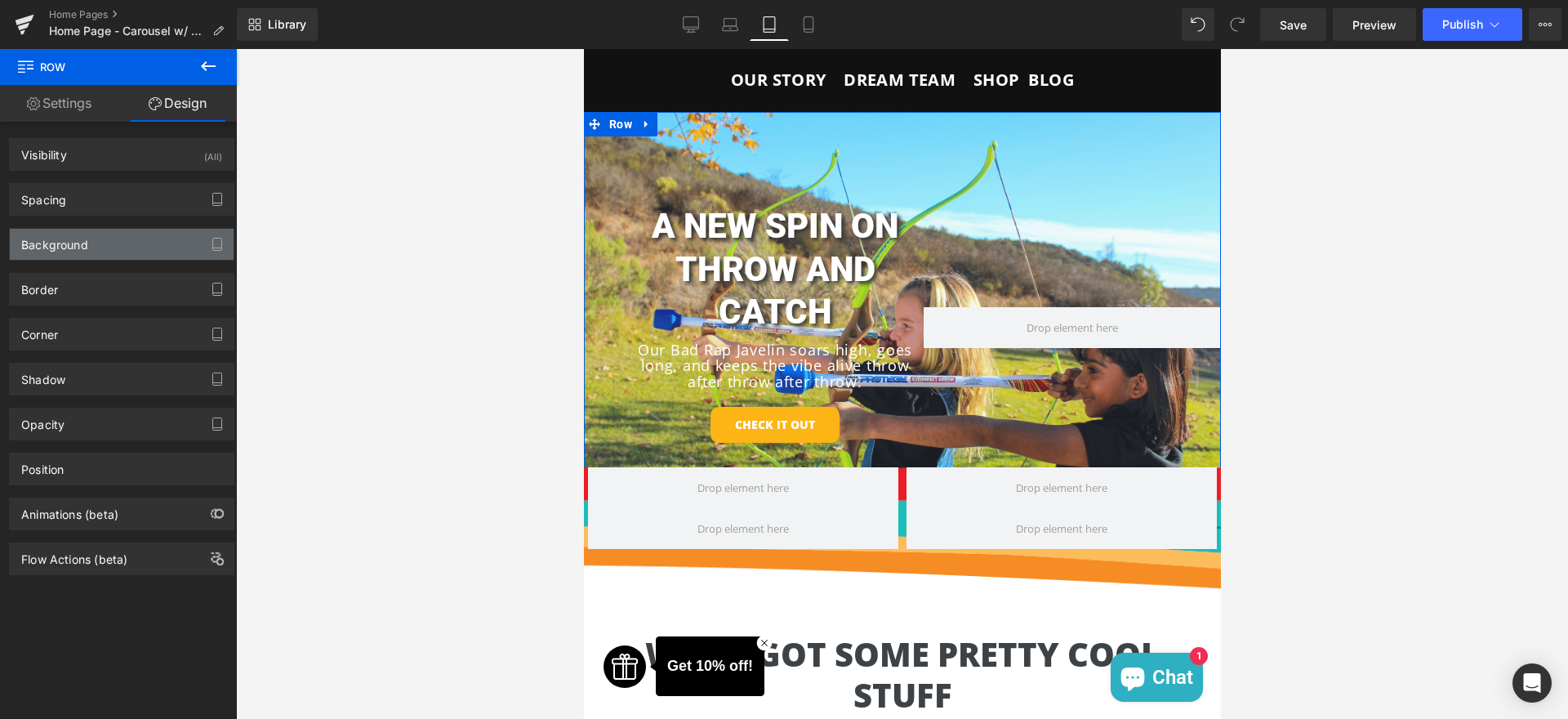
type input "[URL][DOMAIN_NAME]"
click at [137, 231] on div "Background" at bounding box center [122, 244] width 224 height 31
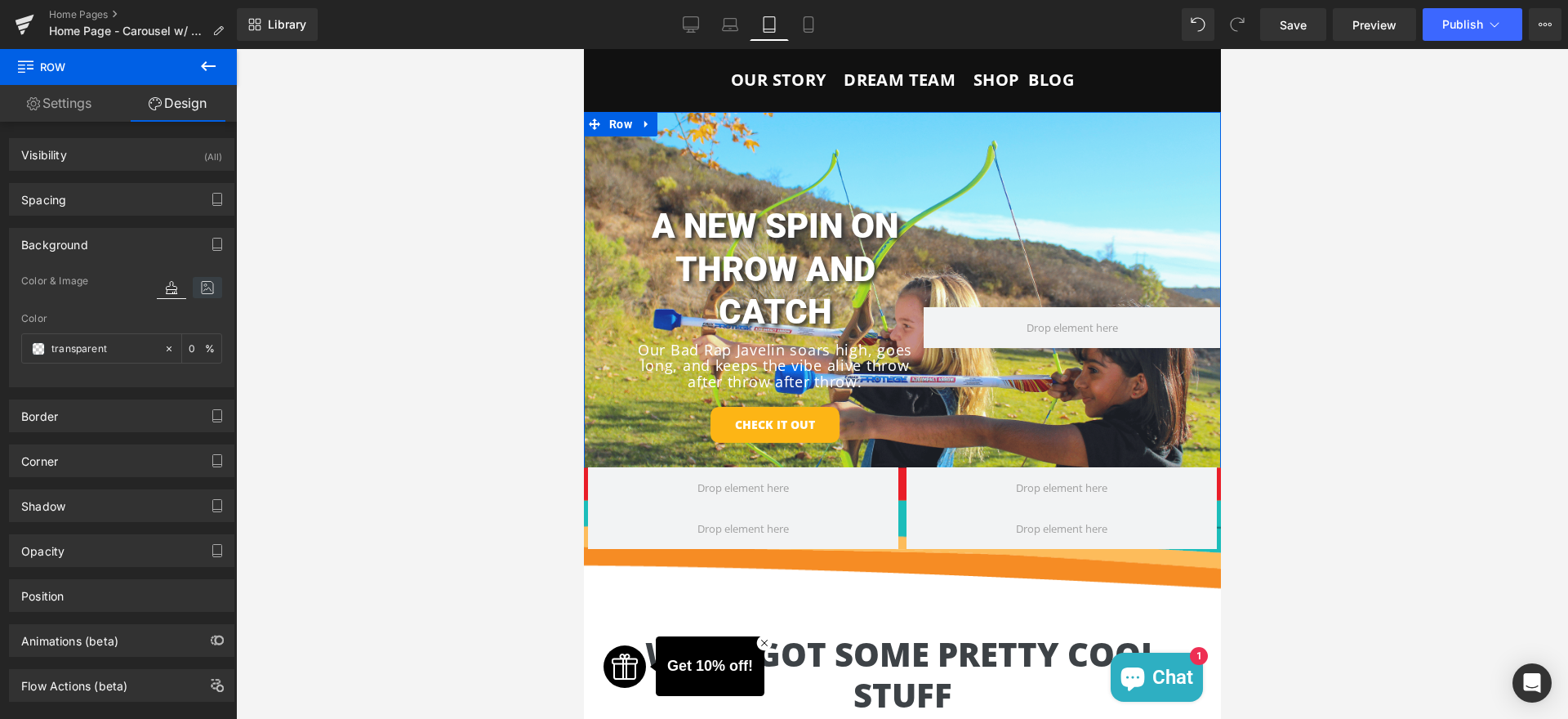
click at [195, 285] on icon at bounding box center [208, 287] width 30 height 21
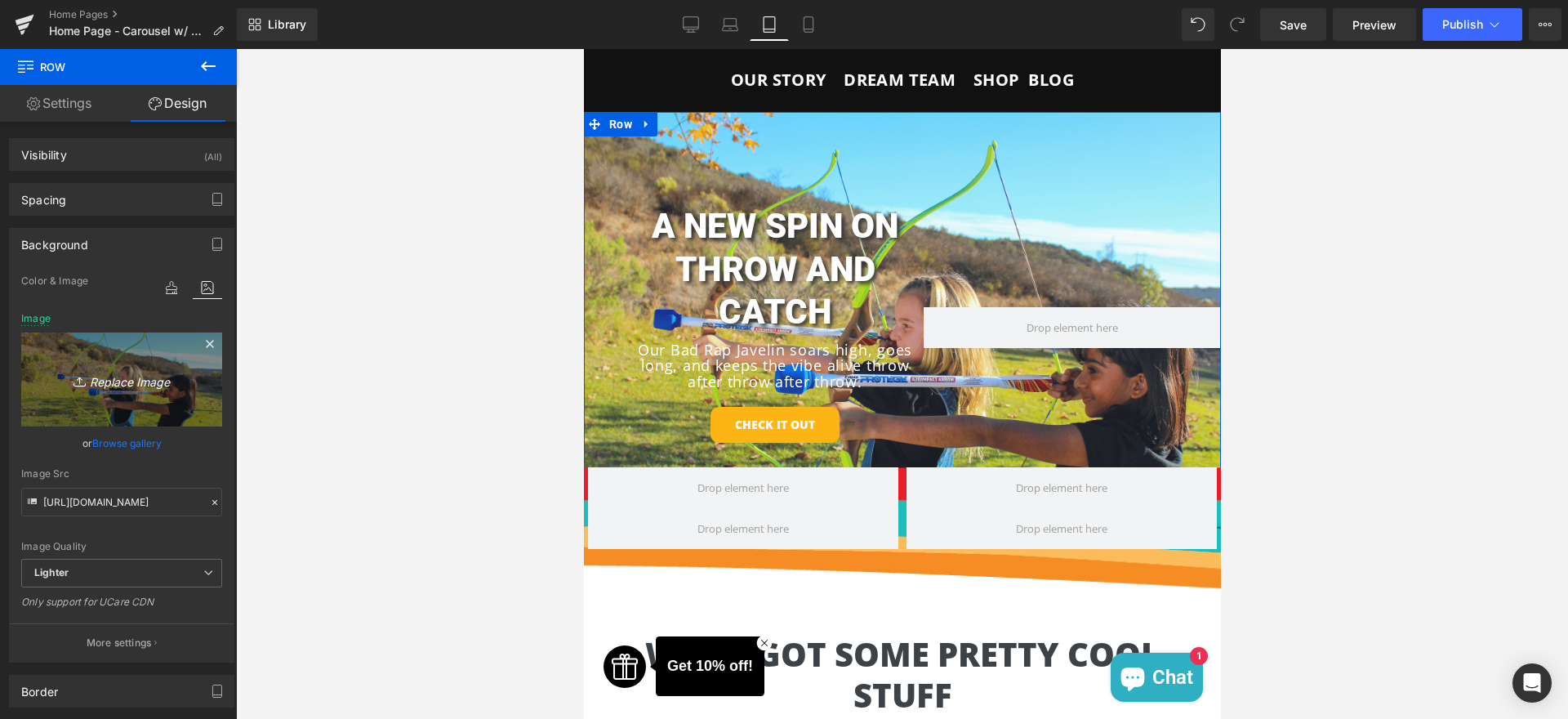
click at [148, 397] on link "Replace Image" at bounding box center [121, 379] width 201 height 94
type input "C:\fakepath\Untitled design (9).png"
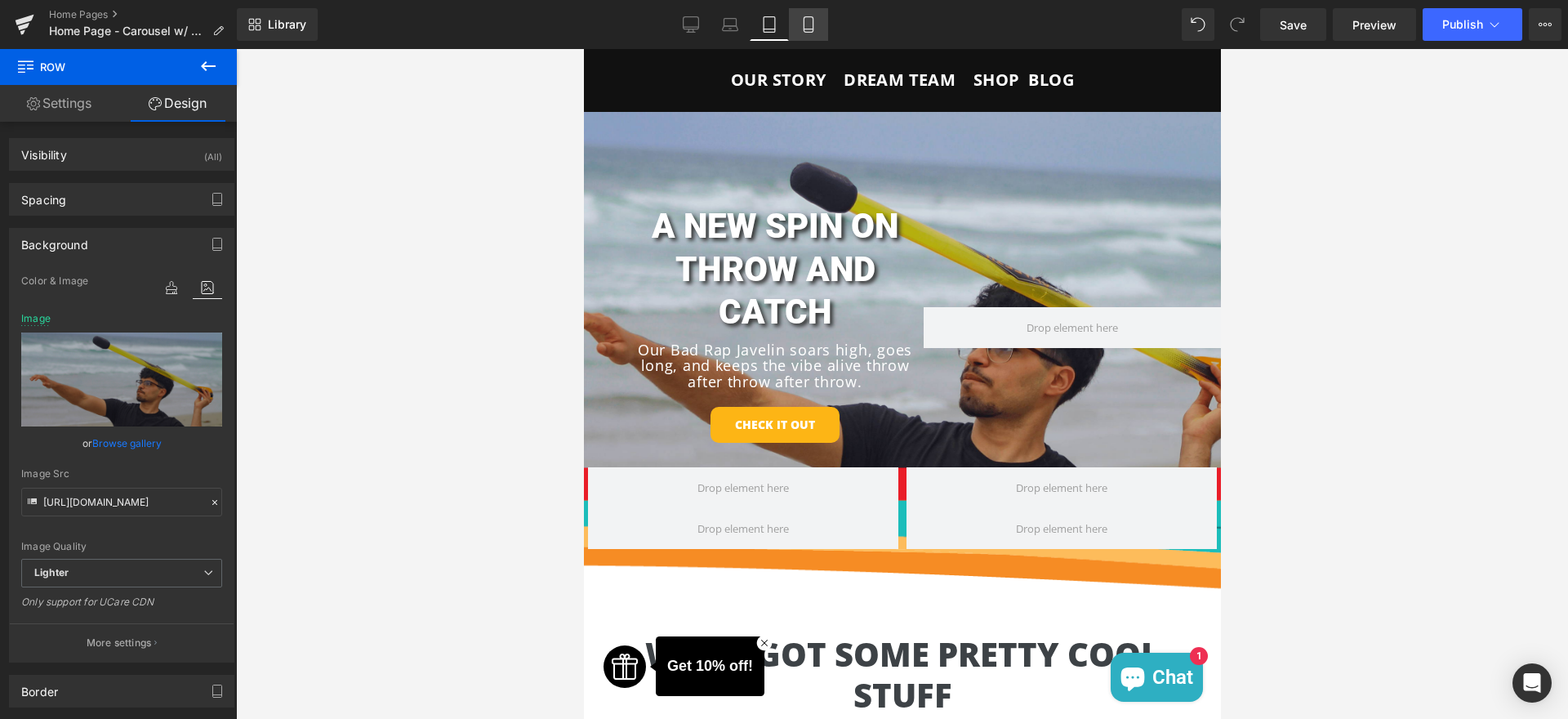
click at [811, 37] on link "Mobile" at bounding box center [808, 24] width 39 height 33
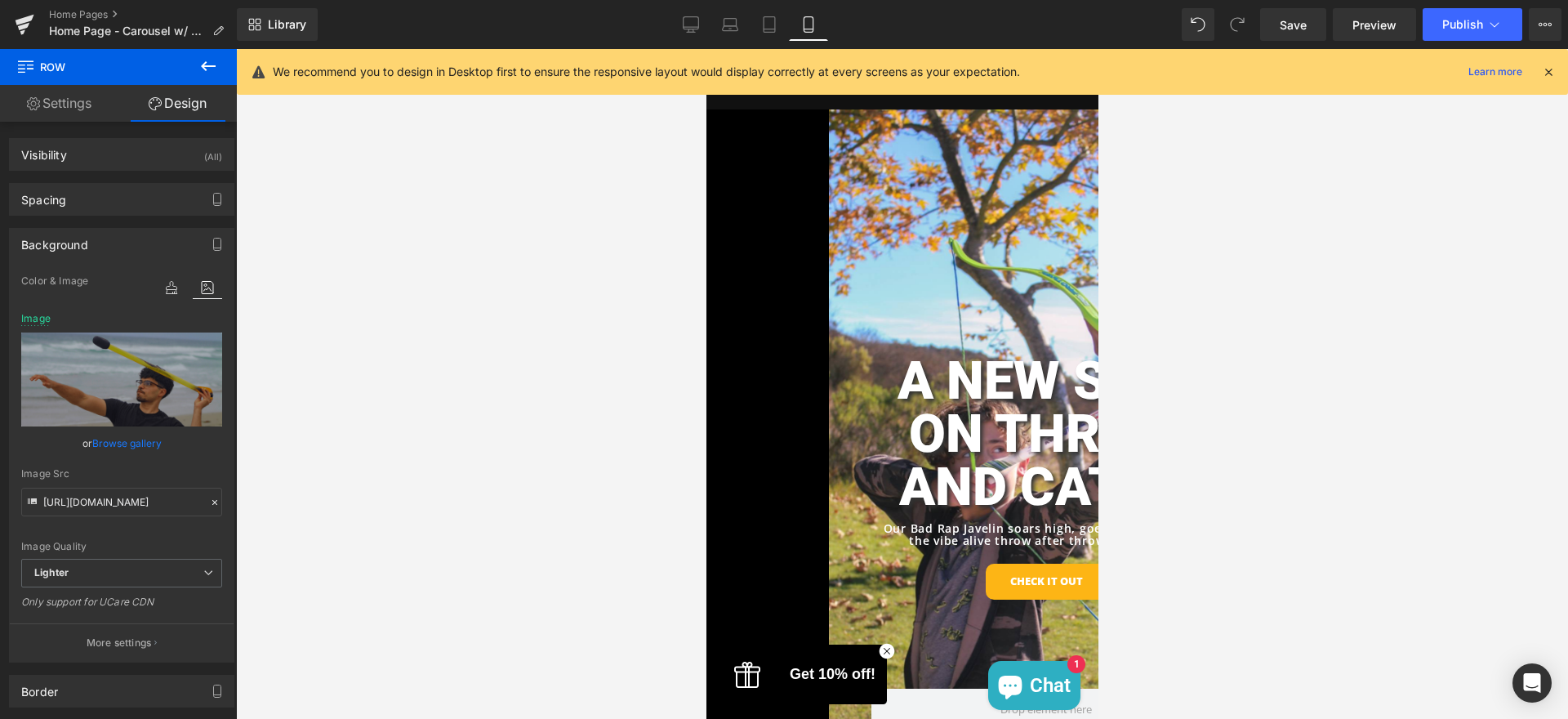
type input "[URL][DOMAIN_NAME]"
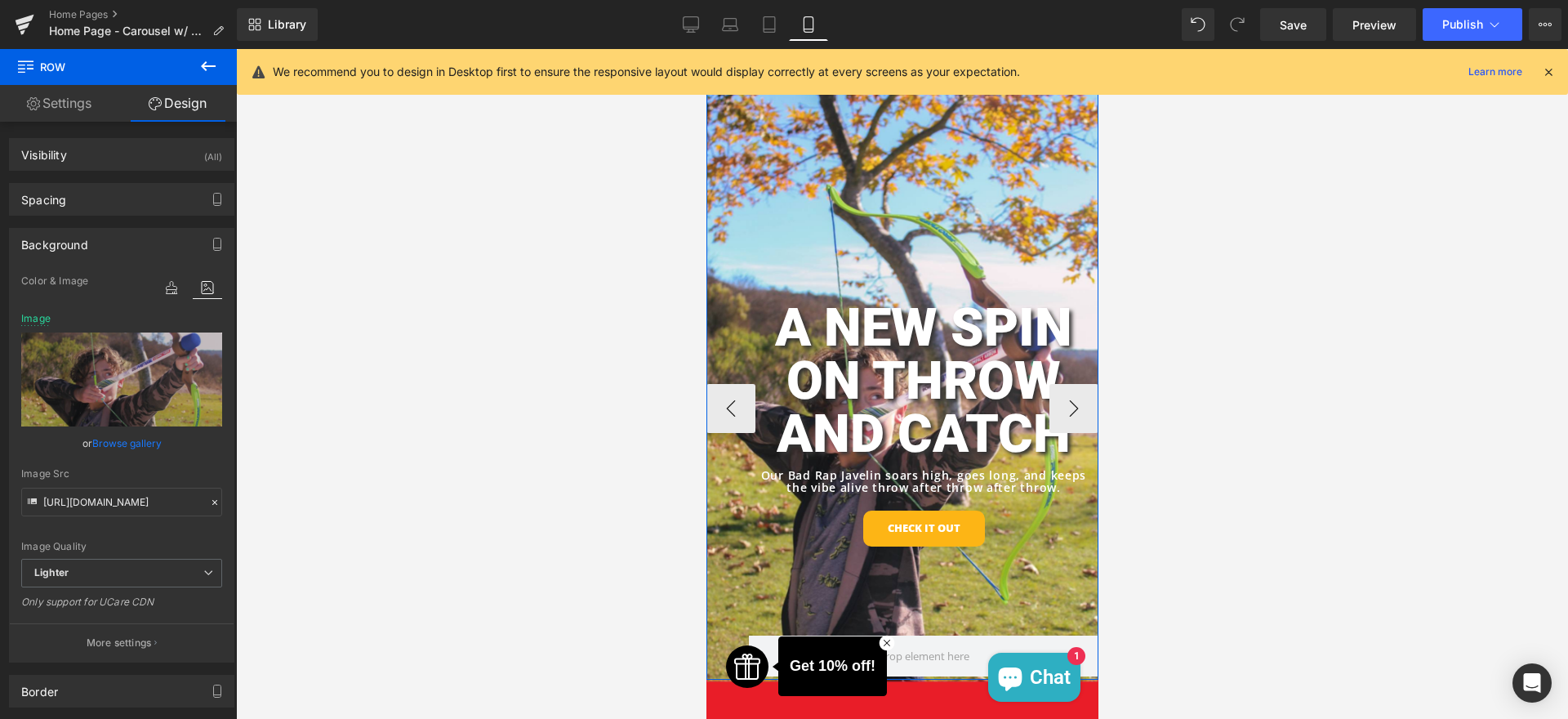
scroll to position [82, 0]
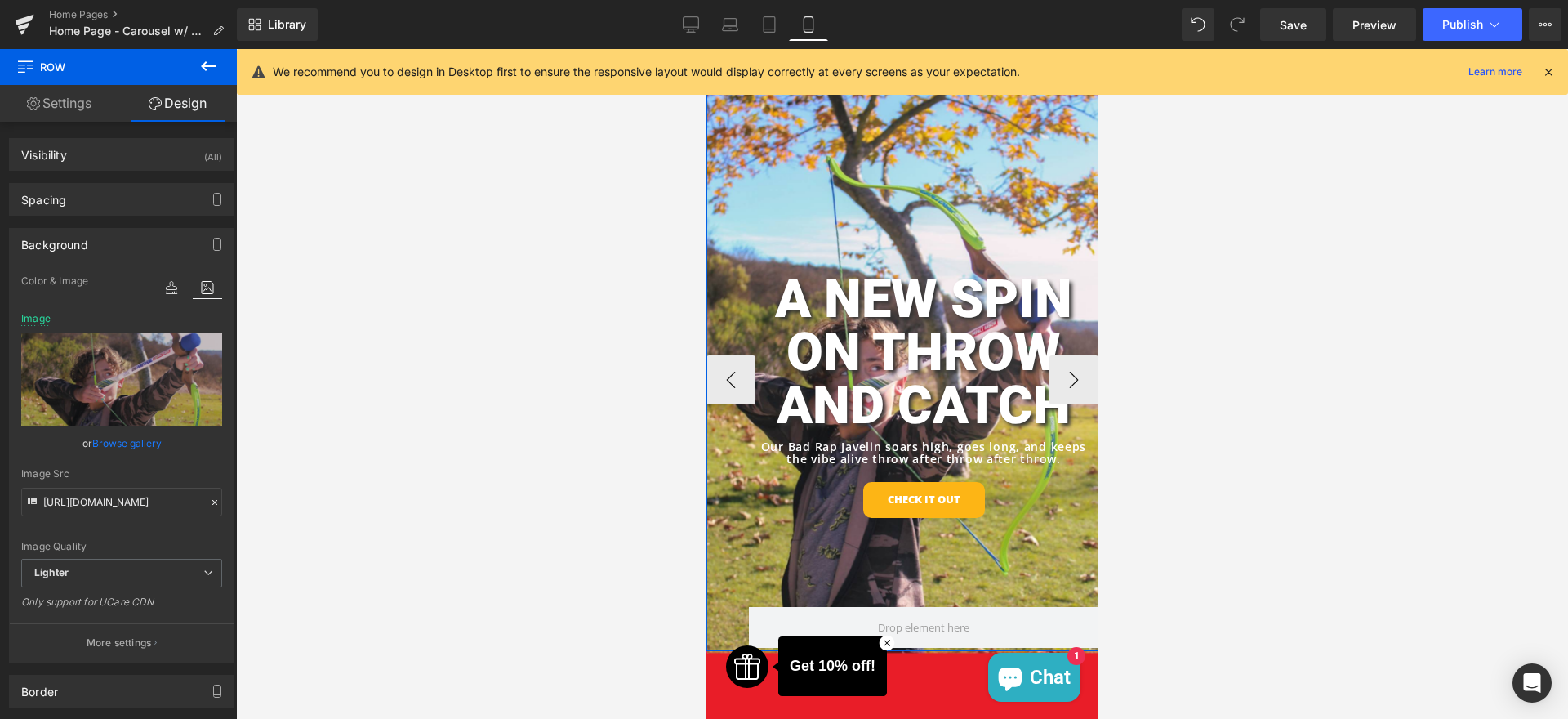
click at [896, 156] on div "A NEW SPIN ON THROW AND CATCH Heading Our Bad Rap Javelin soars high, goes long…" at bounding box center [902, 379] width 392 height 702
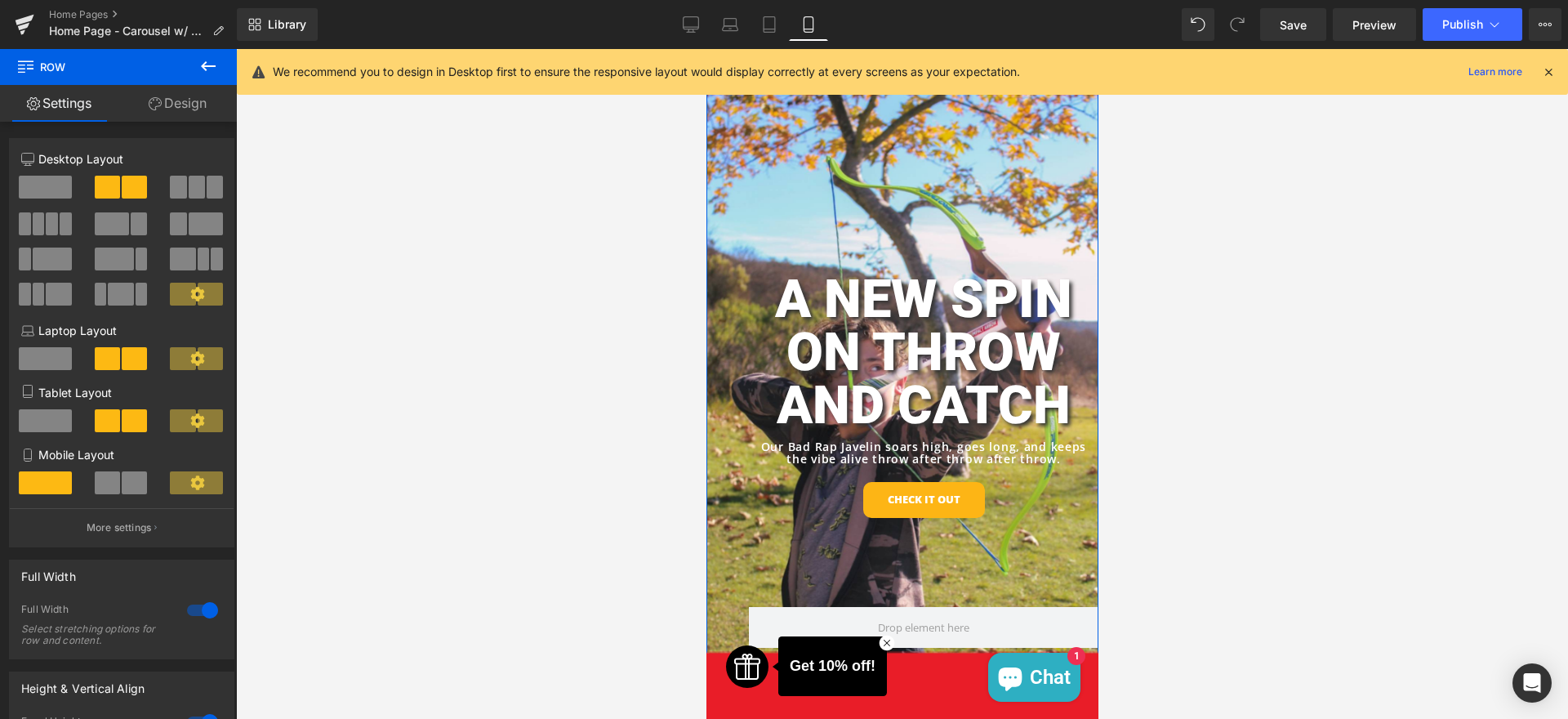
click at [169, 109] on link "Design" at bounding box center [177, 103] width 118 height 36
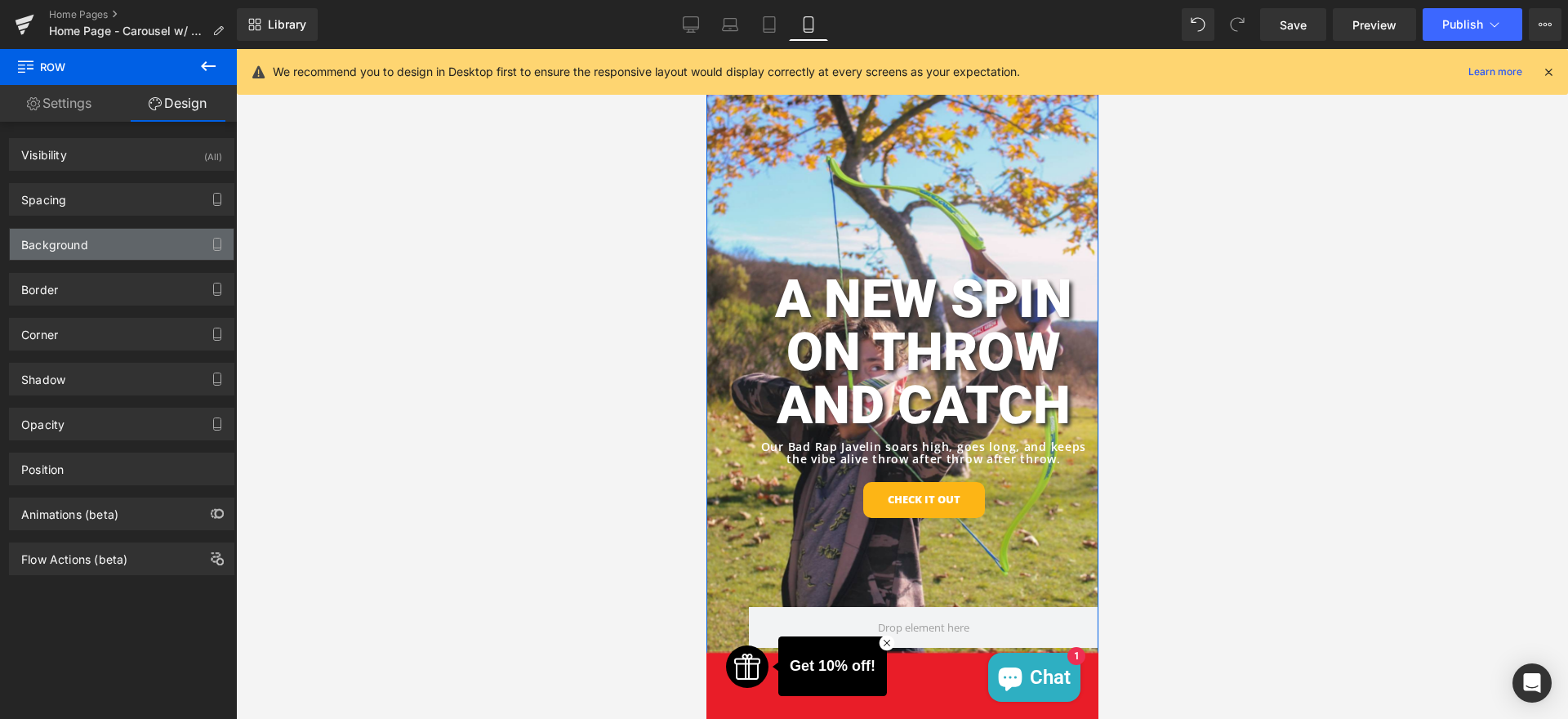
type input "[URL][DOMAIN_NAME]"
click at [141, 236] on div "Background" at bounding box center [122, 244] width 224 height 31
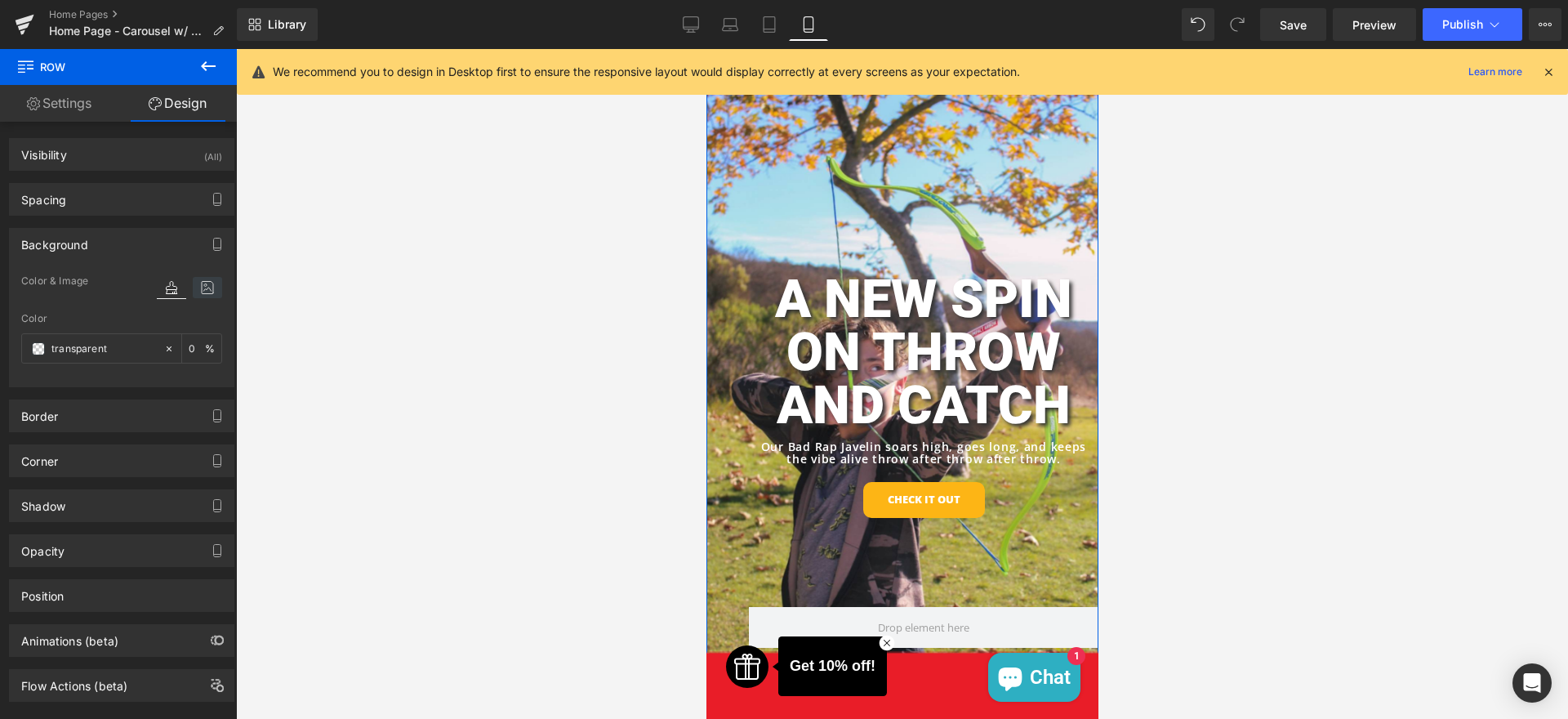
click at [194, 288] on icon at bounding box center [208, 287] width 30 height 21
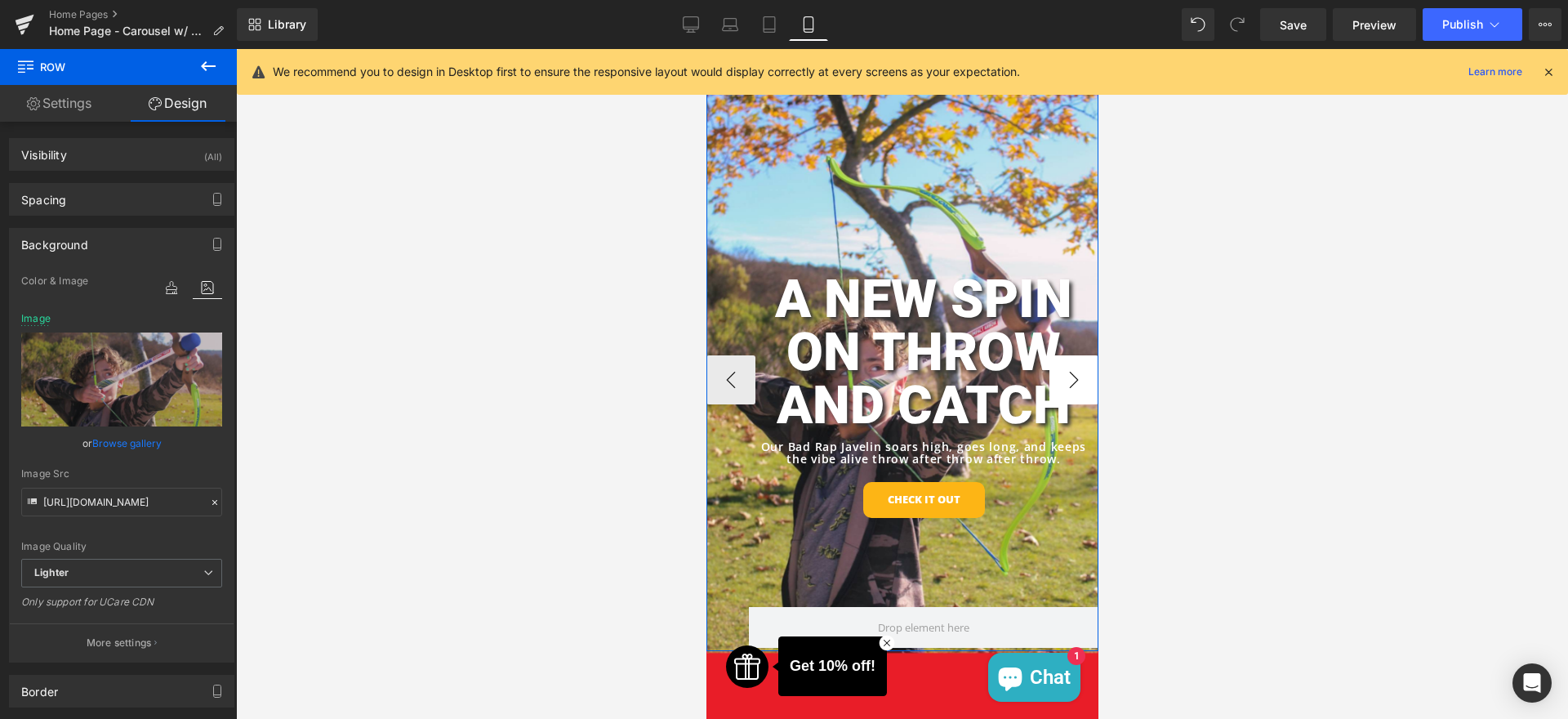
click at [1066, 393] on button "›" at bounding box center [1073, 379] width 49 height 49
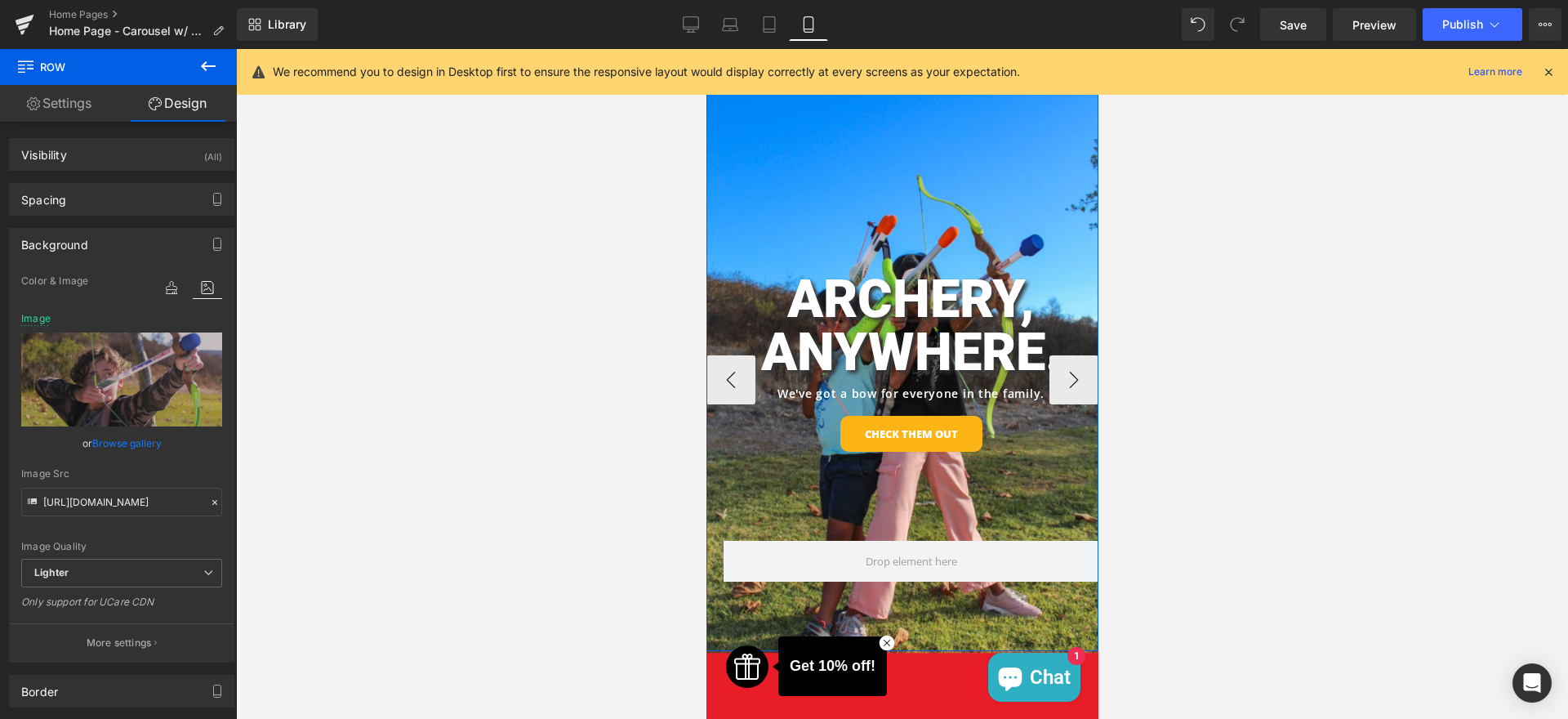
click at [726, 373] on button "‹" at bounding box center [730, 379] width 49 height 49
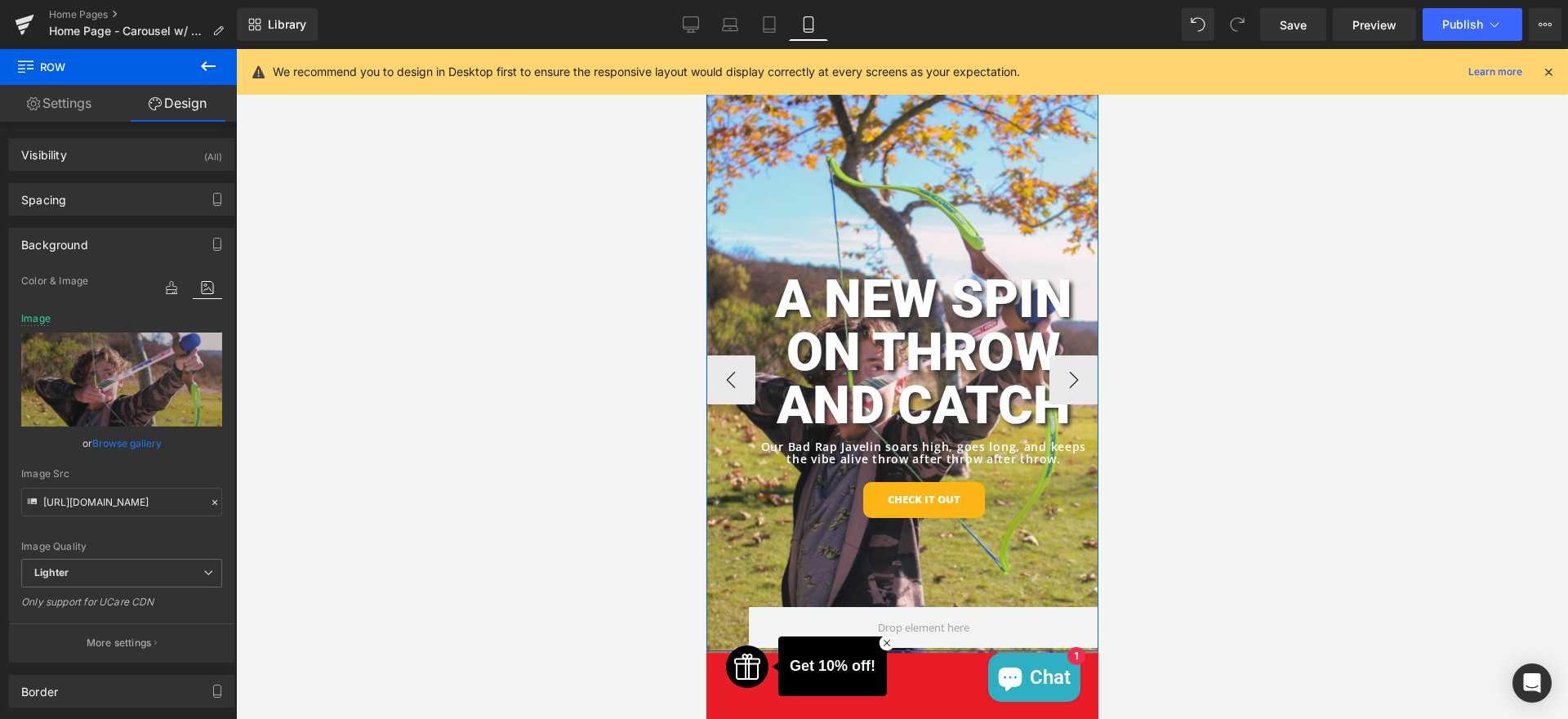
click at [846, 219] on div "A NEW SPIN ON THROW AND CATCH Heading Our Bad Rap Javelin soars high, goes long…" at bounding box center [923, 399] width 350 height 416
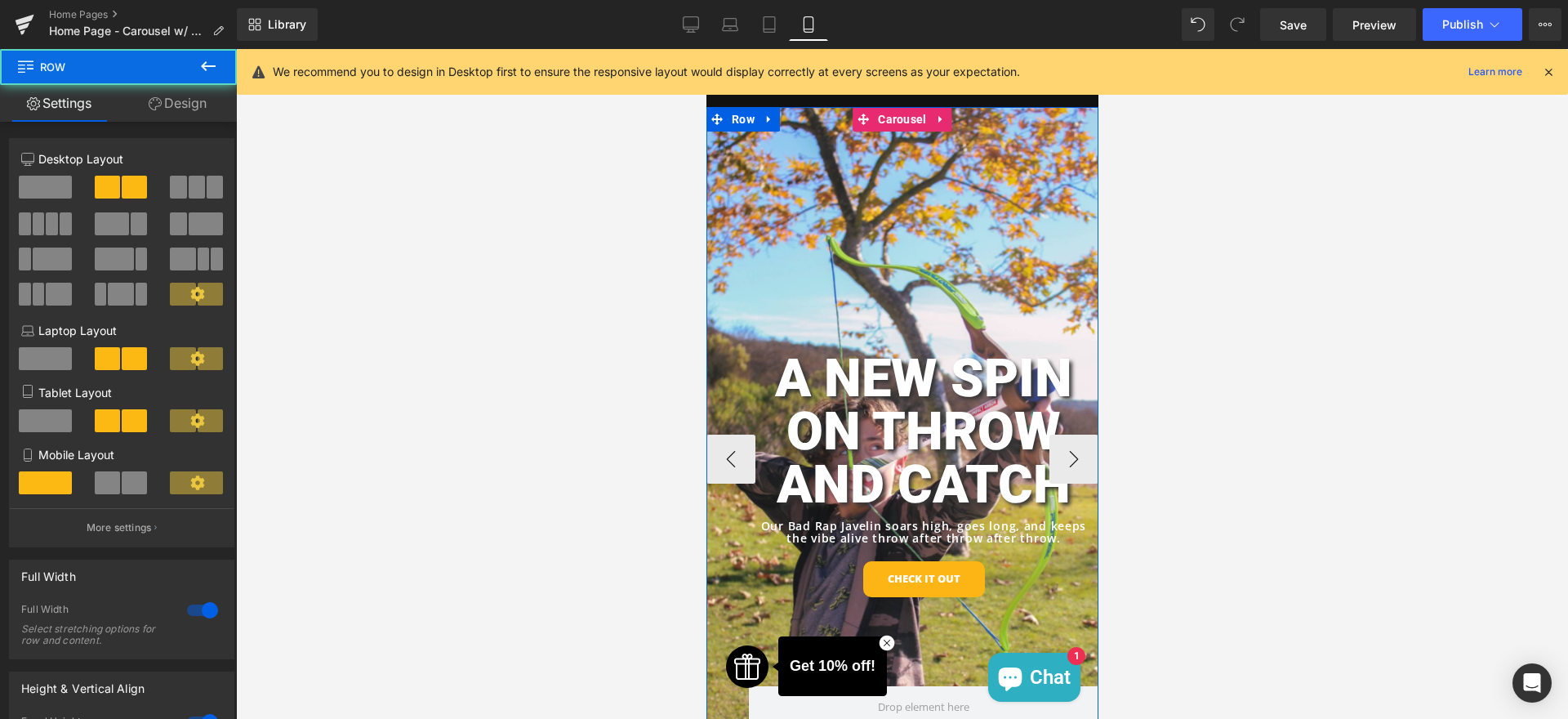
scroll to position [0, 0]
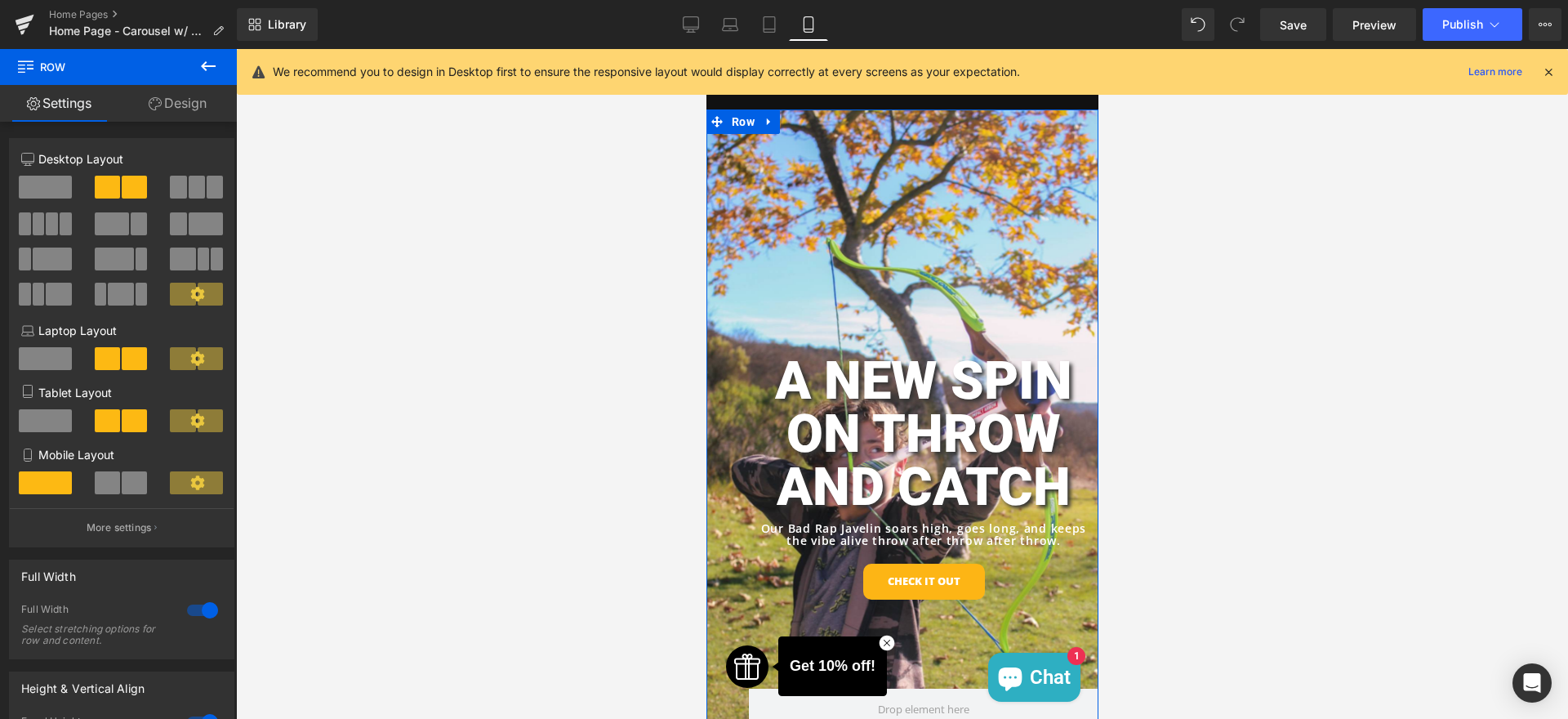
click at [192, 101] on link "Design" at bounding box center [177, 103] width 118 height 36
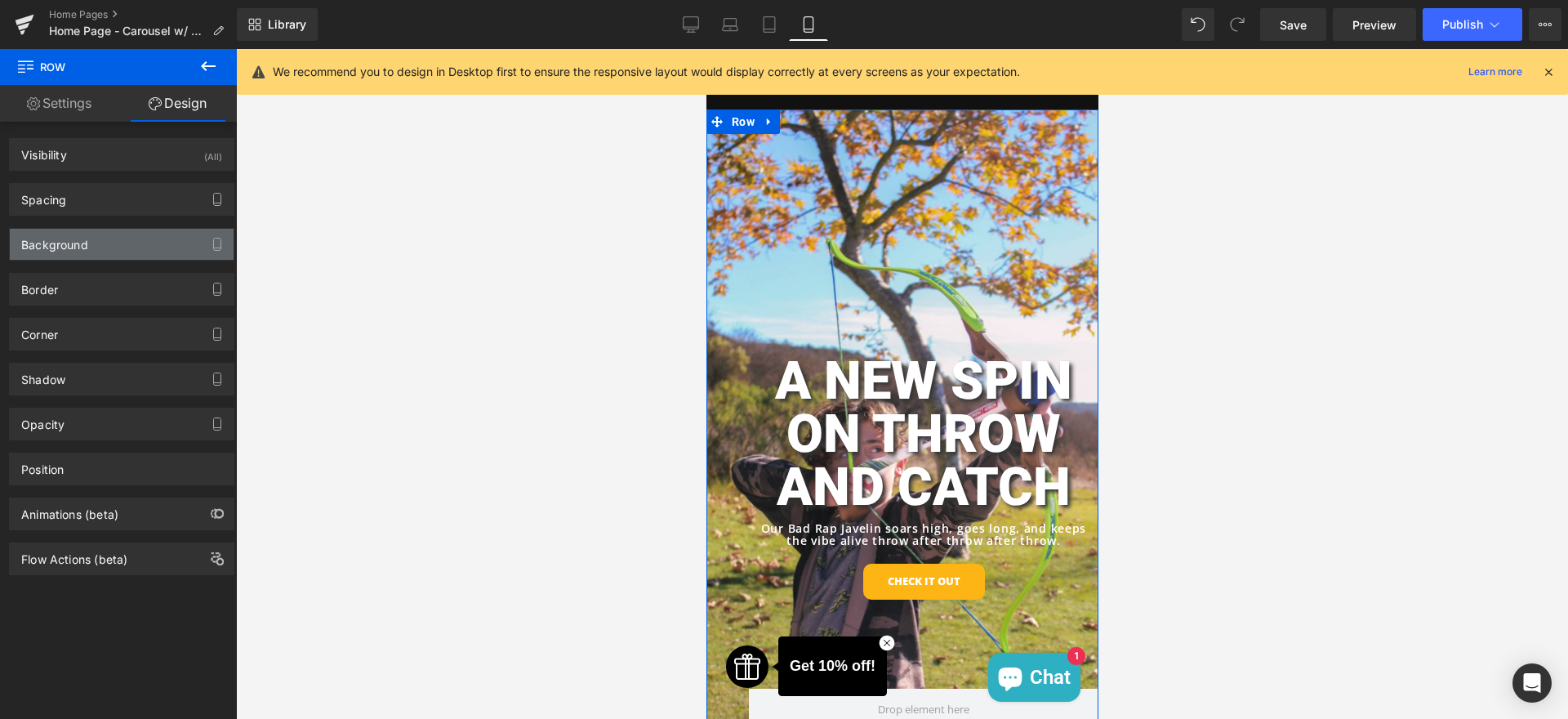
type input "transparent"
type input "0"
click at [115, 259] on div "Background" at bounding box center [122, 244] width 224 height 31
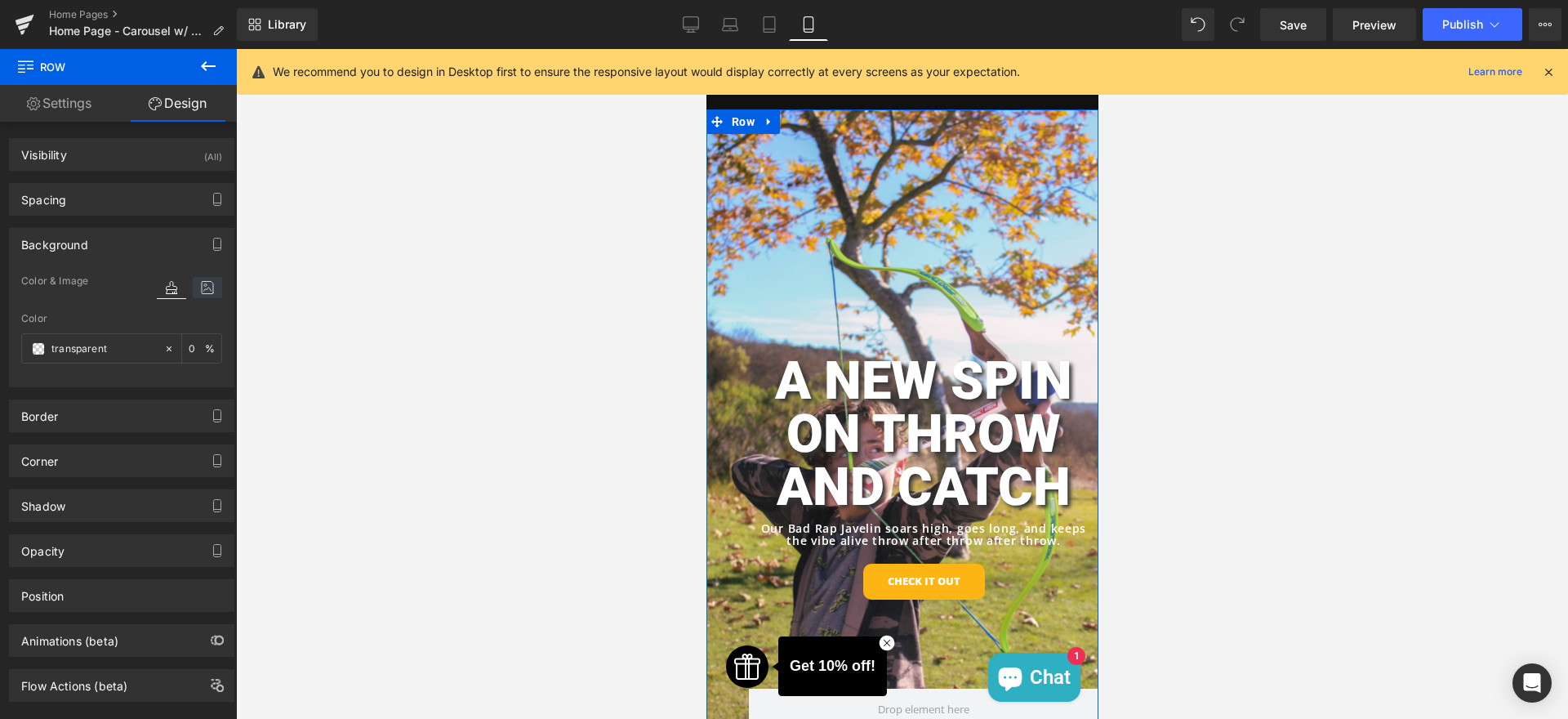
click at [194, 282] on icon at bounding box center [208, 287] width 30 height 21
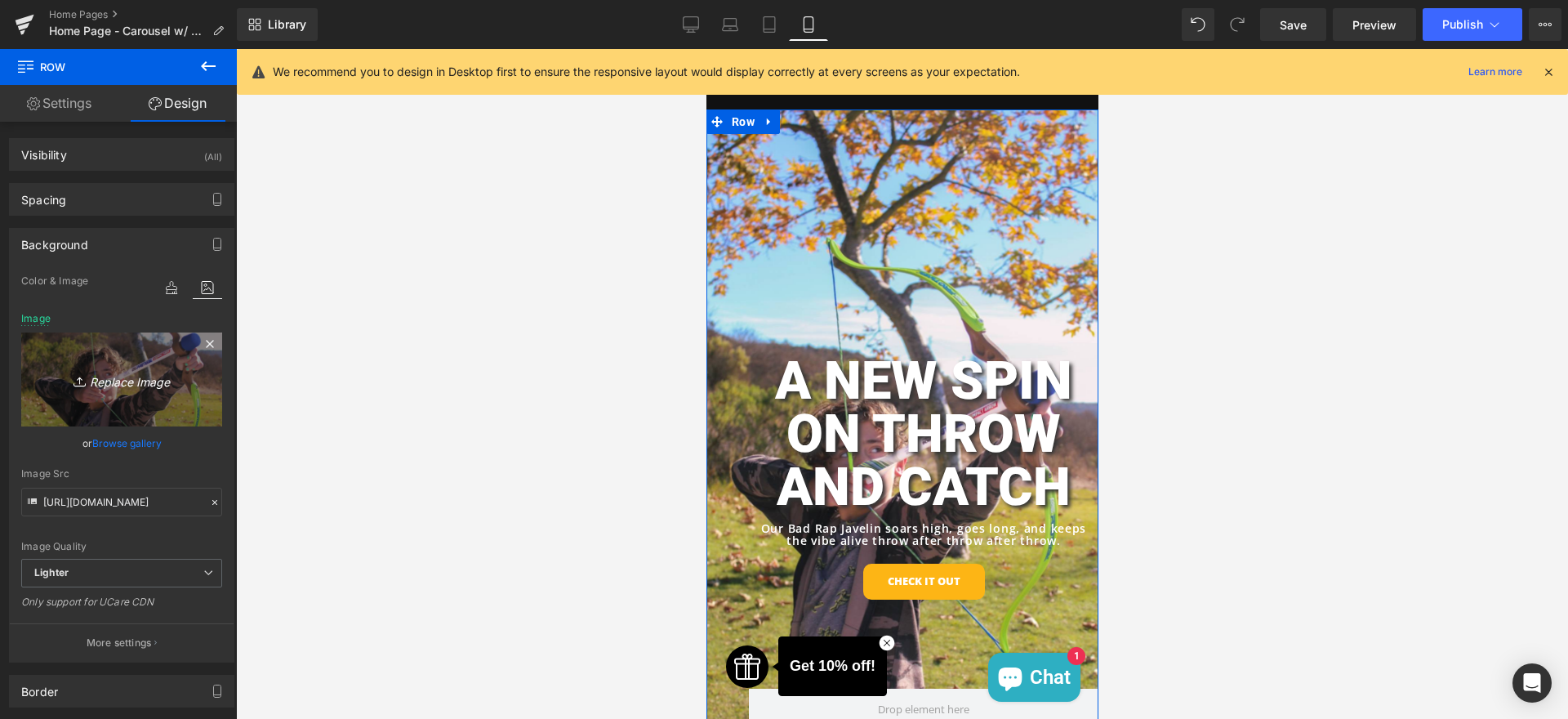
click at [114, 395] on link "Replace Image" at bounding box center [121, 379] width 201 height 94
type input "C:\fakepath\Untitled (Mobile Video).png"
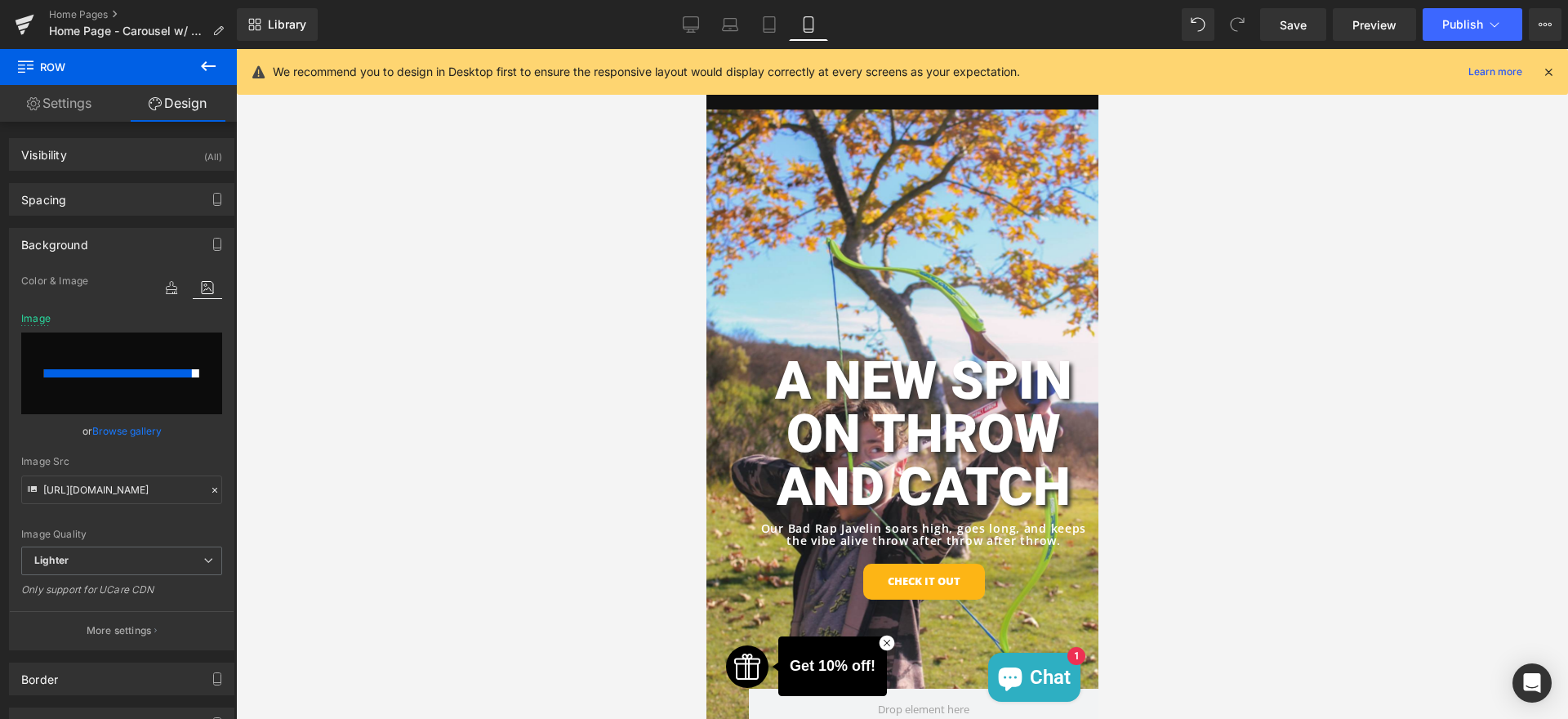
type input "[URL][DOMAIN_NAME]"
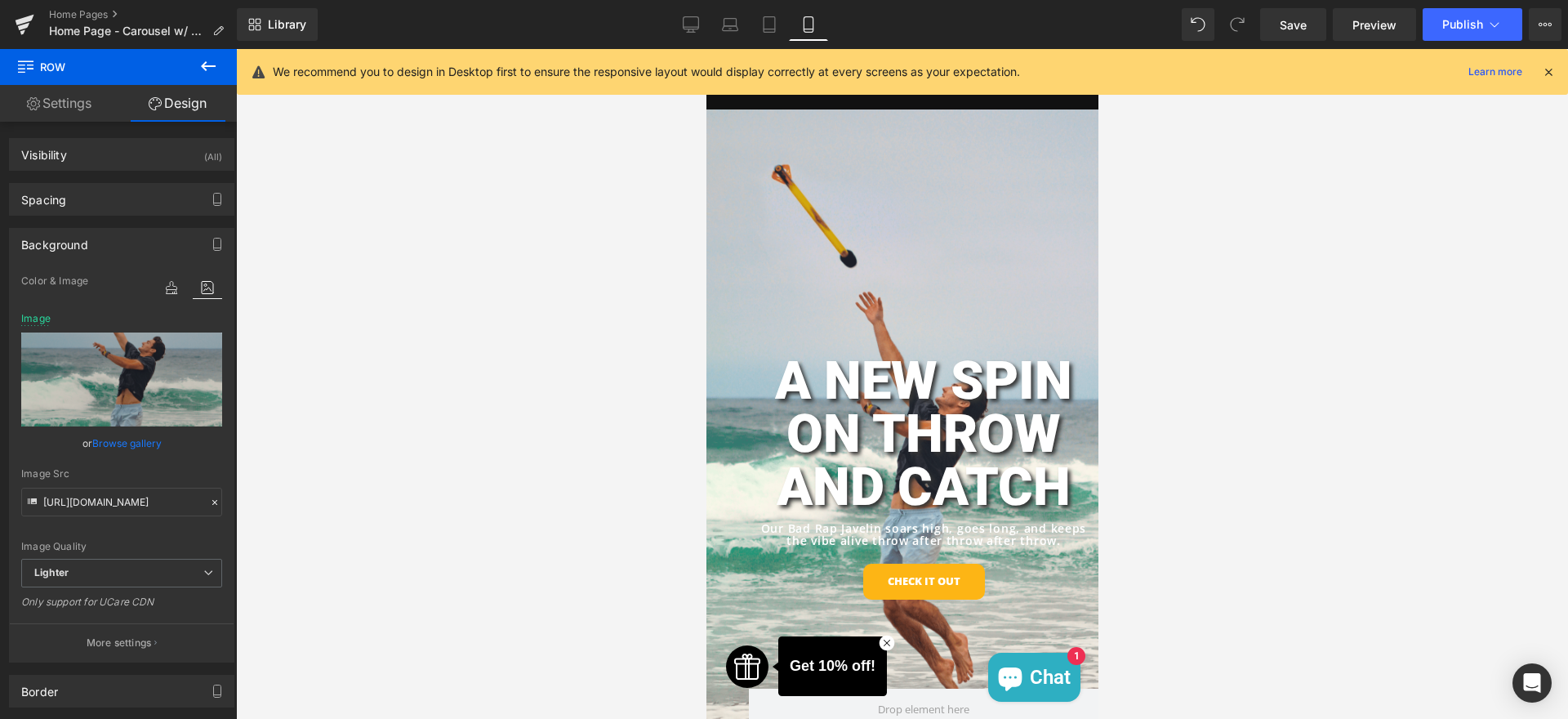
click at [1339, 341] on div at bounding box center [902, 384] width 1333 height 670
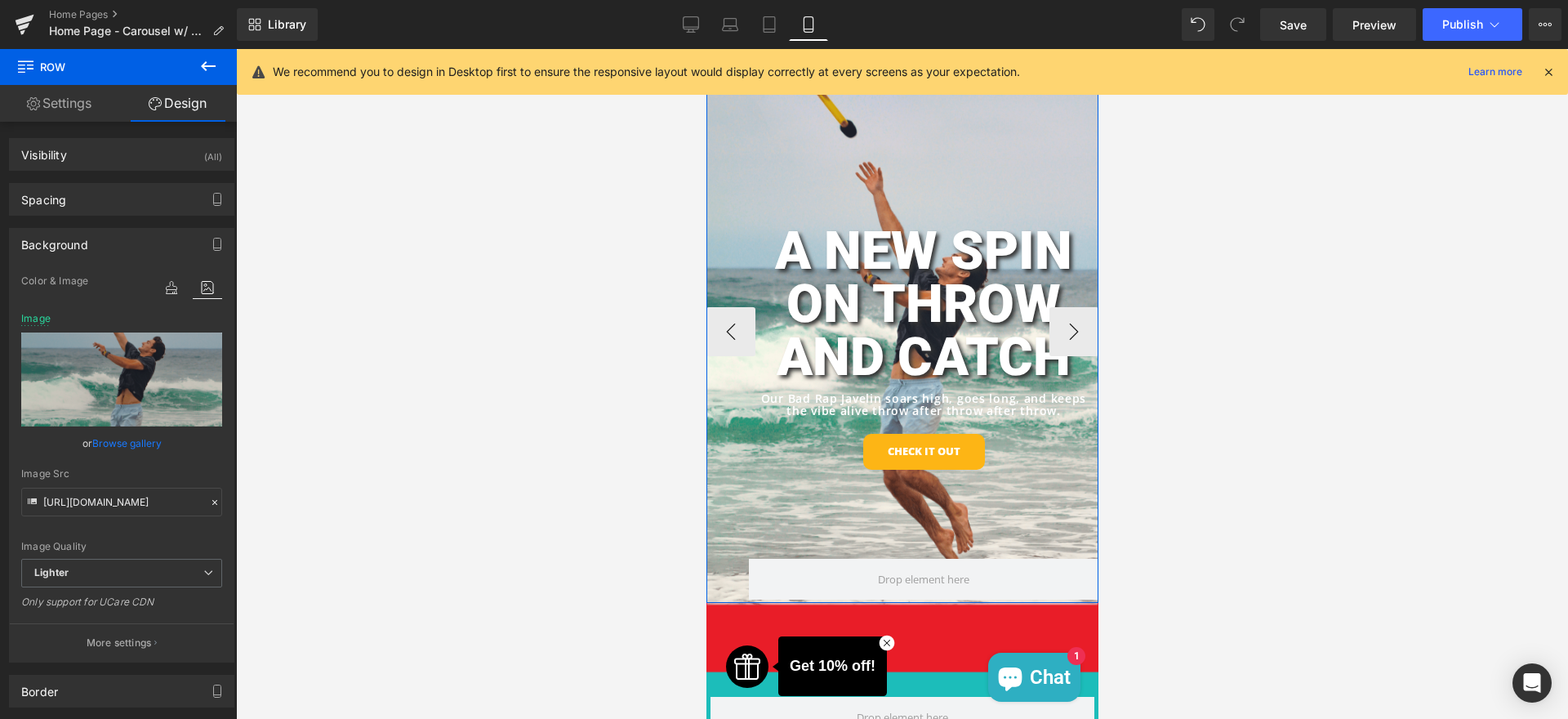
scroll to position [49, 0]
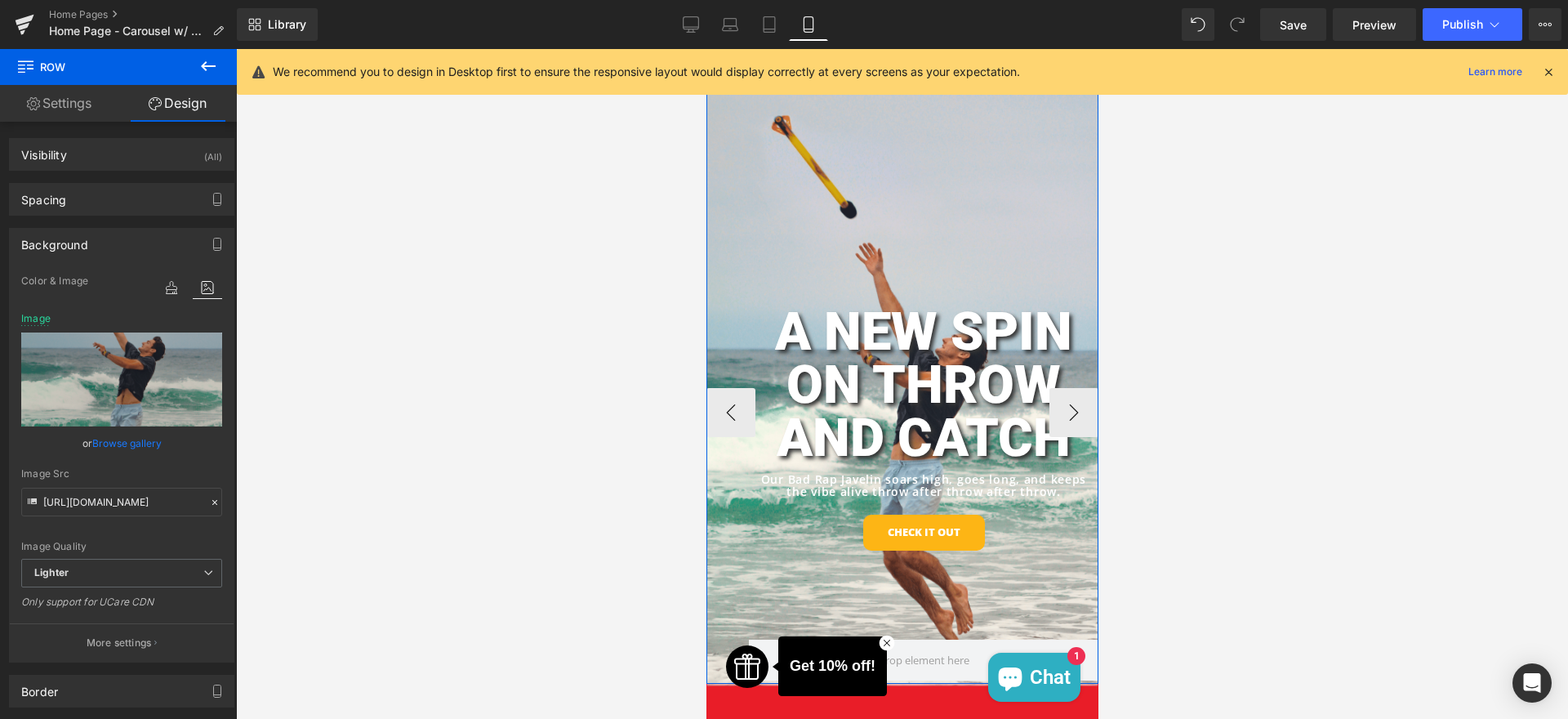
click at [862, 336] on h1 "A NEW SPIN ON THROW AND CATCH" at bounding box center [923, 385] width 350 height 159
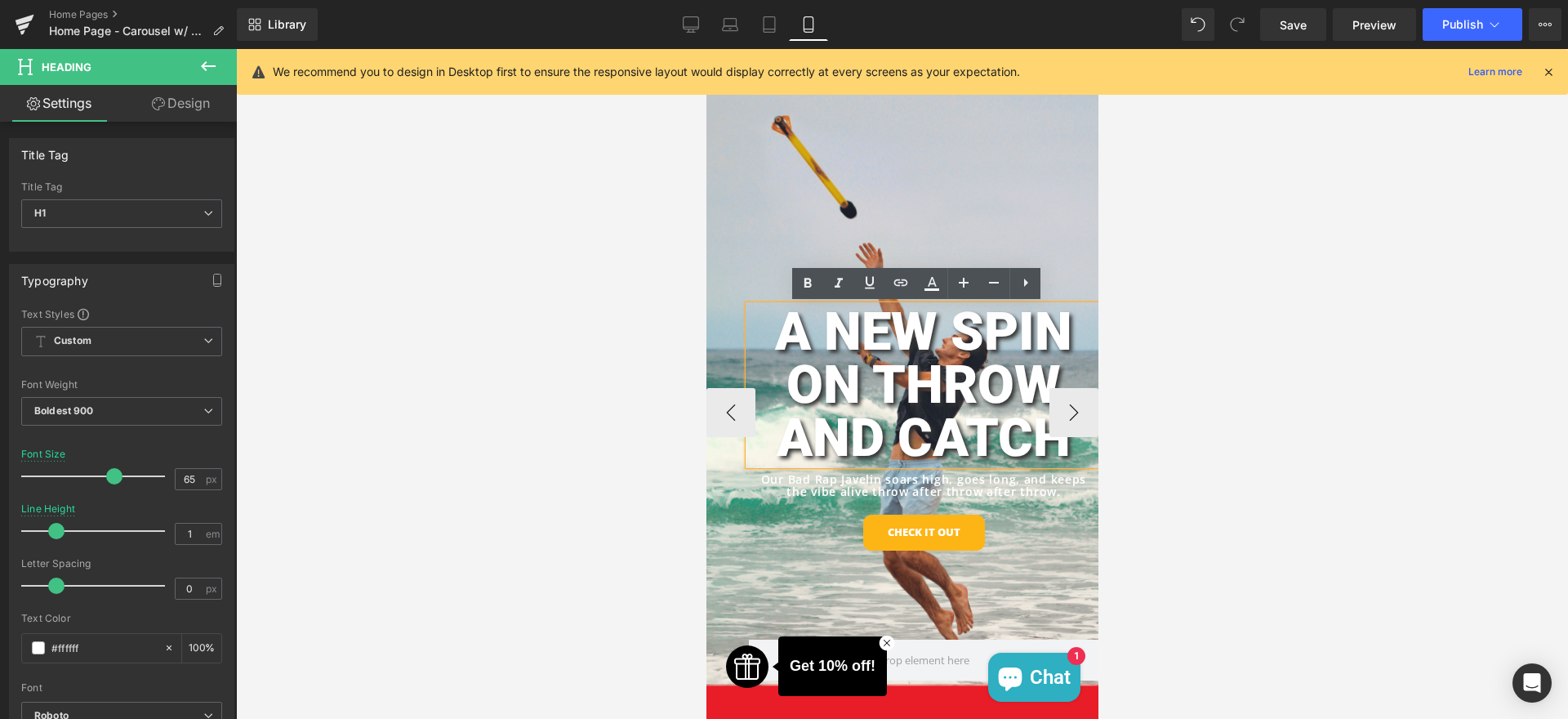
click at [928, 380] on h1 "A NEW SPIN ON THROW AND CATCH" at bounding box center [923, 385] width 350 height 159
click at [183, 108] on link "Design" at bounding box center [181, 103] width 118 height 36
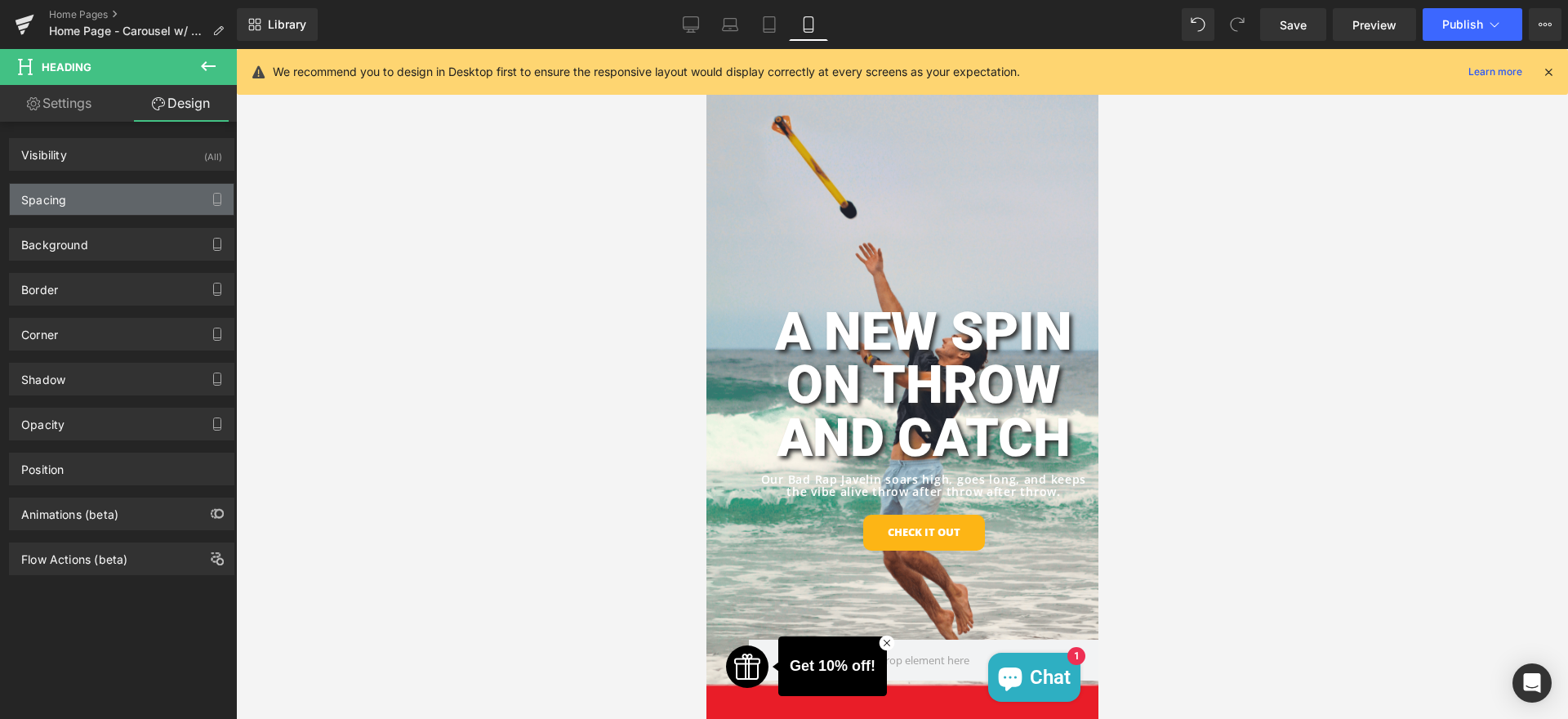
type input "100"
type input "0"
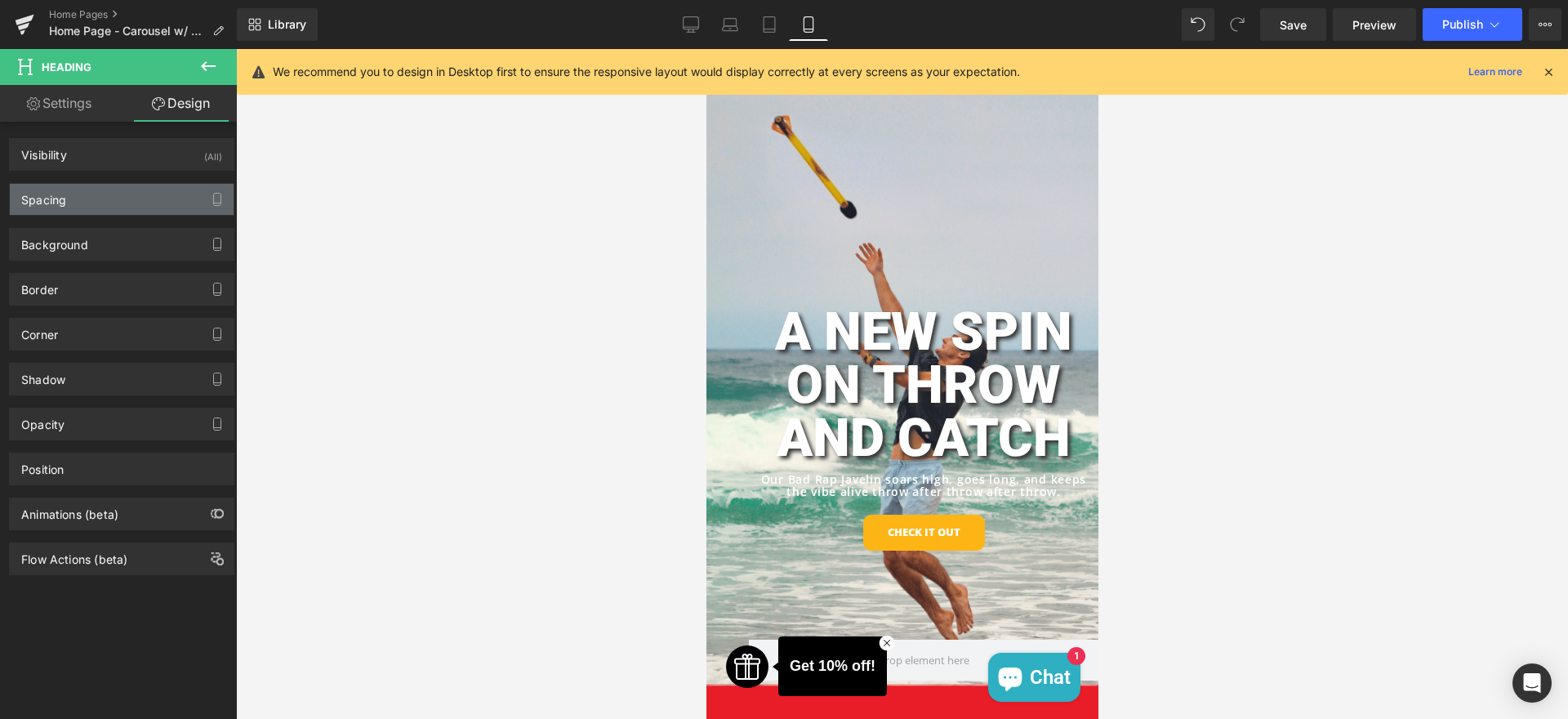
type input "0"
click at [129, 186] on div "Spacing" at bounding box center [122, 200] width 224 height 31
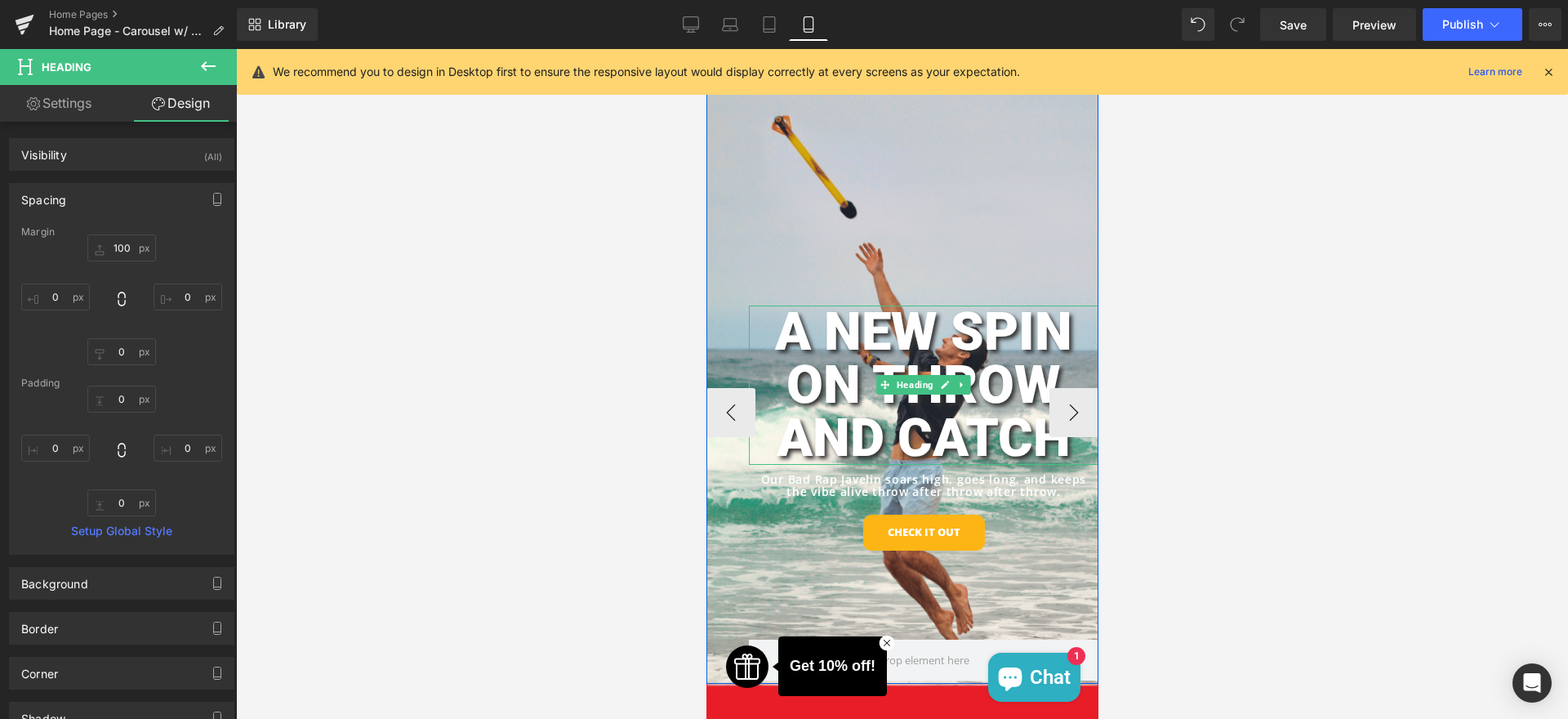
click at [924, 370] on h1 "A NEW SPIN ON THROW AND CATCH" at bounding box center [923, 385] width 350 height 159
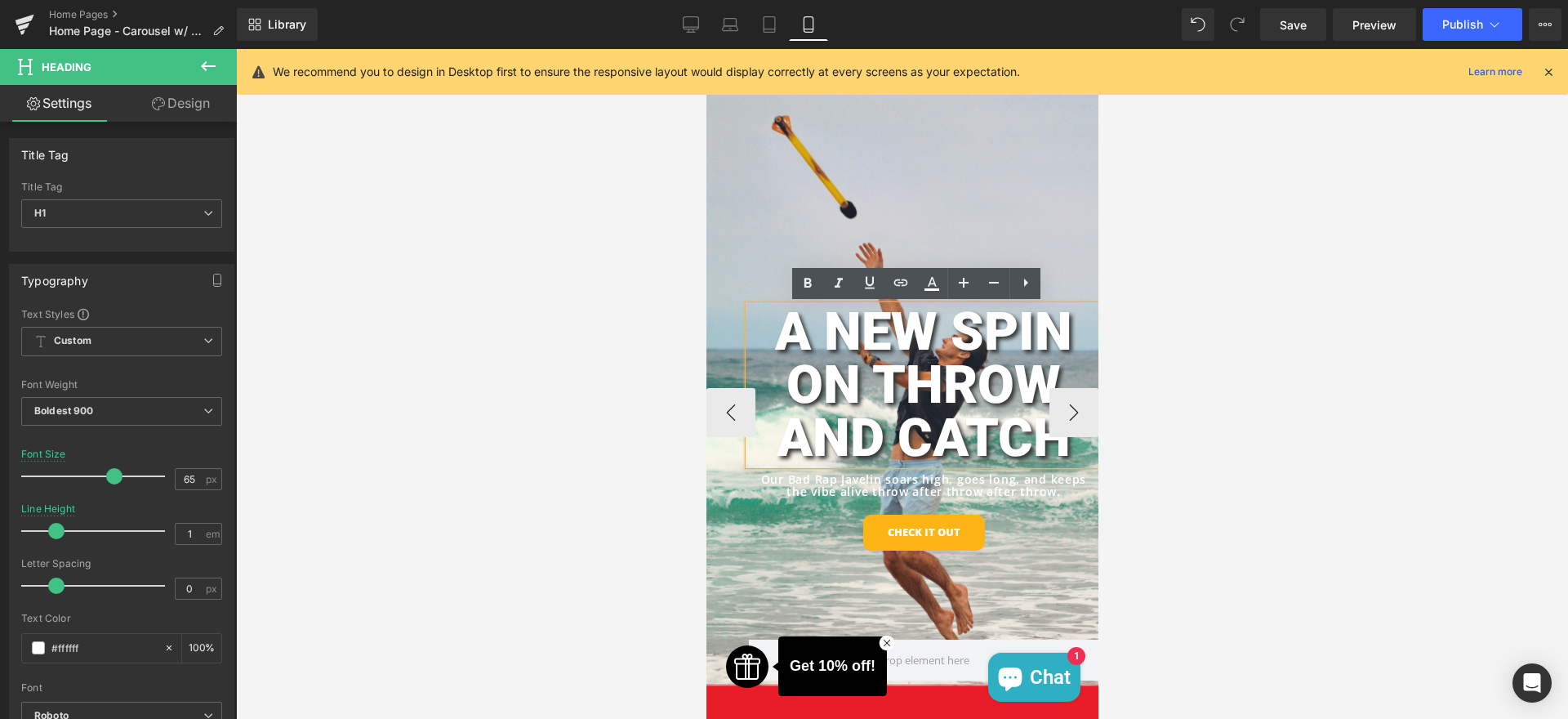
click at [920, 183] on div "A NEW SPIN ON THROW AND CATCH Heading Our Bad Rap Javelin soars high, goes long…" at bounding box center [902, 412] width 392 height 702
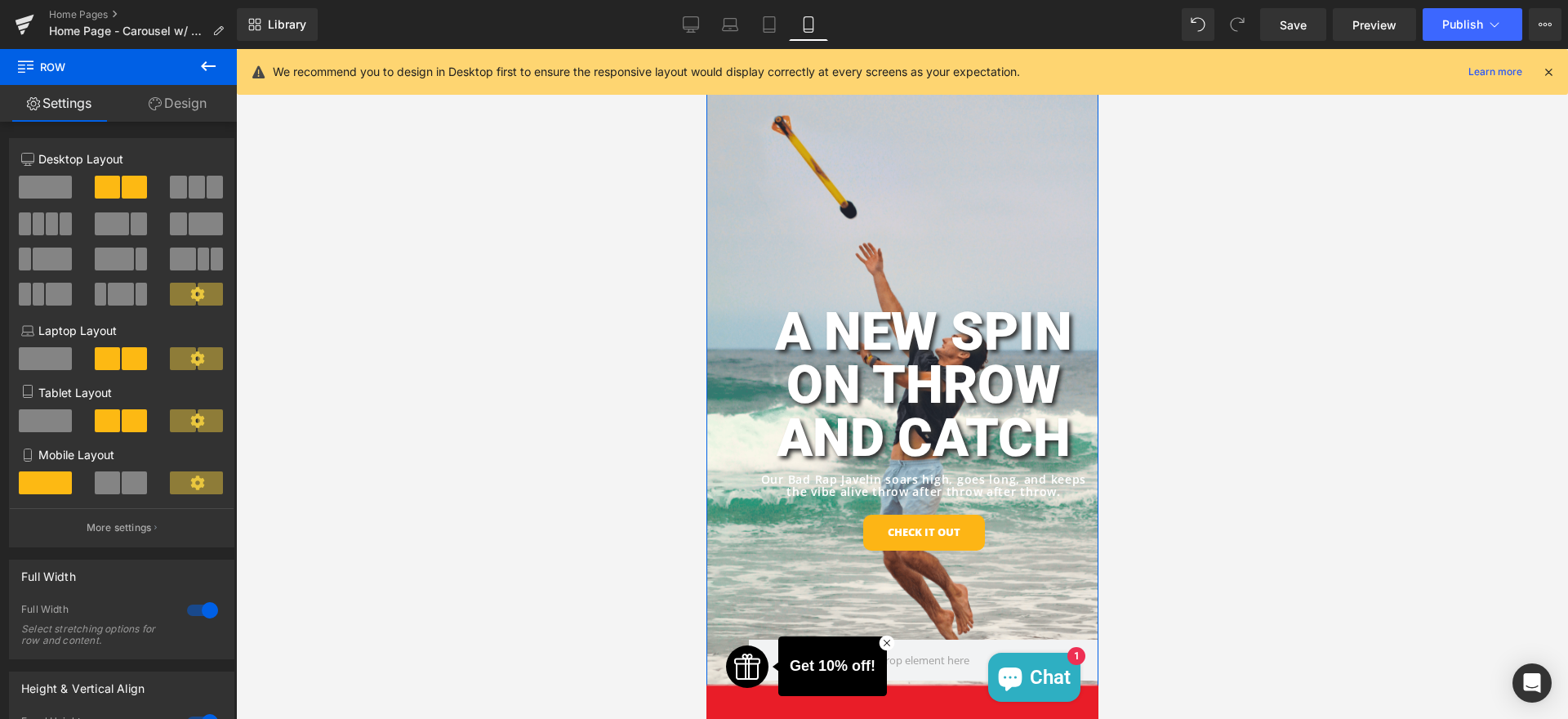
click at [221, 111] on link "Design" at bounding box center [177, 103] width 118 height 36
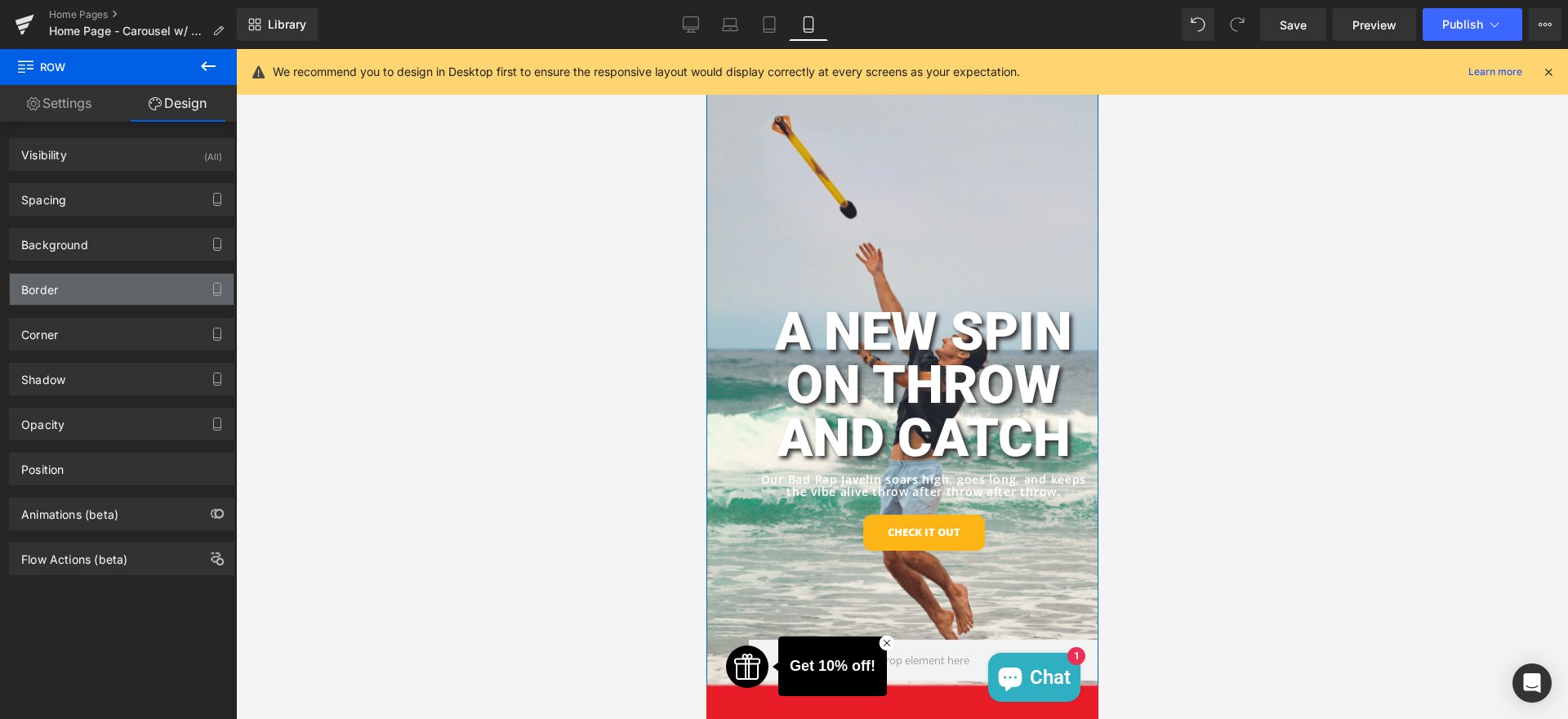
type input "0px"
type input "200px"
type input "0px"
type input "100px"
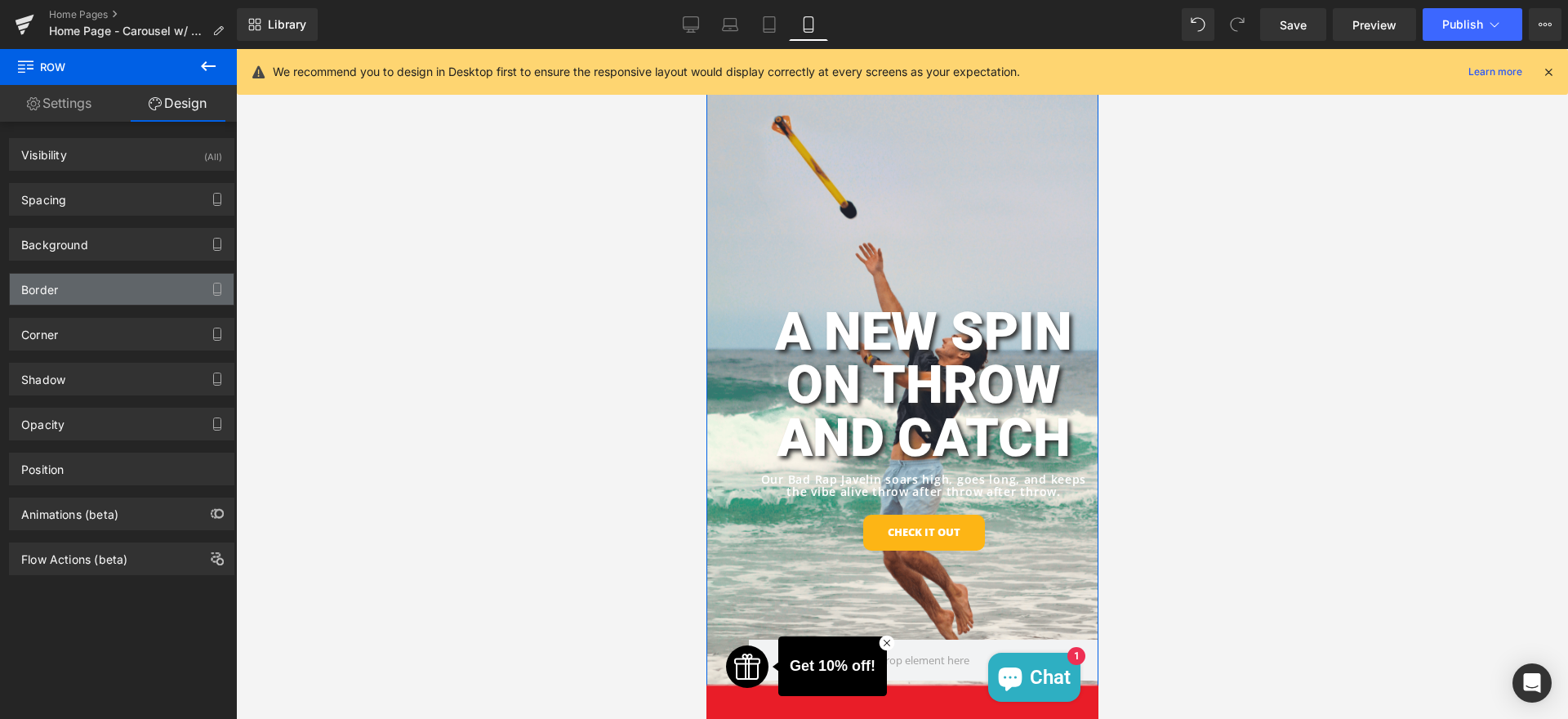
type input "52px"
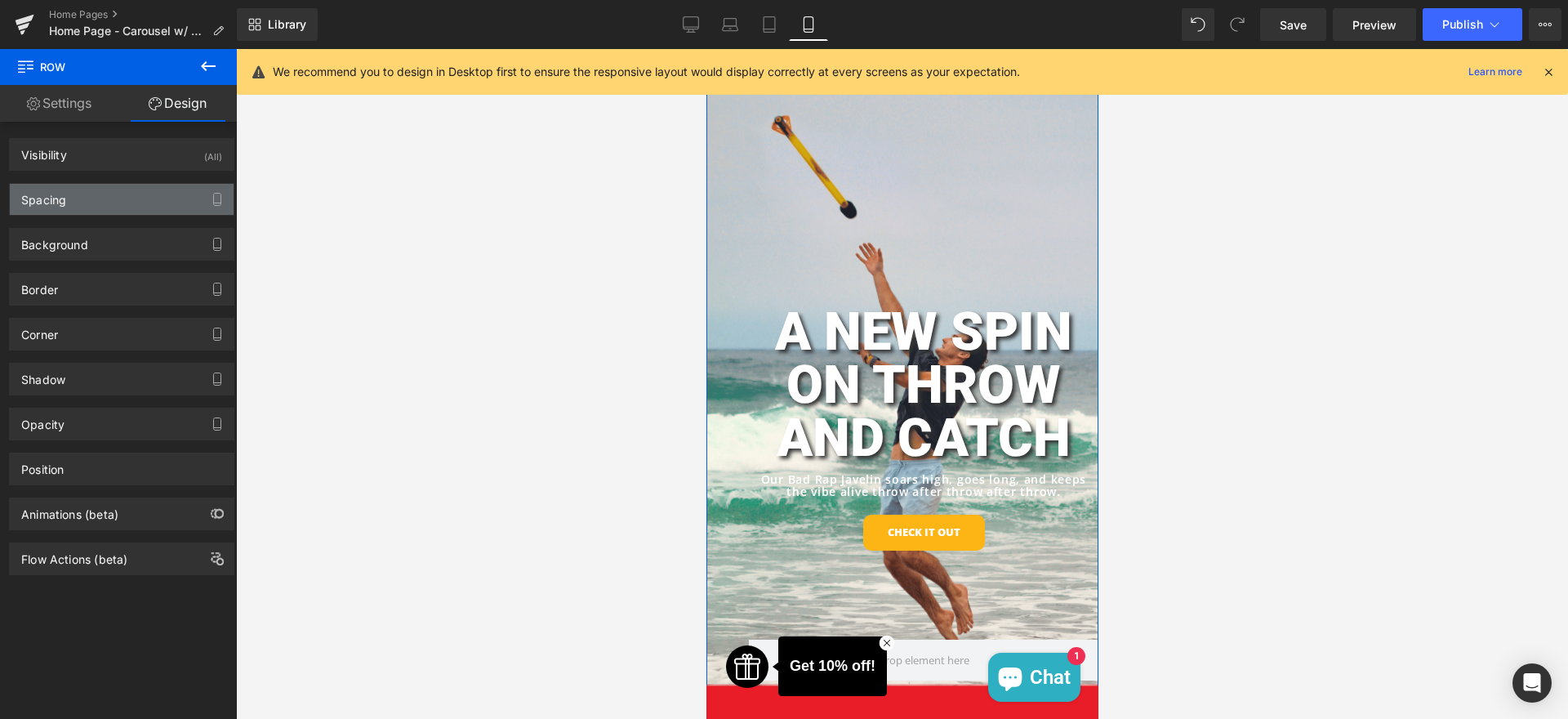
click at [34, 193] on div "Spacing" at bounding box center [43, 195] width 45 height 23
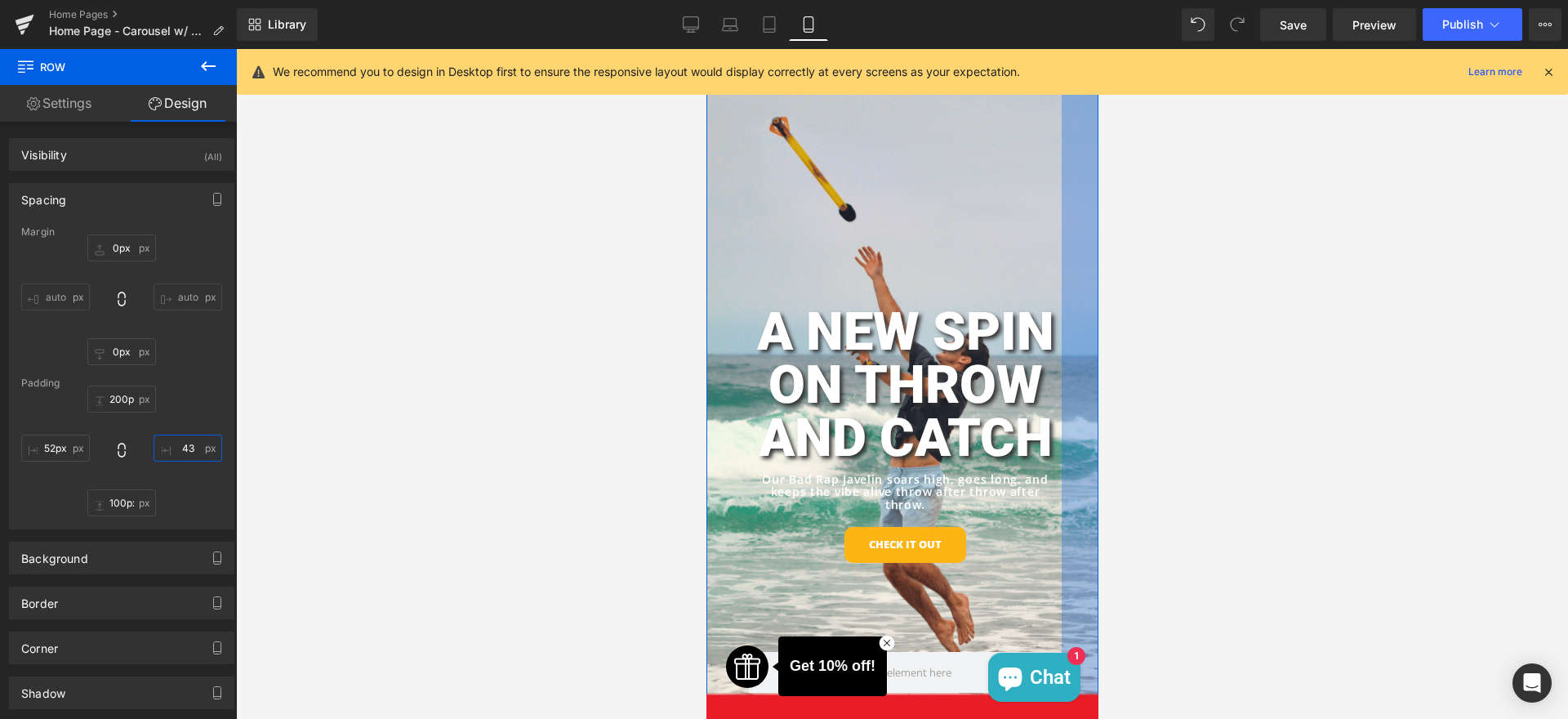
type input "42"
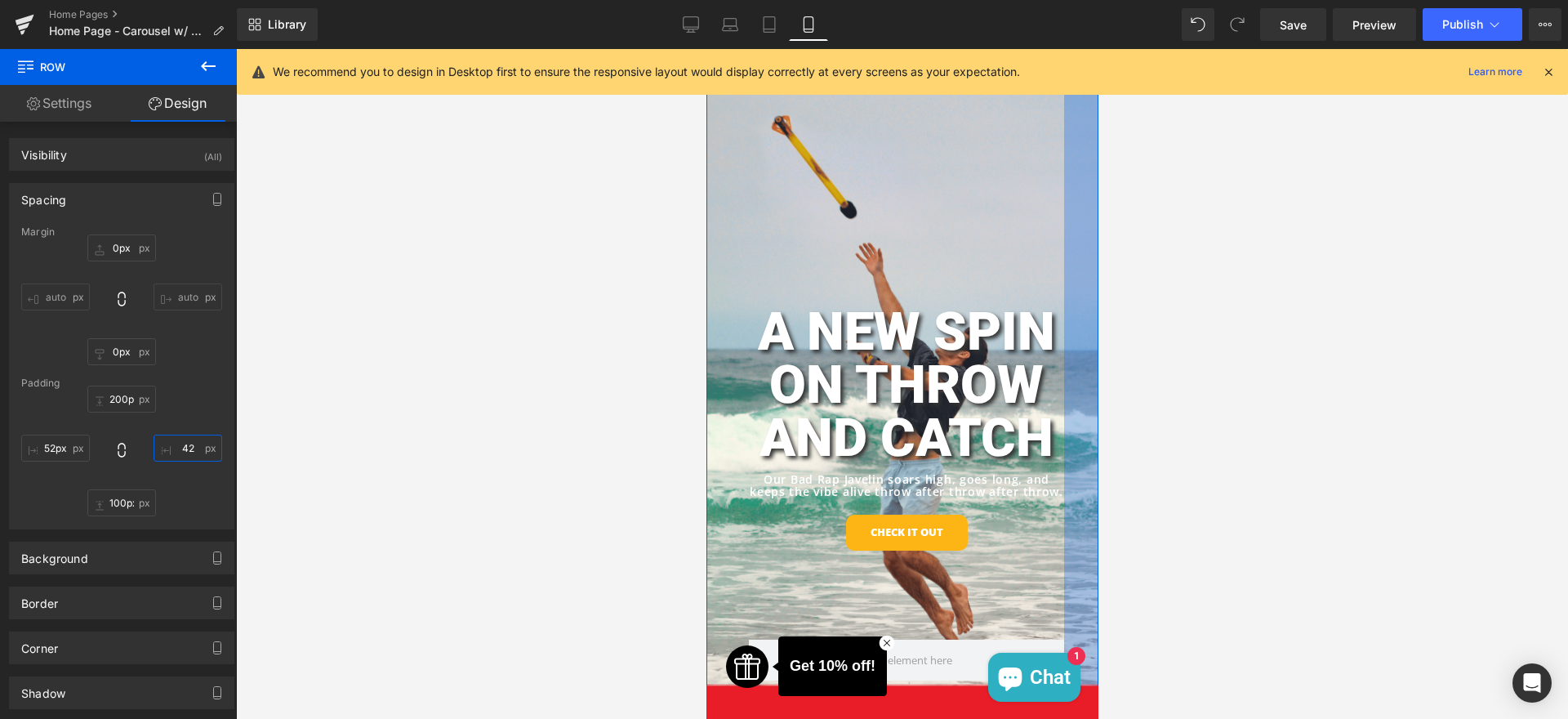
drag, startPoint x: 180, startPoint y: 453, endPoint x: 184, endPoint y: 419, distance: 34.2
click at [184, 419] on div "200px 200px 42px 42 100px 100px 52px 52px" at bounding box center [121, 451] width 201 height 131
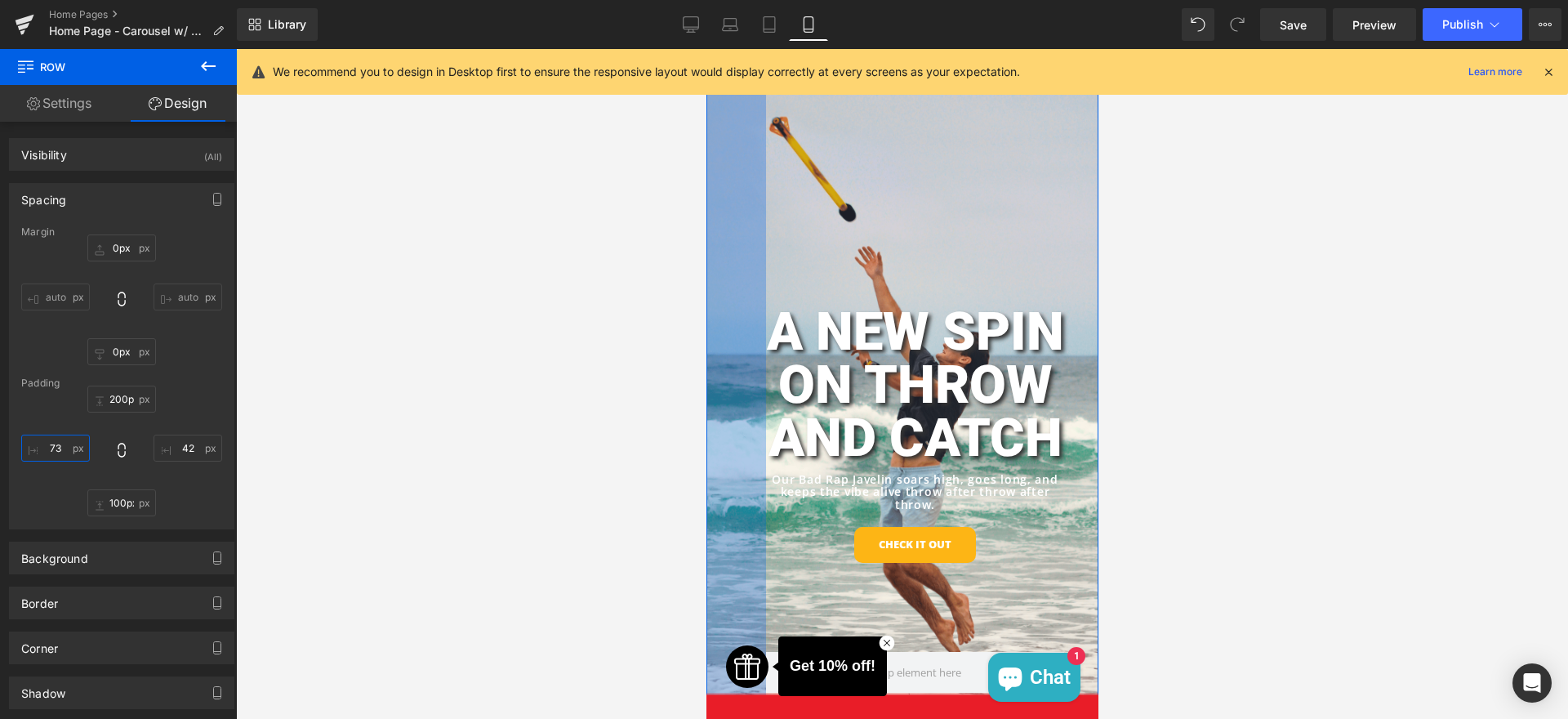
drag, startPoint x: 53, startPoint y: 442, endPoint x: 55, endPoint y: 425, distance: 17.1
click at [55, 425] on div "200px 200px 42px 42 100px 100px 73px 73" at bounding box center [121, 451] width 201 height 131
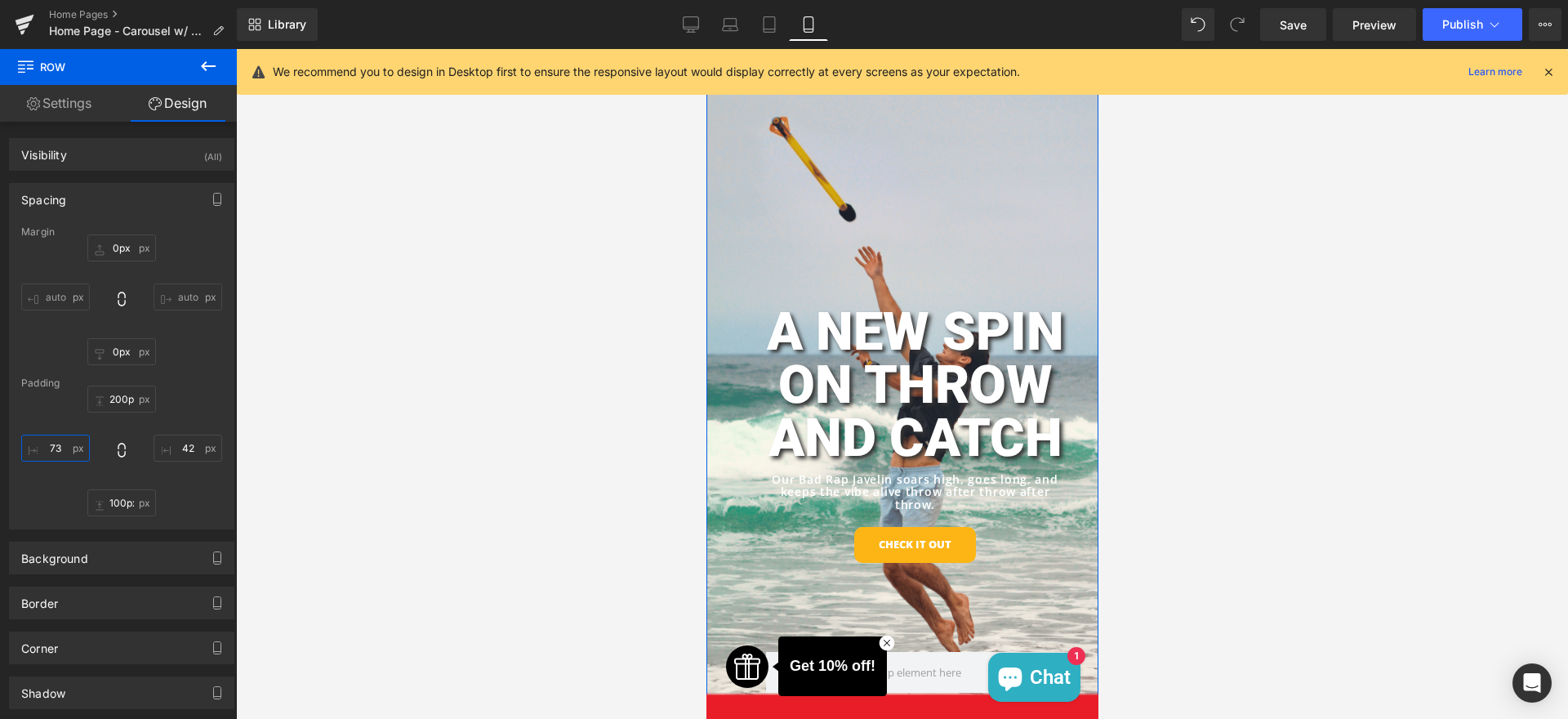
click at [60, 451] on input "73" at bounding box center [55, 448] width 69 height 27
type input "7"
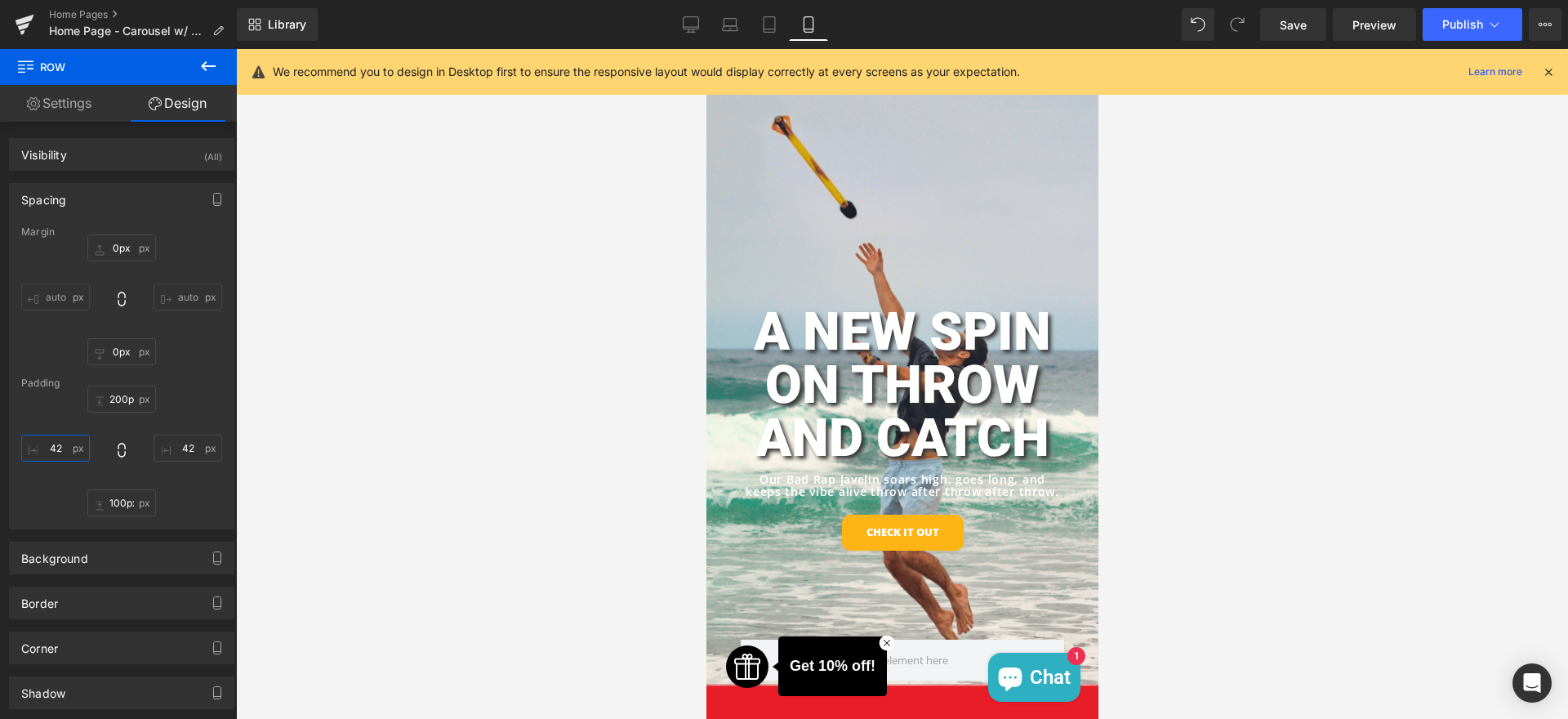
type input "42"
click at [561, 405] on div at bounding box center [902, 384] width 1333 height 670
click at [1272, 480] on div at bounding box center [902, 384] width 1333 height 670
click at [1206, 465] on div at bounding box center [902, 384] width 1333 height 670
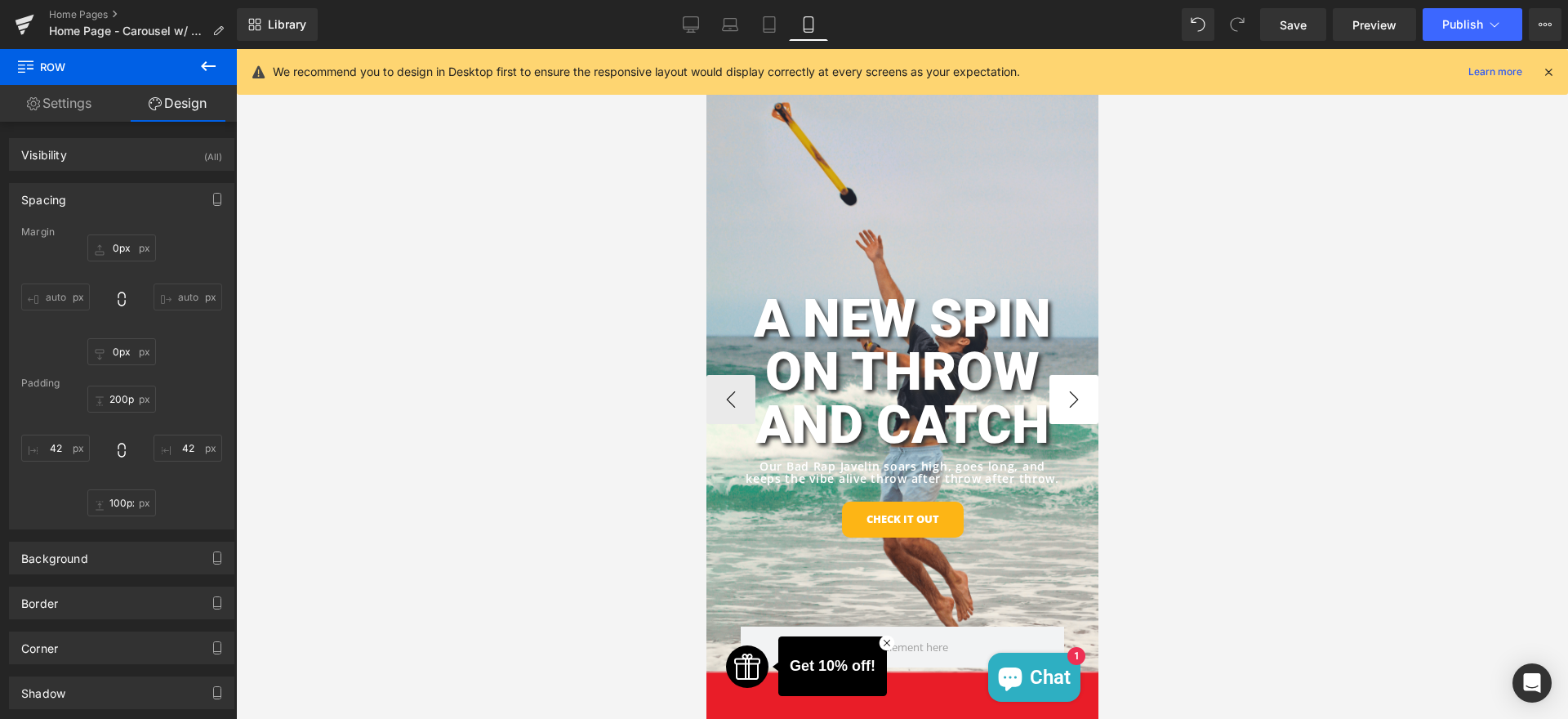
scroll to position [0, 0]
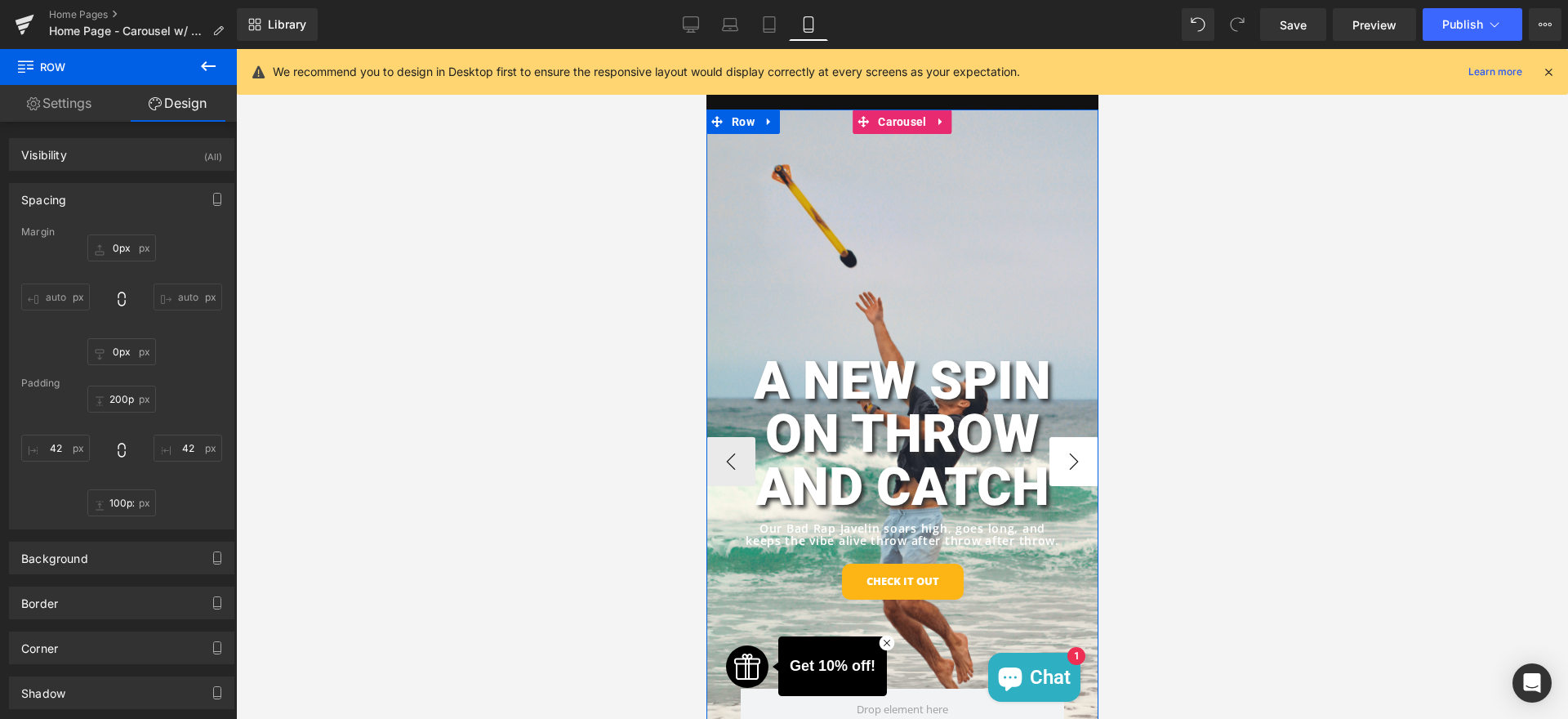
click at [1071, 450] on button "›" at bounding box center [1073, 461] width 49 height 49
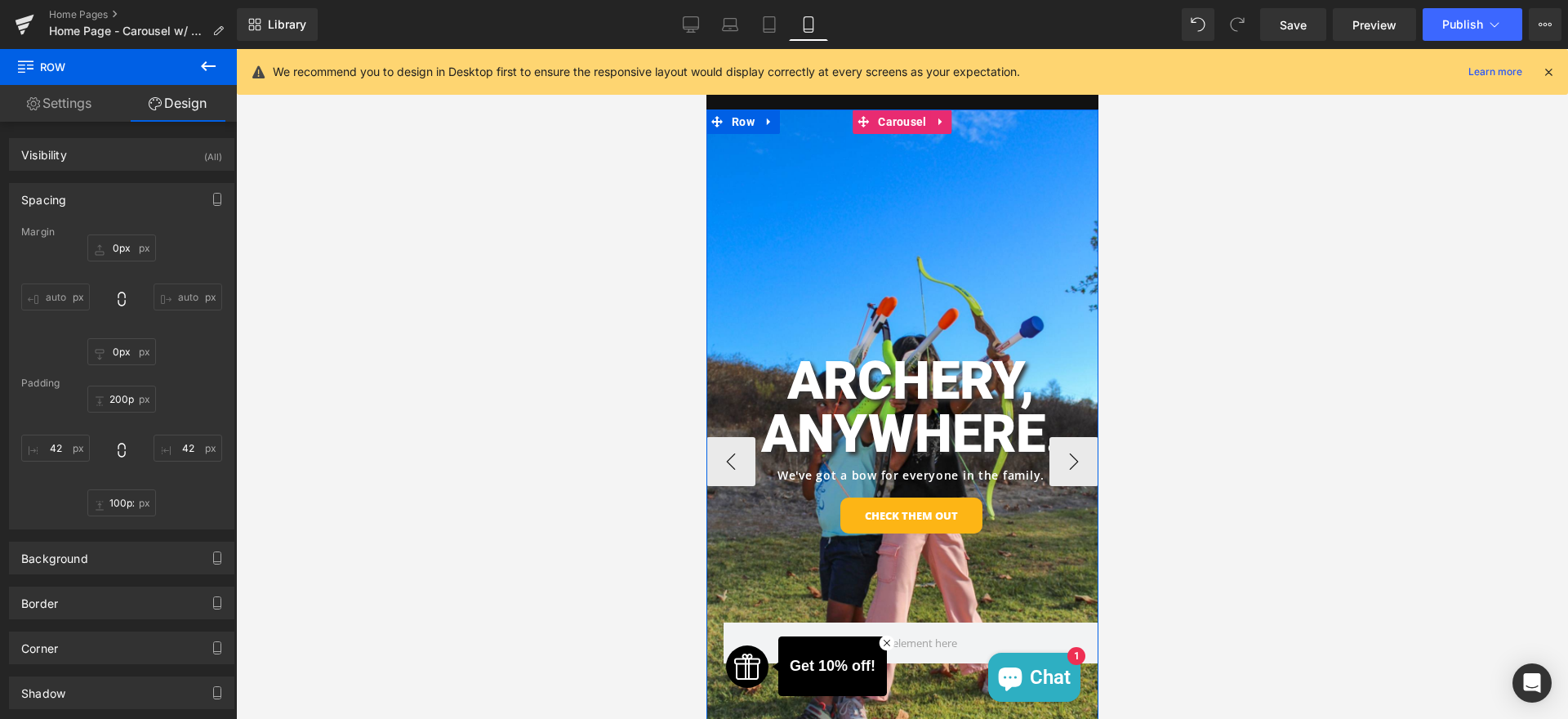
click at [929, 305] on div "ARCHERY, ANYWHERE. Heading We've got a bow for everyone in the family. Heading …" at bounding box center [911, 447] width 375 height 350
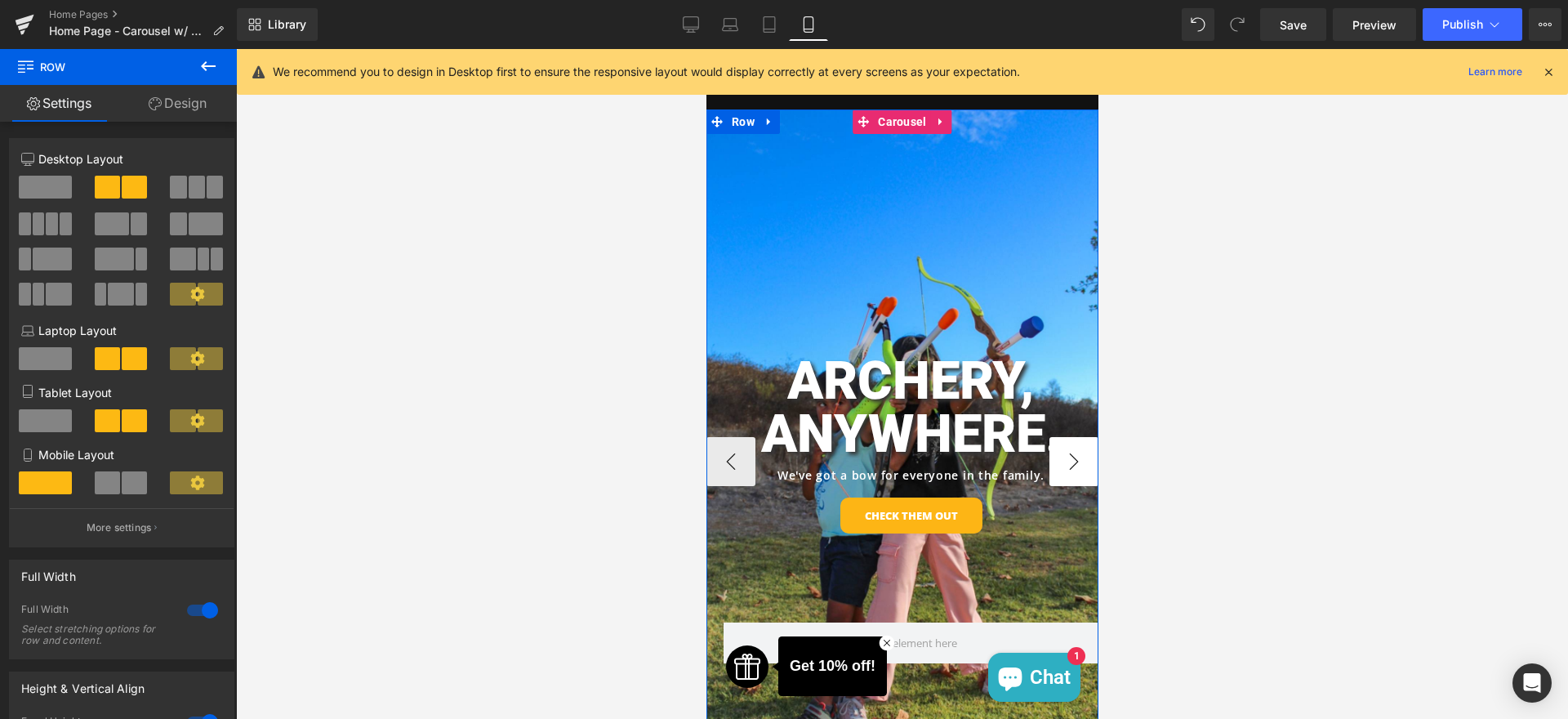
click at [1082, 464] on button "›" at bounding box center [1073, 461] width 49 height 49
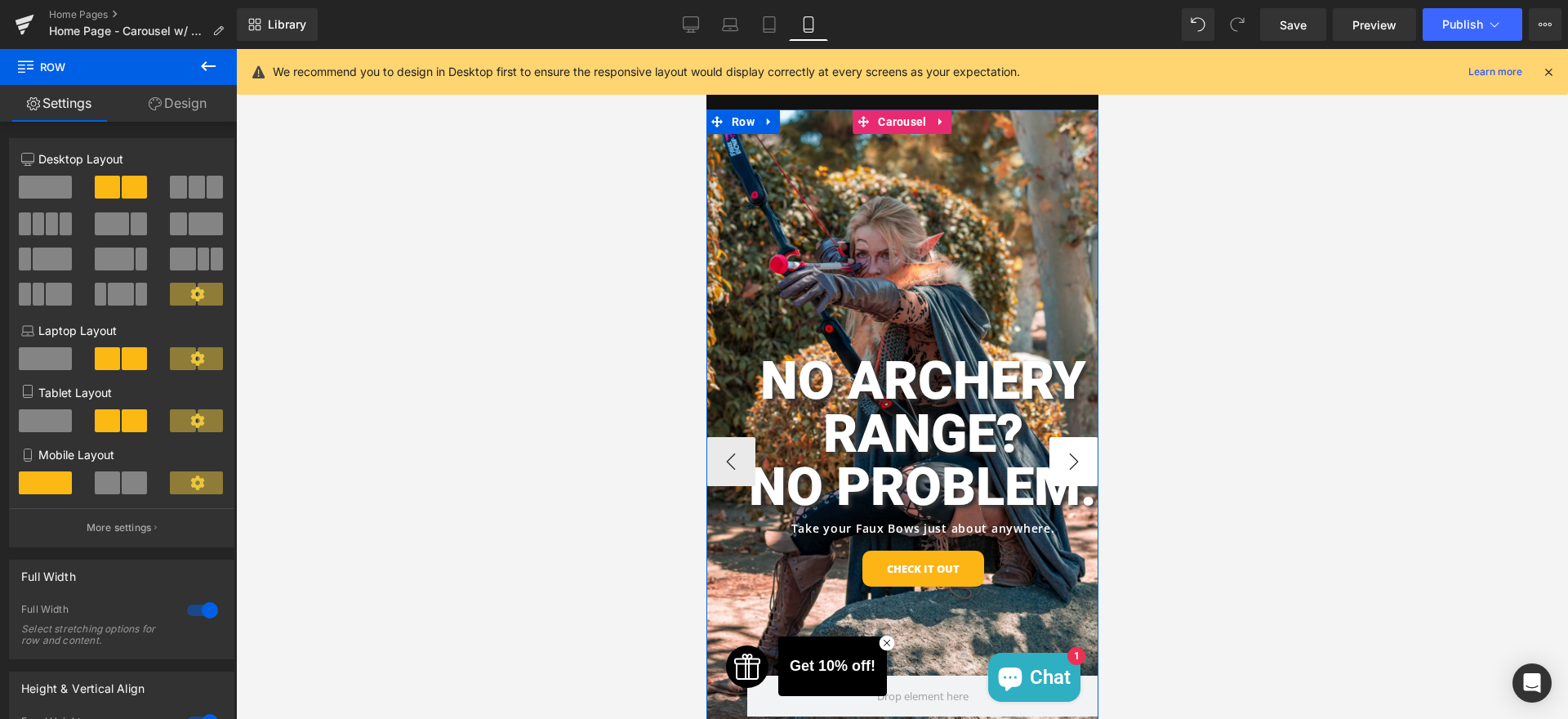
click at [1083, 461] on button "›" at bounding box center [1073, 461] width 49 height 49
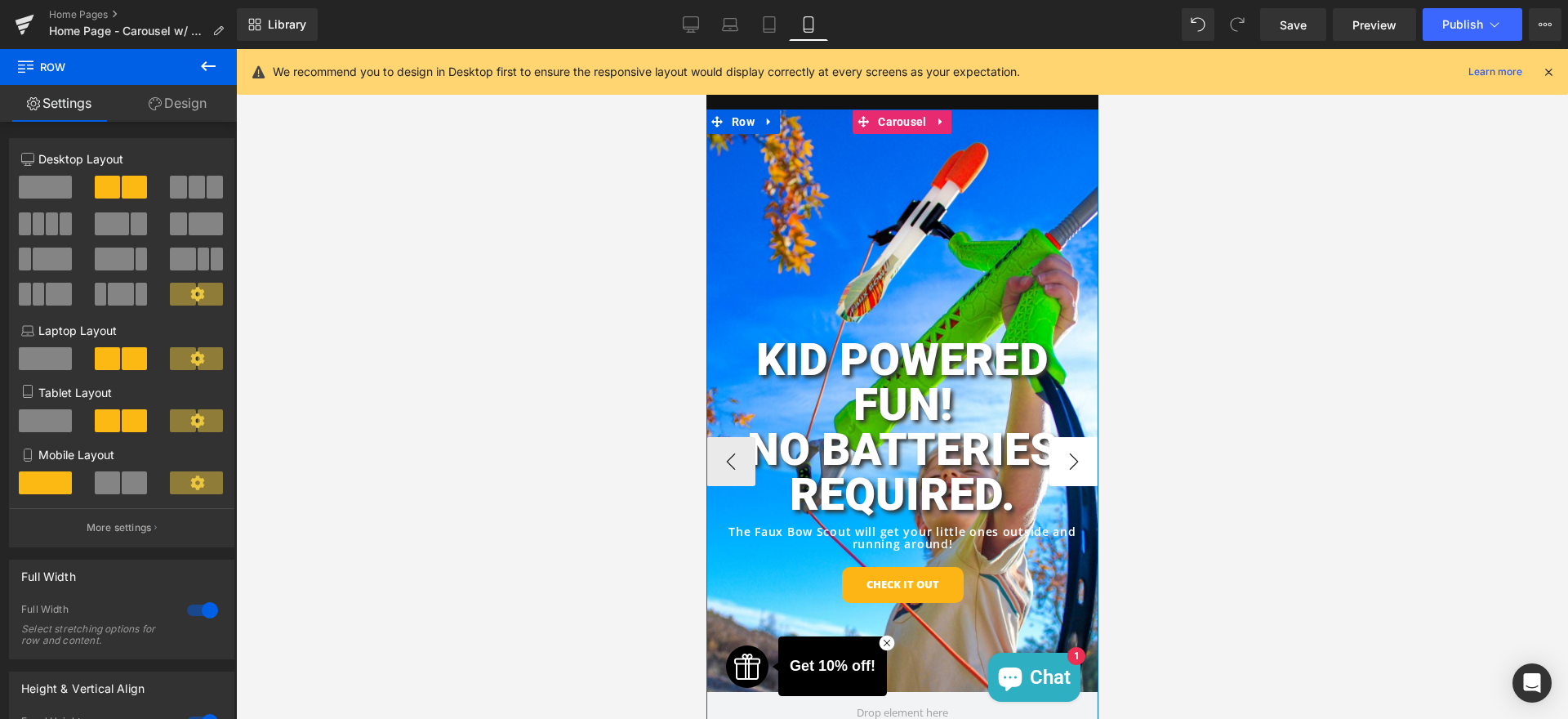
click at [1080, 458] on button "›" at bounding box center [1073, 461] width 49 height 49
click at [1057, 459] on button "›" at bounding box center [1073, 461] width 49 height 49
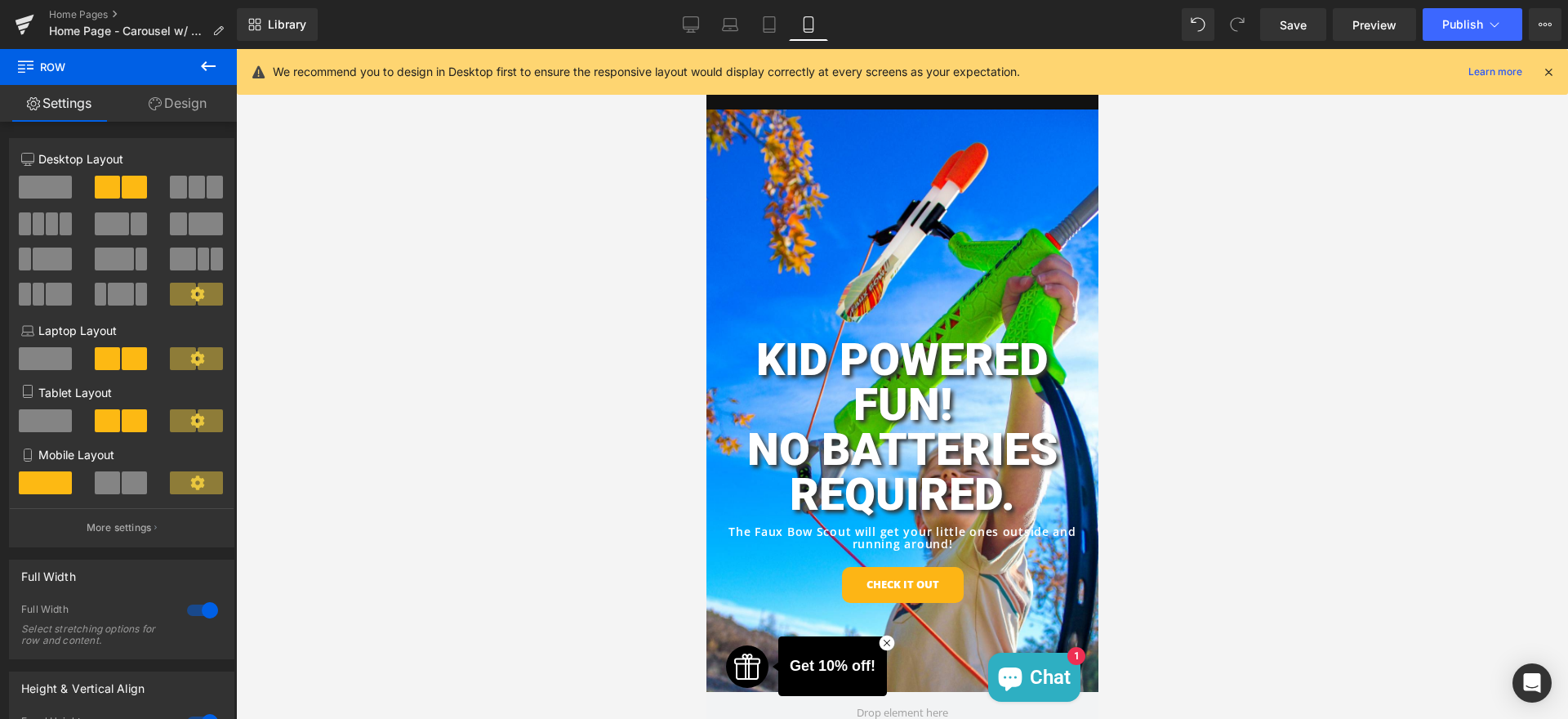
click at [1138, 307] on div at bounding box center [902, 384] width 1333 height 670
click at [1278, 27] on link "Save" at bounding box center [1294, 24] width 66 height 33
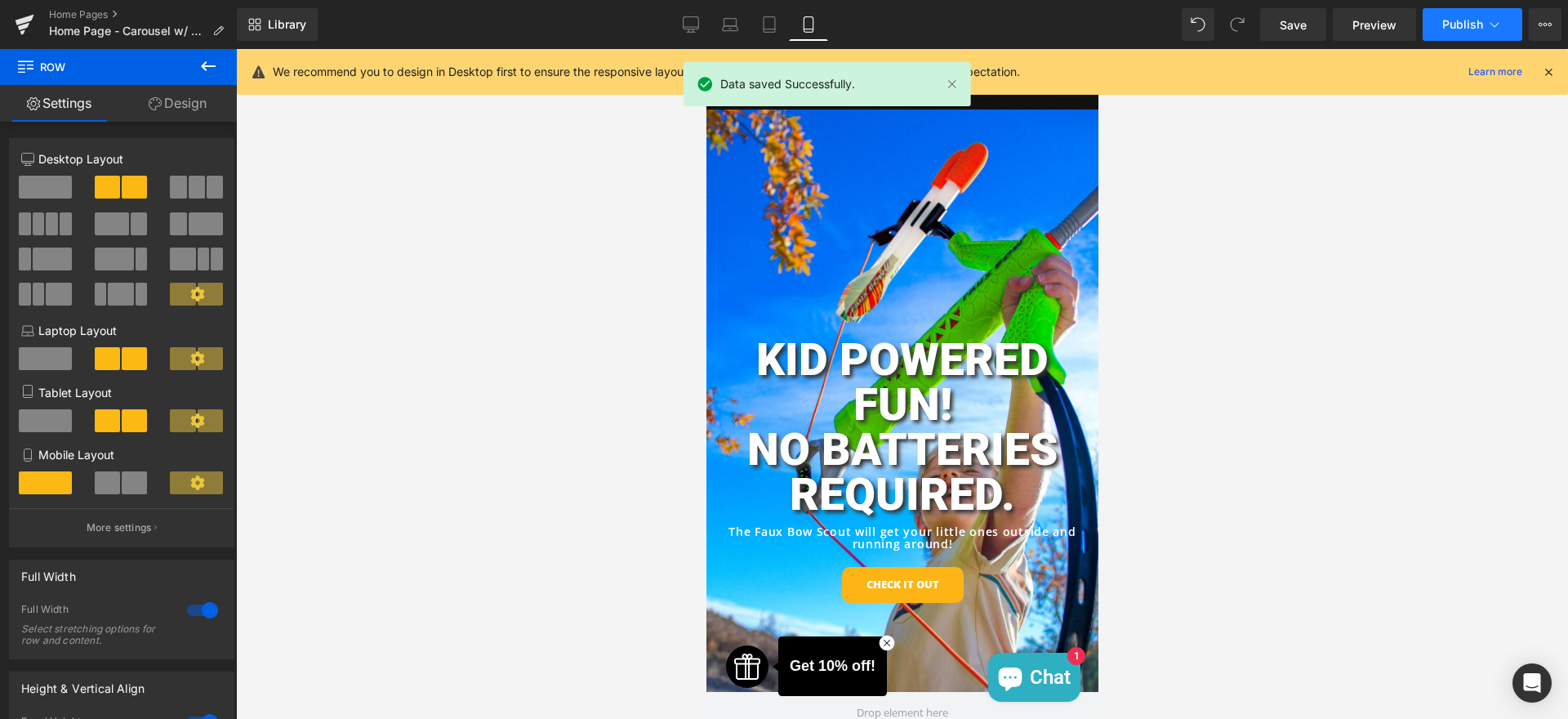
click at [1440, 16] on button "Publish" at bounding box center [1472, 24] width 100 height 33
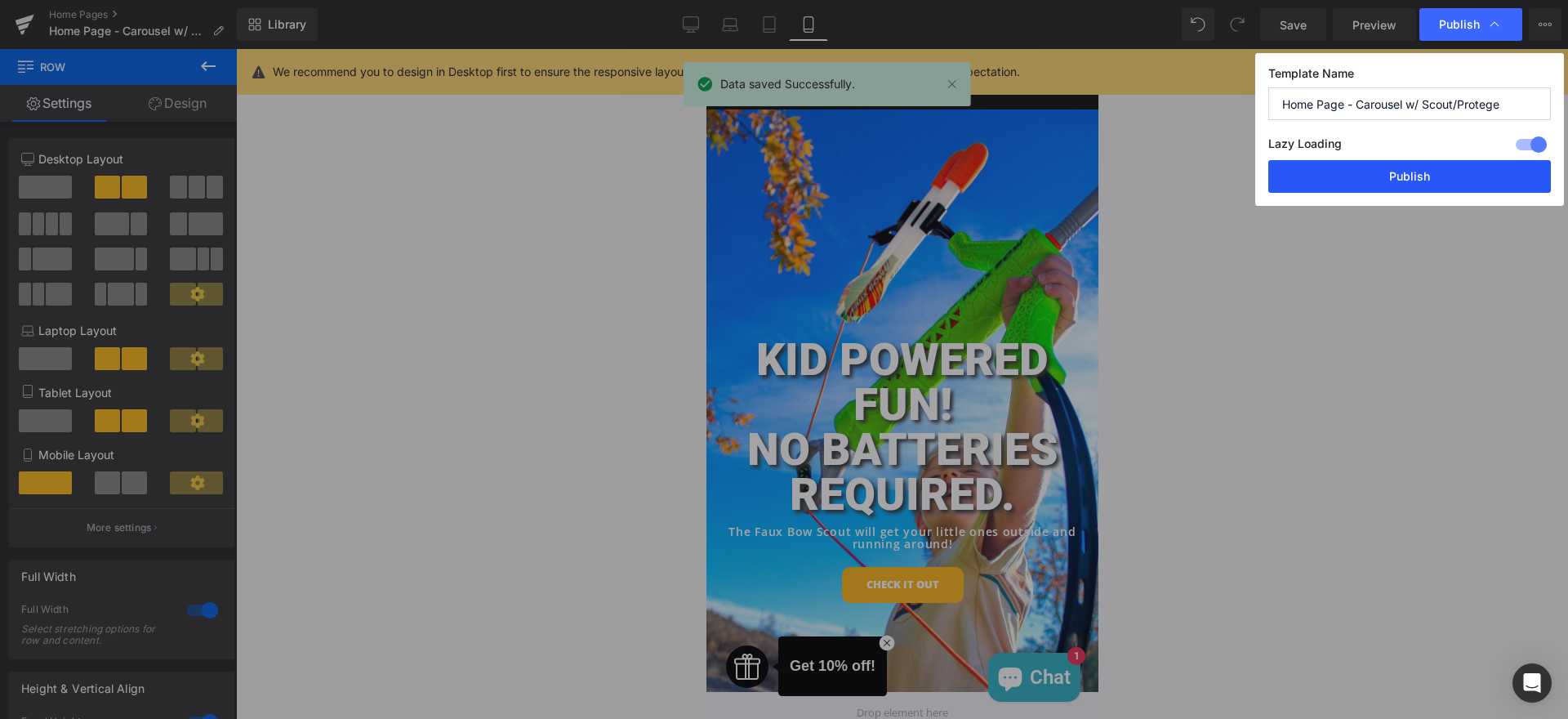
click at [1404, 173] on button "Publish" at bounding box center [1410, 176] width 283 height 33
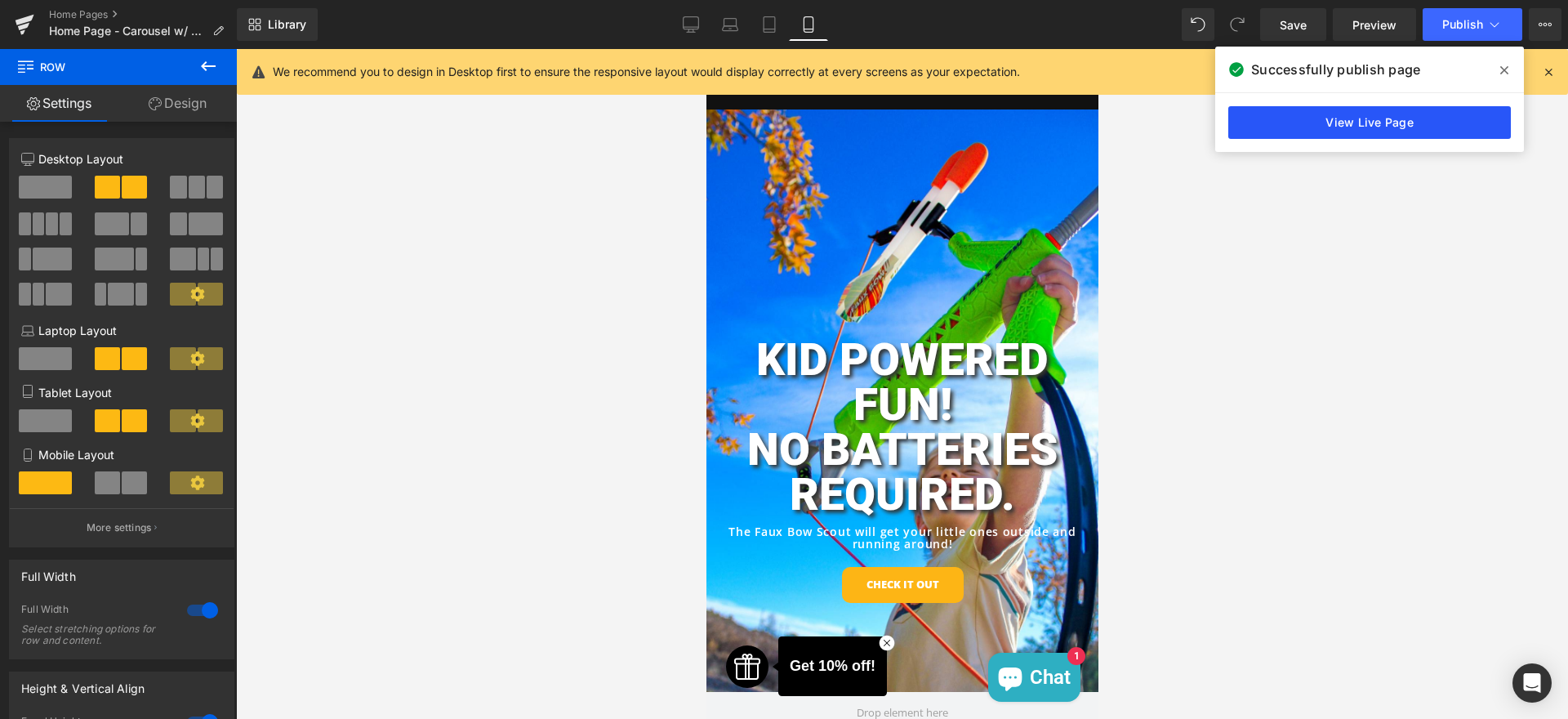
click at [1306, 123] on link "View Live Page" at bounding box center [1370, 122] width 283 height 33
